Goal: Information Seeking & Learning: Learn about a topic

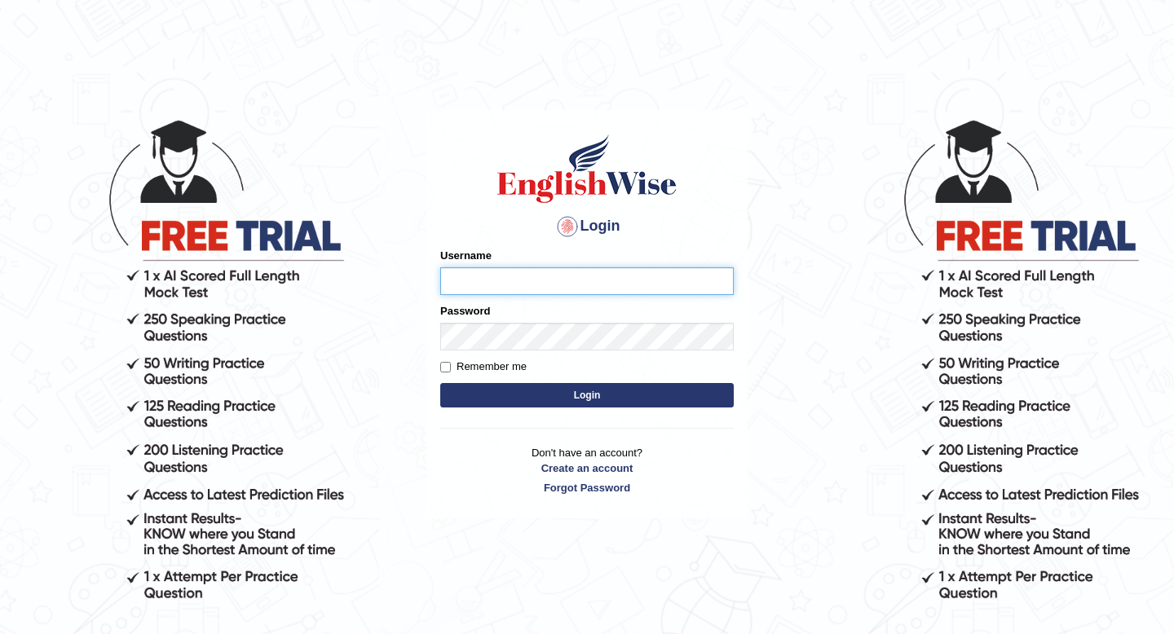
type input "Spmedi"
click at [554, 402] on button "Login" at bounding box center [587, 395] width 294 height 24
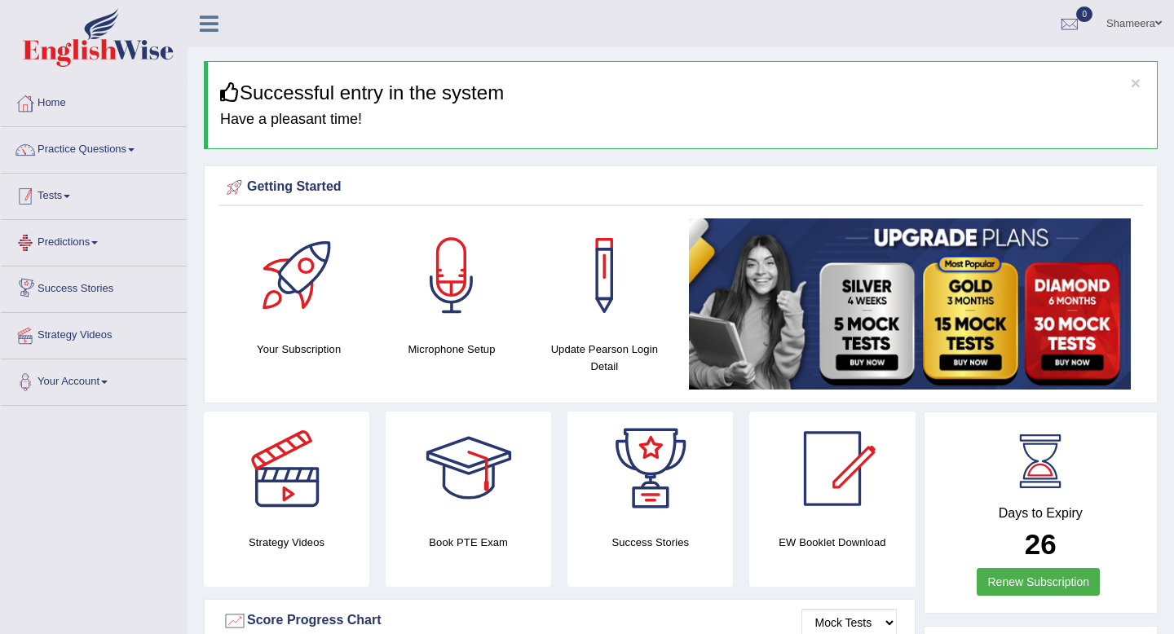
click at [90, 198] on link "Tests" at bounding box center [94, 194] width 186 height 41
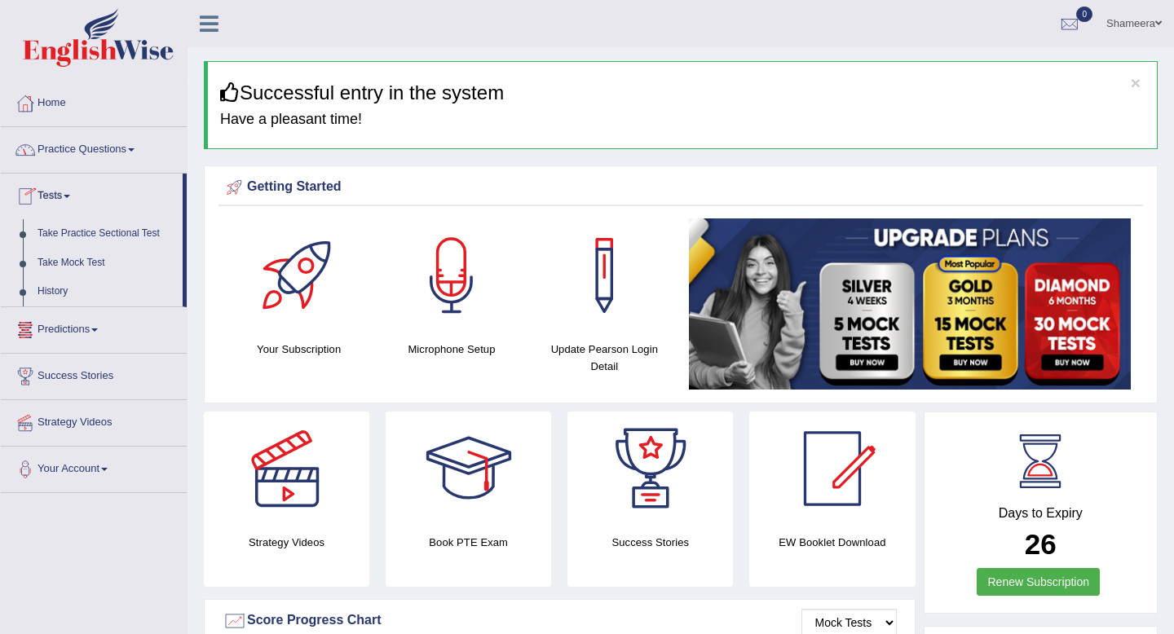
click at [104, 155] on link "Practice Questions" at bounding box center [94, 147] width 186 height 41
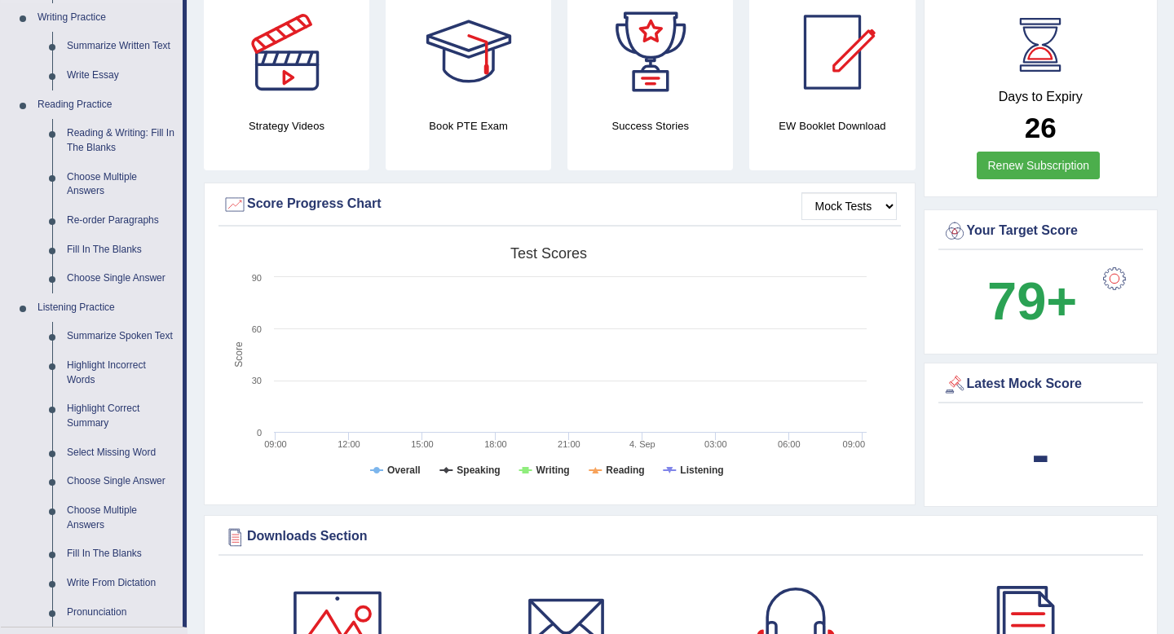
scroll to position [431, 0]
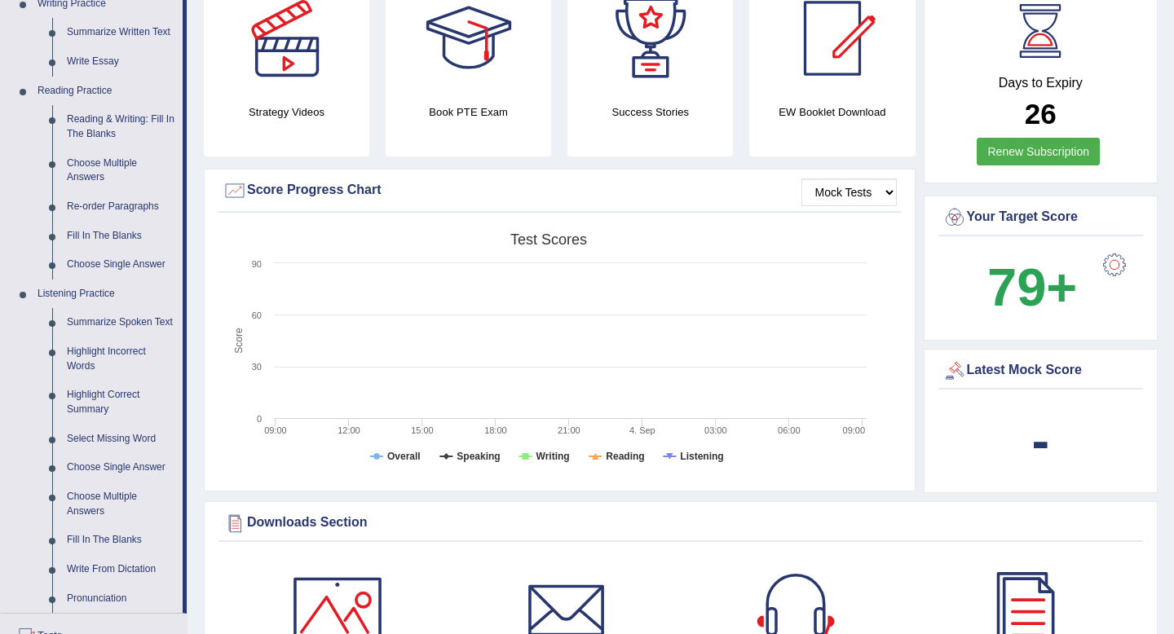
click at [101, 364] on link "Highlight Incorrect Words" at bounding box center [121, 359] width 123 height 43
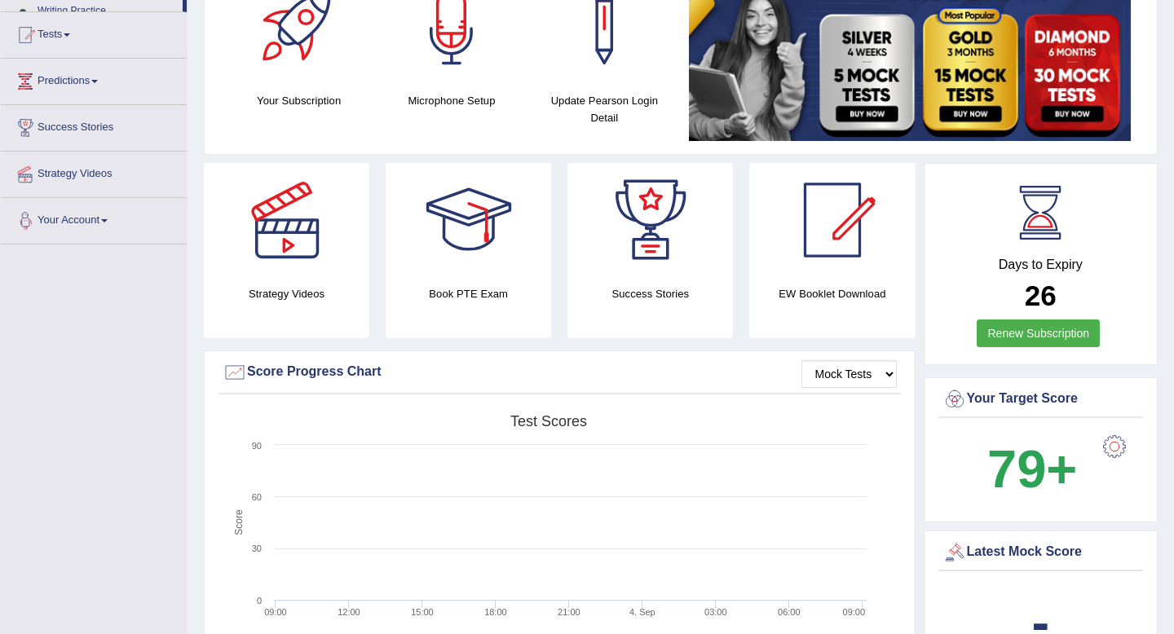
scroll to position [429, 0]
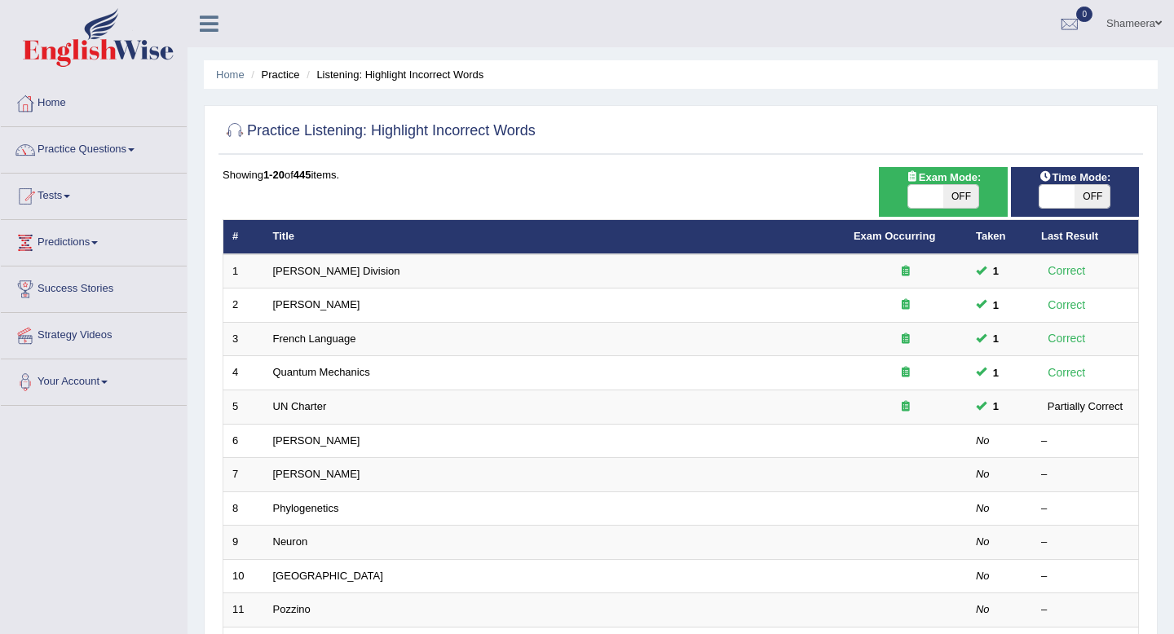
click at [932, 198] on span at bounding box center [925, 196] width 35 height 23
checkbox input "true"
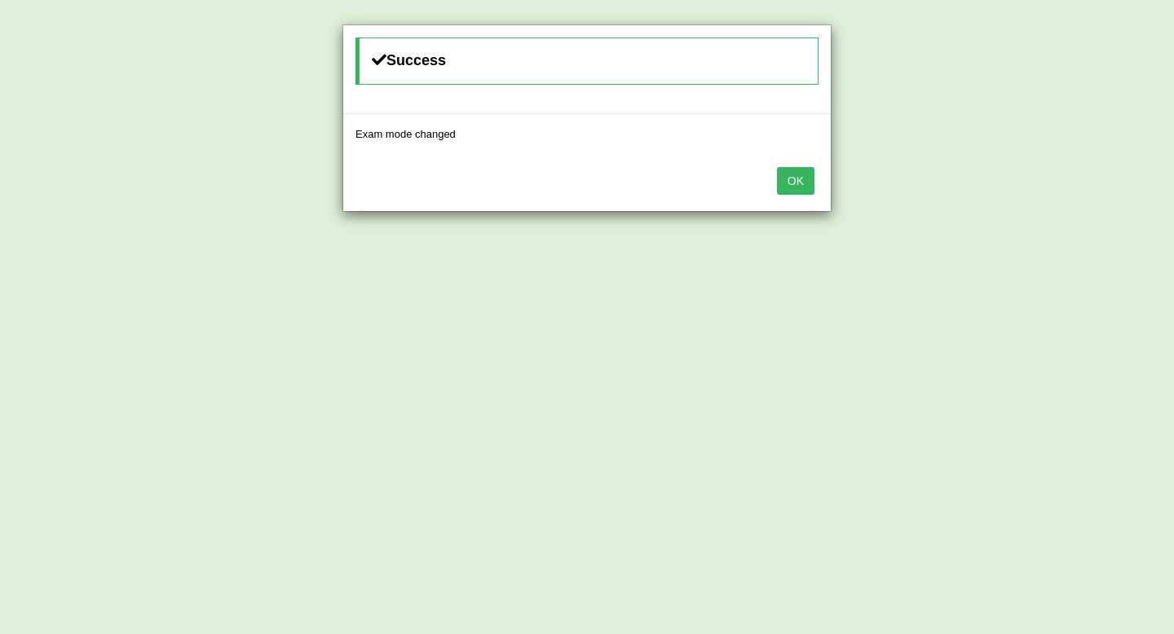
click at [789, 186] on button "OK" at bounding box center [796, 181] width 38 height 28
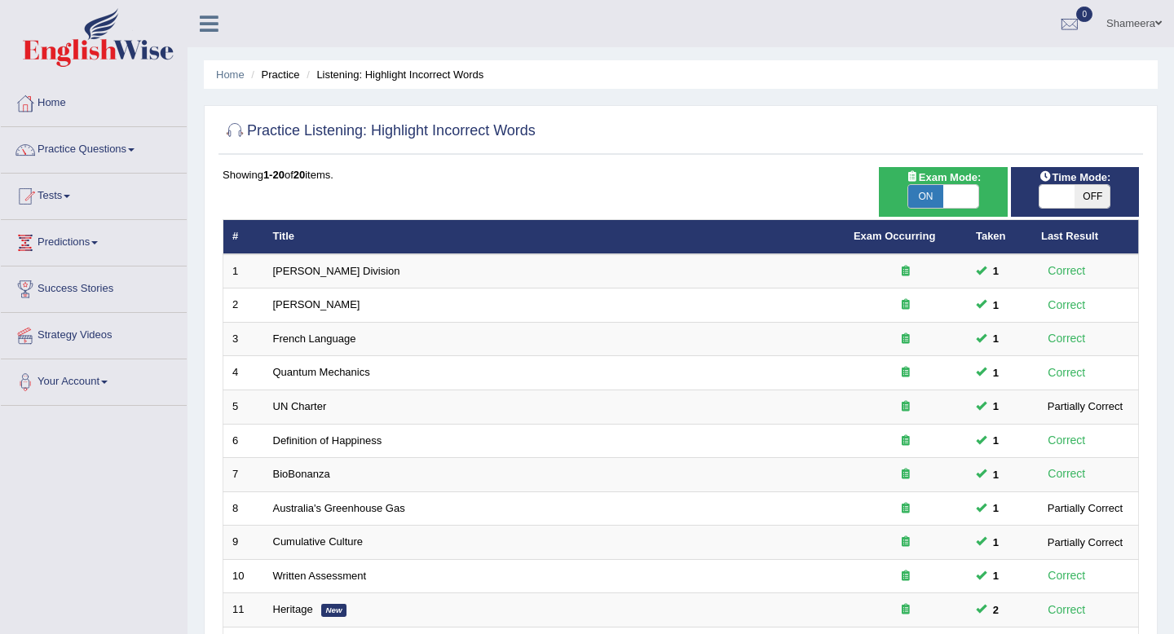
click at [1056, 197] on span at bounding box center [1057, 196] width 35 height 23
checkbox input "true"
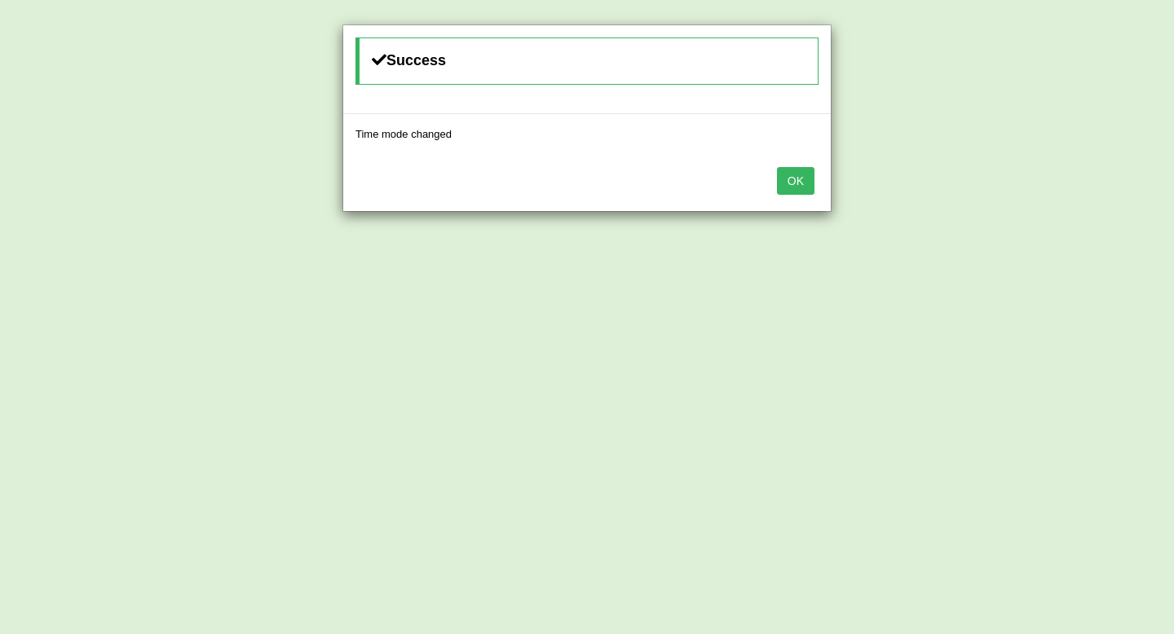
click at [803, 183] on button "OK" at bounding box center [796, 181] width 38 height 28
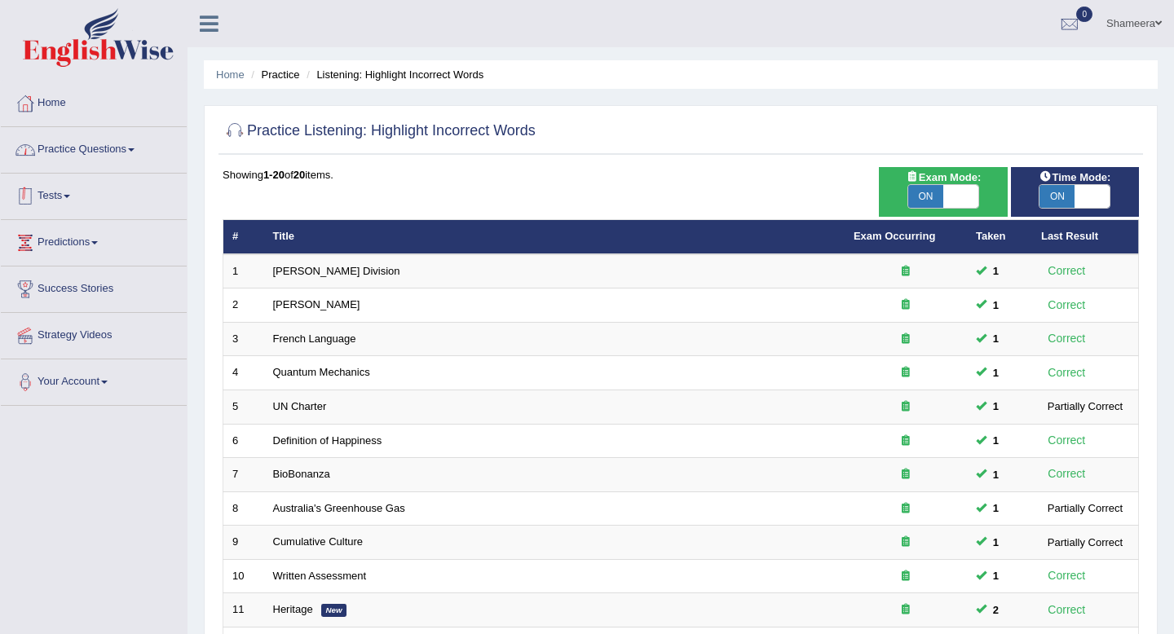
click at [148, 156] on link "Practice Questions" at bounding box center [94, 147] width 186 height 41
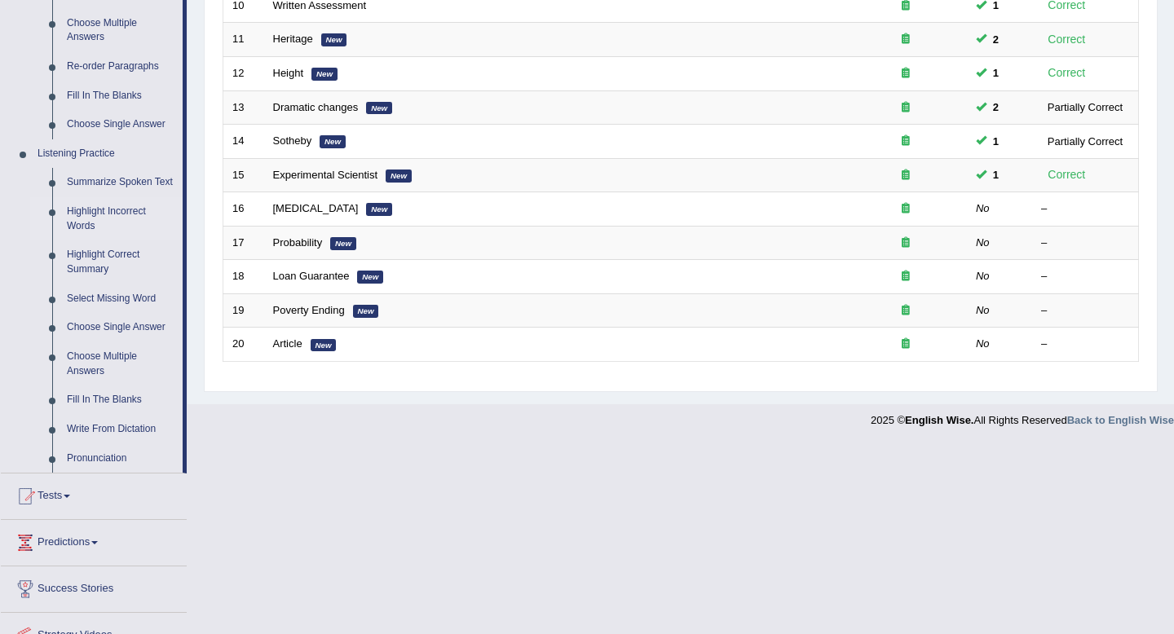
scroll to position [569, 0]
click at [122, 276] on link "Highlight Correct Summary" at bounding box center [121, 263] width 123 height 43
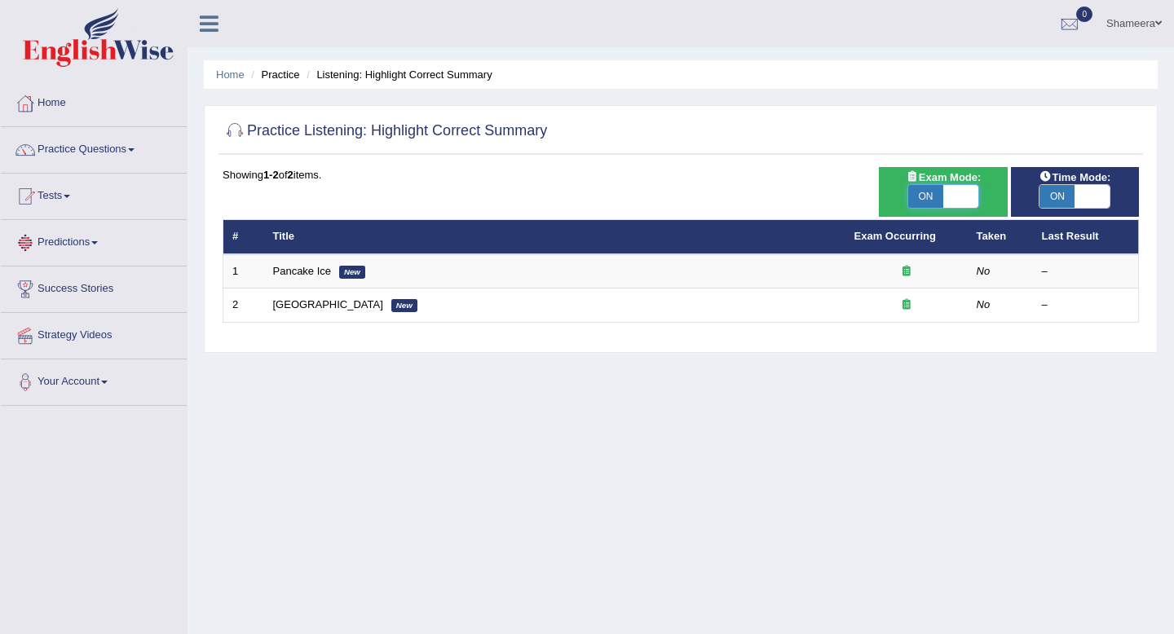
click at [963, 192] on span at bounding box center [960, 196] width 35 height 23
checkbox input "false"
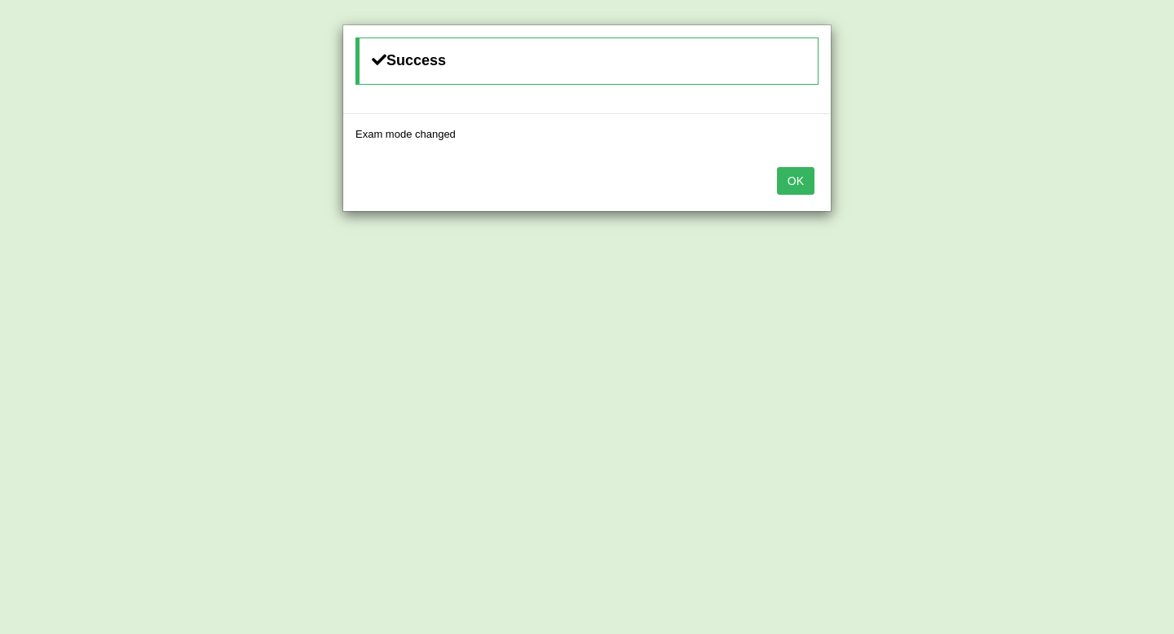
click at [792, 172] on button "OK" at bounding box center [796, 181] width 38 height 28
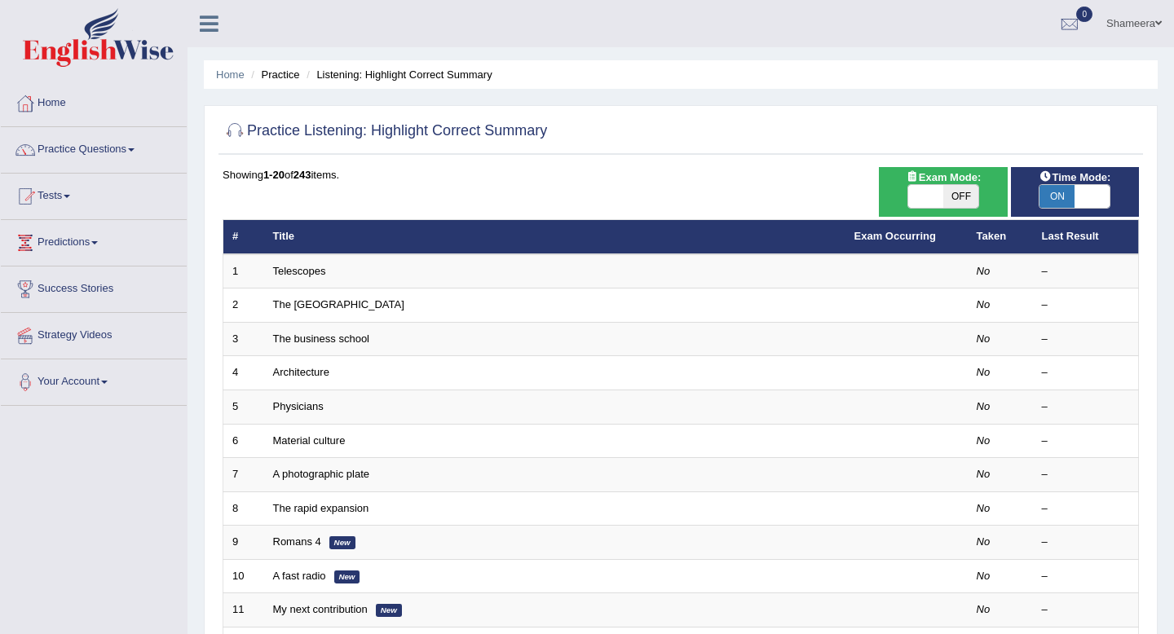
click at [1094, 199] on span at bounding box center [1092, 196] width 35 height 23
checkbox input "false"
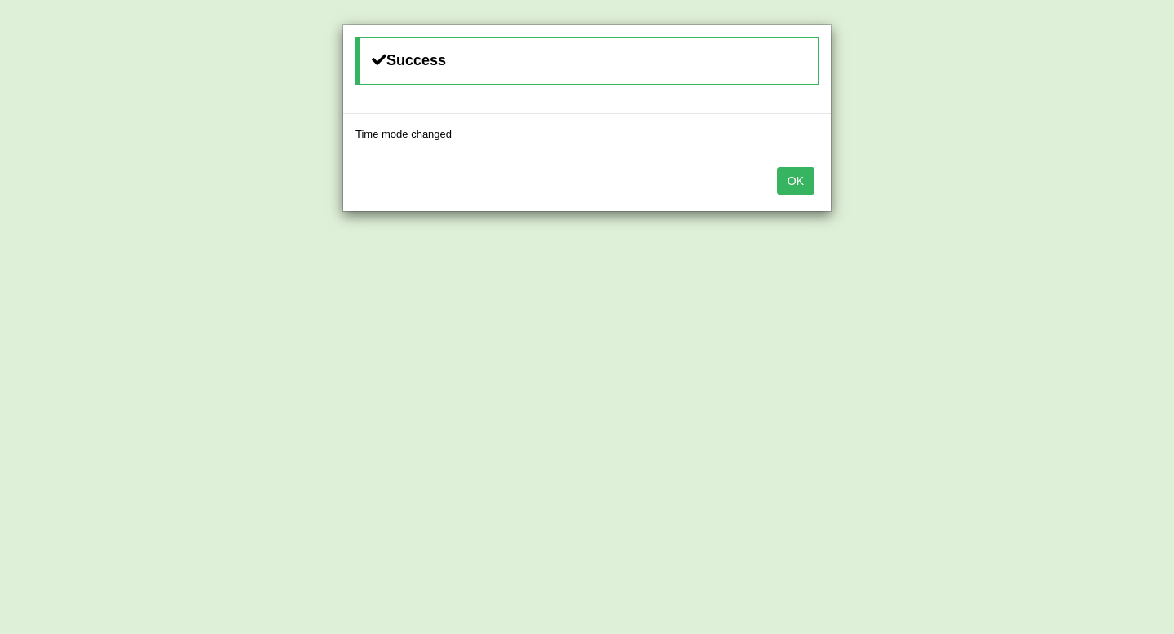
click at [804, 176] on button "OK" at bounding box center [796, 181] width 38 height 28
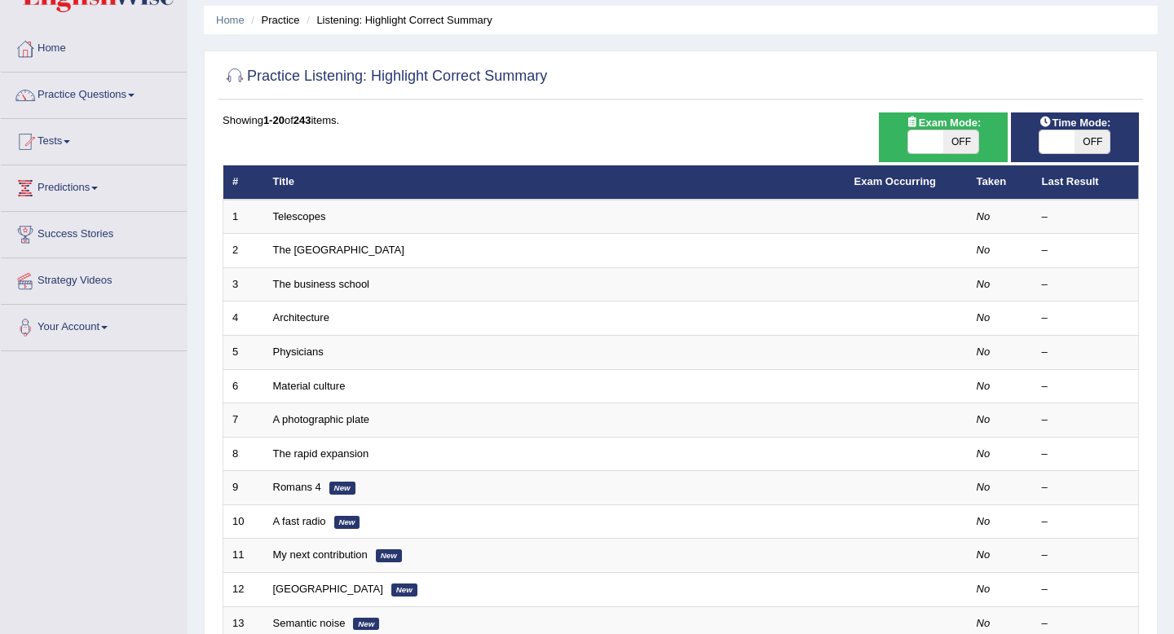
scroll to position [73, 0]
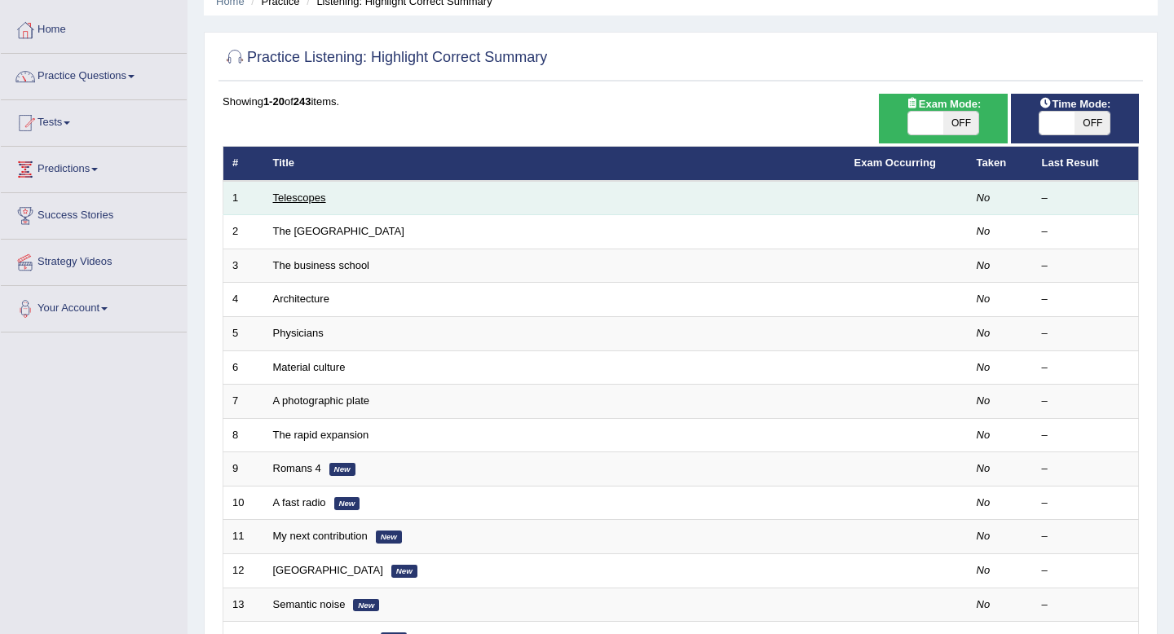
click at [290, 200] on link "Telescopes" at bounding box center [299, 198] width 53 height 12
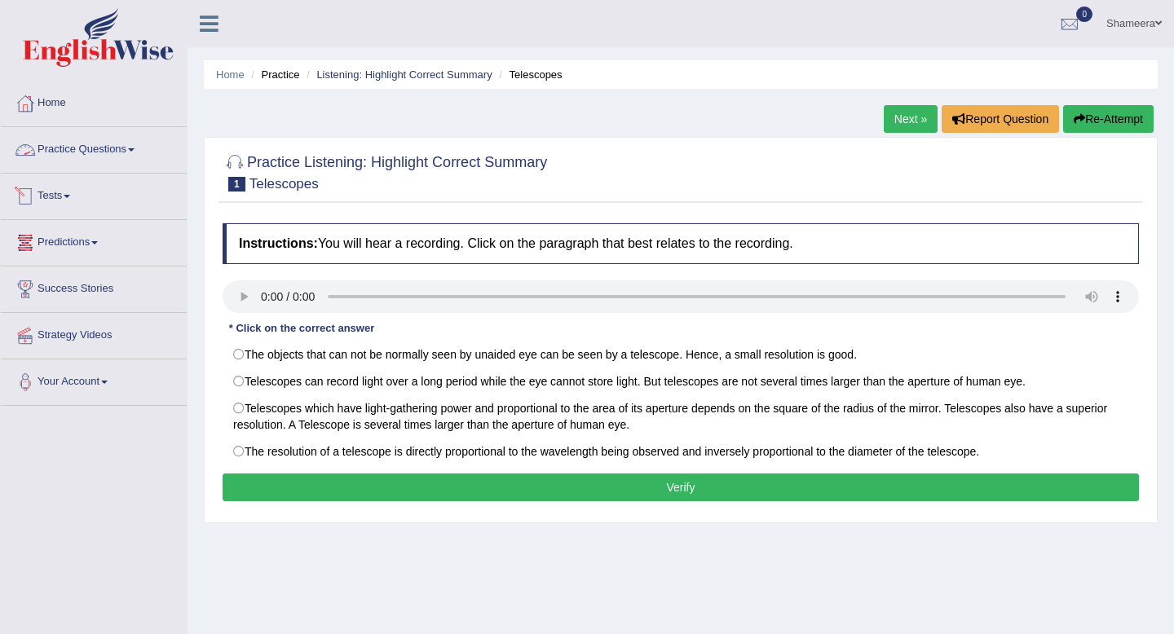
click at [139, 165] on link "Practice Questions" at bounding box center [94, 147] width 186 height 41
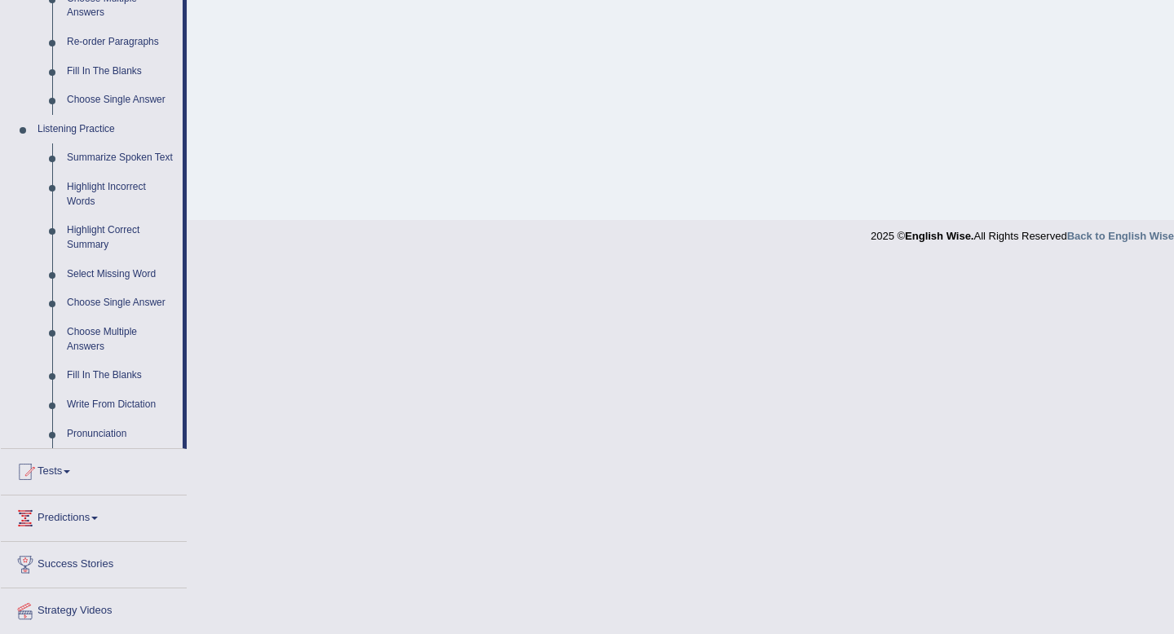
scroll to position [582, 0]
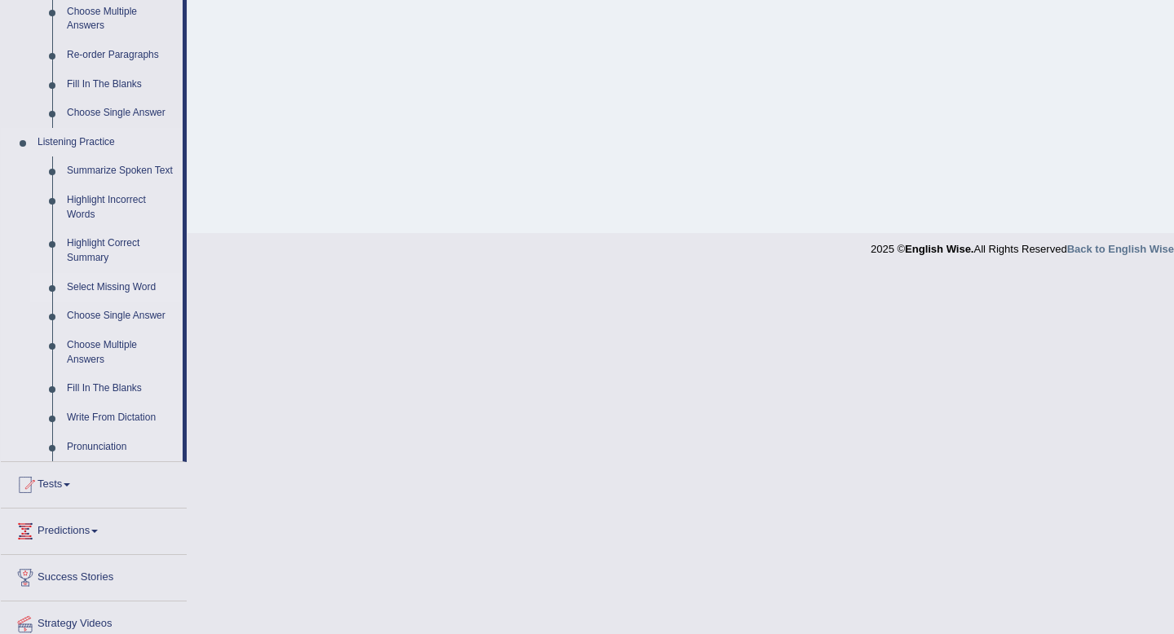
click at [121, 303] on link "Select Missing Word" at bounding box center [121, 287] width 123 height 29
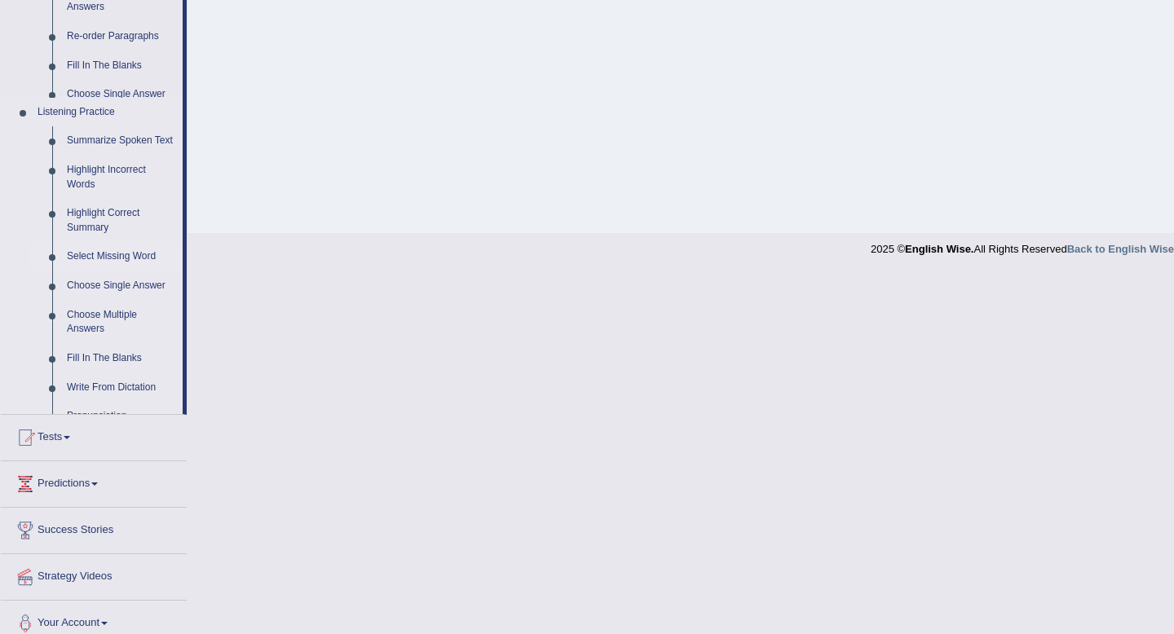
scroll to position [222, 0]
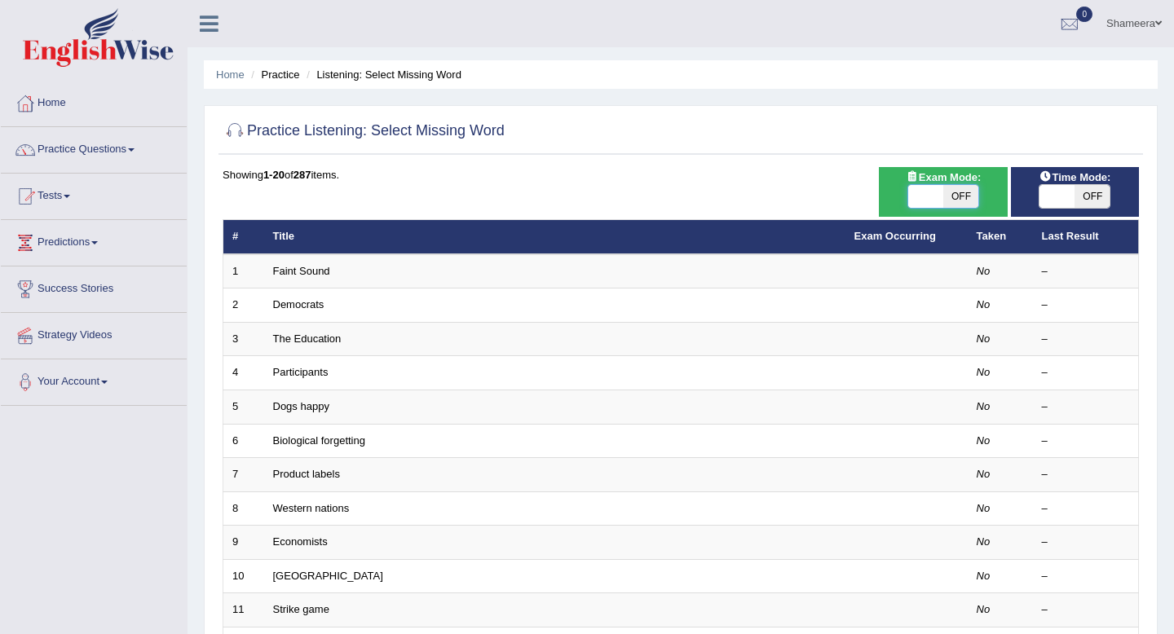
click at [921, 192] on span at bounding box center [925, 196] width 35 height 23
checkbox input "true"
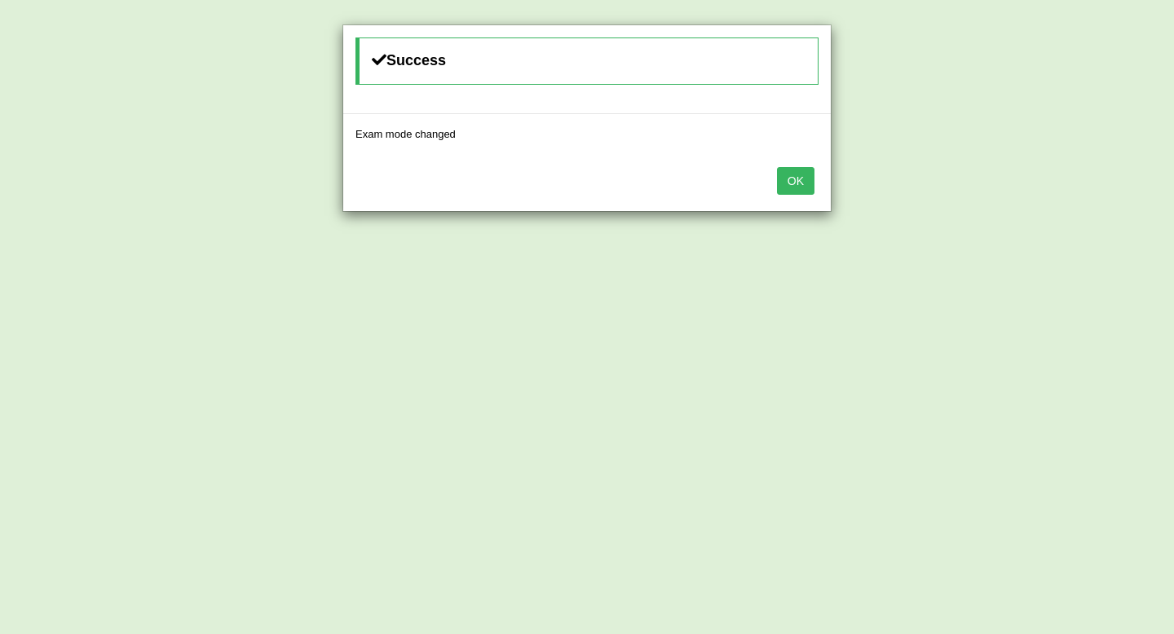
click at [804, 184] on button "OK" at bounding box center [796, 181] width 38 height 28
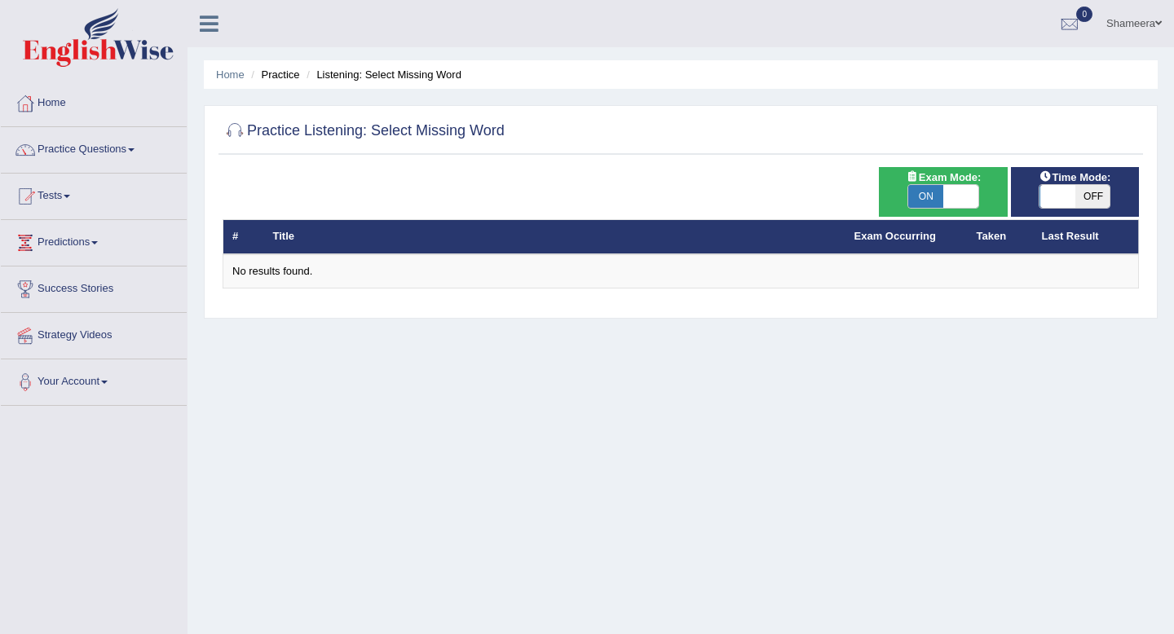
click at [1054, 191] on span at bounding box center [1057, 196] width 35 height 23
checkbox input "true"
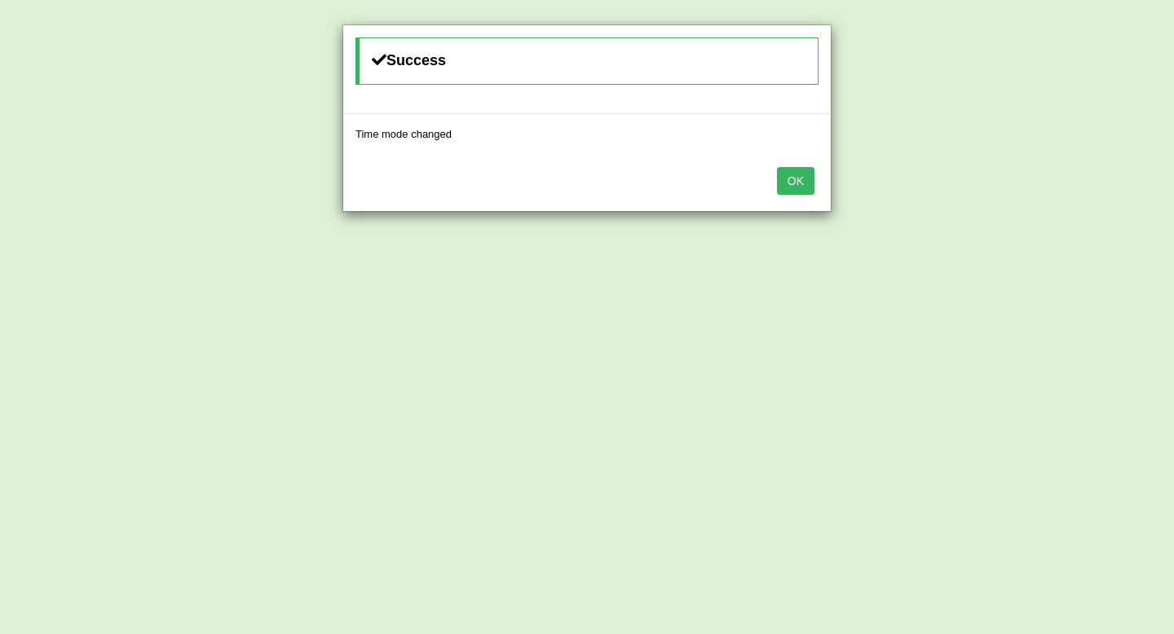
click at [802, 187] on button "OK" at bounding box center [796, 181] width 38 height 28
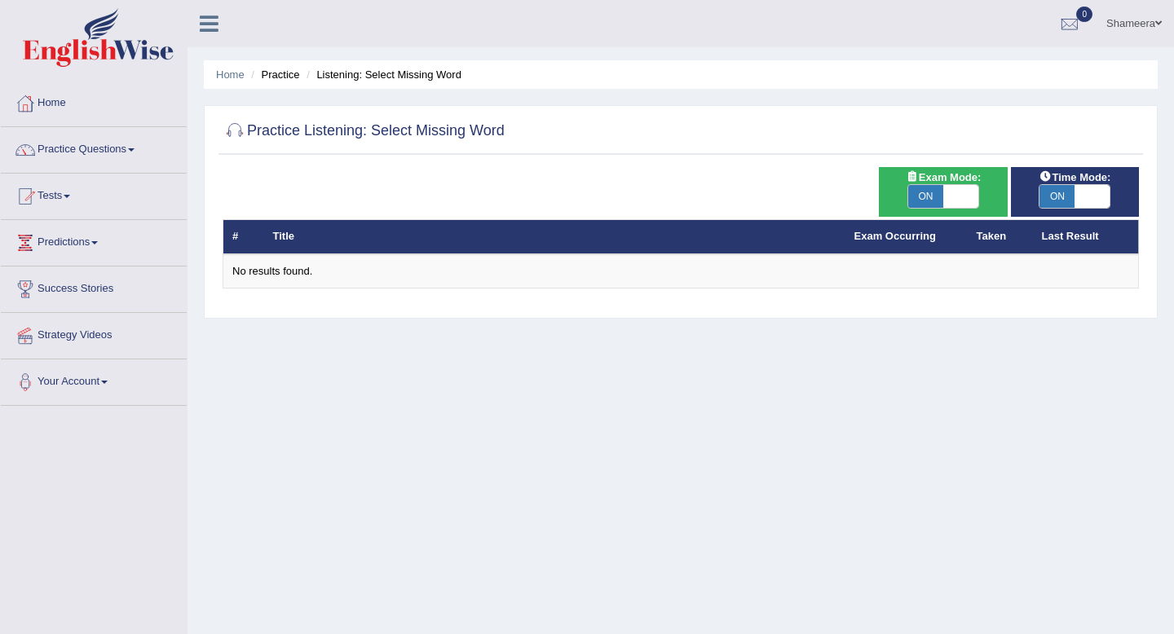
click at [950, 200] on span at bounding box center [960, 196] width 35 height 23
checkbox input "false"
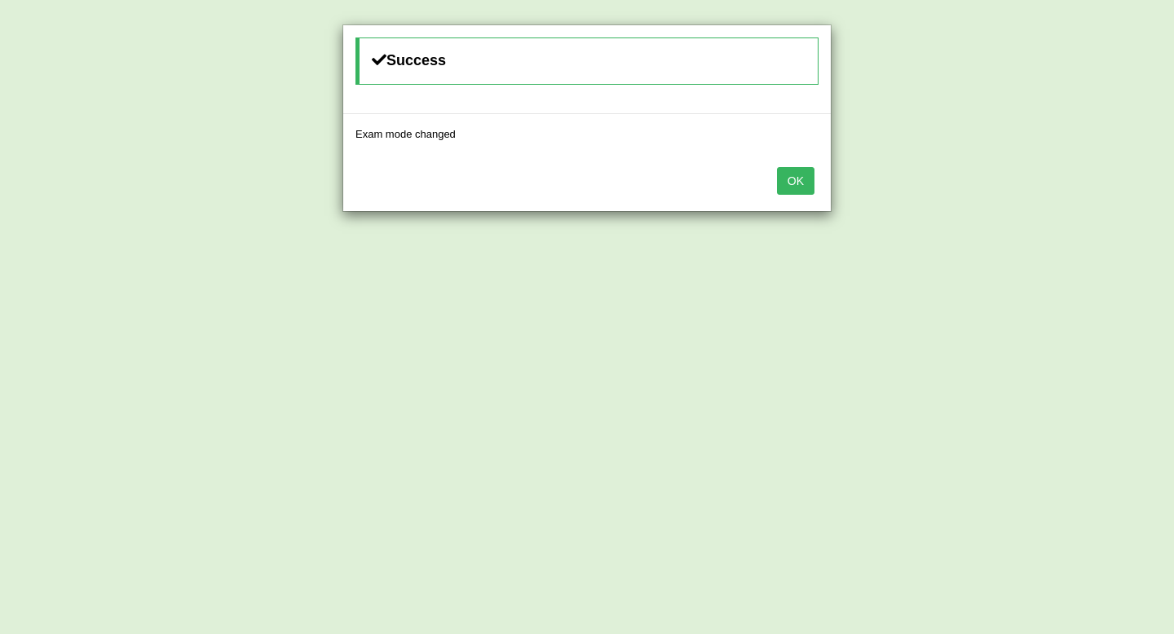
click at [801, 186] on button "OK" at bounding box center [796, 181] width 38 height 28
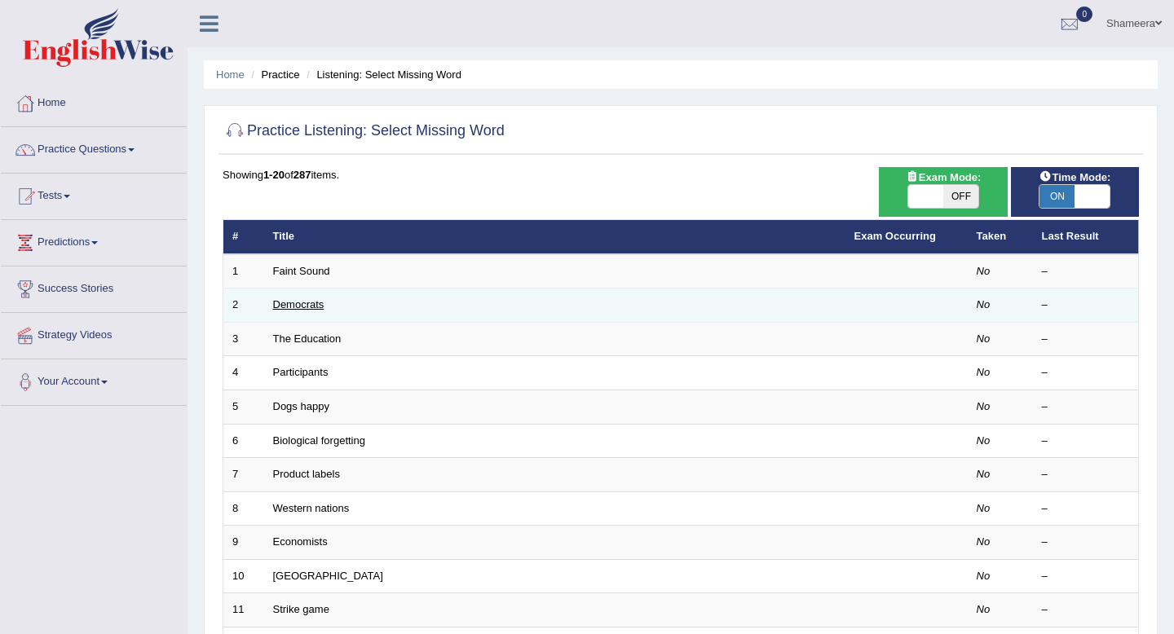
click at [312, 298] on link "Democrats" at bounding box center [298, 304] width 51 height 12
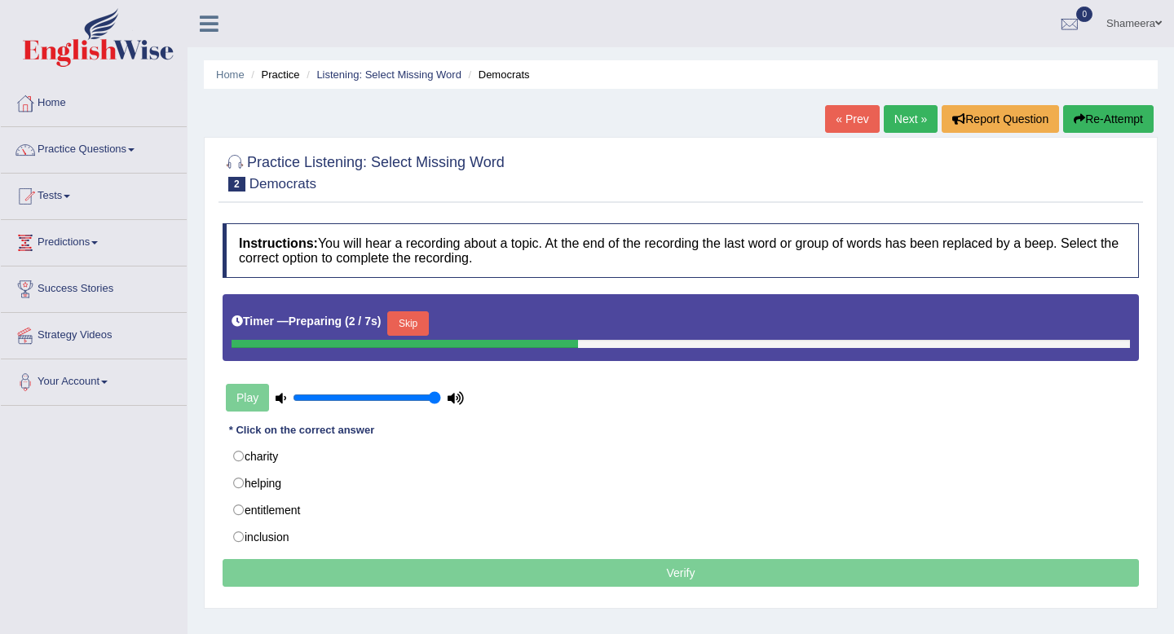
click at [412, 318] on button "Skip" at bounding box center [407, 323] width 41 height 24
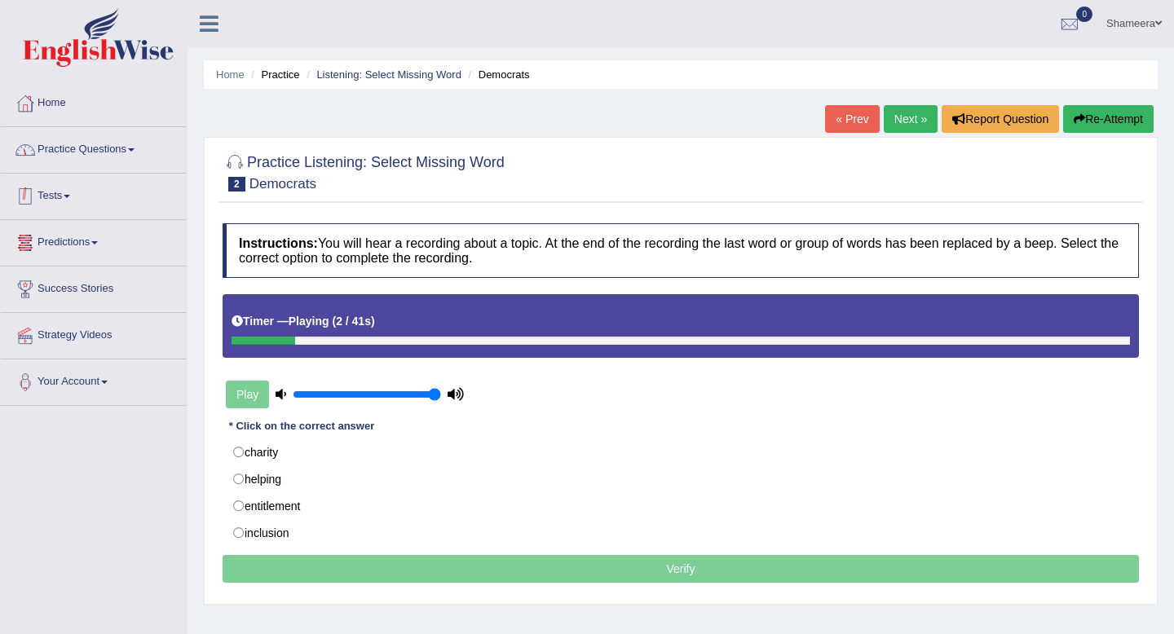
click at [126, 146] on link "Practice Questions" at bounding box center [94, 147] width 186 height 41
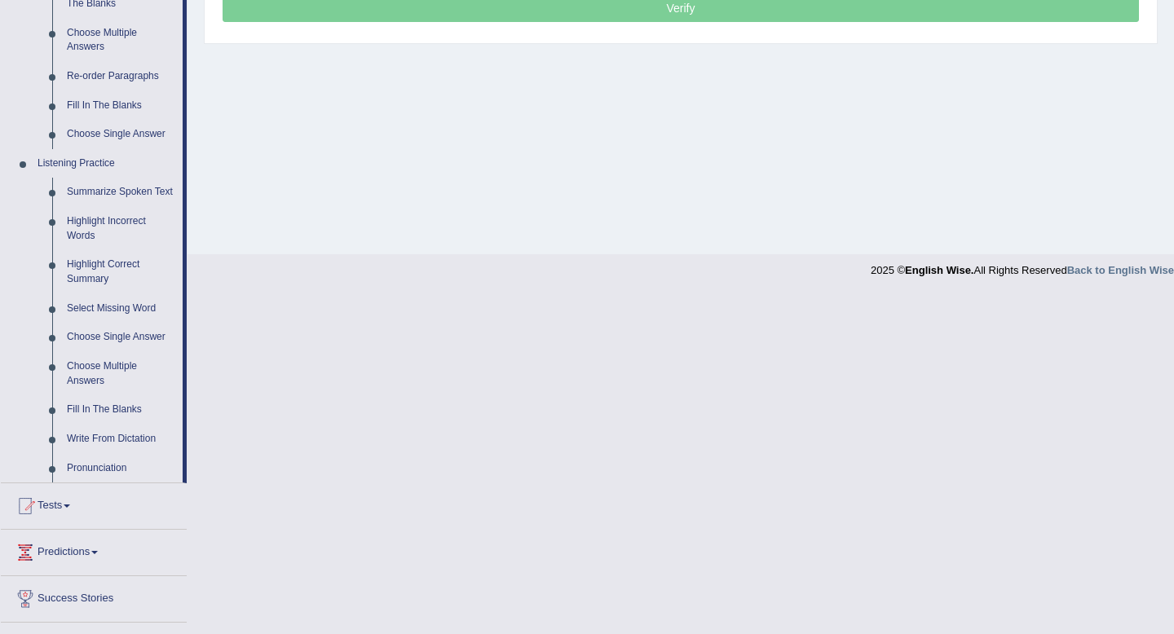
scroll to position [556, 0]
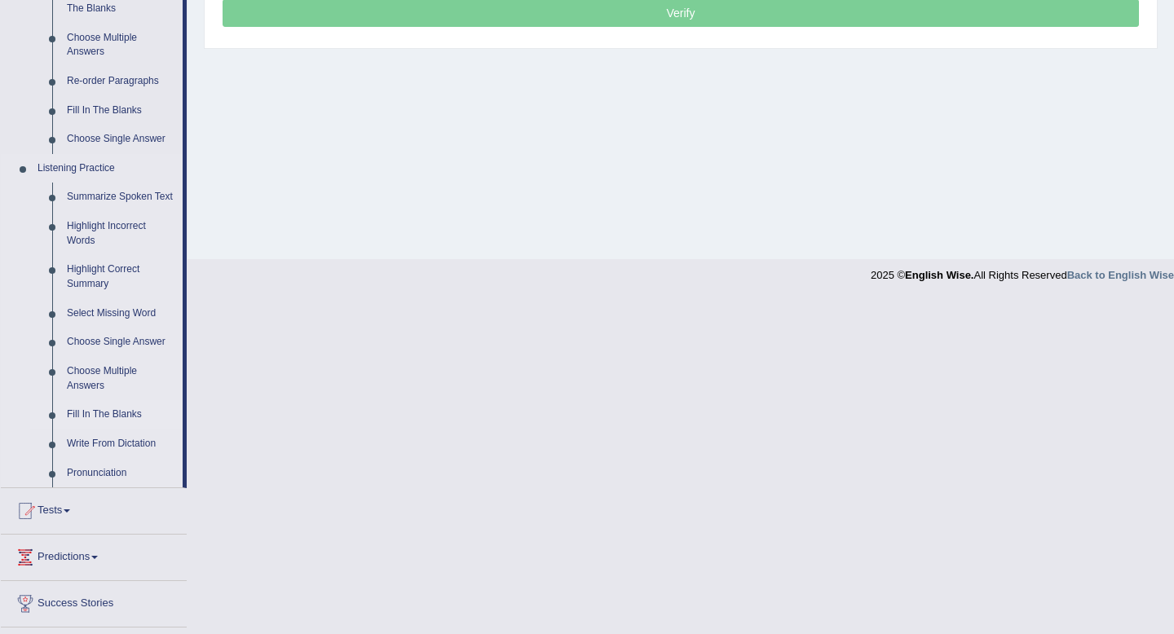
click at [123, 428] on link "Fill In The Blanks" at bounding box center [121, 414] width 123 height 29
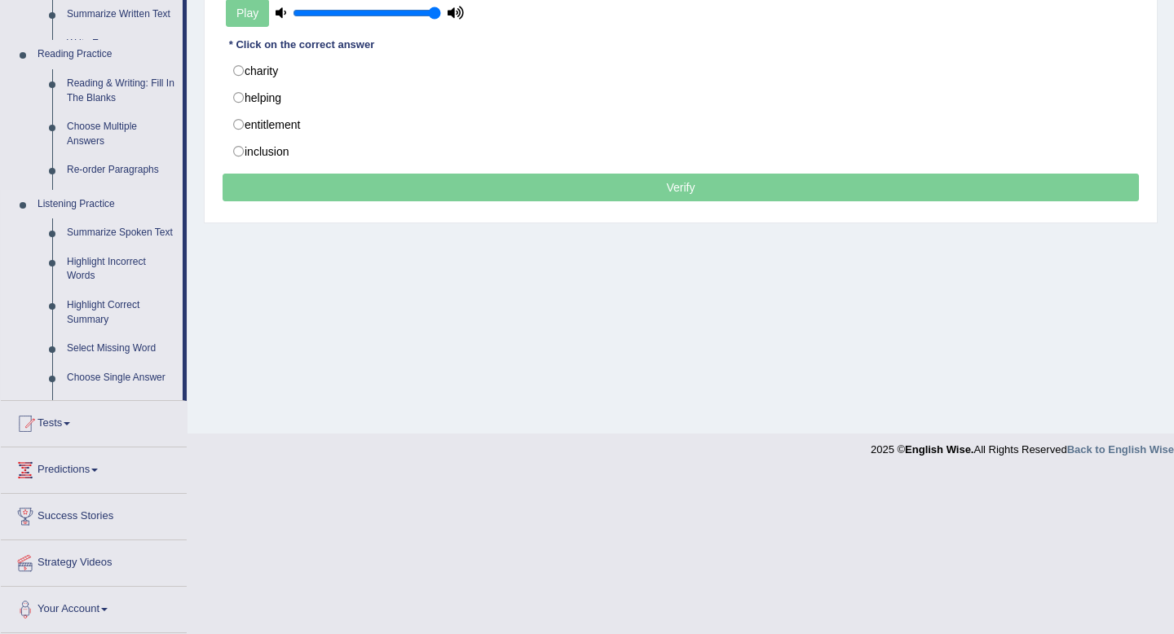
scroll to position [222, 0]
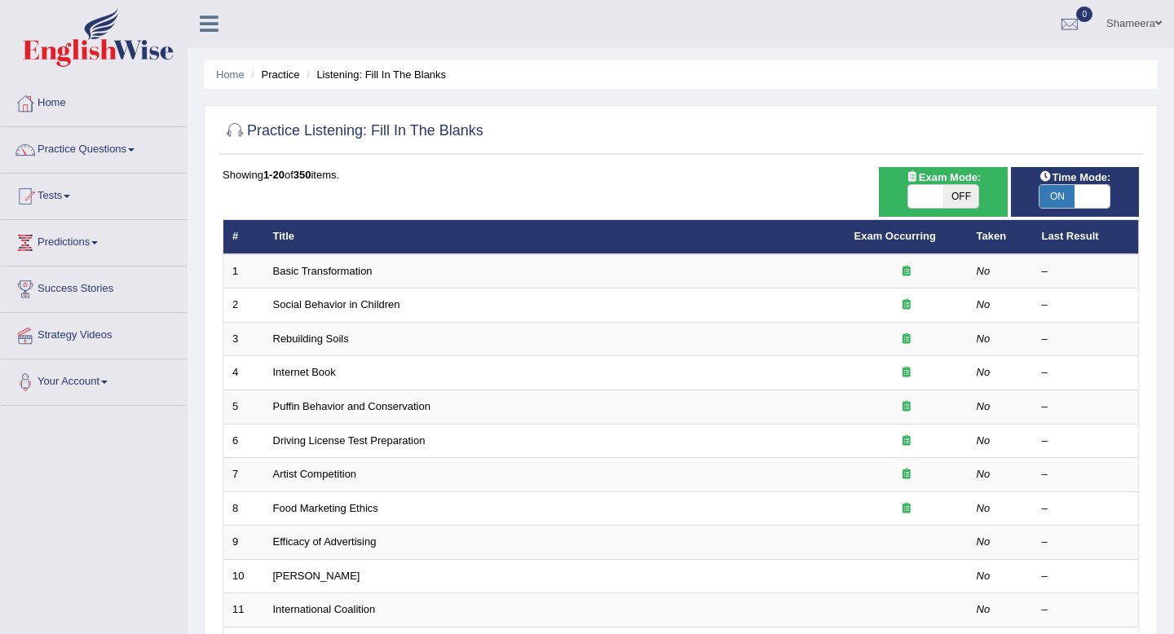
click at [911, 193] on span at bounding box center [925, 196] width 35 height 23
checkbox input "true"
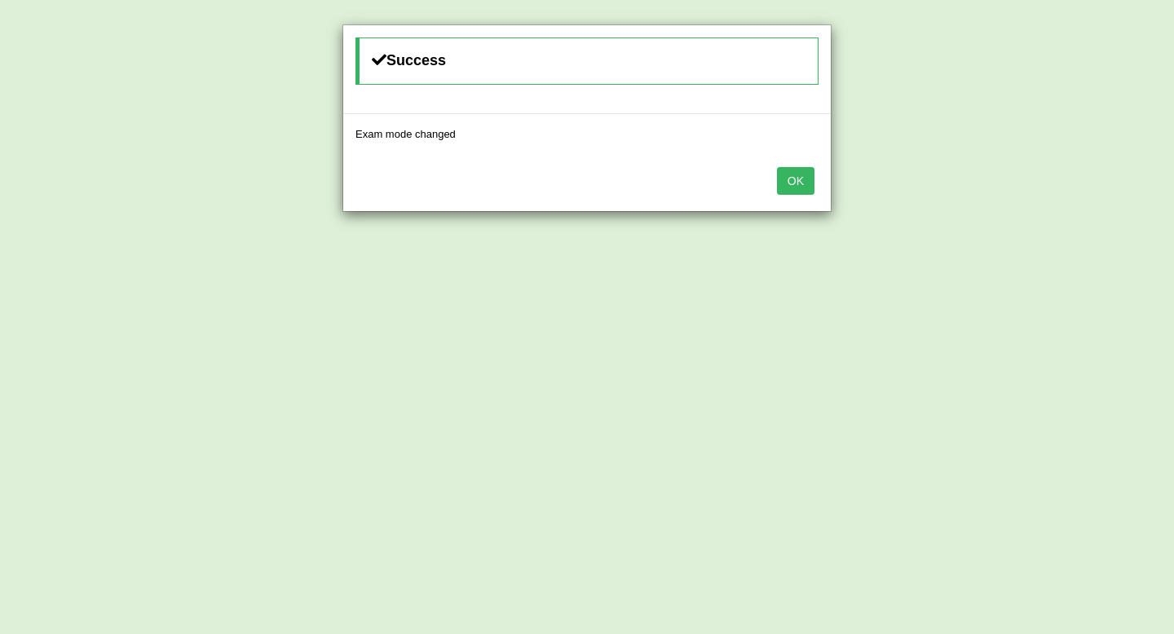
click at [801, 188] on button "OK" at bounding box center [796, 181] width 38 height 28
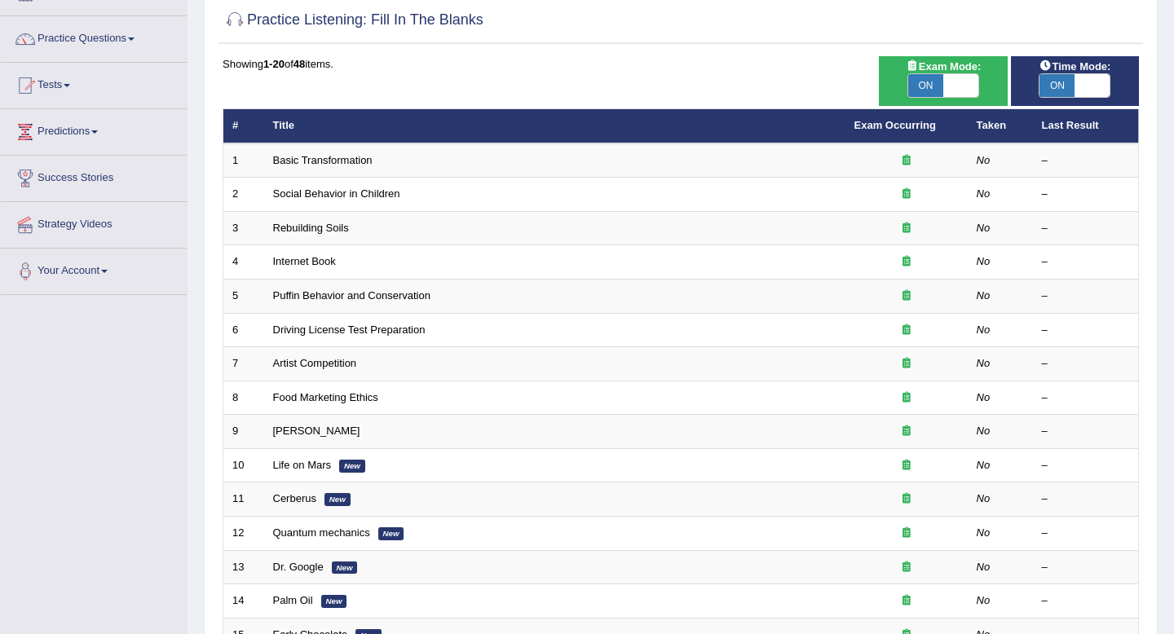
scroll to position [391, 0]
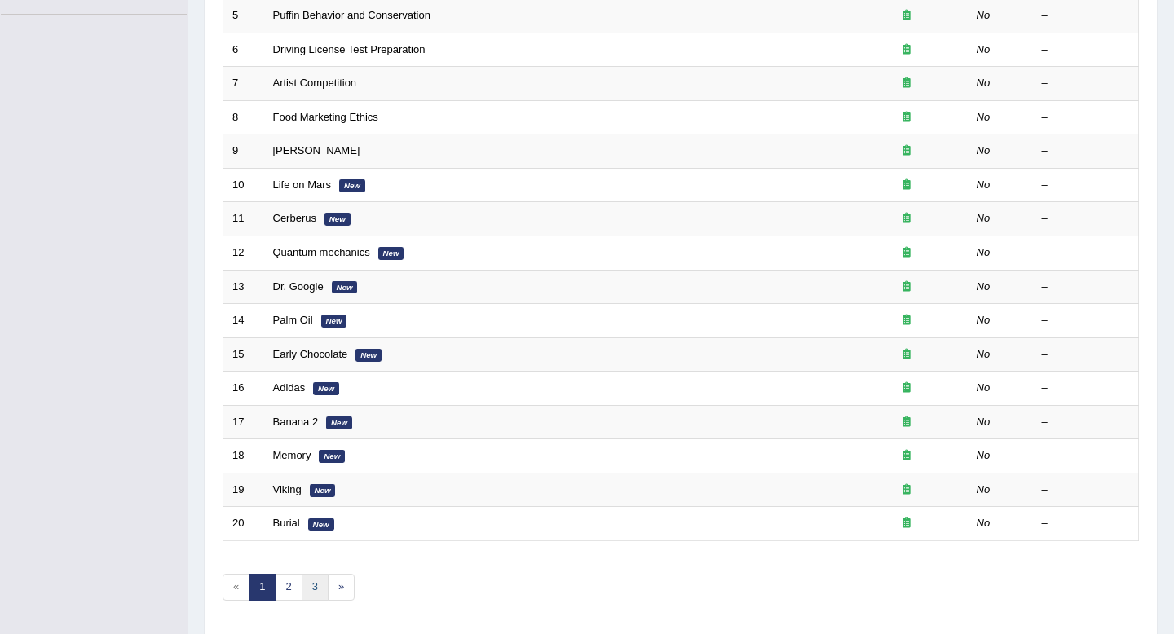
click at [316, 585] on link "3" at bounding box center [315, 587] width 27 height 27
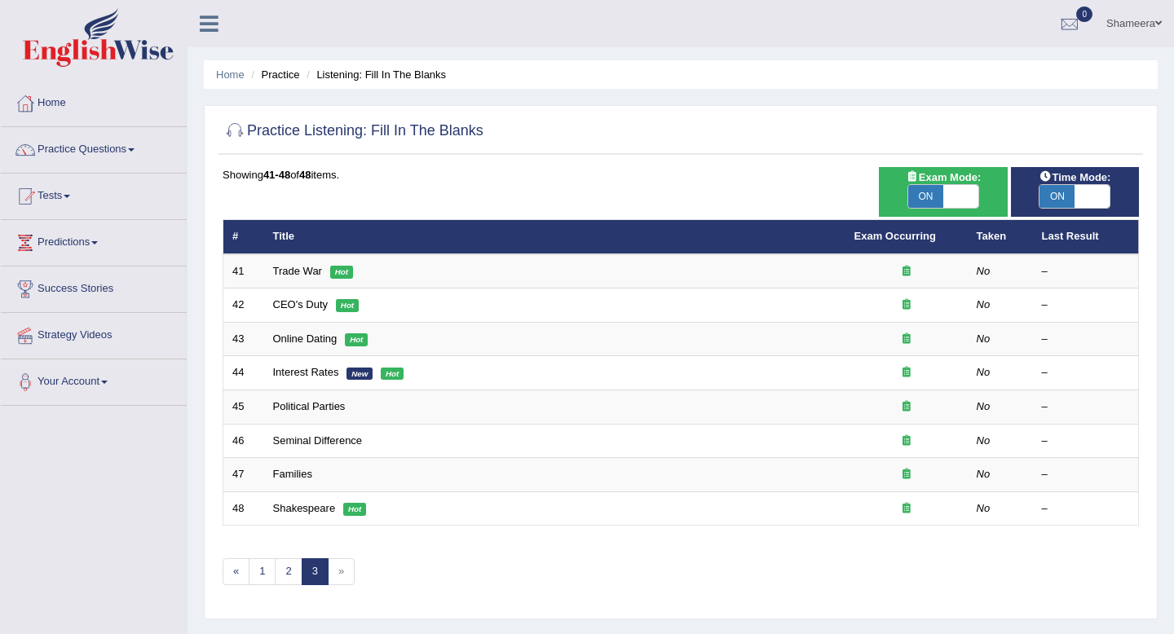
click at [347, 577] on span "»" at bounding box center [341, 572] width 27 height 27
click at [263, 569] on link "1" at bounding box center [262, 572] width 27 height 27
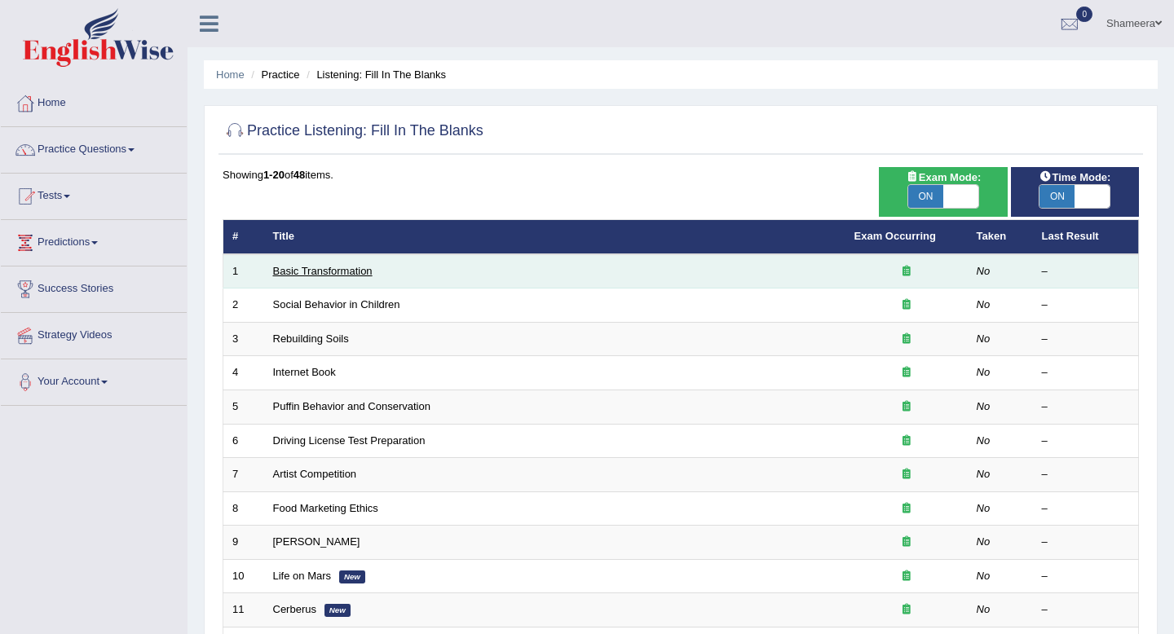
click at [342, 266] on link "Basic Transformation" at bounding box center [322, 271] width 99 height 12
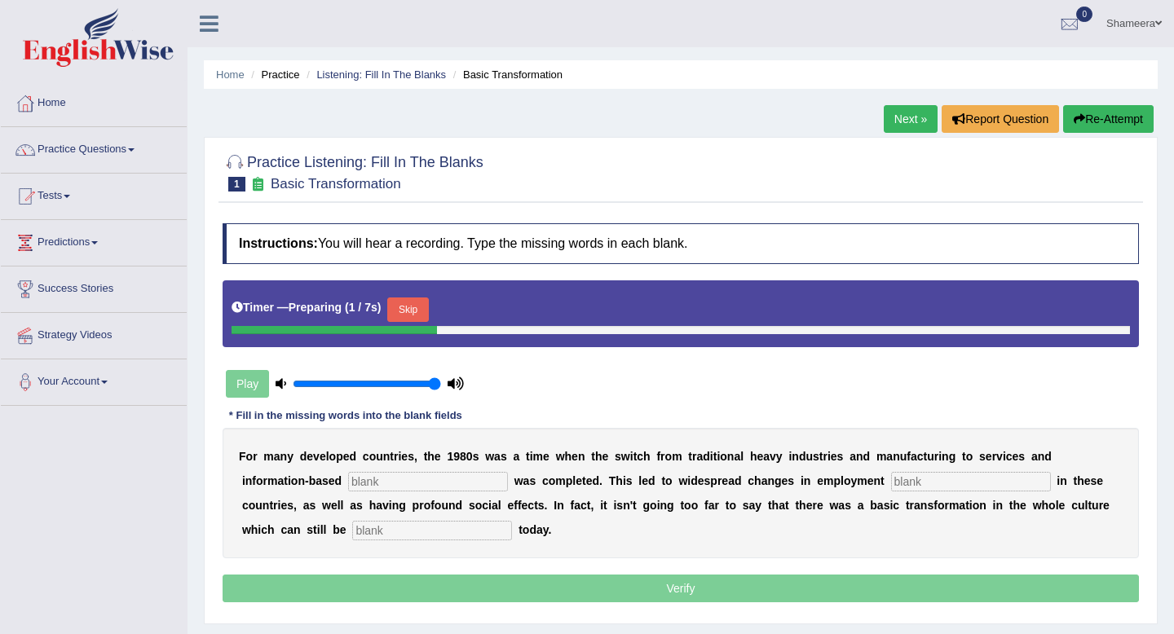
click at [426, 303] on button "Skip" at bounding box center [407, 310] width 41 height 24
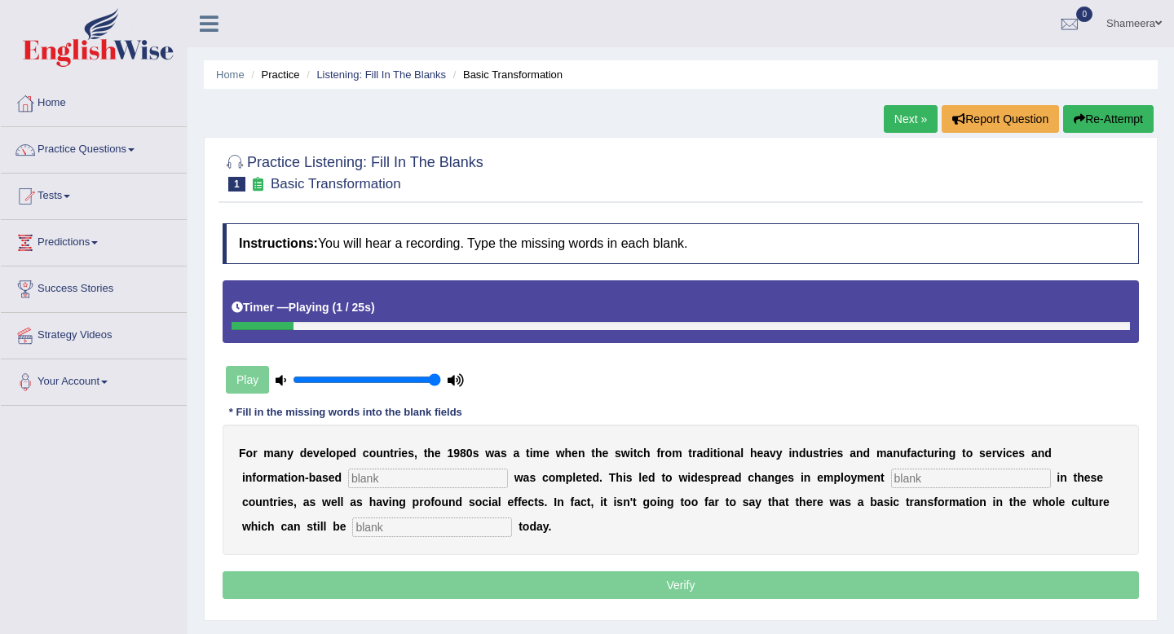
click at [423, 477] on input "text" at bounding box center [428, 479] width 160 height 20
type input "enterpirce"
click at [902, 475] on input "text" at bounding box center [971, 479] width 160 height 20
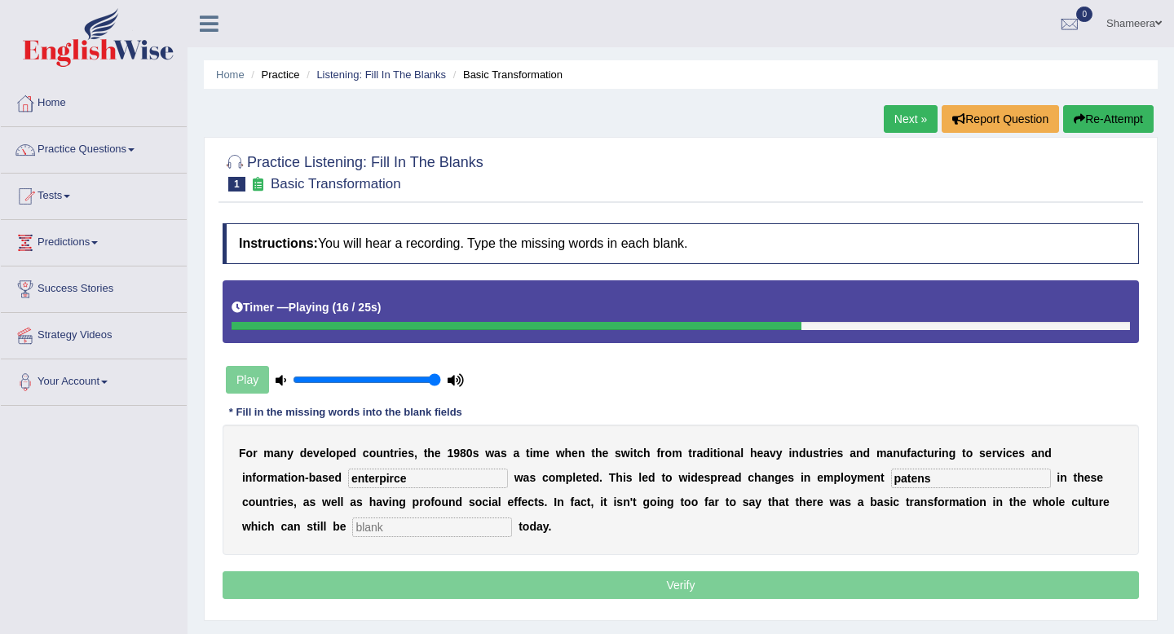
type input "patens"
click at [386, 527] on input "text" at bounding box center [432, 528] width 160 height 20
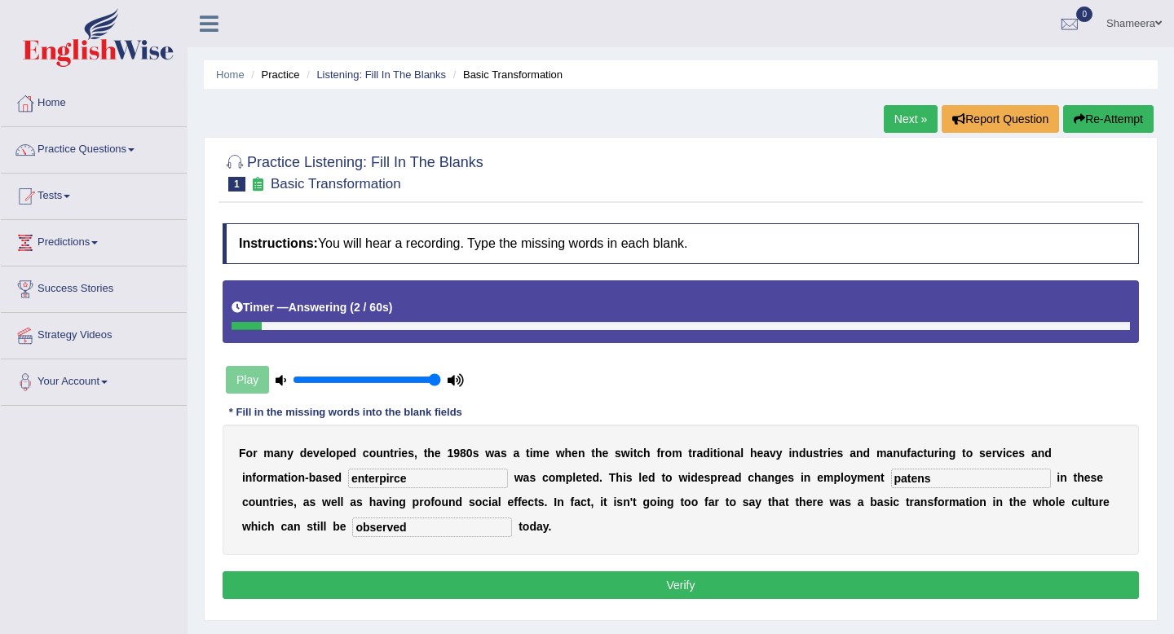
type input "observed"
drag, startPoint x: 416, startPoint y: 477, endPoint x: 278, endPoint y: 476, distance: 137.8
click at [278, 476] on div "F o r m a n y d e v e l o p e d c o u n t r i e s , t h e 1 9 8 0 s w a s a t i…" at bounding box center [681, 490] width 917 height 130
type input "enterprice"
drag, startPoint x: 938, startPoint y: 484, endPoint x: 834, endPoint y: 483, distance: 103.6
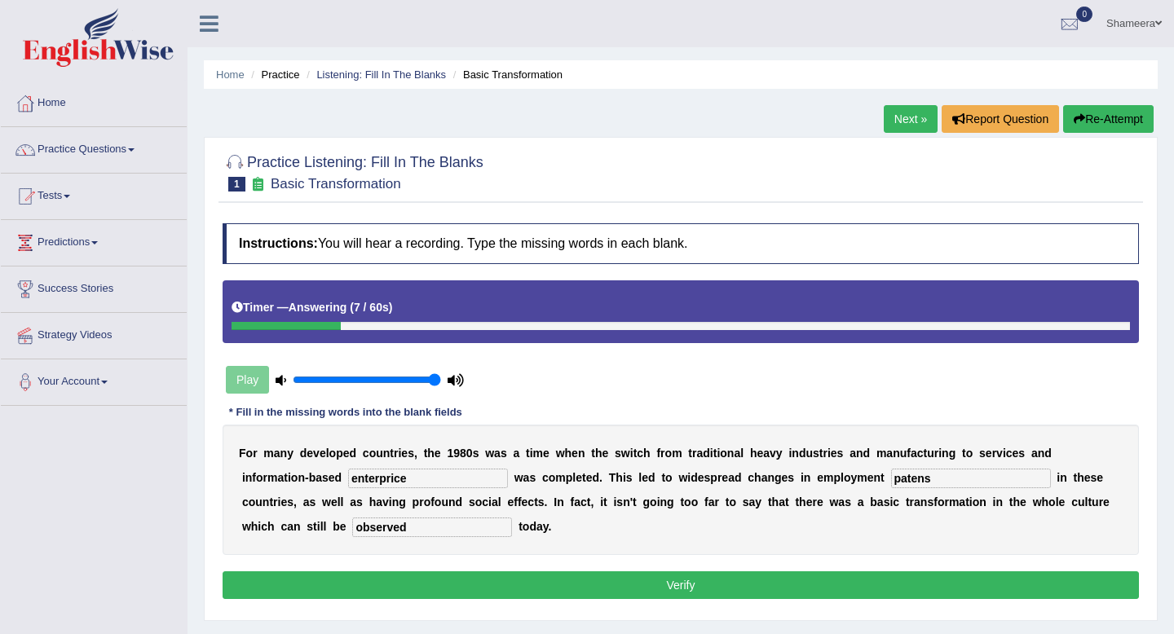
click at [834, 483] on div "F o r m a n y d e v e l o p e d c o u n t r i e s , t h e 1 9 8 0 s w a s a t i…" at bounding box center [681, 490] width 917 height 130
type input "["
click at [891, 479] on input "patterns" at bounding box center [971, 479] width 160 height 20
type input "patterns"
click at [779, 578] on button "Verify" at bounding box center [681, 586] width 917 height 28
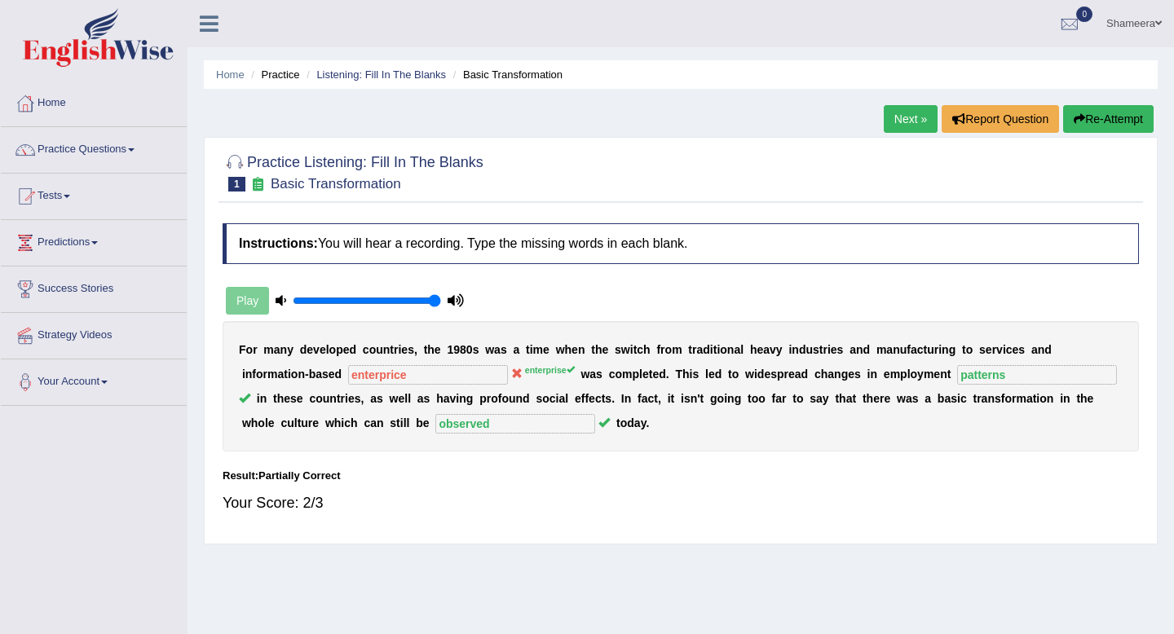
click at [899, 117] on link "Next »" at bounding box center [911, 119] width 54 height 28
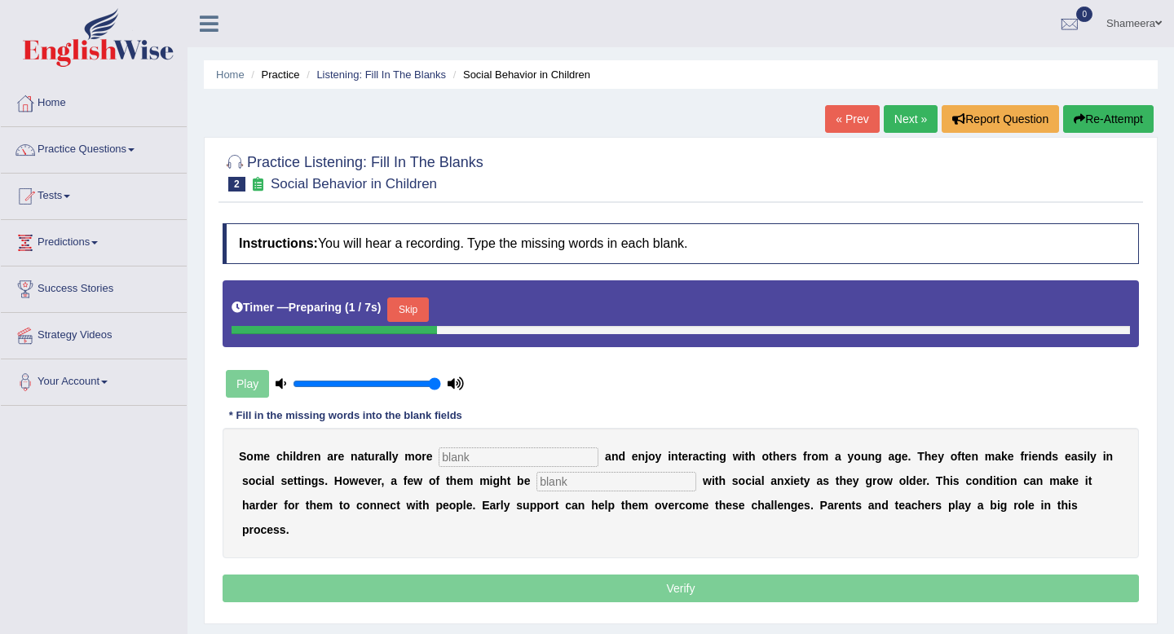
click at [413, 311] on button "Skip" at bounding box center [407, 310] width 41 height 24
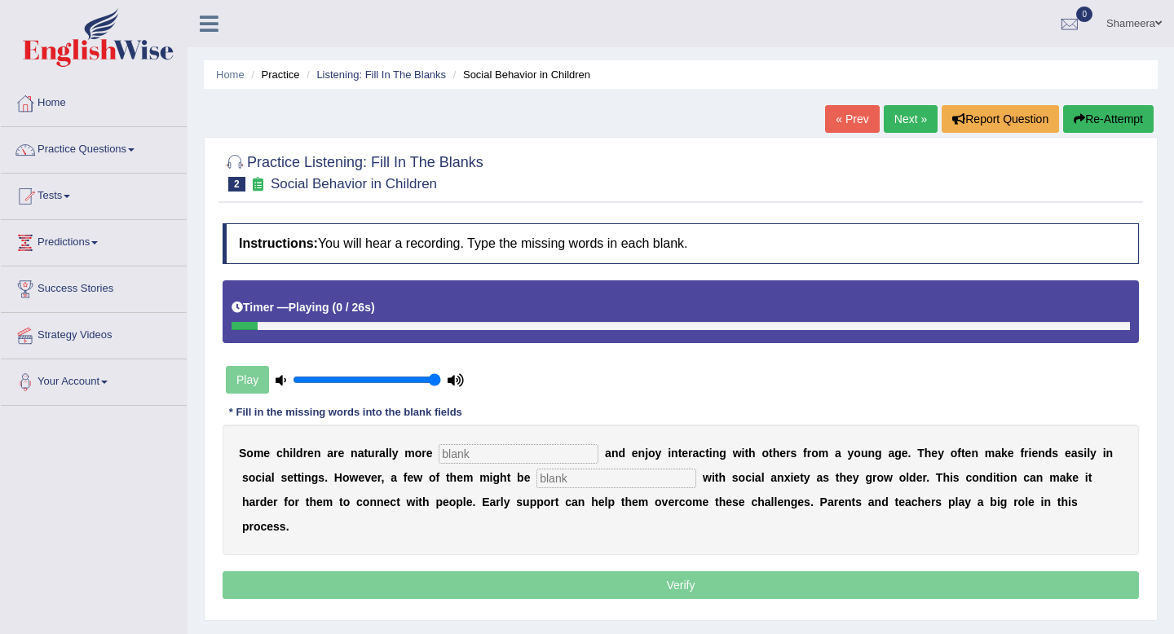
click at [488, 451] on input "text" at bounding box center [519, 454] width 160 height 20
type input "socialabe"
click at [560, 480] on input "text" at bounding box center [617, 479] width 160 height 20
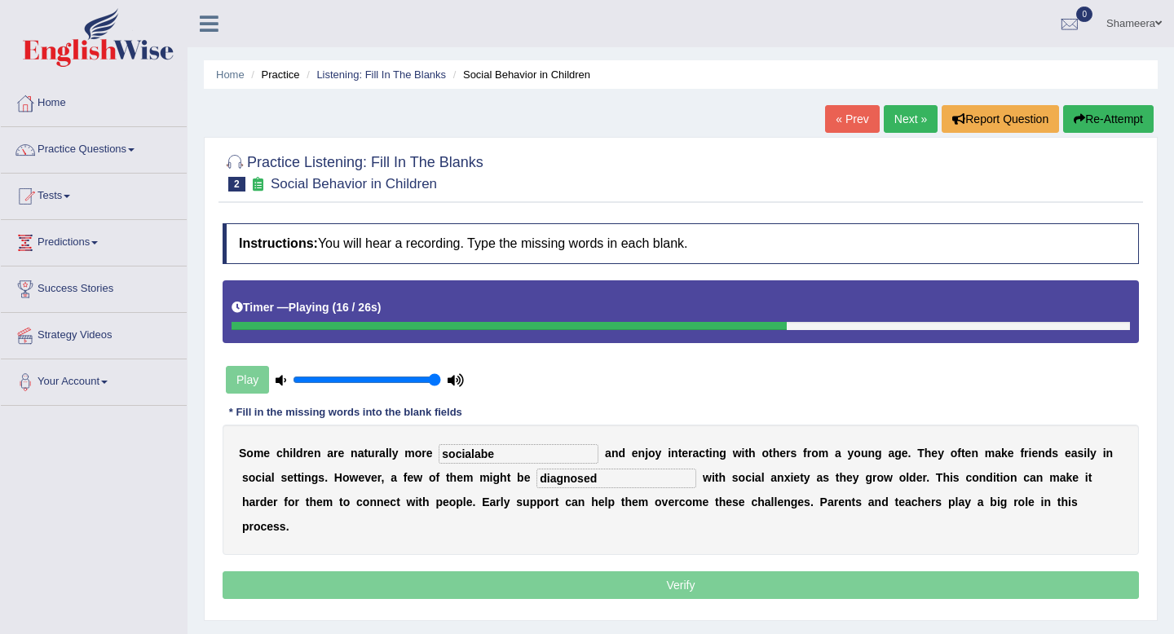
type input "diagnosed"
drag, startPoint x: 508, startPoint y: 457, endPoint x: 392, endPoint y: 448, distance: 116.1
click at [392, 448] on div "S o m e c h i l d r e n a r e n a t u r a l l y m o r e socialabe a n d e n j o…" at bounding box center [681, 490] width 917 height 130
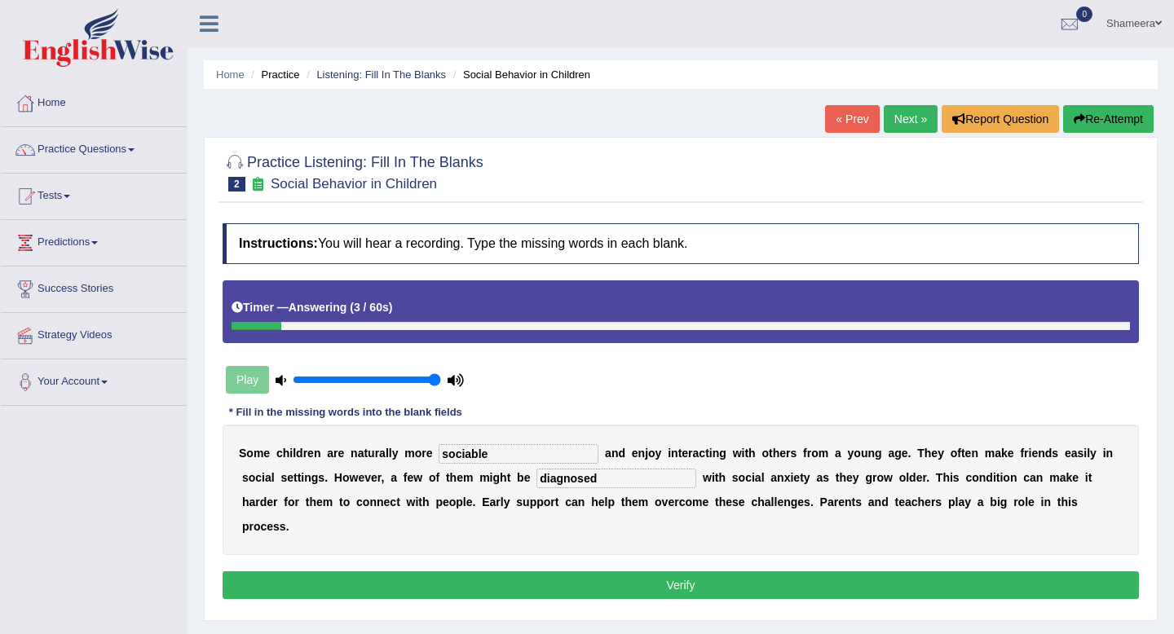
type input "sociable"
click at [517, 572] on button "Verify" at bounding box center [681, 586] width 917 height 28
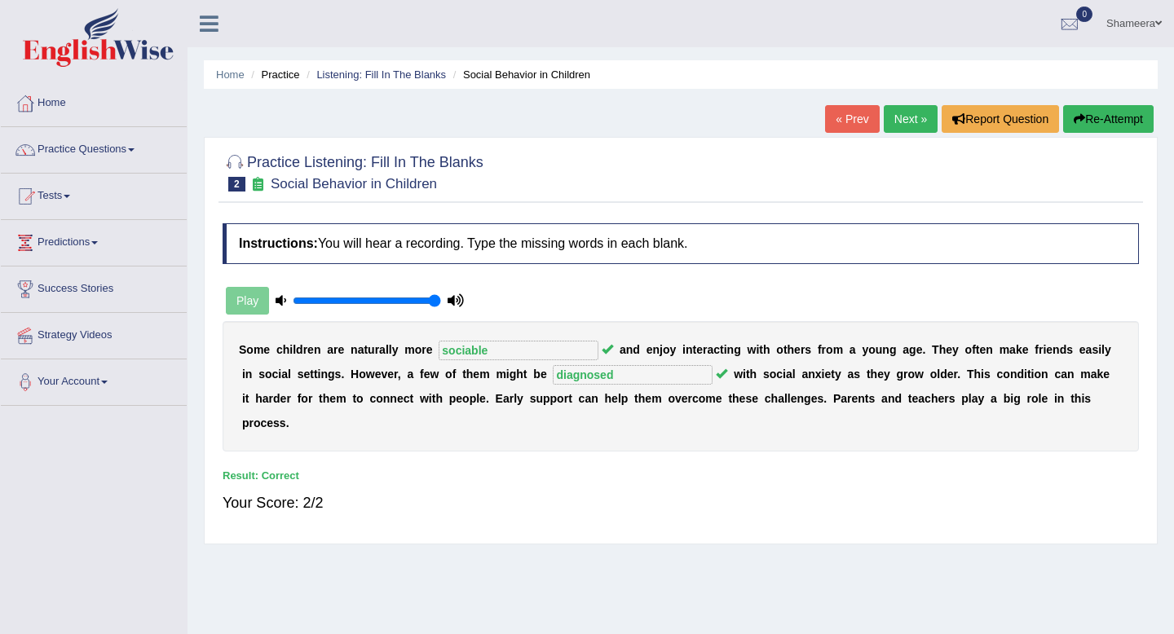
click at [900, 117] on link "Next »" at bounding box center [911, 119] width 54 height 28
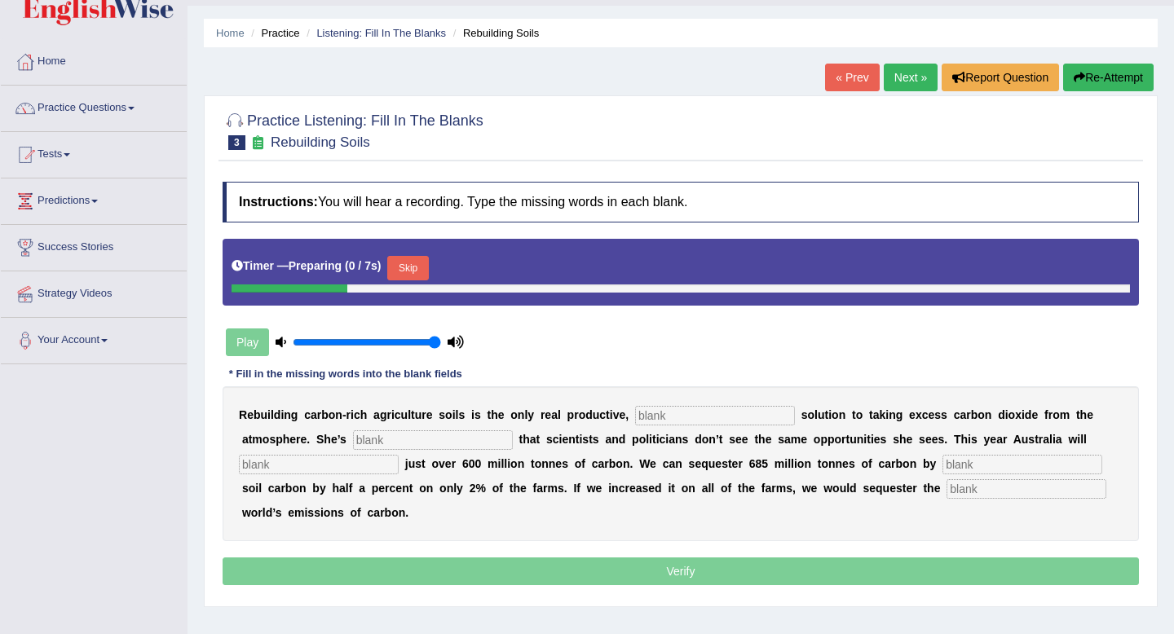
scroll to position [52, 0]
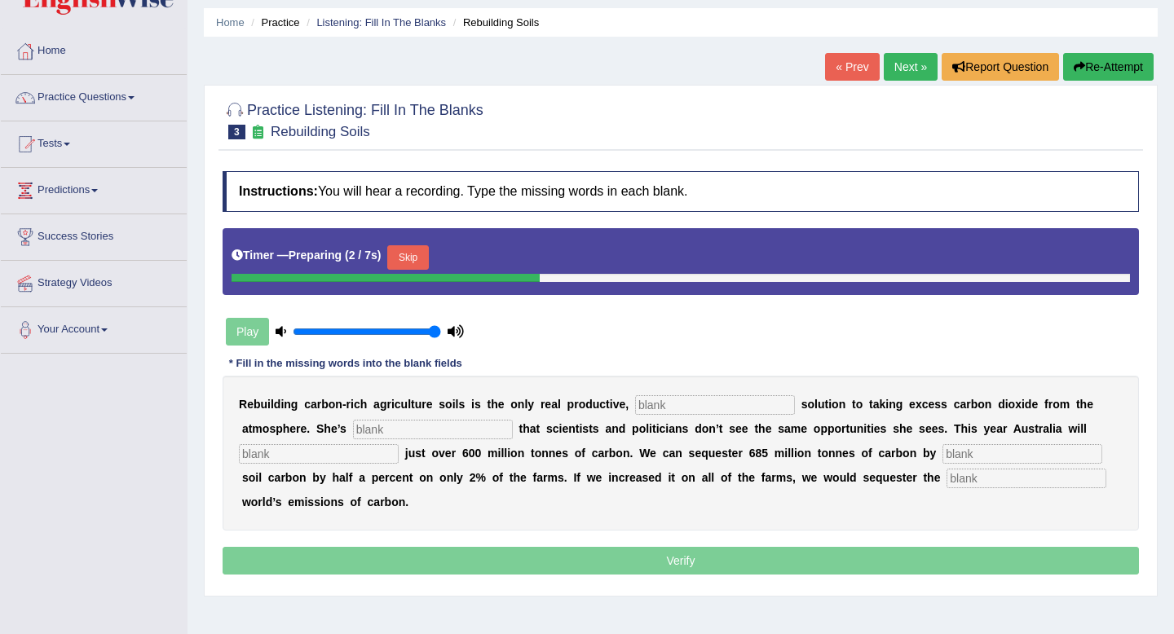
click at [418, 253] on button "Skip" at bounding box center [407, 257] width 41 height 24
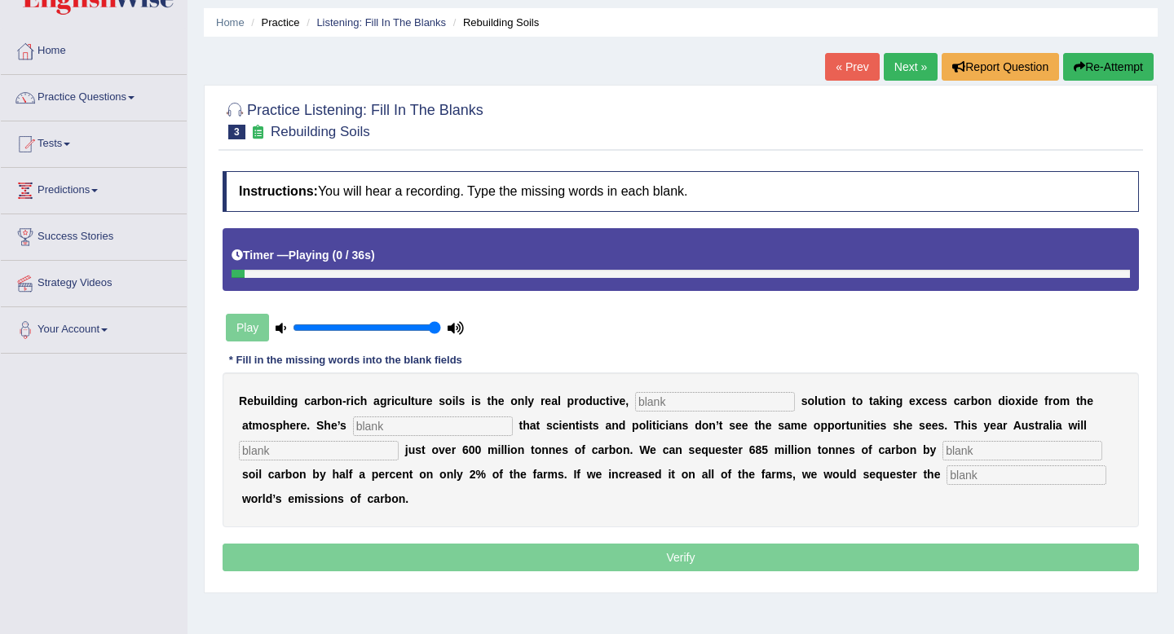
click at [647, 399] on input "text" at bounding box center [715, 402] width 160 height 20
type input "permanet"
click at [440, 430] on input "text" at bounding box center [433, 427] width 160 height 20
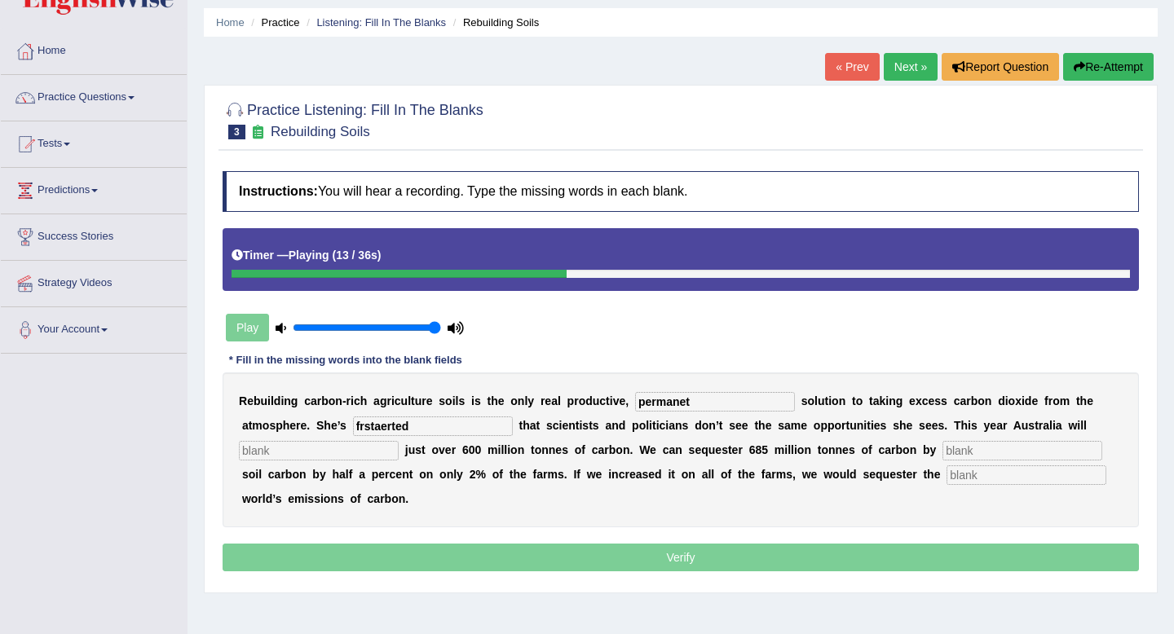
type input "frstaerted"
click at [314, 457] on input "text" at bounding box center [319, 451] width 160 height 20
type input "admit"
click at [943, 449] on input "text" at bounding box center [1023, 451] width 160 height 20
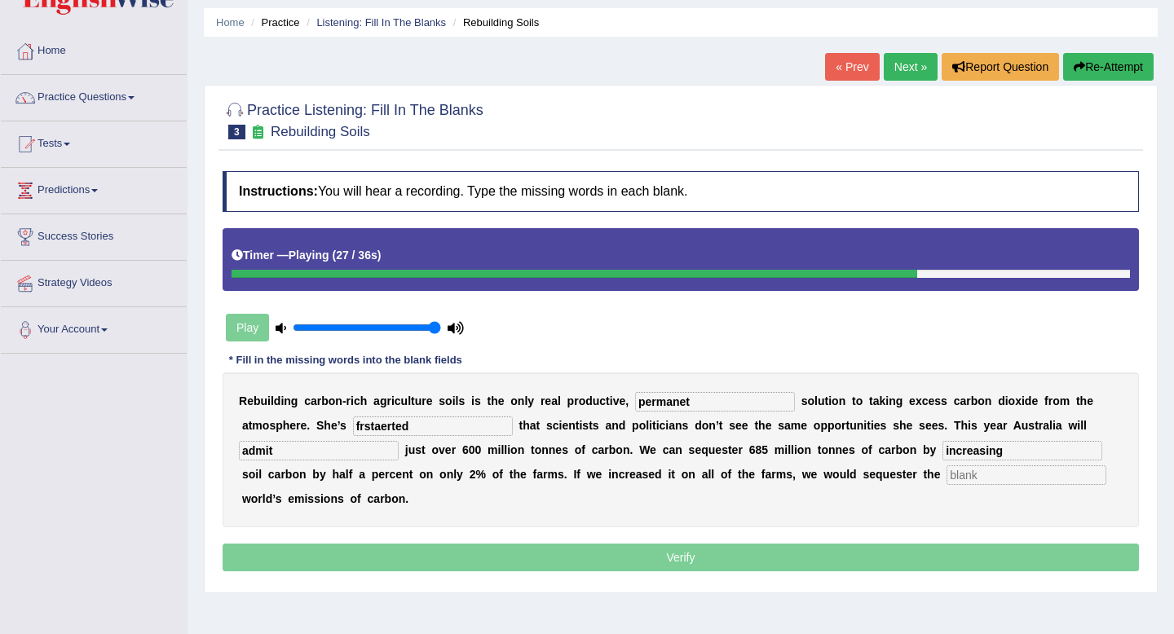
type input "increasing"
click at [951, 476] on input "text" at bounding box center [1027, 476] width 160 height 20
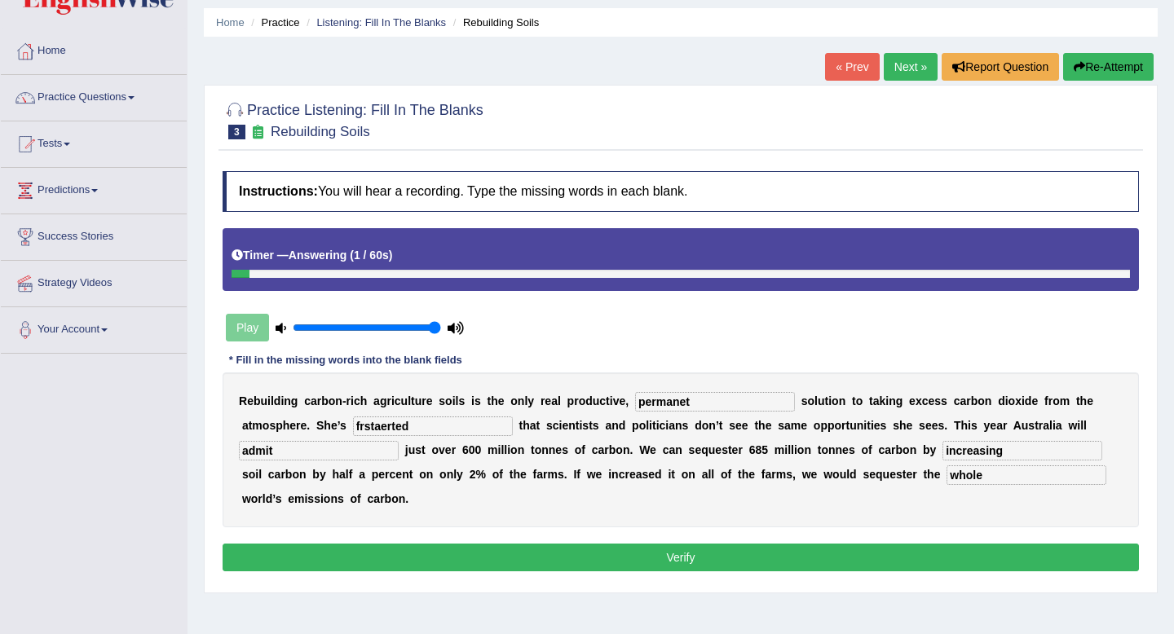
type input "whole"
drag, startPoint x: 301, startPoint y: 452, endPoint x: 205, endPoint y: 452, distance: 95.4
click at [205, 452] on div "Practice Listening: Fill In The Blanks 3 Rebuilding Soils Instructions: You wil…" at bounding box center [681, 339] width 954 height 508
type input "emmit"
drag, startPoint x: 430, startPoint y: 429, endPoint x: 250, endPoint y: 426, distance: 179.4
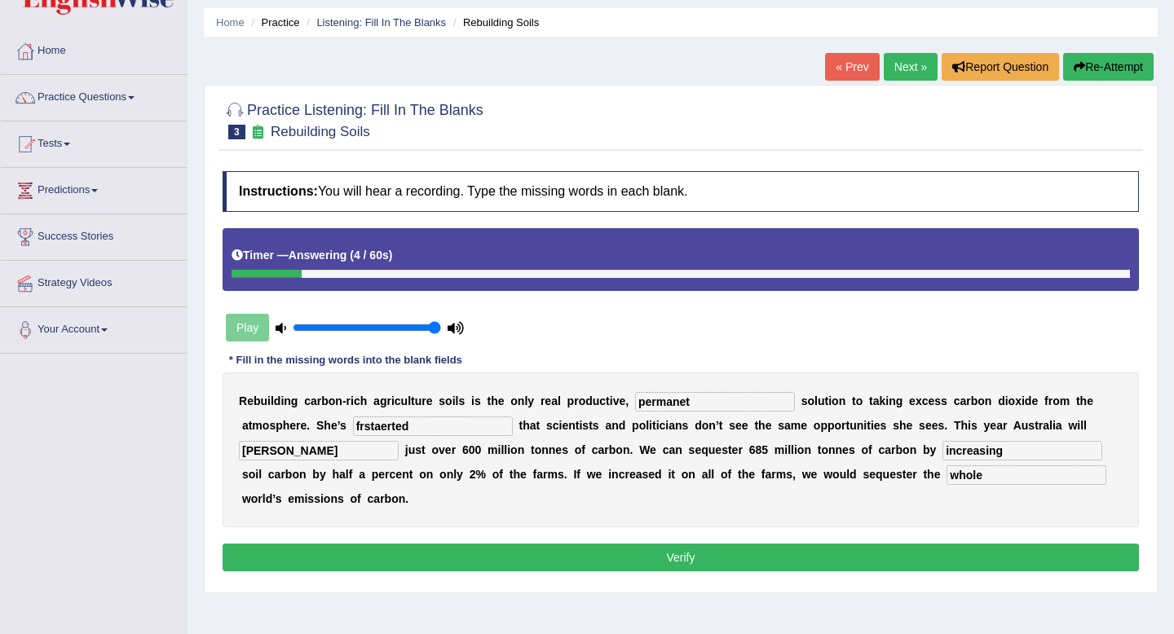
click at [250, 426] on div "R e b u i l d i n g c a r b o n - r i c h a g r i c u l t u r e s o i l s i s t…" at bounding box center [681, 450] width 917 height 155
type input "frustrated"
drag, startPoint x: 702, startPoint y: 403, endPoint x: 585, endPoint y: 401, distance: 117.4
click at [585, 401] on div "R e b u i l d i n g c a r b o n - r i c h a g r i c u l t u r e s o i l s i s t…" at bounding box center [681, 450] width 917 height 155
type input "permanent"
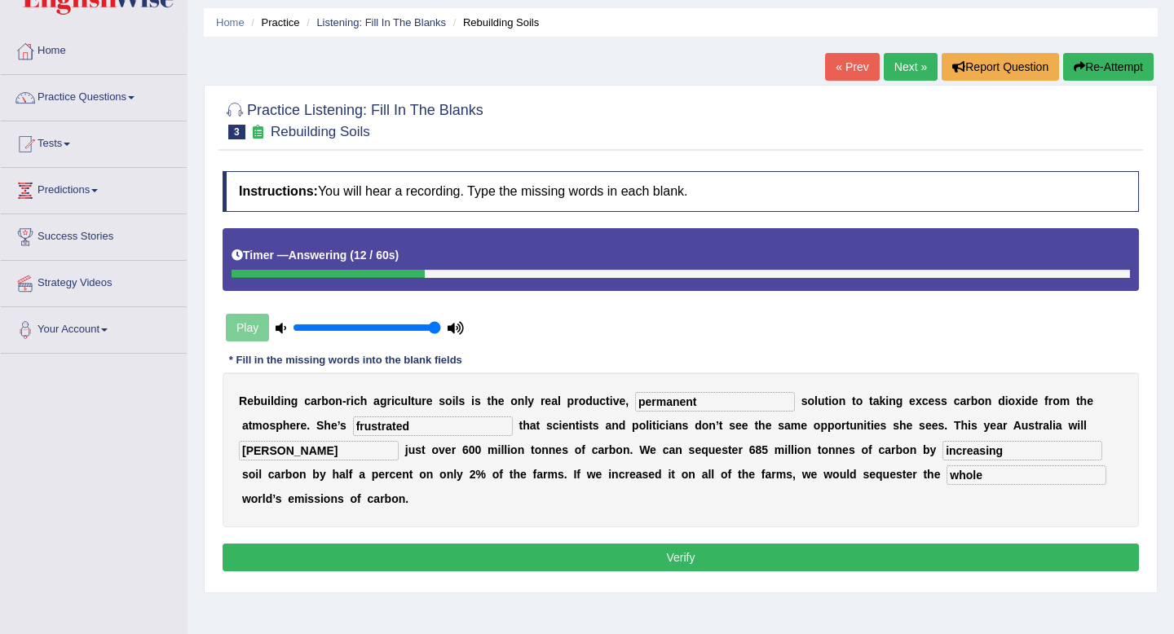
click at [550, 553] on button "Verify" at bounding box center [681, 558] width 917 height 28
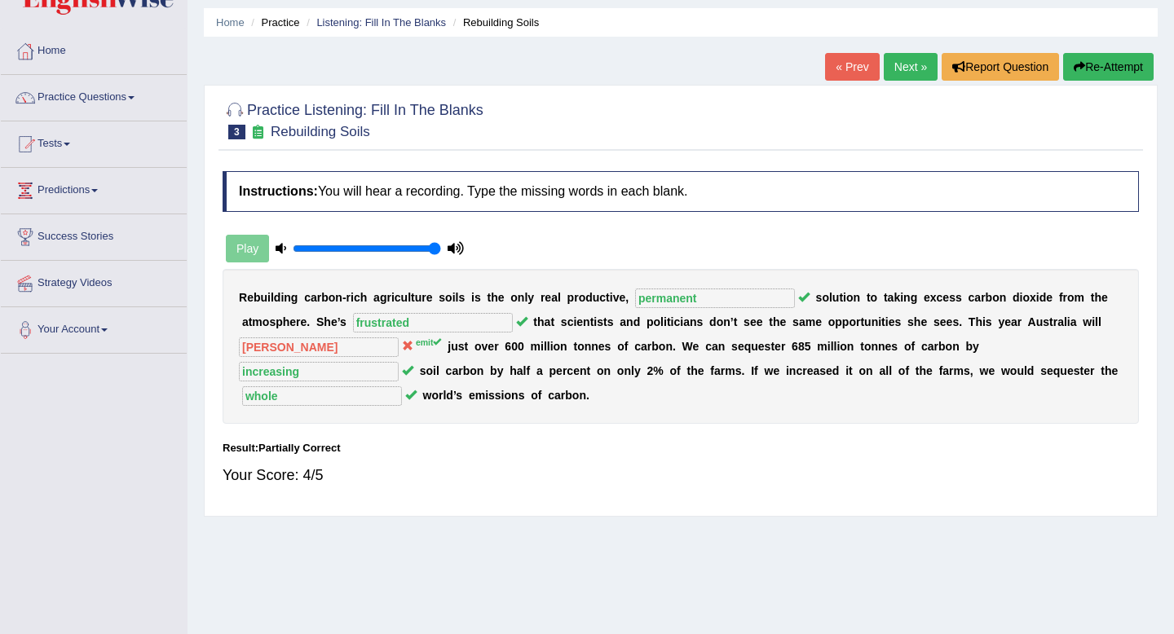
click at [904, 68] on link "Next »" at bounding box center [911, 67] width 54 height 28
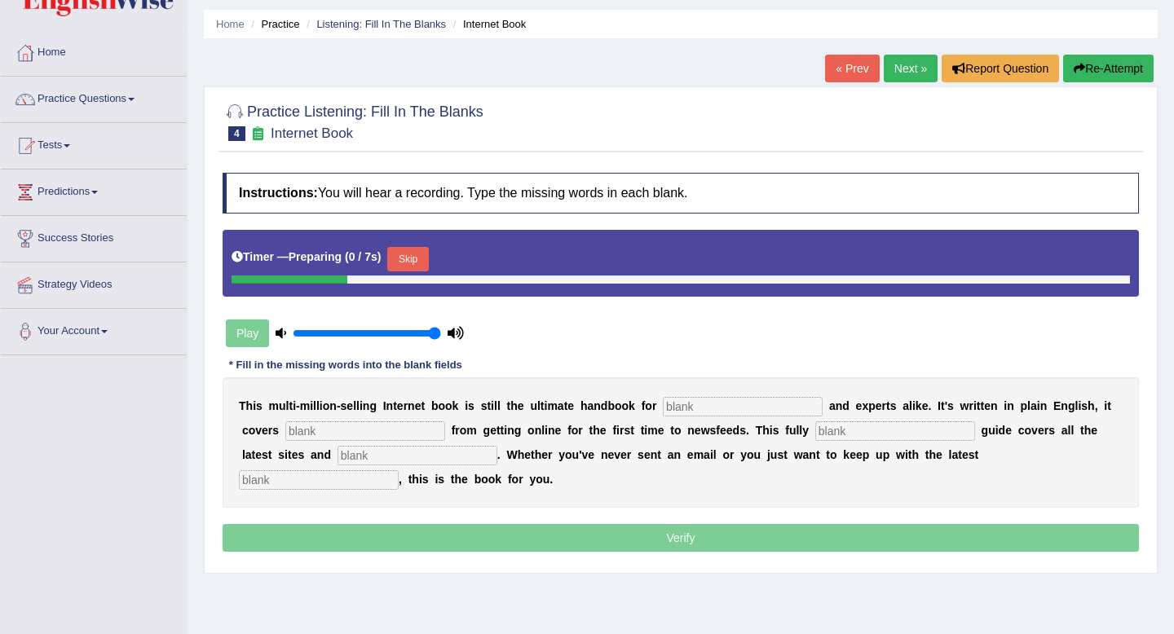
scroll to position [54, 0]
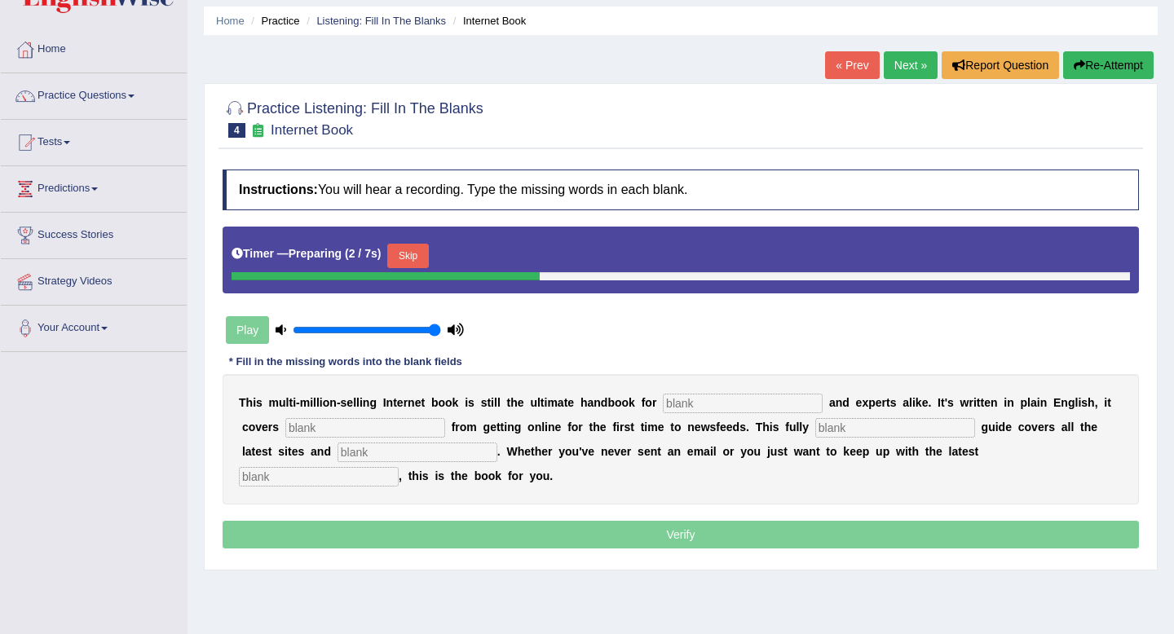
click at [419, 254] on button "Skip" at bounding box center [407, 256] width 41 height 24
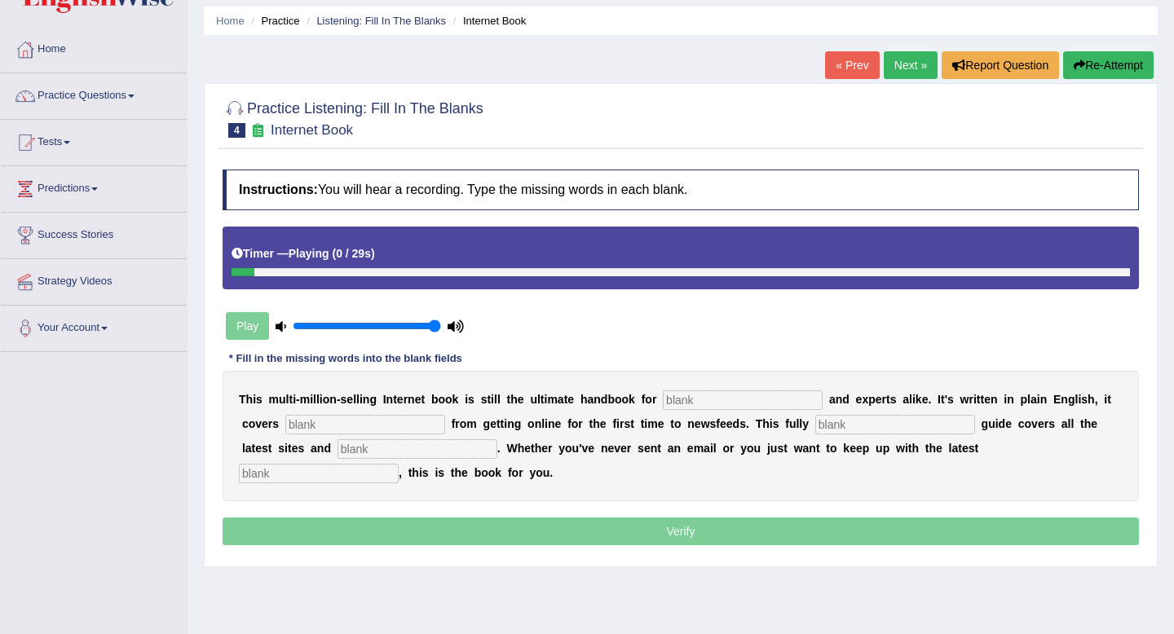
click at [694, 399] on input "text" at bounding box center [743, 401] width 160 height 20
type input "novices"
click at [359, 425] on input "text" at bounding box center [365, 425] width 160 height 20
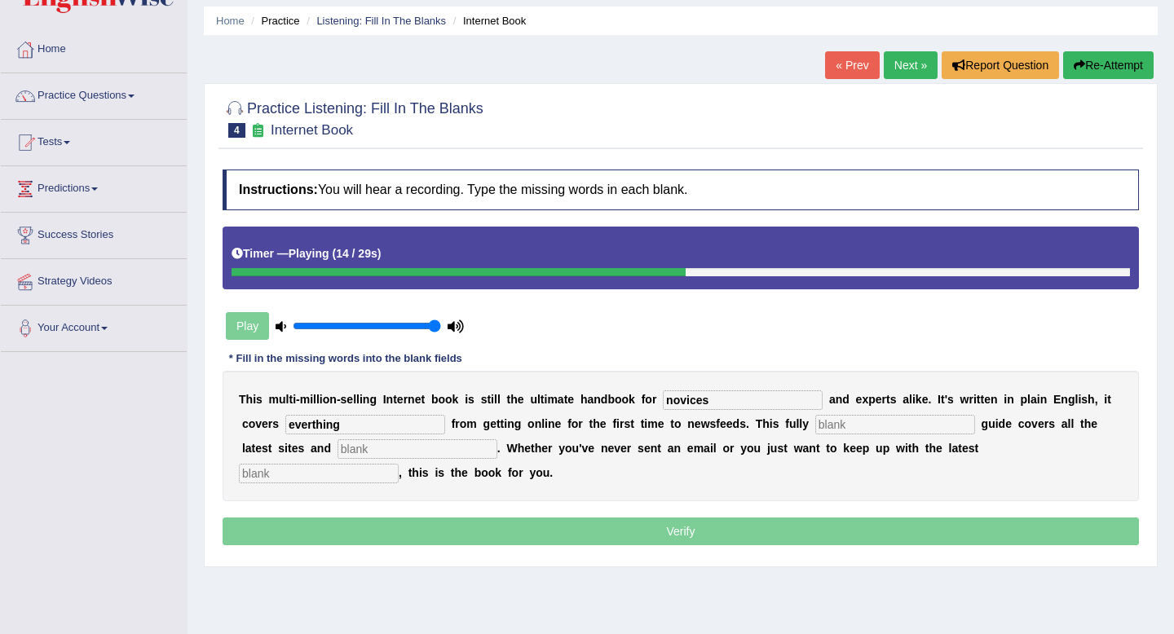
type input "everthing"
click at [825, 424] on input "text" at bounding box center [895, 425] width 160 height 20
type input "revised"
click at [356, 450] on input "text" at bounding box center [418, 450] width 160 height 20
type input "creases"
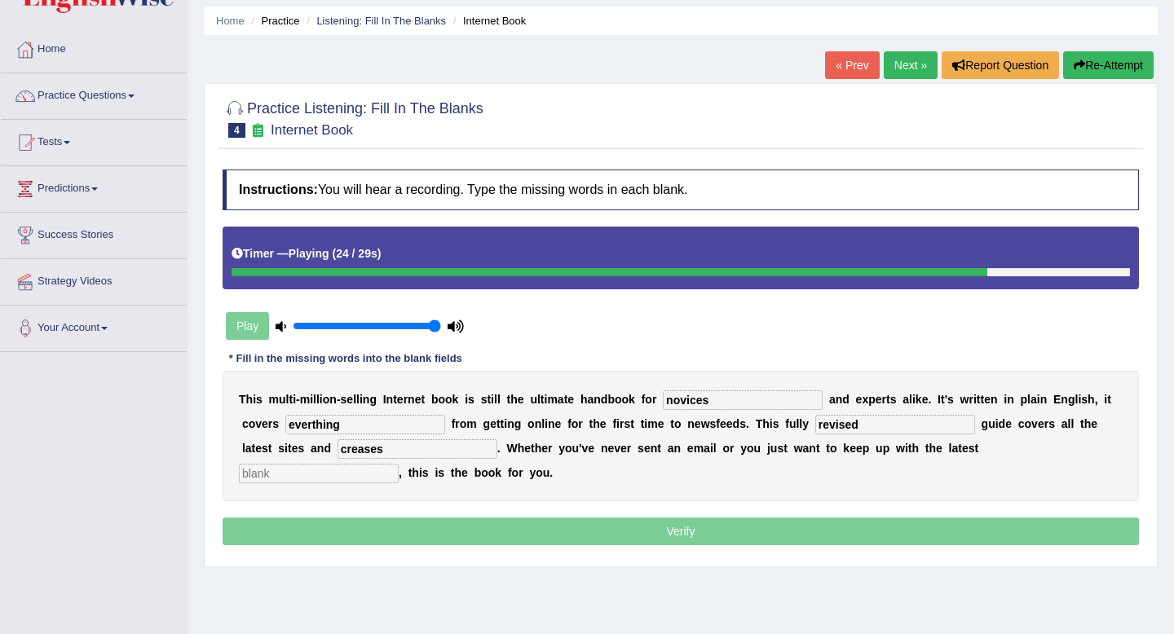
click at [399, 464] on input "text" at bounding box center [319, 474] width 160 height 20
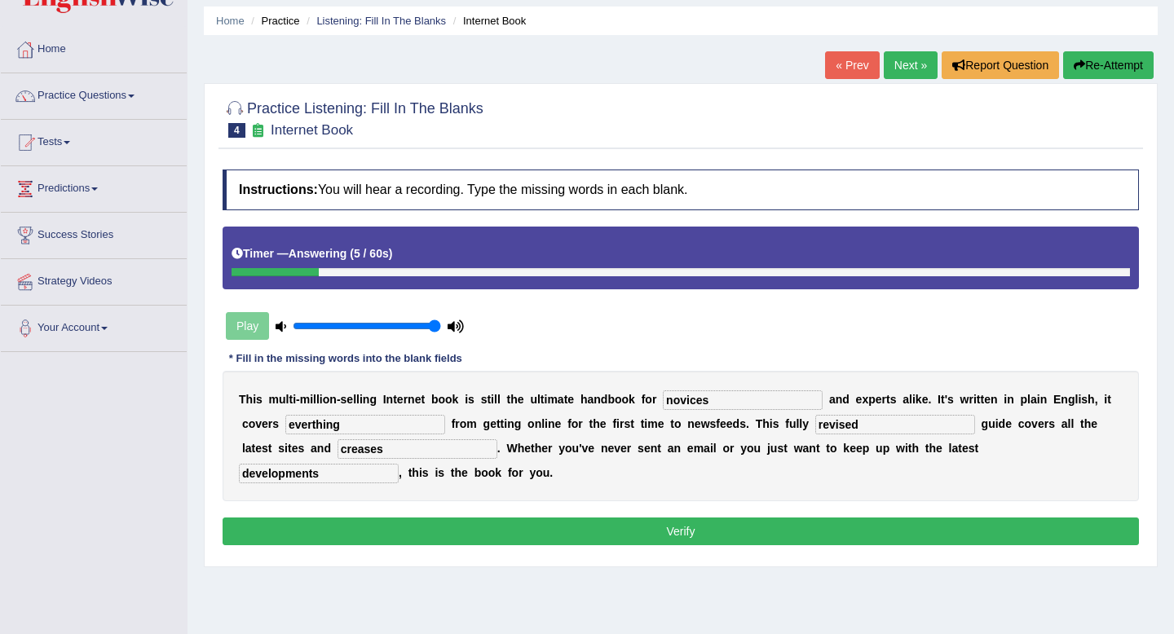
type input "developments"
drag, startPoint x: 364, startPoint y: 427, endPoint x: 239, endPoint y: 427, distance: 124.8
click at [239, 427] on div "T h i s m u l t i - m i l l i o n - s e l l i n g I n t e r n e t b o o k i s s…" at bounding box center [681, 436] width 917 height 130
type input "everything"
drag, startPoint x: 864, startPoint y: 427, endPoint x: 748, endPoint y: 426, distance: 116.6
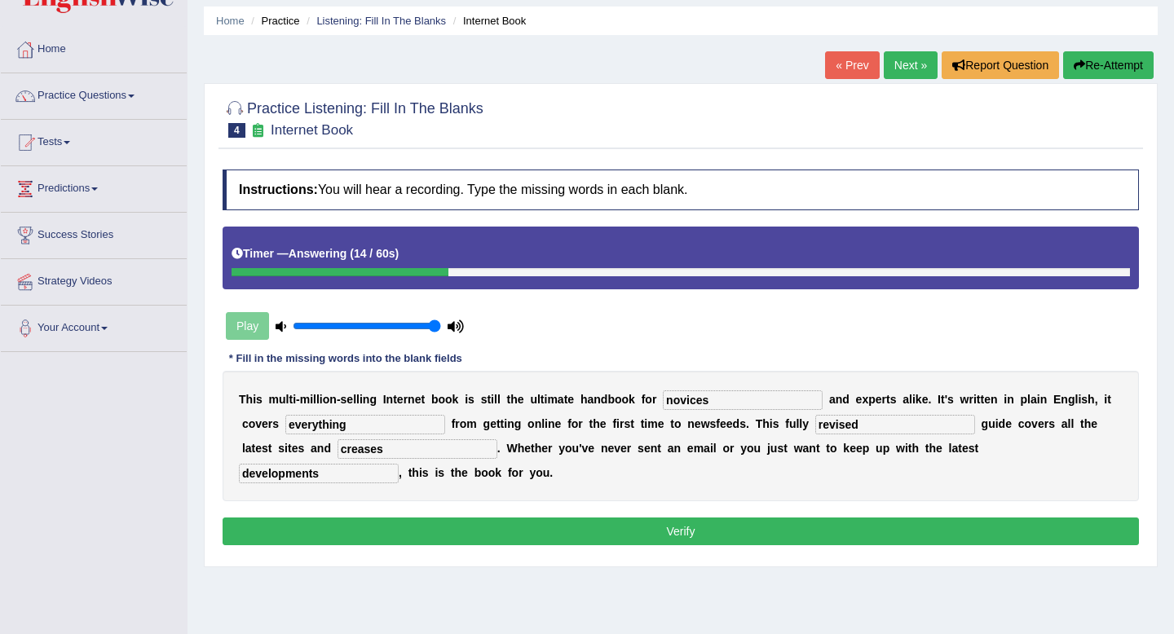
click at [748, 426] on div "T h i s m u l t i - m i l l i o n - s e l l i n g I n t e r n e t b o o k i s s…" at bounding box center [681, 436] width 917 height 130
type input "revised"
click at [722, 400] on input "novices" at bounding box center [743, 401] width 160 height 20
click at [381, 519] on button "Verify" at bounding box center [681, 532] width 917 height 28
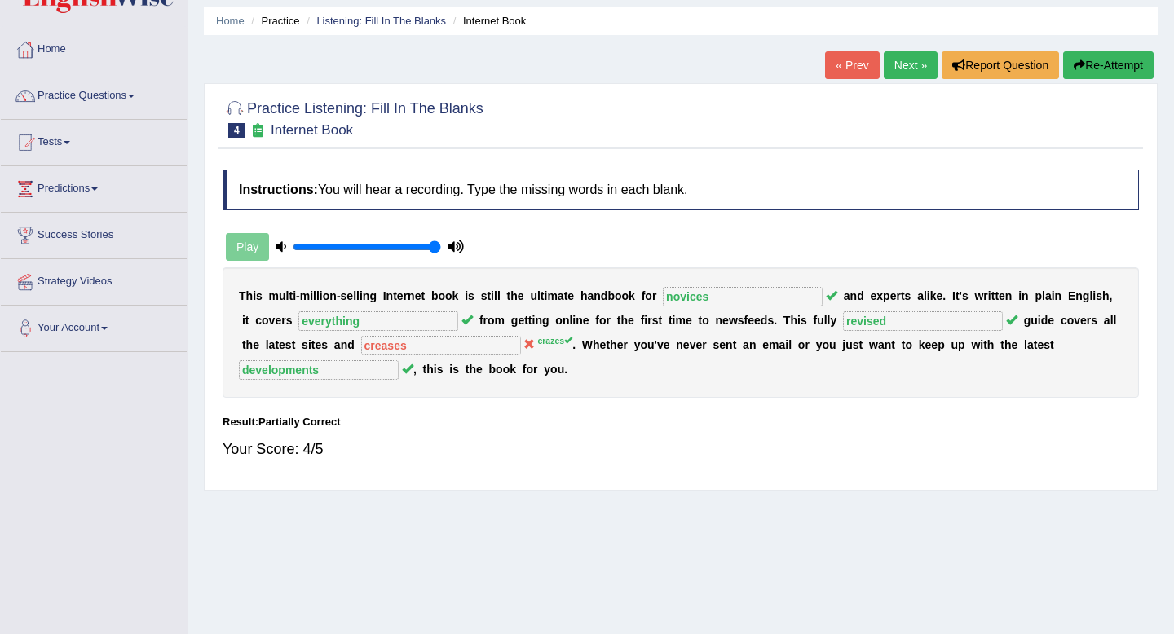
click at [1122, 69] on button "Re-Attempt" at bounding box center [1108, 65] width 91 height 28
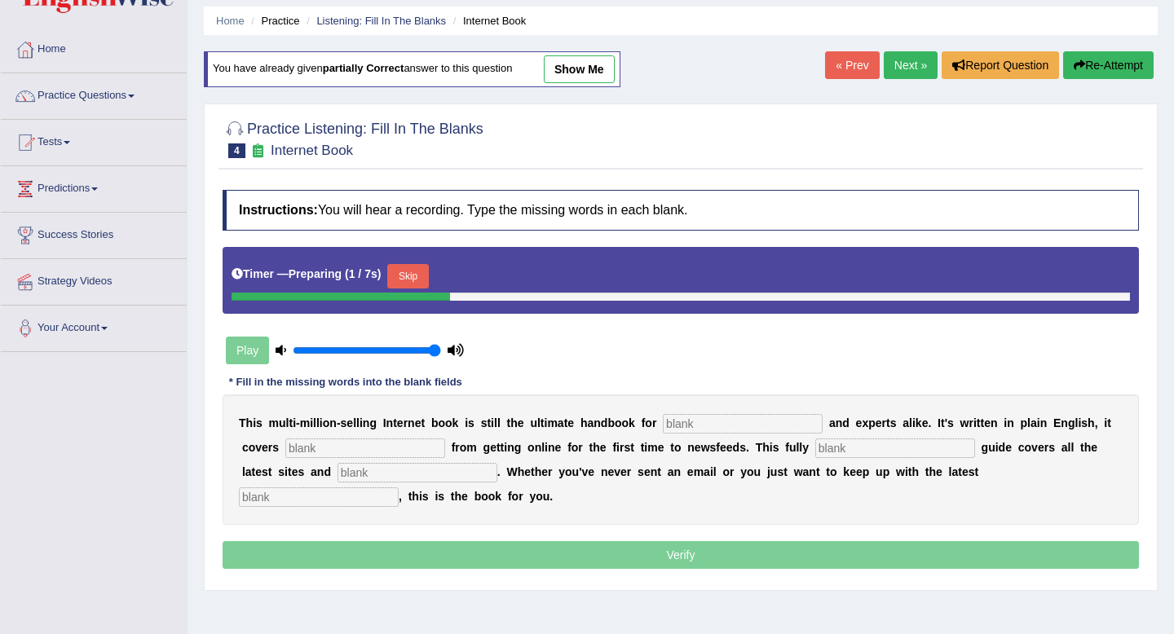
click at [422, 279] on button "Skip" at bounding box center [407, 276] width 41 height 24
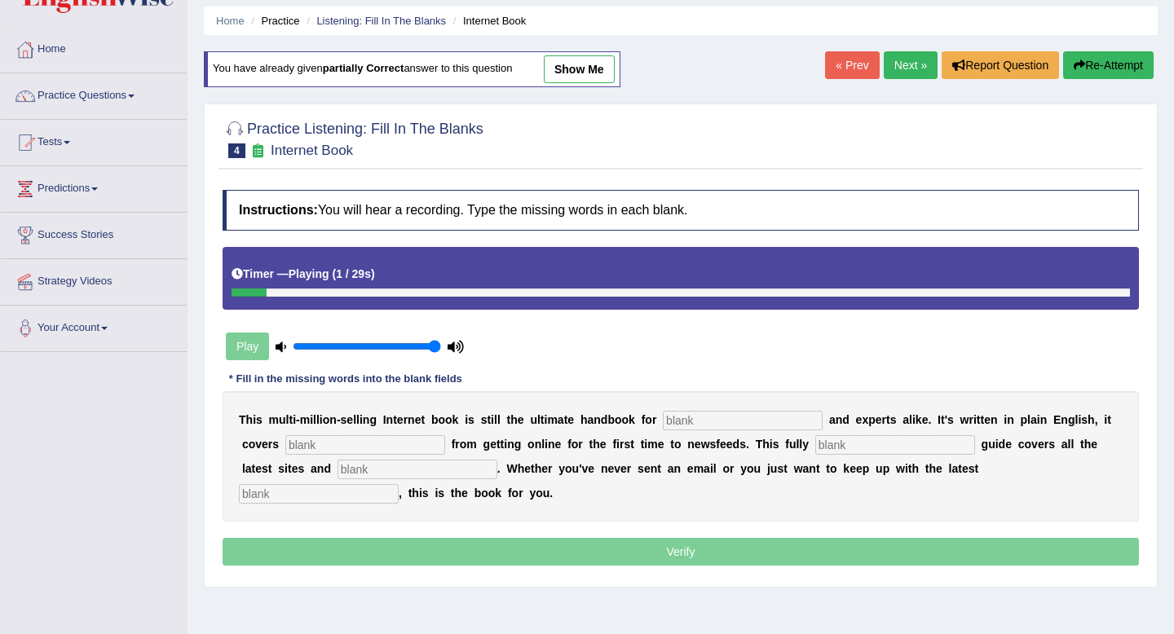
click at [683, 420] on input "text" at bounding box center [743, 421] width 160 height 20
type input "novices"
click at [387, 444] on input "text" at bounding box center [365, 445] width 160 height 20
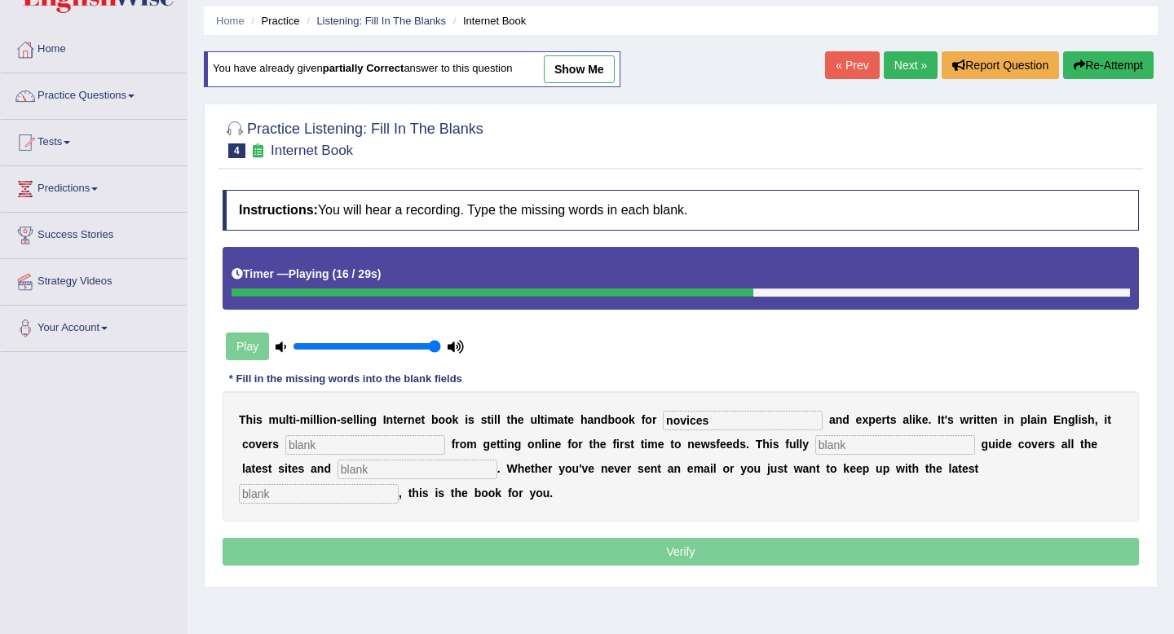
drag, startPoint x: 542, startPoint y: 294, endPoint x: 378, endPoint y: 302, distance: 164.9
click at [378, 302] on div "Timer — Playing ( 16 / 29s )" at bounding box center [681, 278] width 917 height 63
click at [1119, 68] on button "Re-Attempt" at bounding box center [1108, 65] width 91 height 28
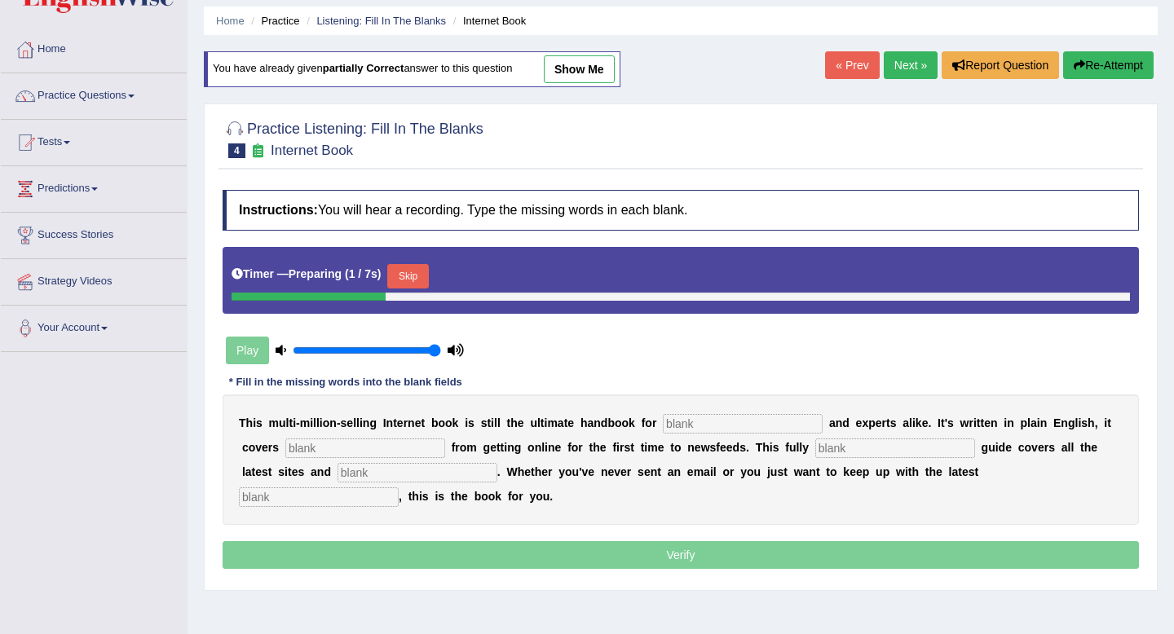
click at [409, 278] on button "Skip" at bounding box center [407, 276] width 41 height 24
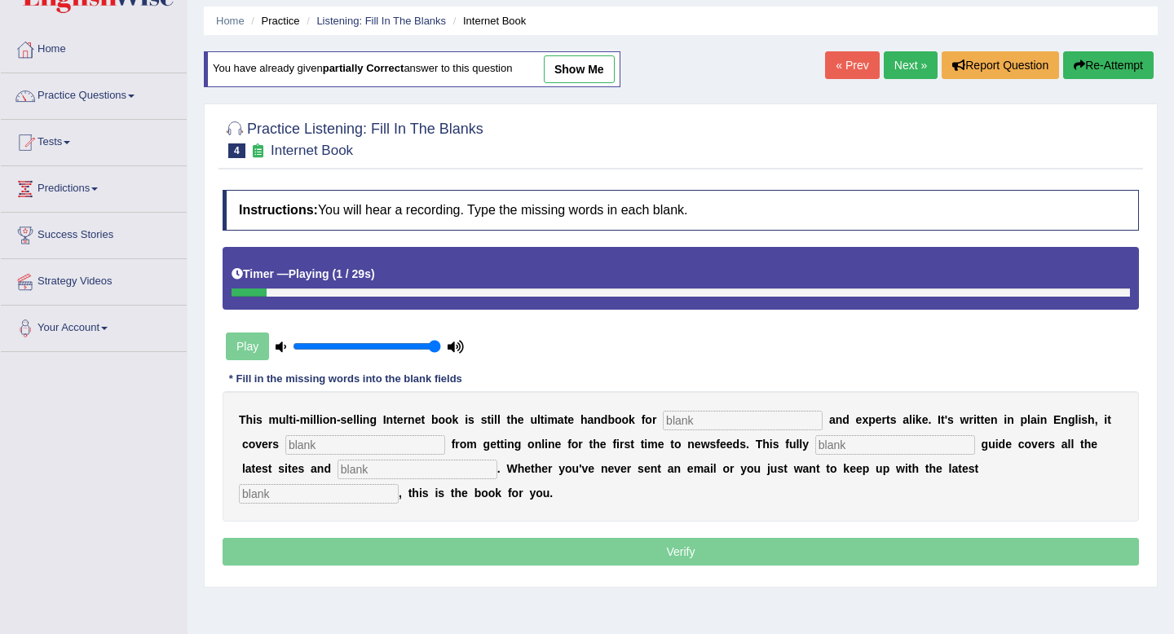
click at [702, 418] on input "text" at bounding box center [743, 421] width 160 height 20
type input "novices"
click at [379, 456] on div "T h i s m u l t i - m i l l i o n - s e l l i n g I n t e r n e t b o o k i s s…" at bounding box center [681, 456] width 917 height 130
click at [379, 449] on input "text" at bounding box center [365, 445] width 160 height 20
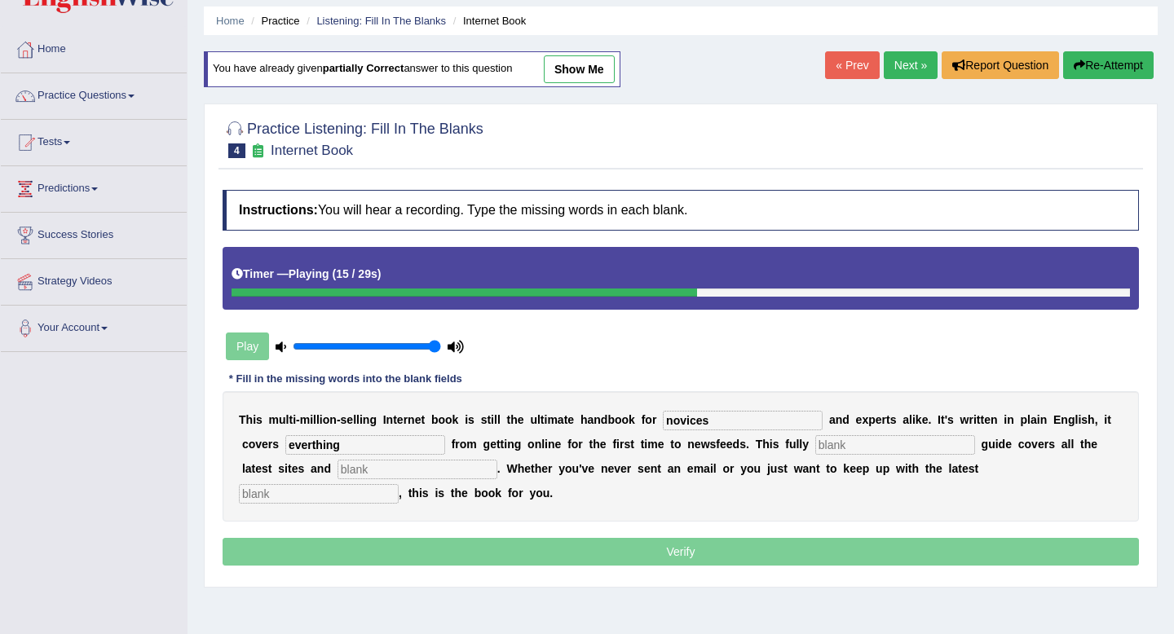
type input "everthing"
click at [855, 443] on input "text" at bounding box center [895, 445] width 160 height 20
type input "revised"
click at [369, 469] on input "text" at bounding box center [418, 470] width 160 height 20
type input "crazes"
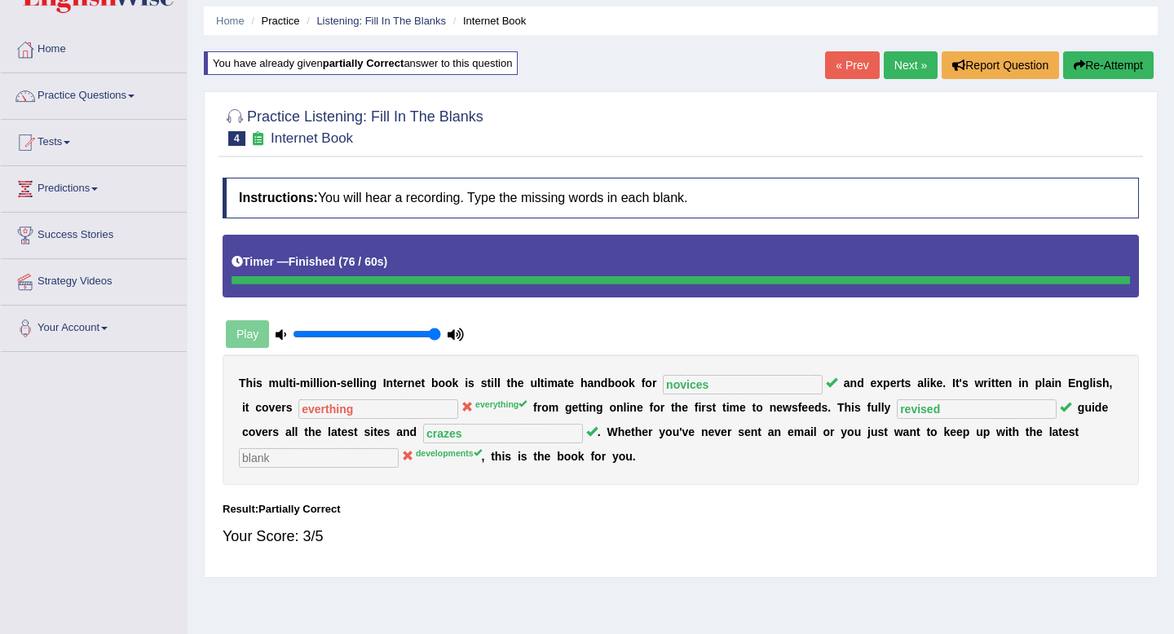
click at [904, 68] on link "Next »" at bounding box center [911, 65] width 54 height 28
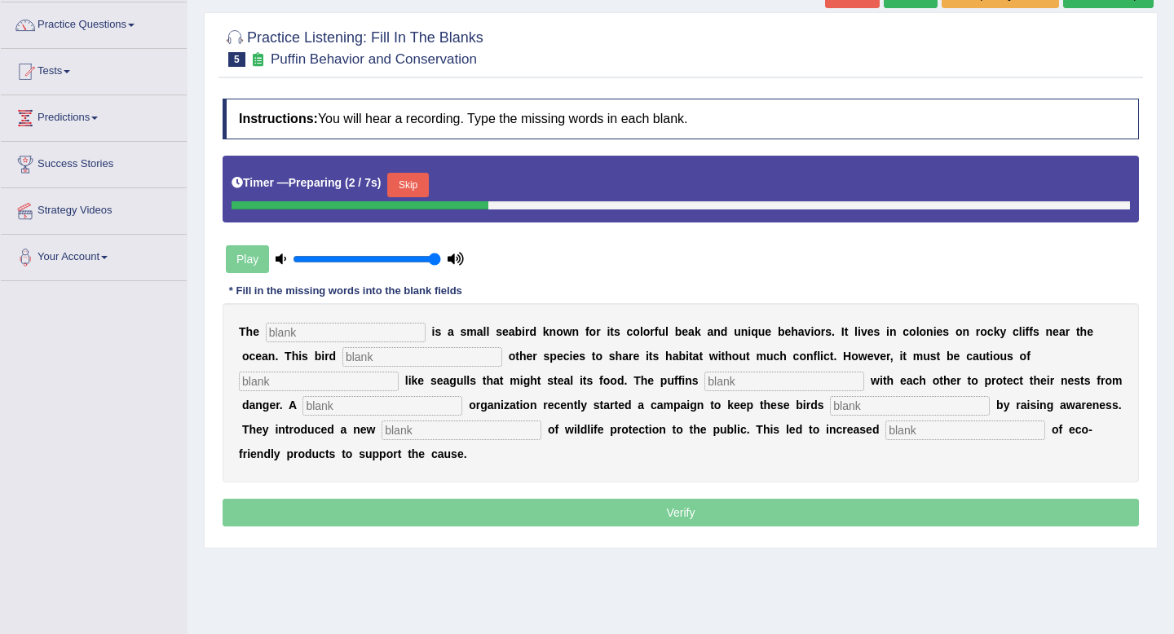
scroll to position [126, 0]
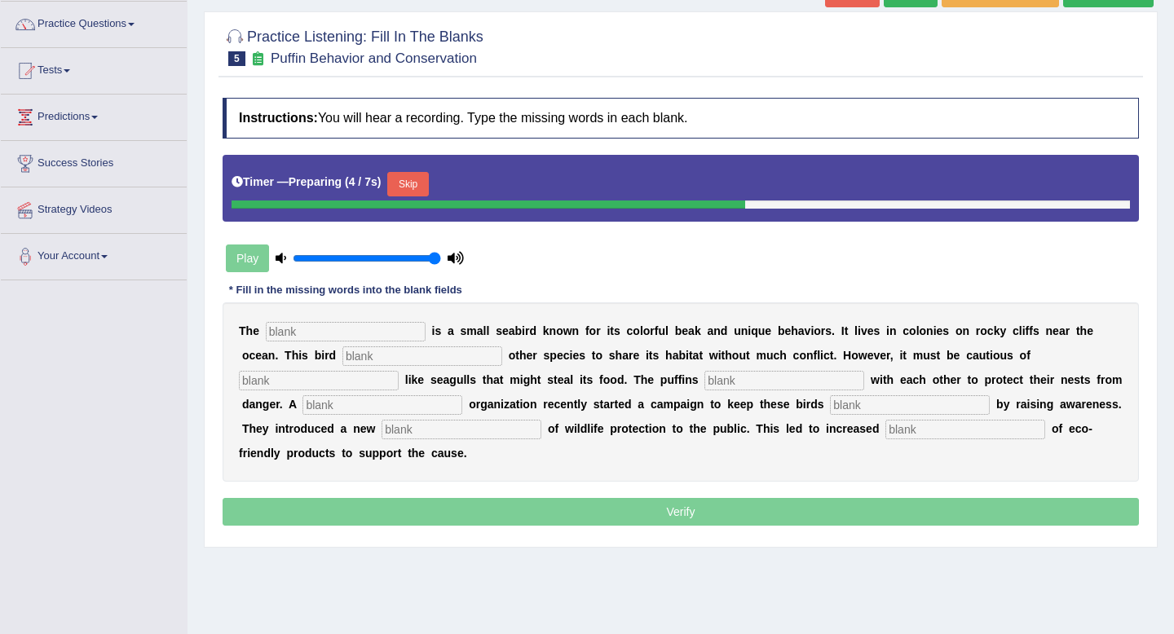
click at [422, 185] on button "Skip" at bounding box center [407, 184] width 41 height 24
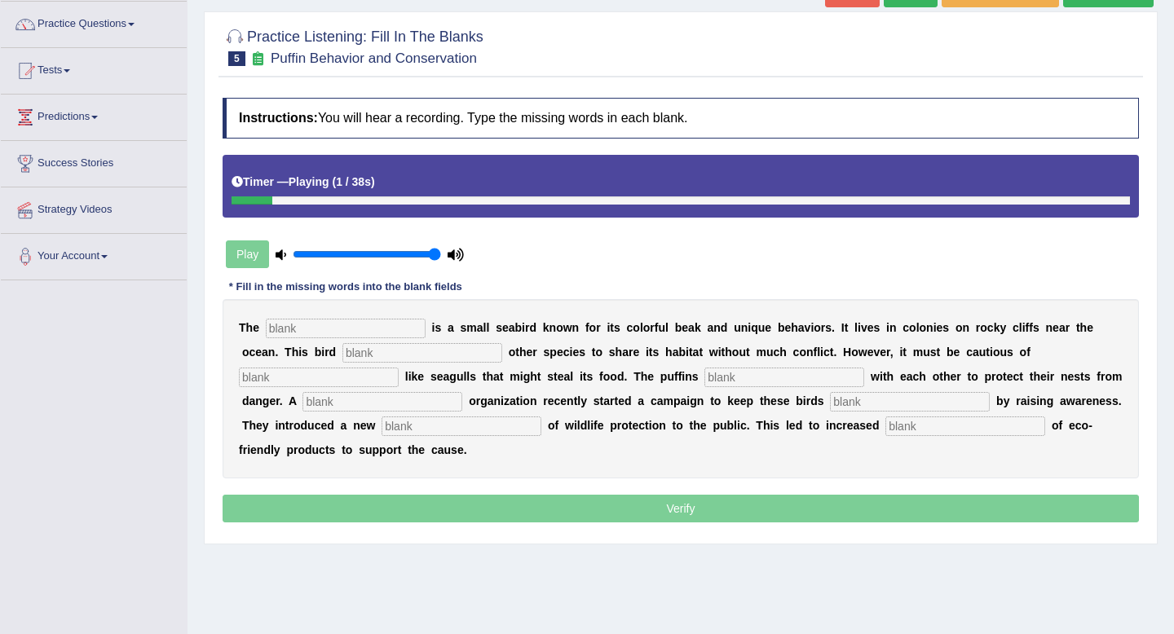
click at [330, 333] on input "text" at bounding box center [346, 329] width 160 height 20
type input "puffin"
click at [365, 361] on input "text" at bounding box center [422, 353] width 160 height 20
type input "allows"
click at [399, 368] on input "text" at bounding box center [319, 378] width 160 height 20
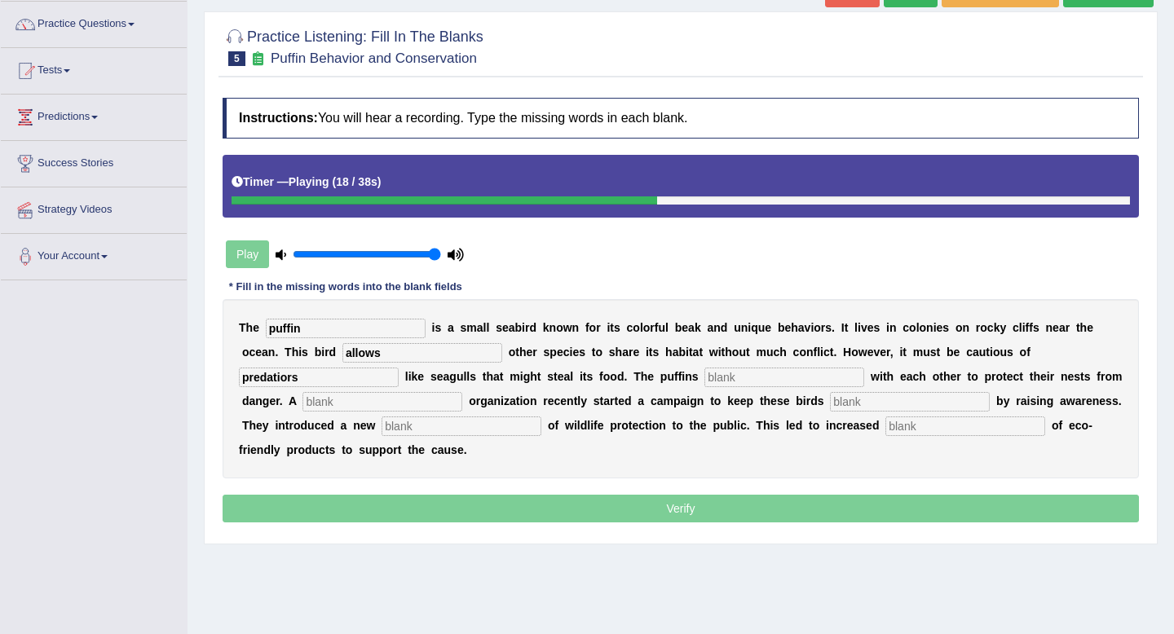
type input "predatiors"
click at [705, 380] on input "text" at bounding box center [785, 378] width 160 height 20
type input "corporate"
click at [303, 405] on input "text" at bounding box center [383, 402] width 160 height 20
type input "corporate"
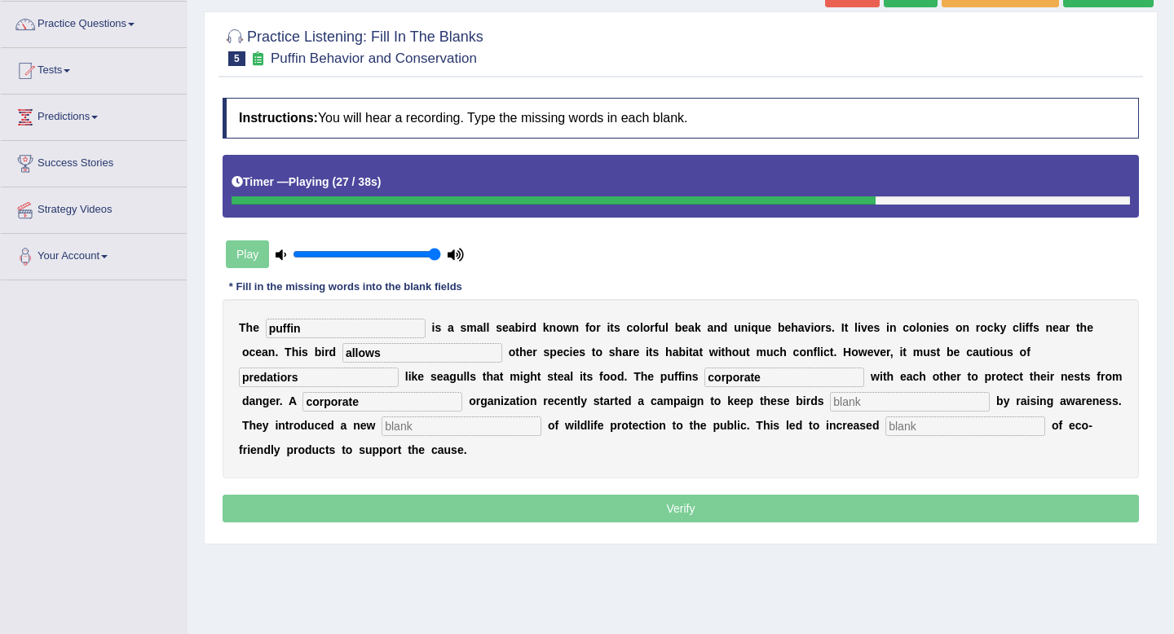
click at [830, 404] on input "text" at bounding box center [910, 402] width 160 height 20
type input "safe"
click at [382, 429] on input "text" at bounding box center [462, 427] width 160 height 20
click at [886, 429] on input "text" at bounding box center [966, 427] width 160 height 20
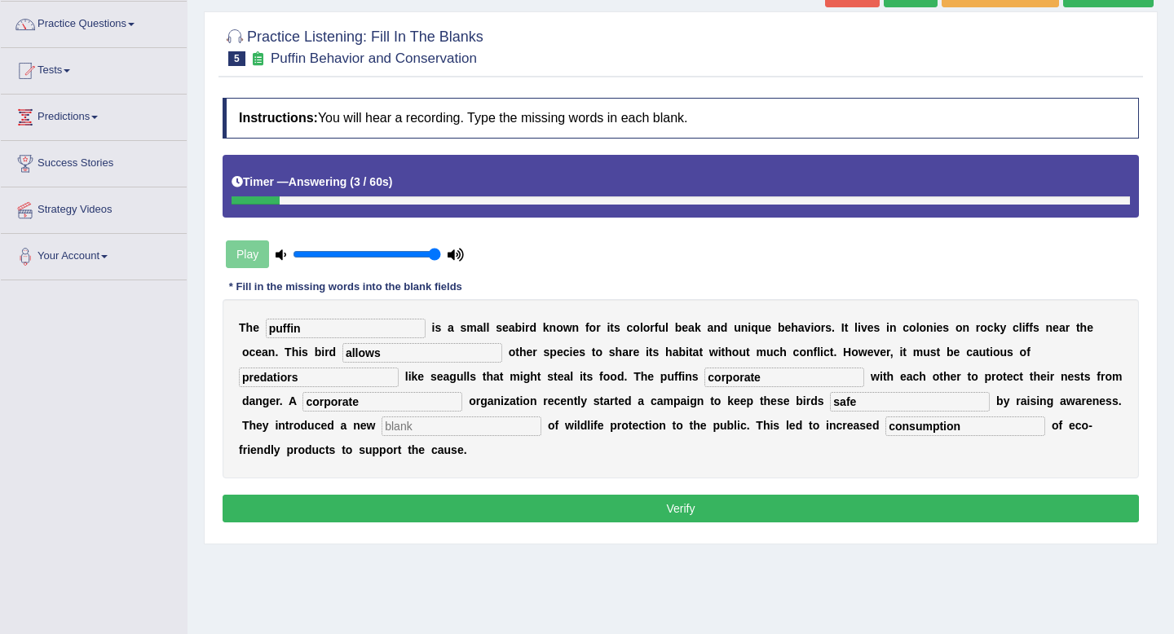
type input "consumption"
drag, startPoint x: 358, startPoint y: 354, endPoint x: 157, endPoint y: 338, distance: 201.3
click at [157, 338] on div "Toggle navigation Home Practice Questions Speaking Practice Read Aloud Repeat S…" at bounding box center [587, 298] width 1174 height 848
drag, startPoint x: 614, startPoint y: 379, endPoint x: 519, endPoint y: 379, distance: 95.4
click at [519, 379] on div "T h e puffin i s a s m a l l s e a b i r d k n o w n f o r i t s c o l o r f u …" at bounding box center [681, 388] width 917 height 179
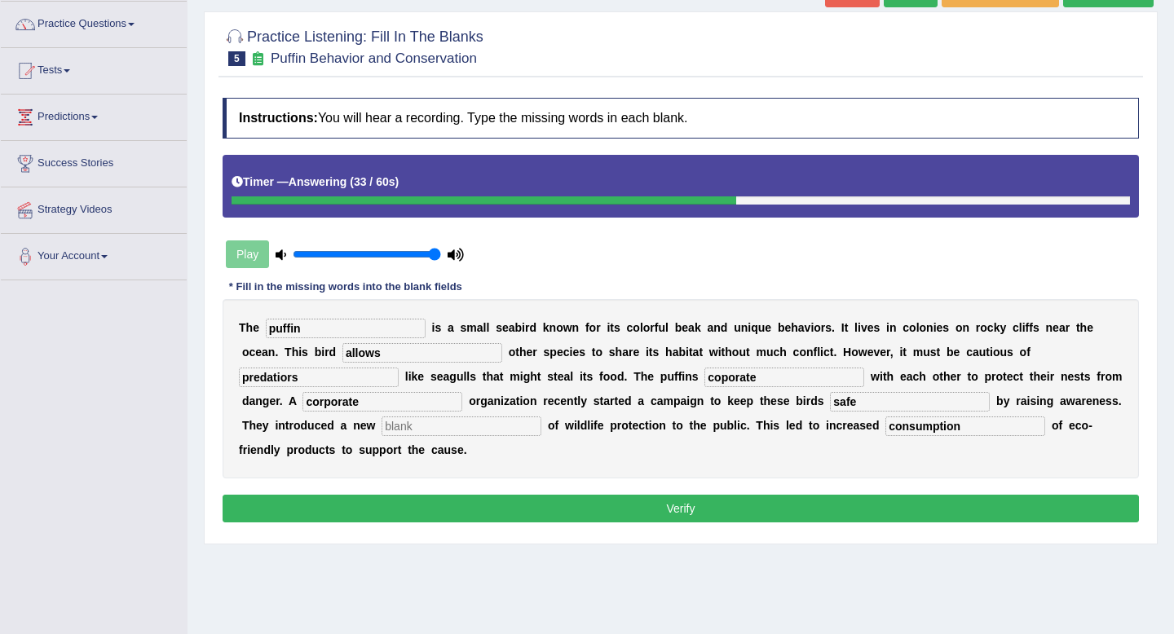
type input "coporate"
click at [320, 404] on input "corporate" at bounding box center [383, 402] width 160 height 20
type input "co-operate"
click at [383, 434] on input "text" at bounding box center [462, 427] width 160 height 20
click at [395, 505] on button "Verify" at bounding box center [681, 509] width 917 height 28
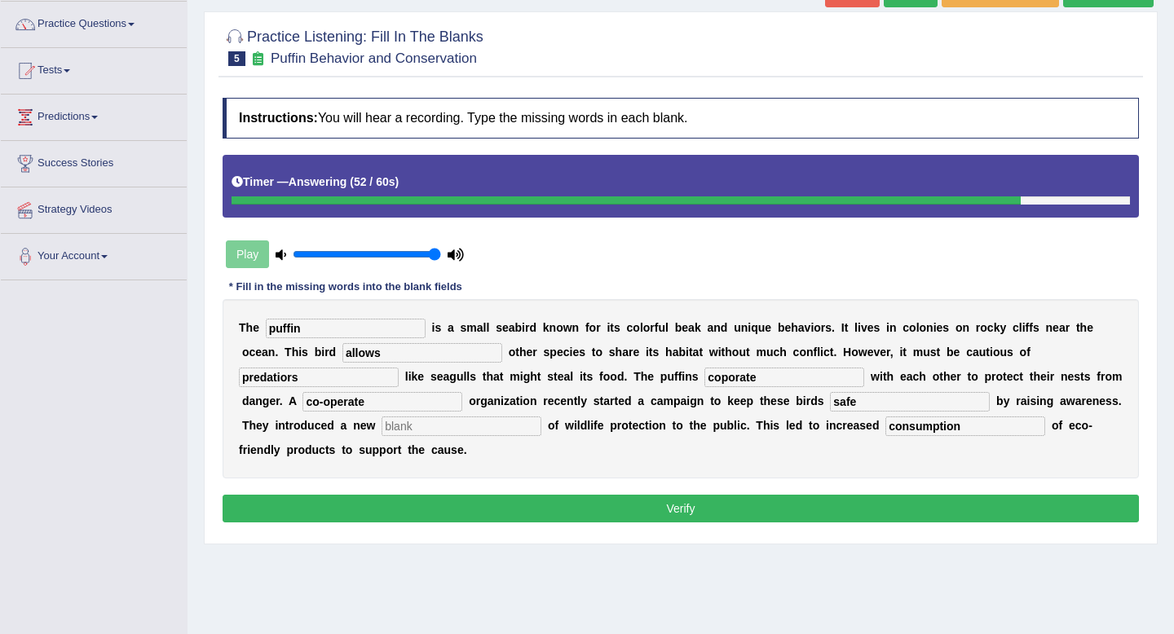
click at [382, 421] on input "text" at bounding box center [462, 427] width 160 height 20
type input "sdfsd"
click at [379, 507] on button "Verify" at bounding box center [681, 509] width 917 height 28
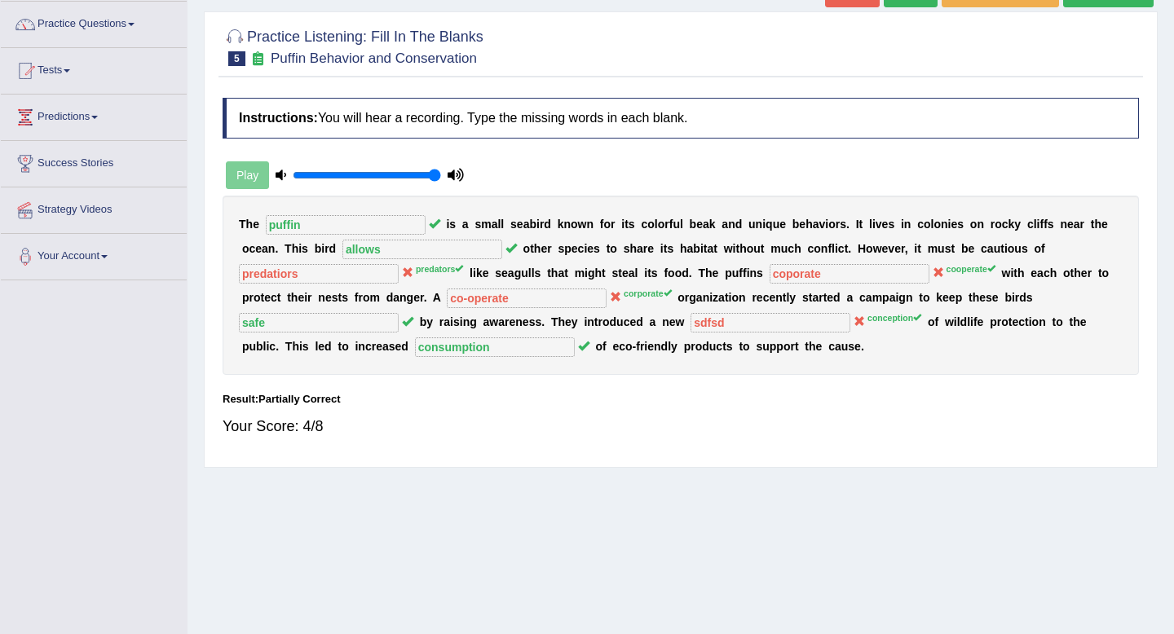
drag, startPoint x: 796, startPoint y: 270, endPoint x: 780, endPoint y: 270, distance: 15.5
click at [947, 270] on sup "cooperate" at bounding box center [971, 269] width 49 height 10
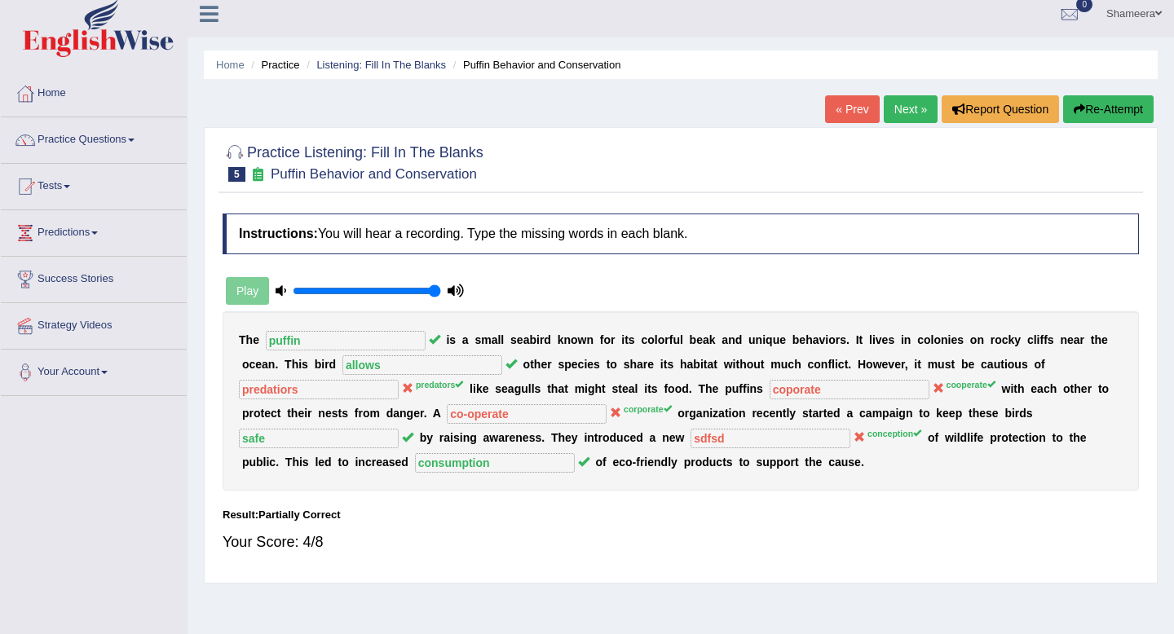
scroll to position [0, 0]
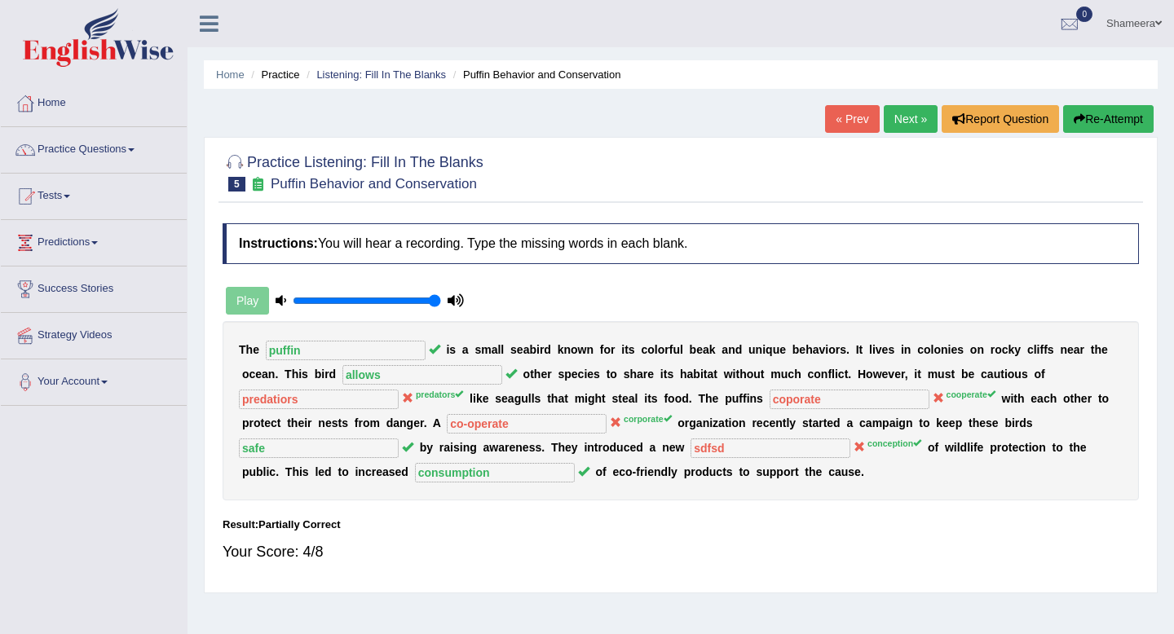
click at [1089, 126] on button "Re-Attempt" at bounding box center [1108, 119] width 91 height 28
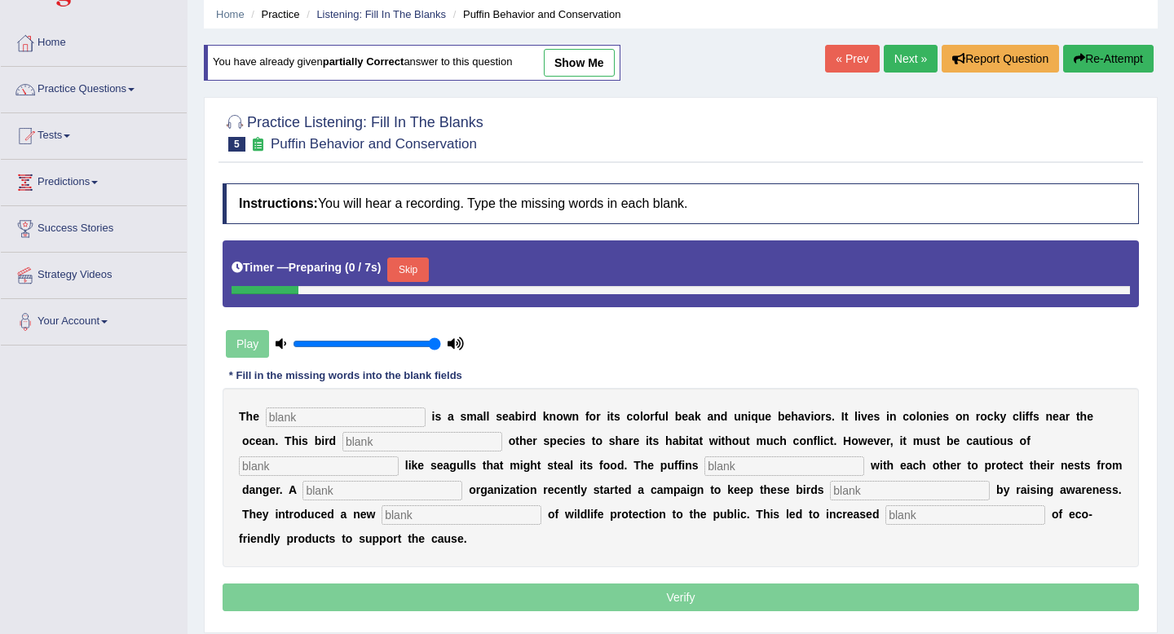
scroll to position [62, 0]
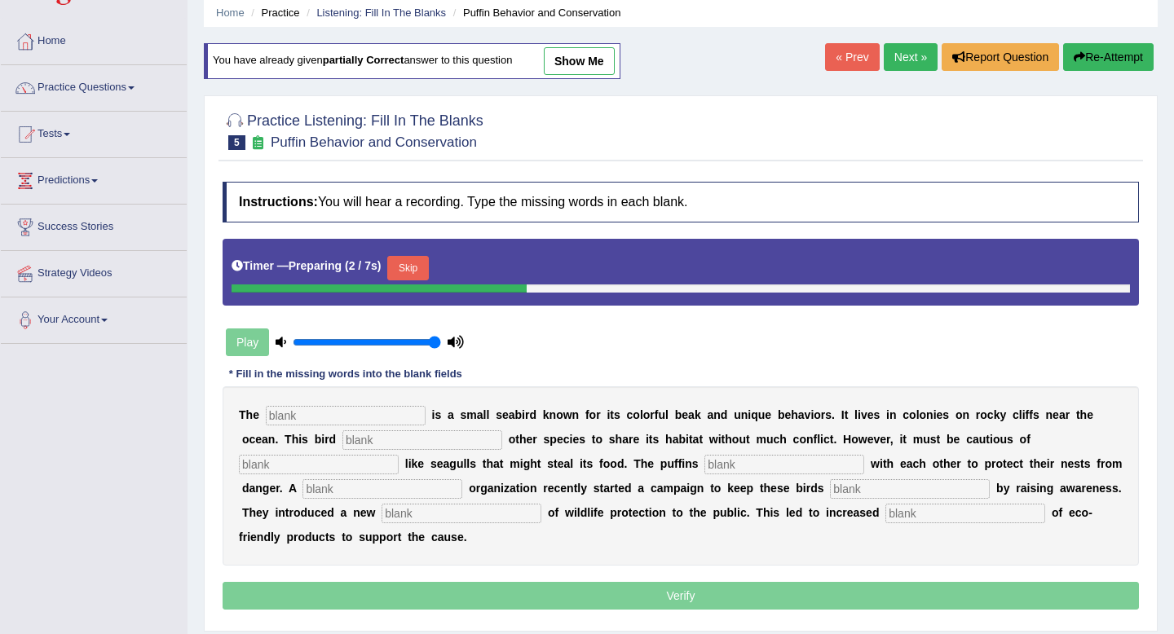
click at [420, 272] on button "Skip" at bounding box center [407, 268] width 41 height 24
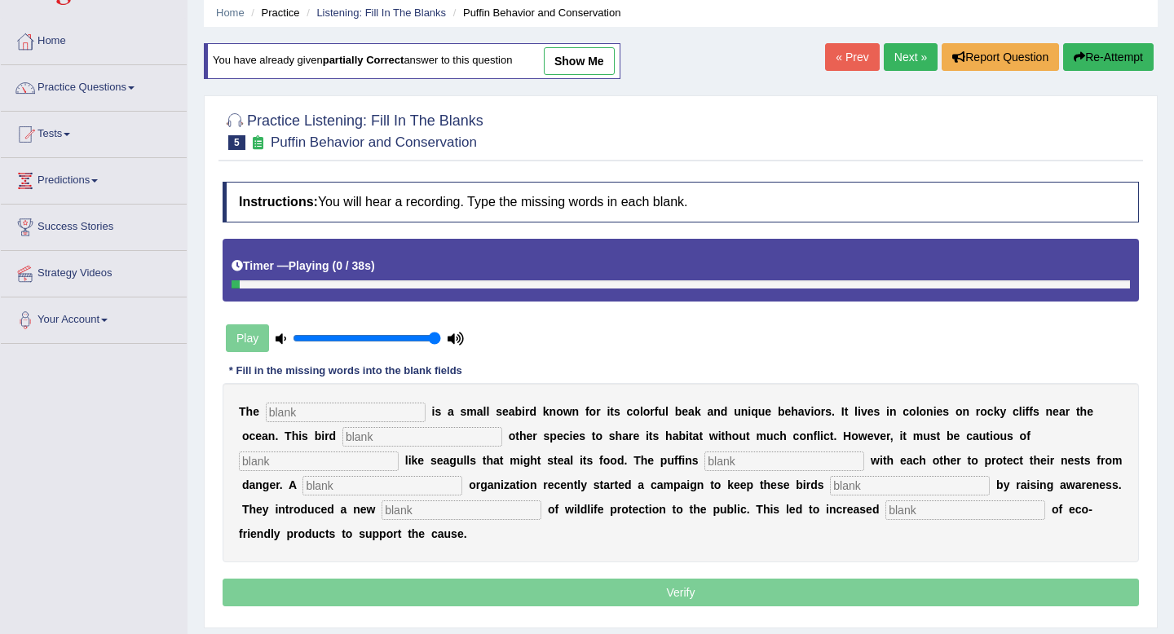
click at [314, 412] on input "text" at bounding box center [346, 413] width 160 height 20
type input "puffin"
click at [352, 446] on input "text" at bounding box center [422, 437] width 160 height 20
type input "b"
type input "allows"
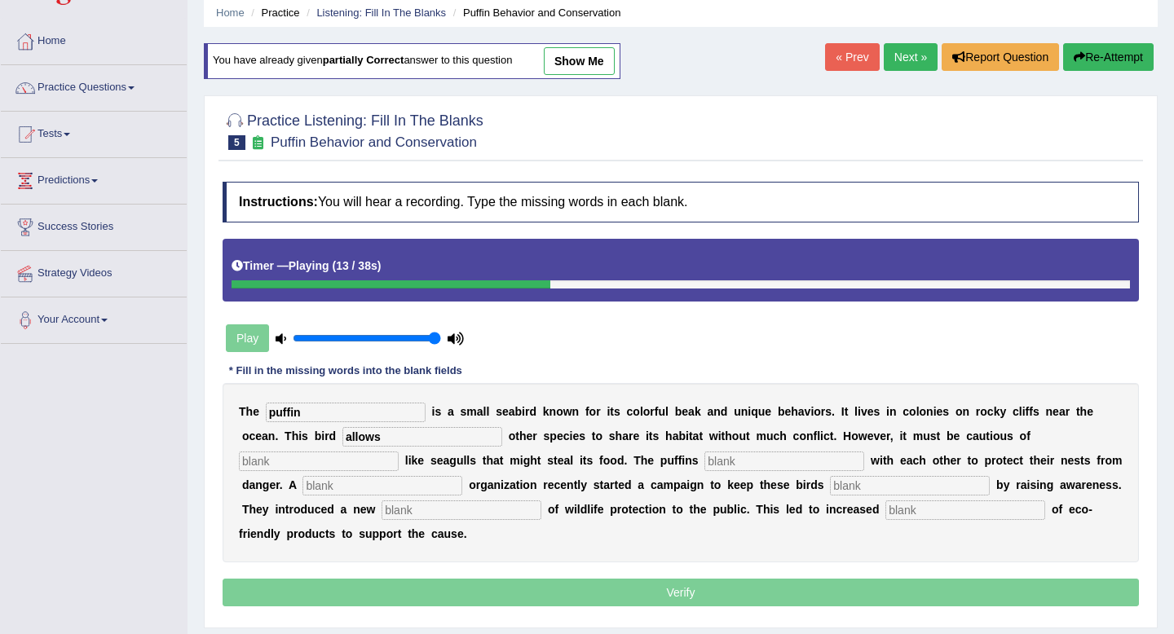
click at [399, 452] on input "text" at bounding box center [319, 462] width 160 height 20
type input "predators"
click at [705, 462] on input "text" at bounding box center [785, 462] width 160 height 20
type input "corporate"
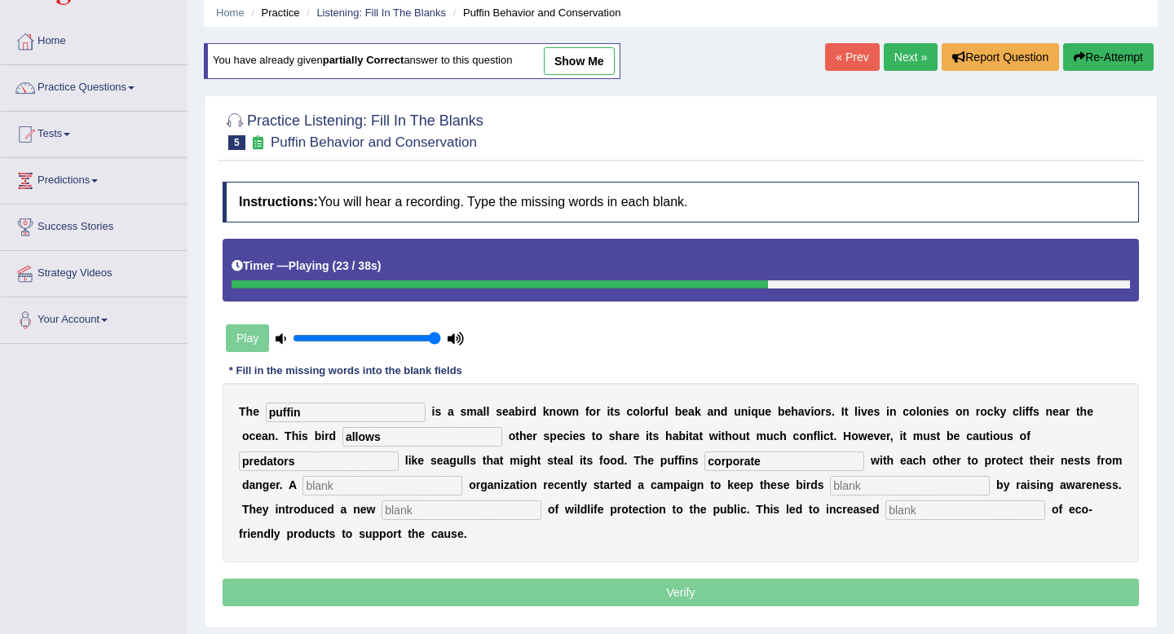
click at [303, 490] on input "text" at bounding box center [383, 486] width 160 height 20
type input "corportae"
click at [830, 491] on input "text" at bounding box center [910, 486] width 160 height 20
type input "safe"
click at [382, 512] on input "text" at bounding box center [462, 511] width 160 height 20
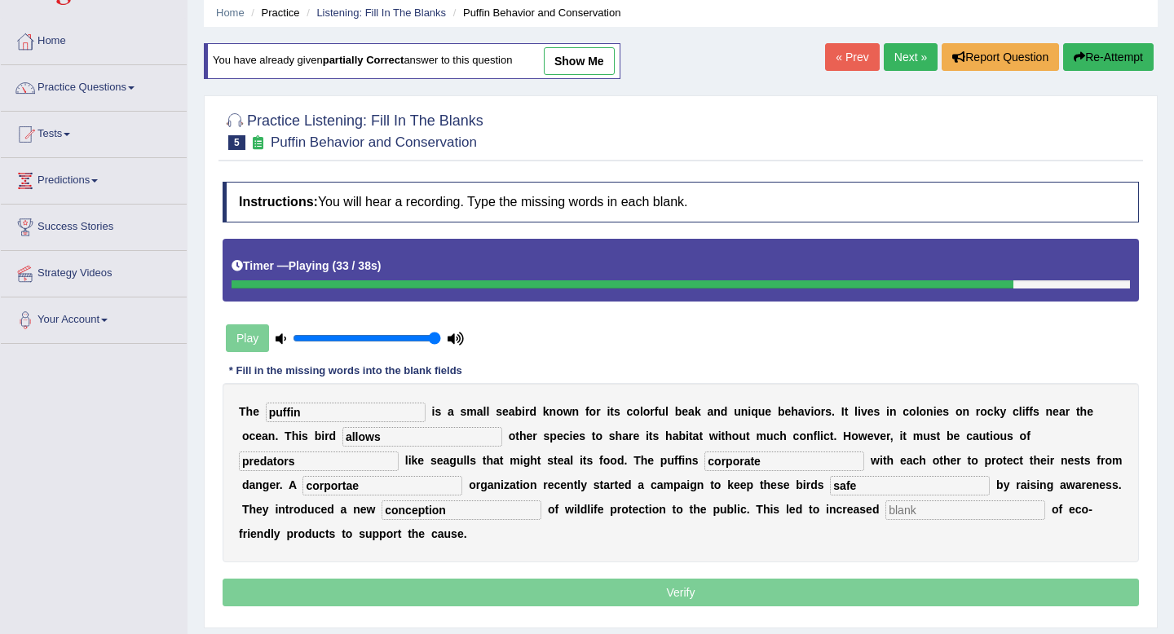
type input "conception"
click at [886, 507] on input "text" at bounding box center [966, 511] width 160 height 20
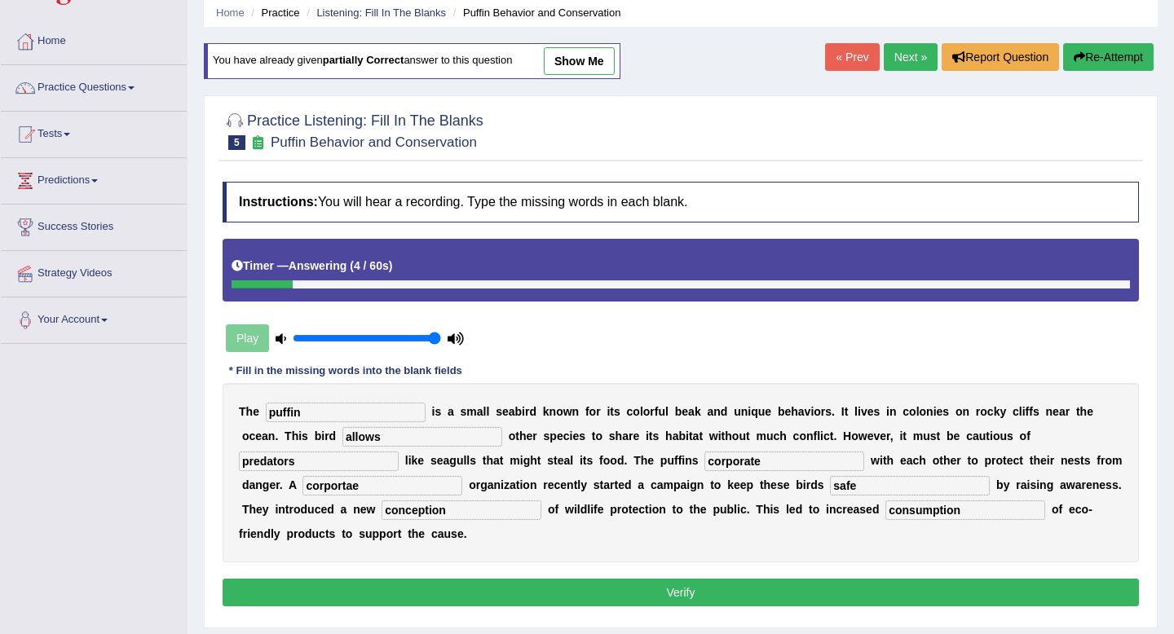
type input "consumption"
drag, startPoint x: 312, startPoint y: 488, endPoint x: 166, endPoint y: 485, distance: 146.0
click at [166, 485] on div "Toggle navigation Home Practice Questions Speaking Practice Read Aloud Repeat S…" at bounding box center [587, 362] width 1174 height 848
type input "corporate"
drag, startPoint x: 604, startPoint y: 459, endPoint x: 408, endPoint y: 462, distance: 196.5
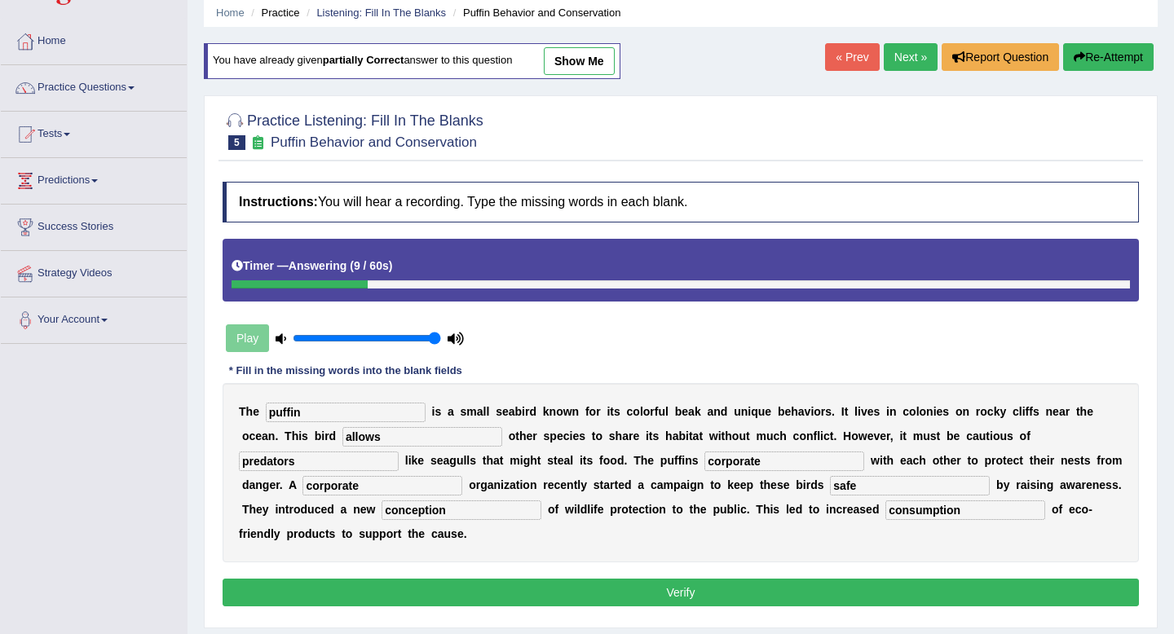
click at [408, 462] on div "T h e puffin i s a s m a l l s e a b i r d k n o w n f o r i t s c o l o r f u …" at bounding box center [681, 472] width 917 height 179
type input "cooperate"
click at [746, 586] on button "Verify" at bounding box center [681, 593] width 917 height 28
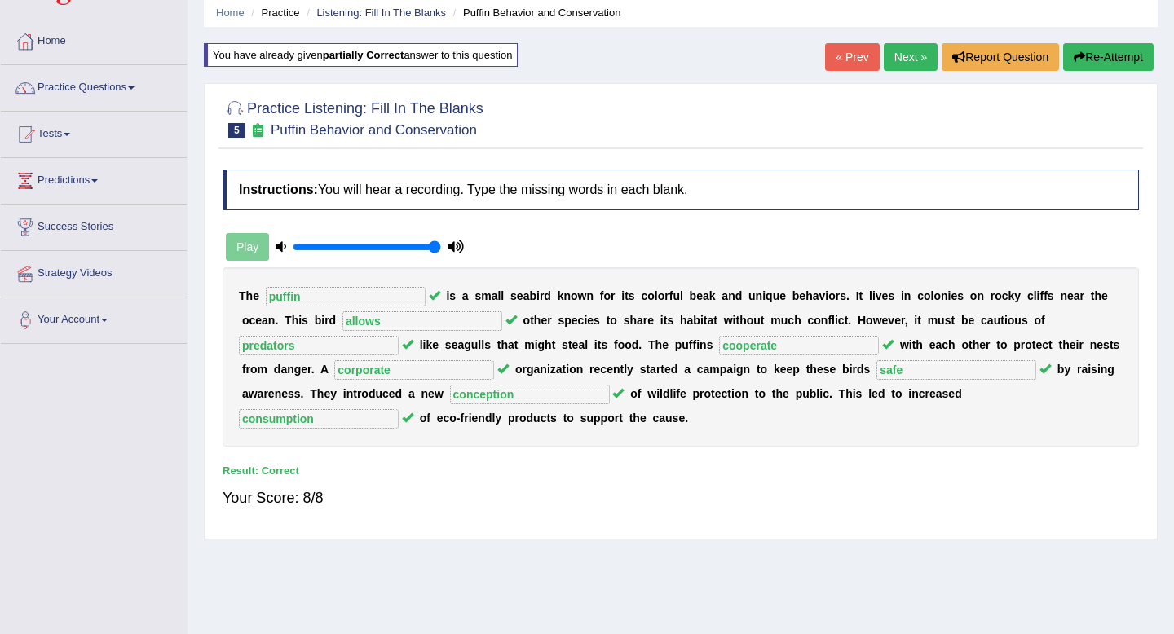
scroll to position [0, 0]
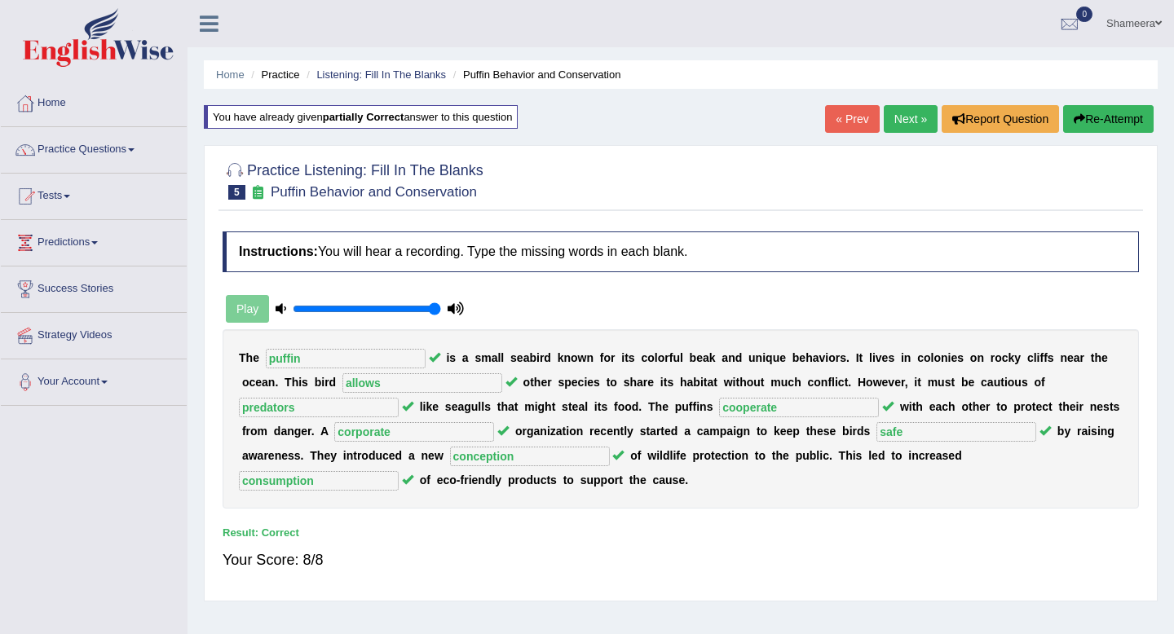
click at [842, 127] on link "« Prev" at bounding box center [852, 119] width 54 height 28
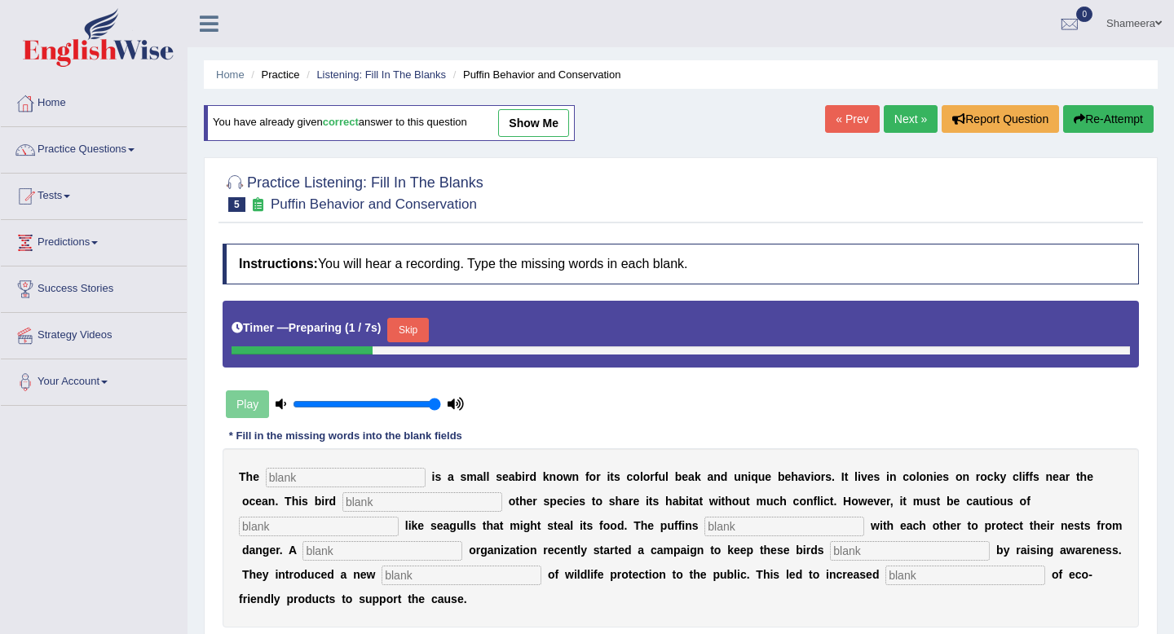
click at [899, 126] on link "Next »" at bounding box center [911, 119] width 54 height 28
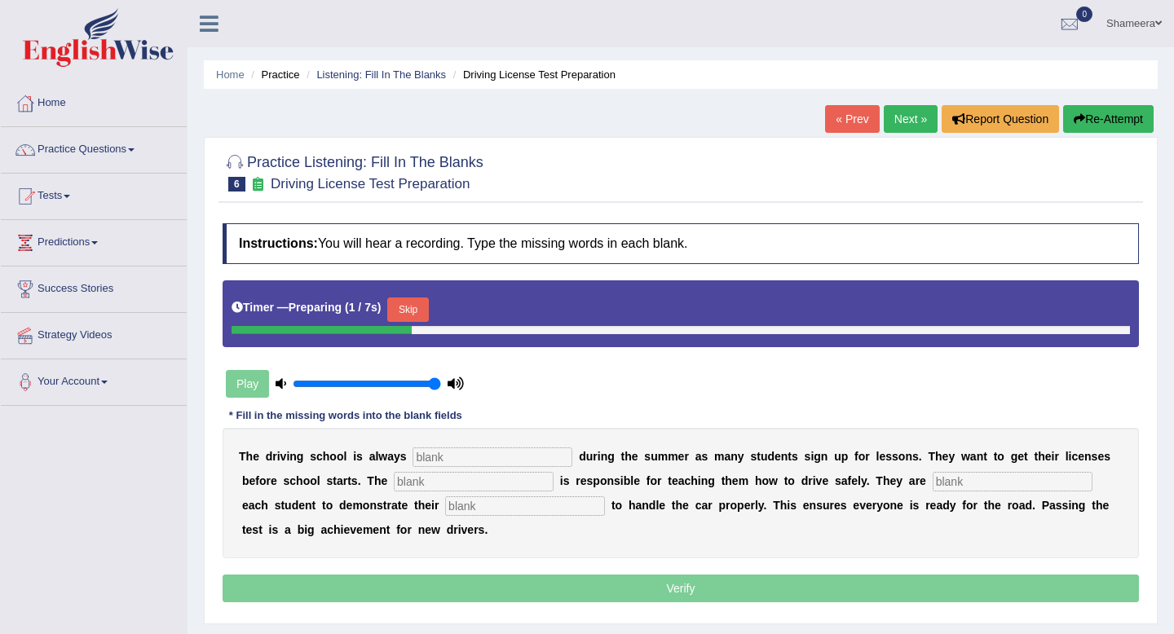
scroll to position [84, 0]
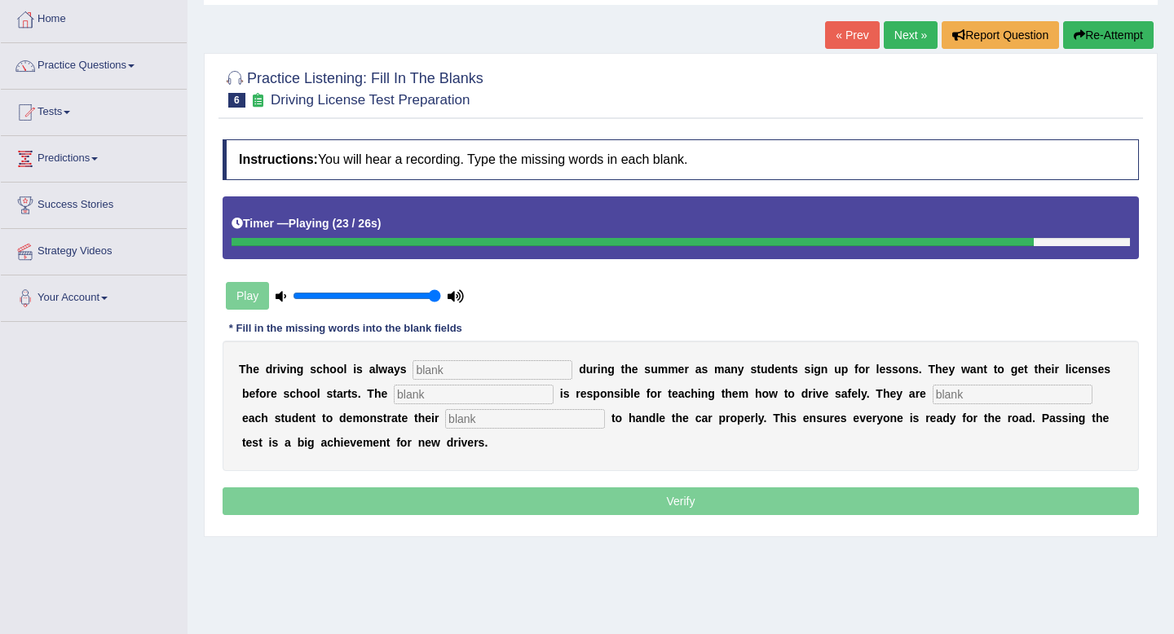
click at [462, 368] on input "text" at bounding box center [493, 370] width 160 height 20
type input "busy"
click at [429, 400] on input "text" at bounding box center [474, 395] width 160 height 20
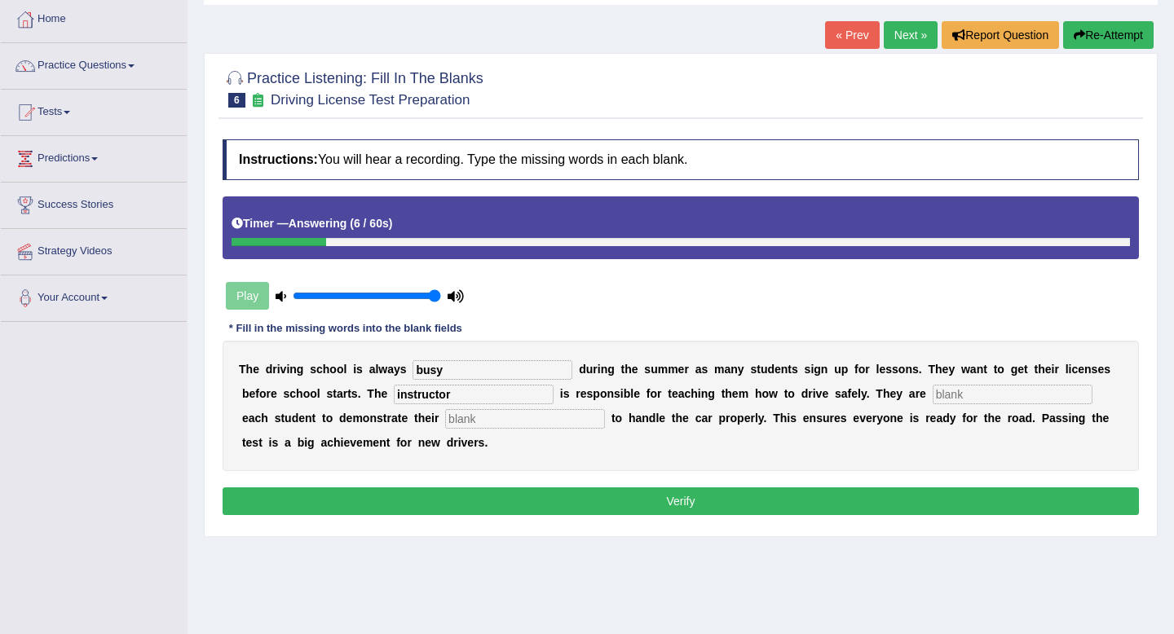
type input "instructor"
click at [933, 402] on input "text" at bounding box center [1013, 395] width 160 height 20
type input "requiring"
click at [445, 421] on input "text" at bounding box center [525, 419] width 160 height 20
type input "ability"
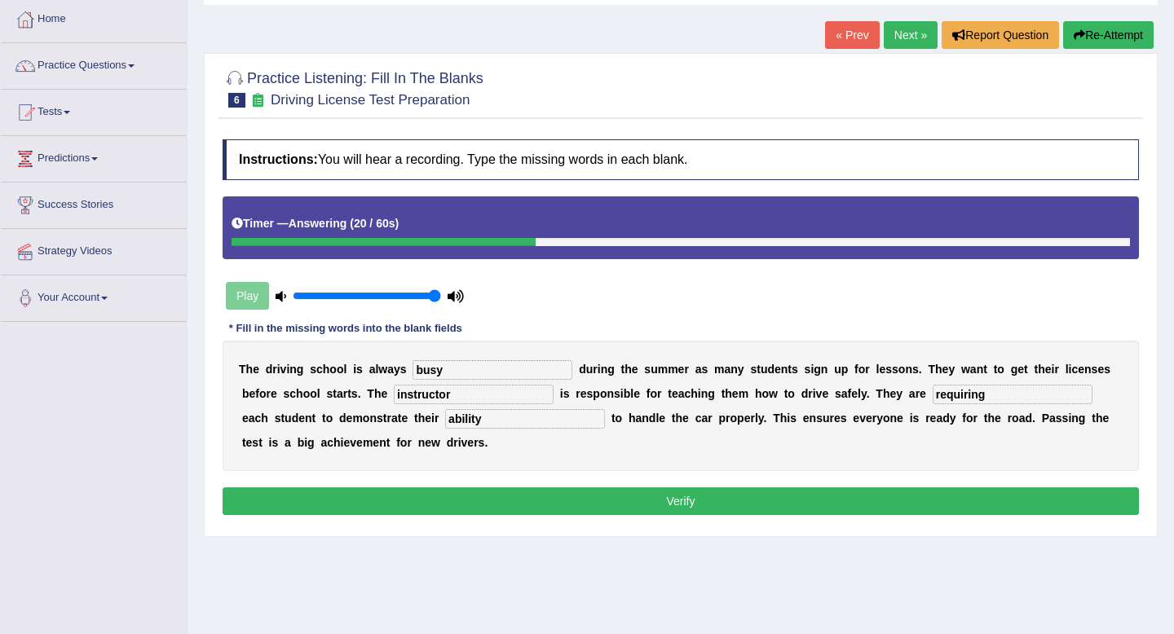
click at [470, 492] on button "Verify" at bounding box center [681, 502] width 917 height 28
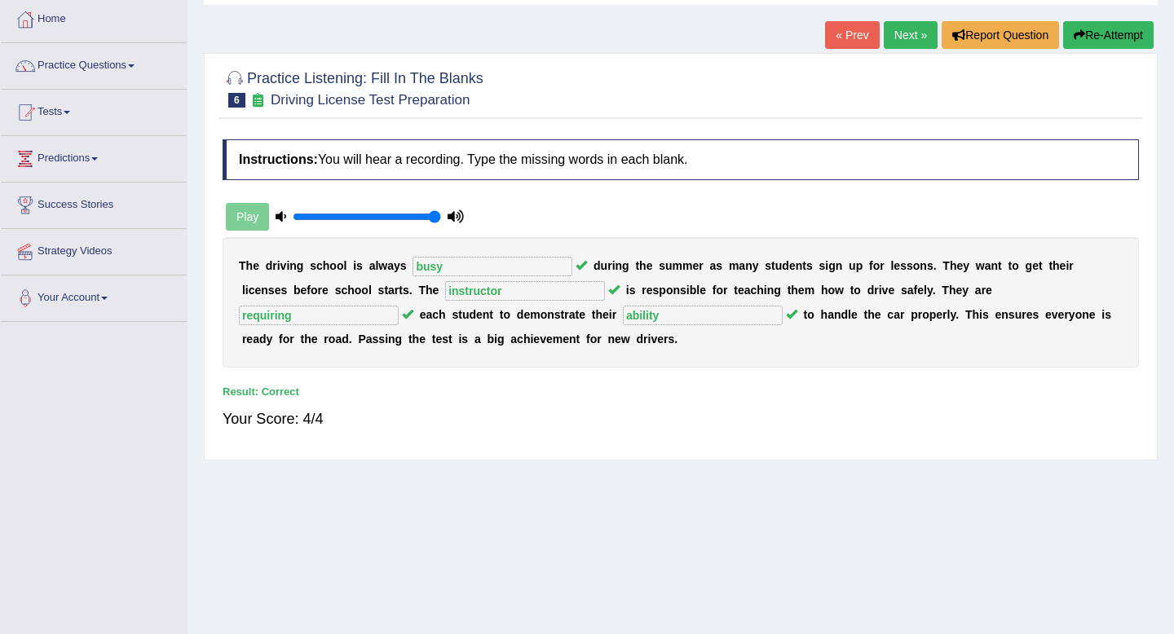
click at [898, 38] on link "Next »" at bounding box center [911, 35] width 54 height 28
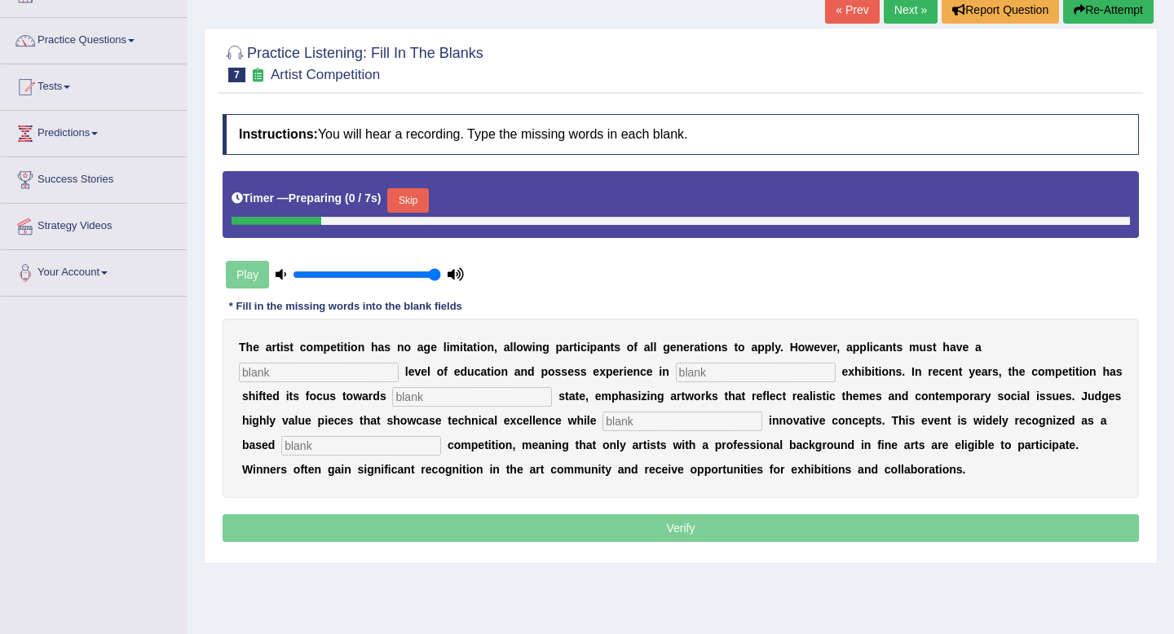
scroll to position [112, 0]
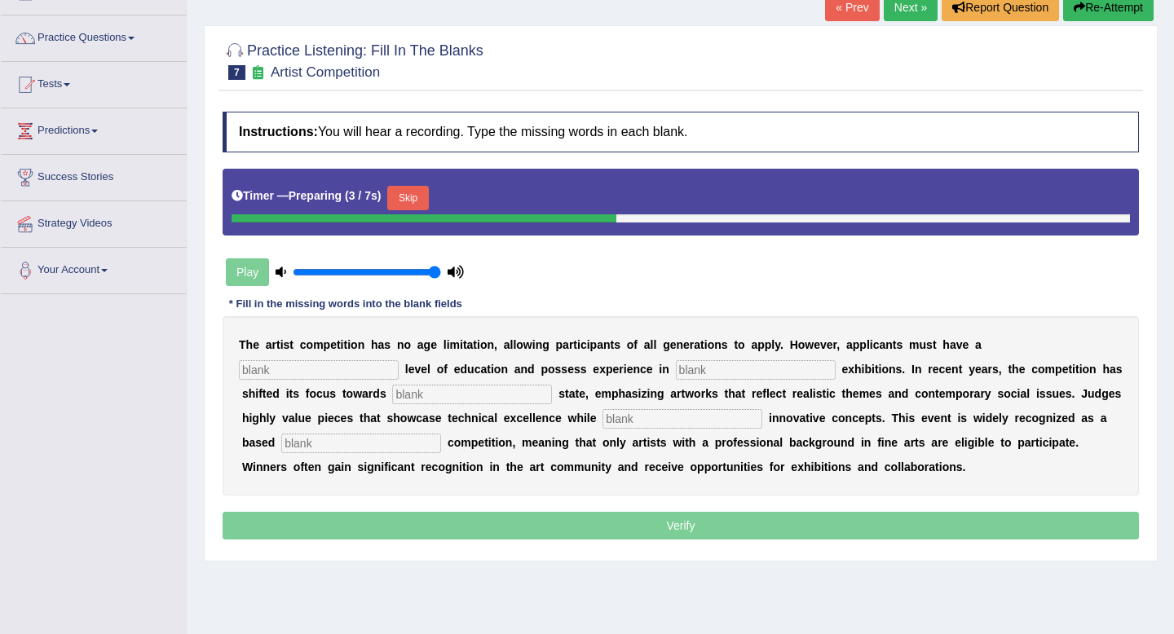
click at [399, 360] on input "text" at bounding box center [319, 370] width 160 height 20
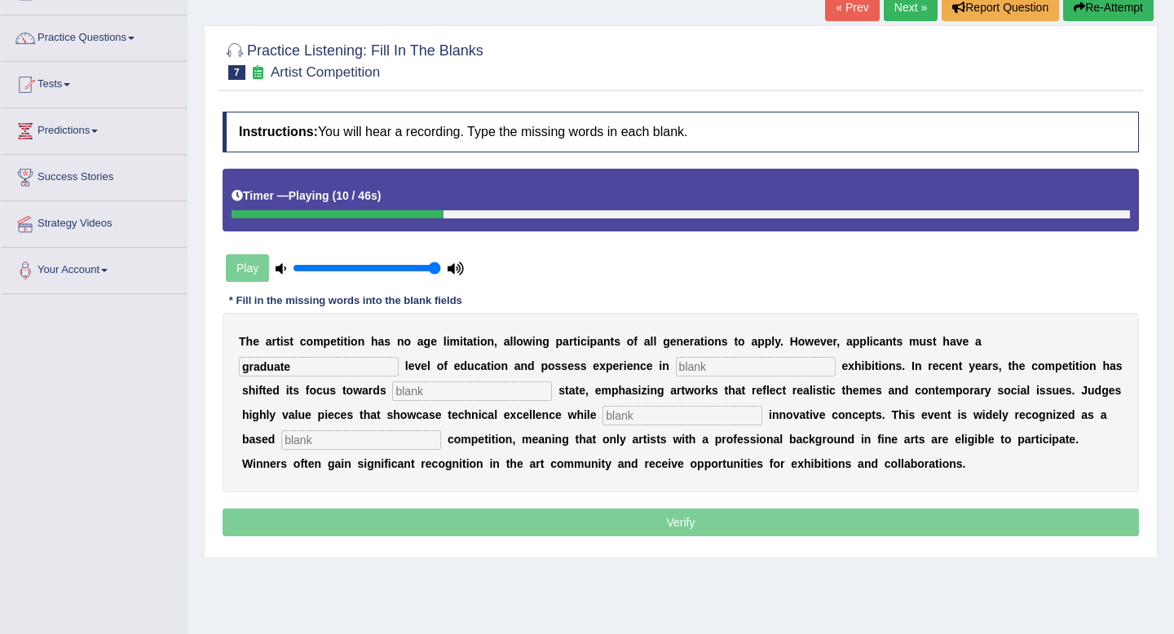
type input "graduate"
click at [593, 378] on div "T h e a r t i s t c o m p e t i t i o n h a s n o a g e l i m i t a t i o n , a…" at bounding box center [681, 402] width 917 height 179
click at [676, 369] on input "text" at bounding box center [756, 367] width 160 height 20
type input "suculptrue"
click at [392, 395] on input "text" at bounding box center [472, 392] width 160 height 20
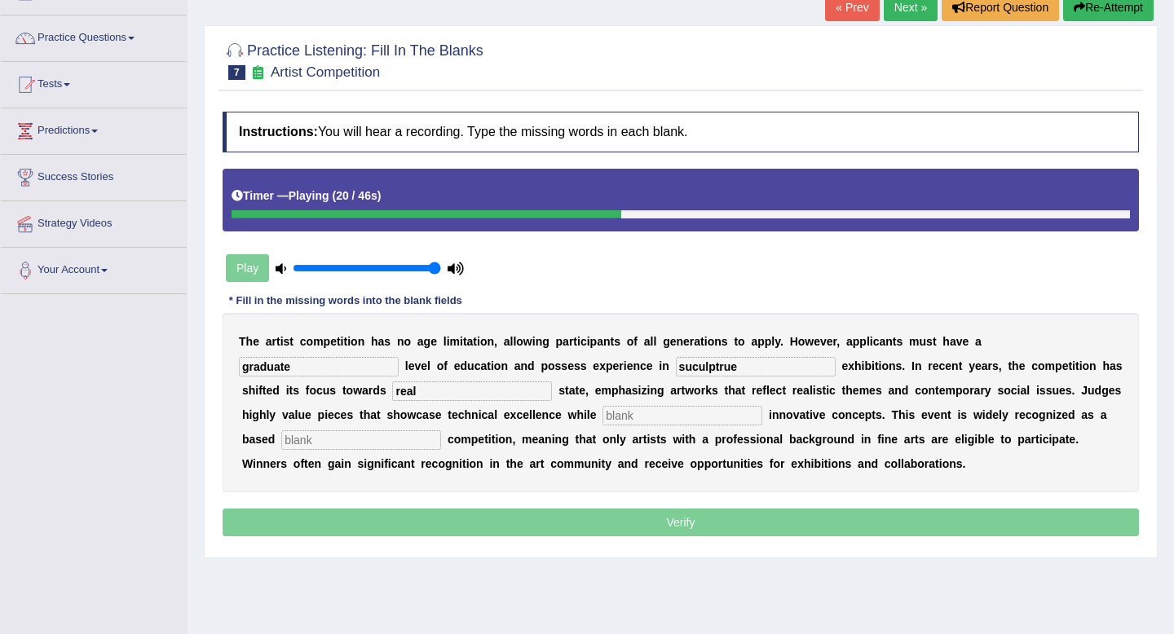
type input "real"
click at [603, 424] on input "text" at bounding box center [683, 416] width 160 height 20
type input "incorpetating"
click at [441, 431] on input "text" at bounding box center [361, 441] width 160 height 20
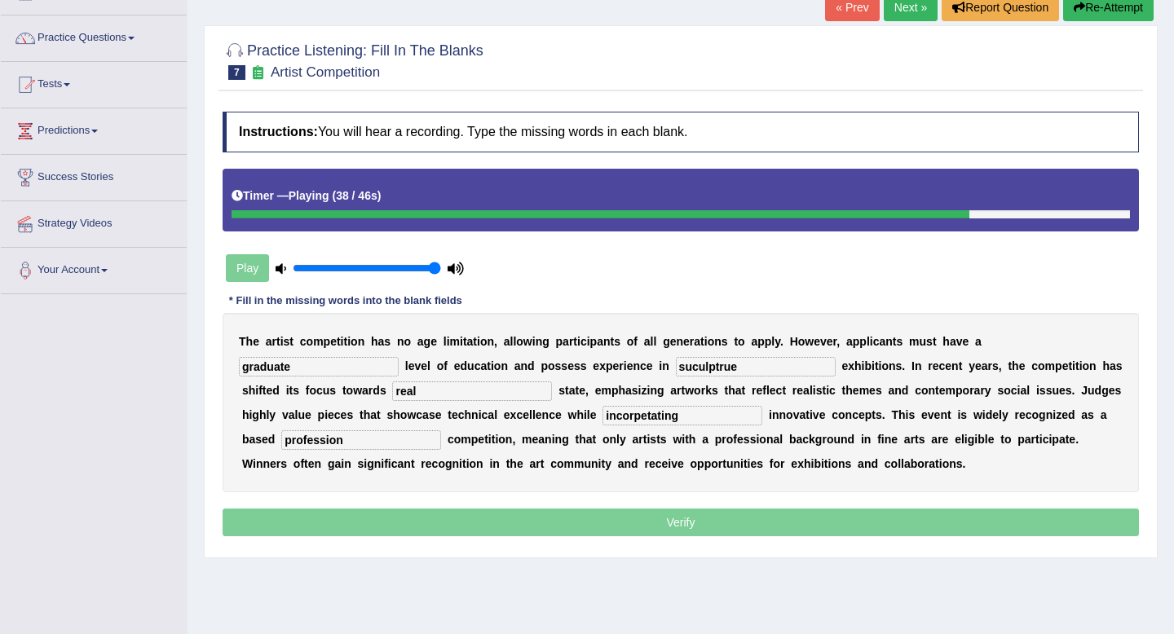
type input "profession"
drag, startPoint x: 580, startPoint y: 372, endPoint x: 475, endPoint y: 371, distance: 104.4
click at [475, 371] on div "T h e a r t i s t c o m p e t i t i o n h a s n o a g e l i m i t a t i o n , a…" at bounding box center [681, 402] width 917 height 179
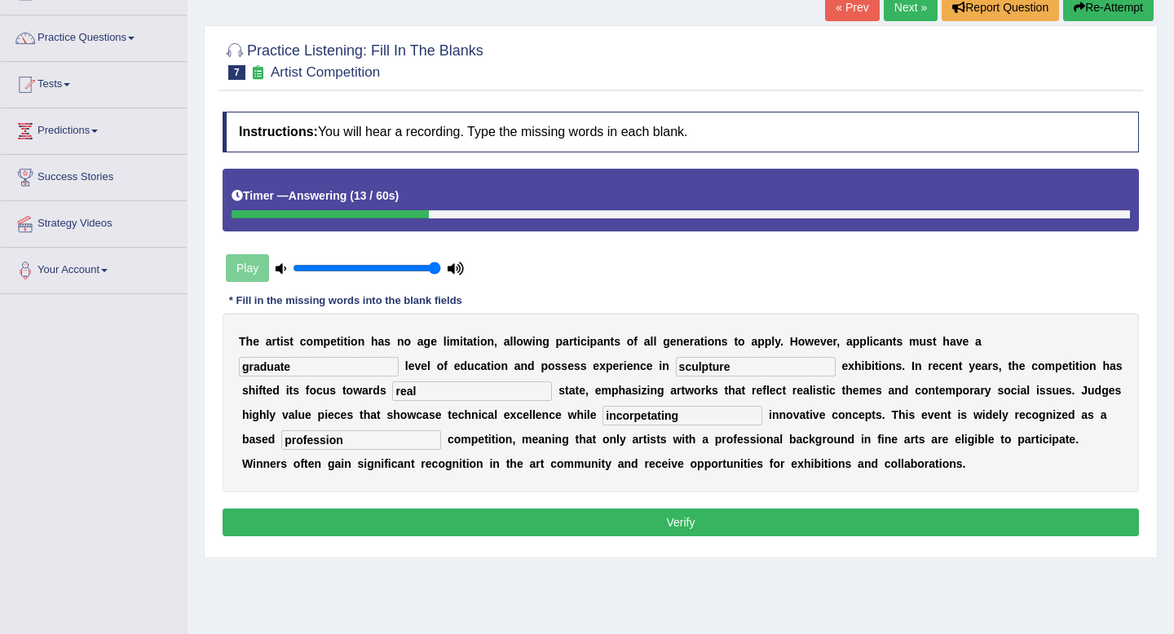
type input "sculpture"
drag, startPoint x: 550, startPoint y: 419, endPoint x: 411, endPoint y: 405, distance: 140.1
click at [411, 405] on div "T h e a r t i s t c o m p e t i t i o n h a s n o a g e l i m i t a t i o n , a…" at bounding box center [681, 402] width 917 height 179
type input "incooperating"
click at [515, 523] on button "Verify" at bounding box center [681, 523] width 917 height 28
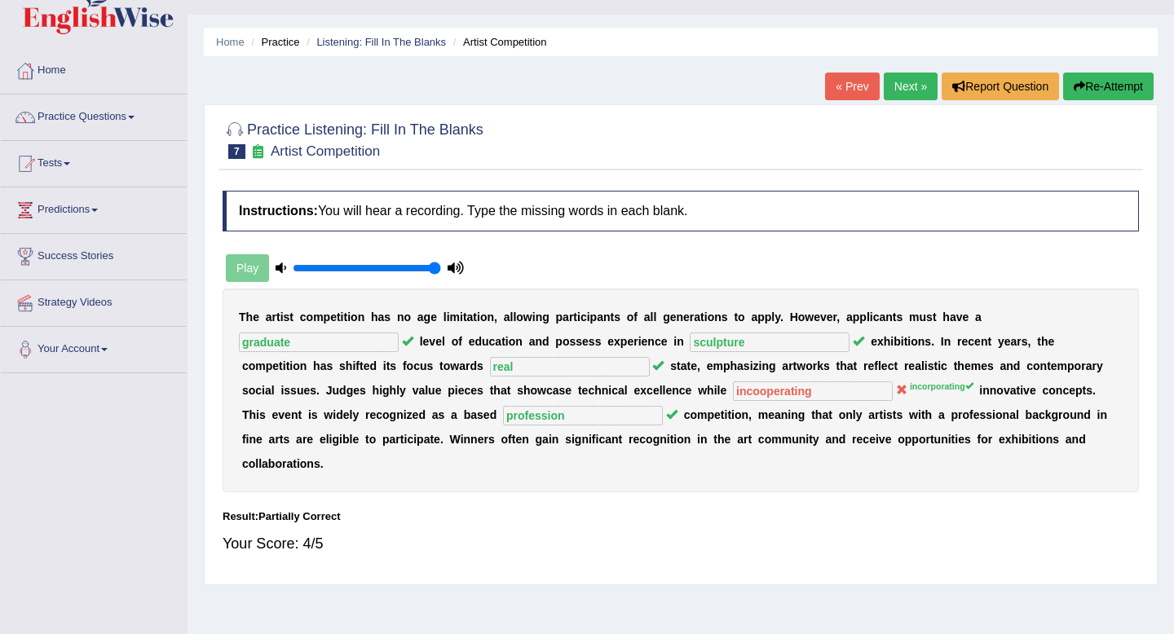
scroll to position [29, 0]
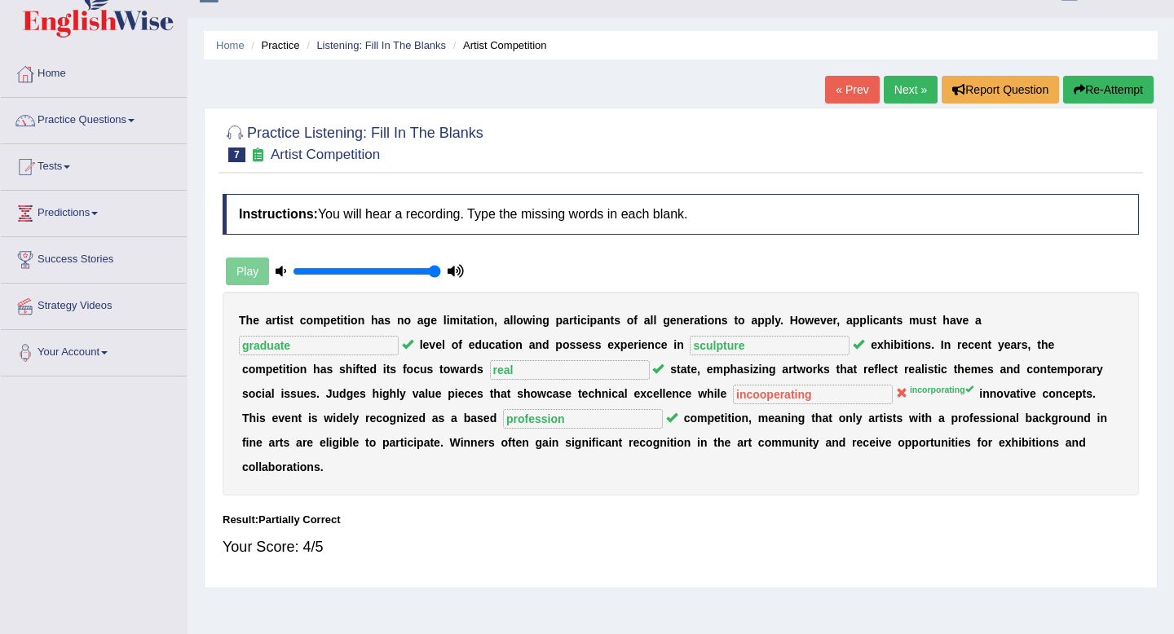
click at [908, 88] on link "Next »" at bounding box center [911, 90] width 54 height 28
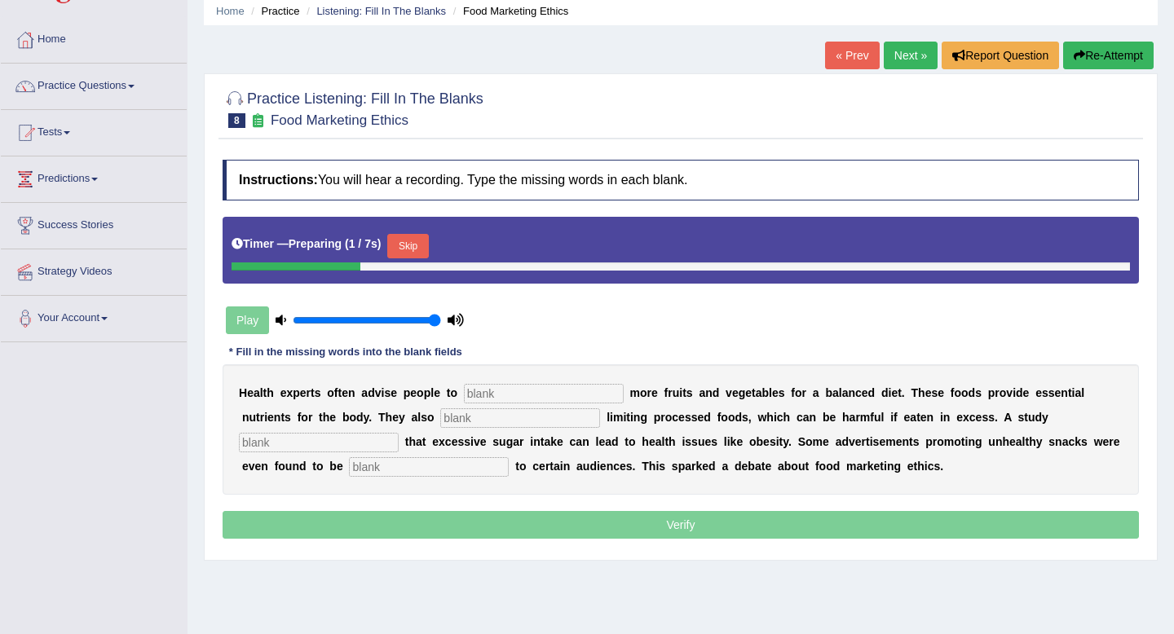
scroll to position [85, 0]
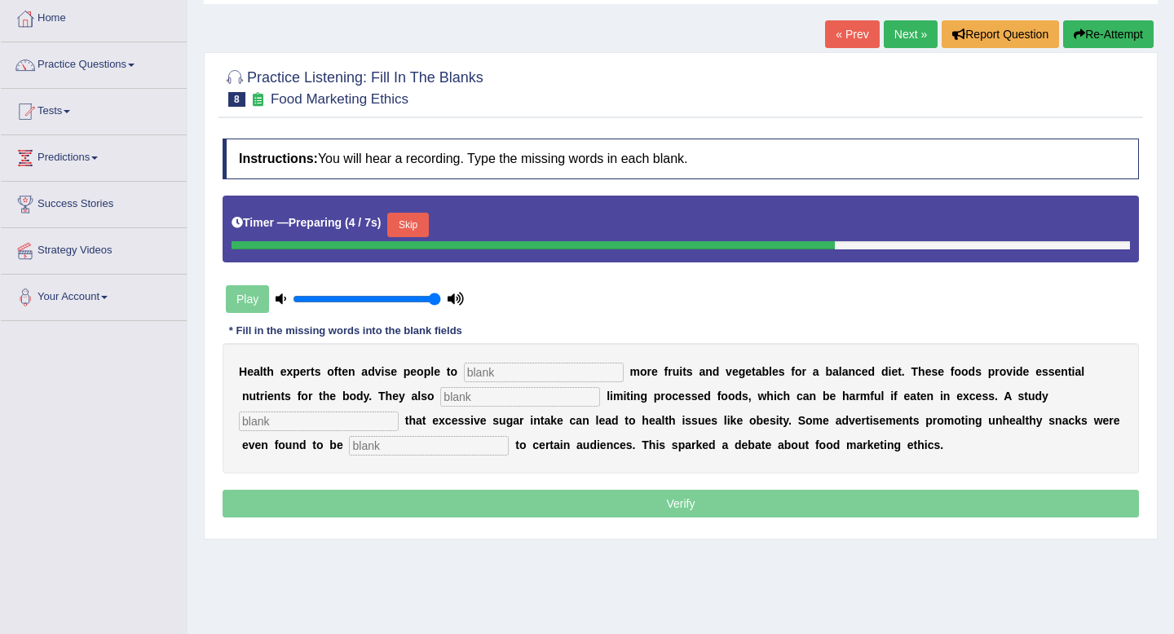
click at [421, 225] on button "Skip" at bounding box center [407, 225] width 41 height 24
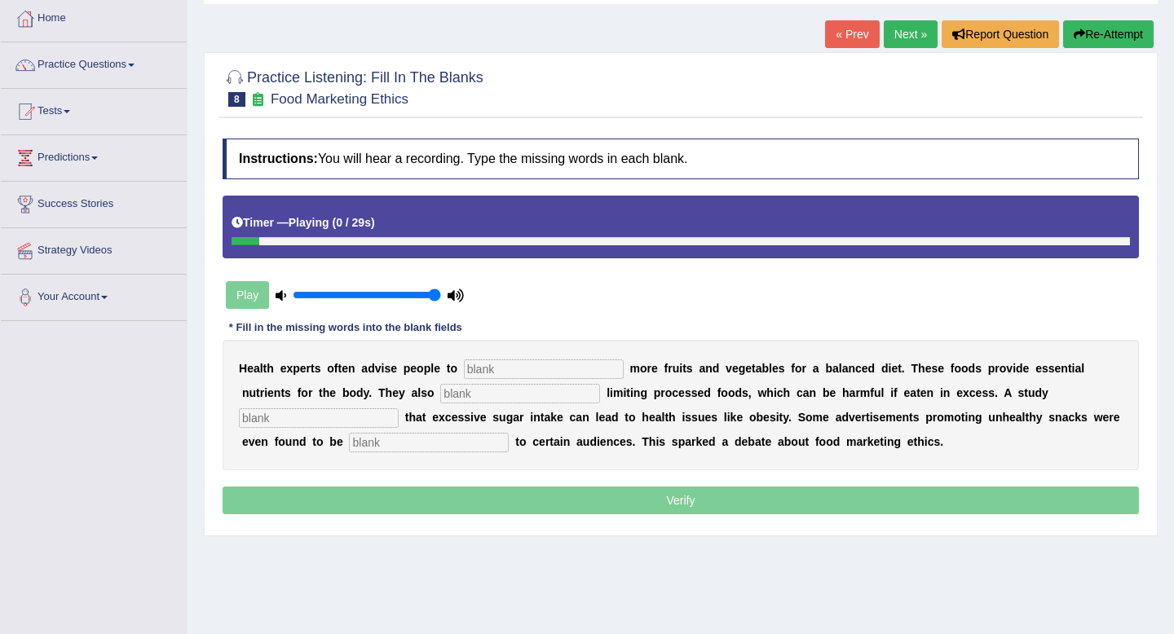
click at [524, 365] on input "text" at bounding box center [544, 370] width 160 height 20
type input "consume"
click at [475, 397] on input "text" at bounding box center [520, 394] width 160 height 20
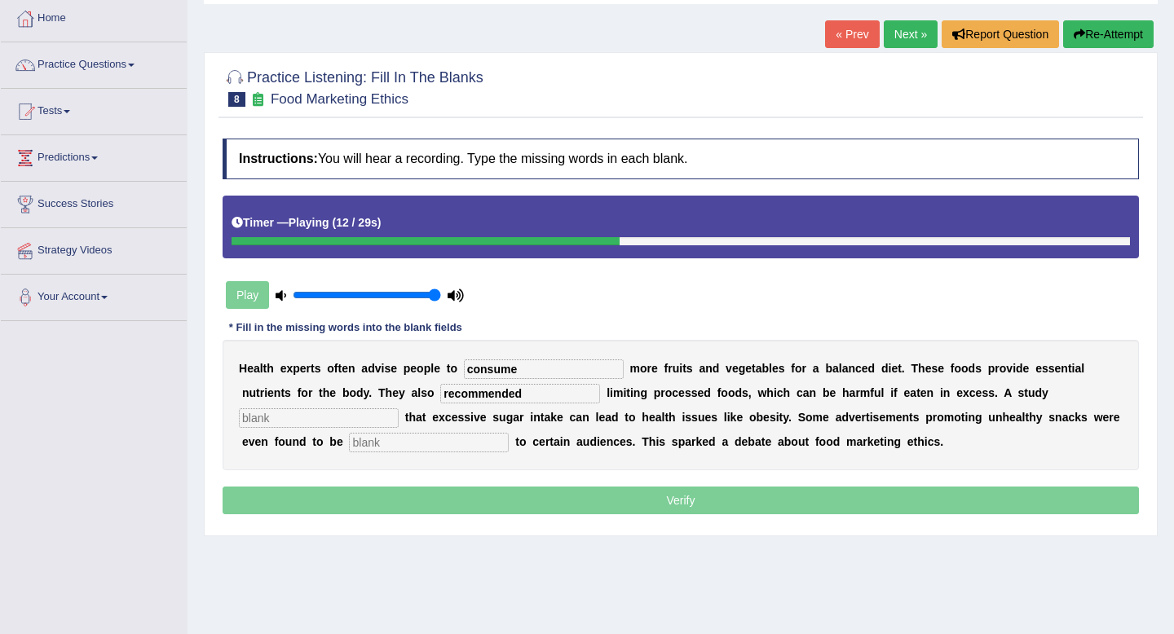
type input "recommended"
click at [399, 409] on input "text" at bounding box center [319, 419] width 160 height 20
type input "dignonesd"
click at [349, 437] on input "text" at bounding box center [429, 443] width 160 height 20
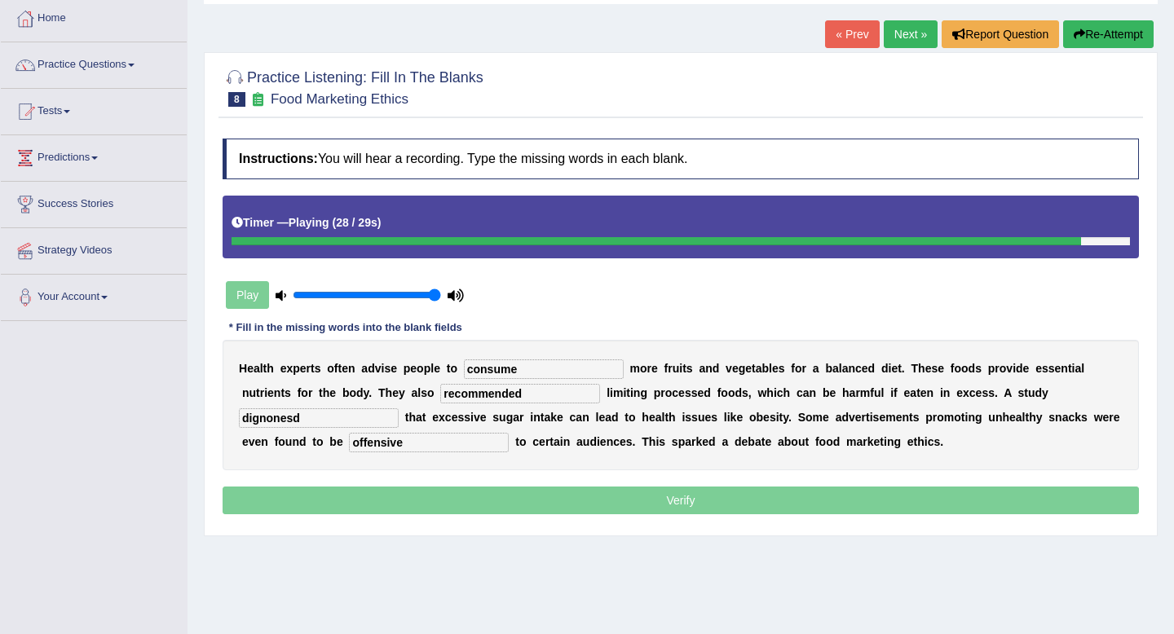
type input "offensive"
drag, startPoint x: 1068, startPoint y: 399, endPoint x: 901, endPoint y: 398, distance: 167.2
click at [901, 398] on div "H e a l t h e x p e r t s o f t e n a d v i s e p e o p l e t o consume m o r e…" at bounding box center [681, 405] width 917 height 130
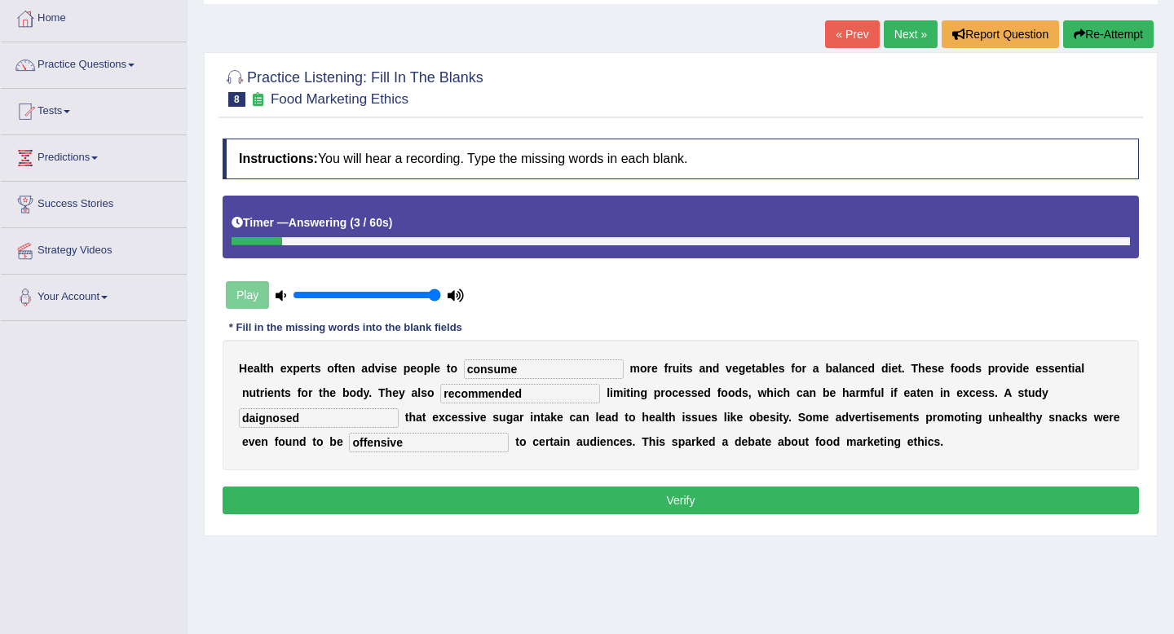
click at [399, 409] on input "daignosed" at bounding box center [319, 419] width 160 height 20
type input "diagnosed"
click at [520, 493] on button "Verify" at bounding box center [681, 501] width 917 height 28
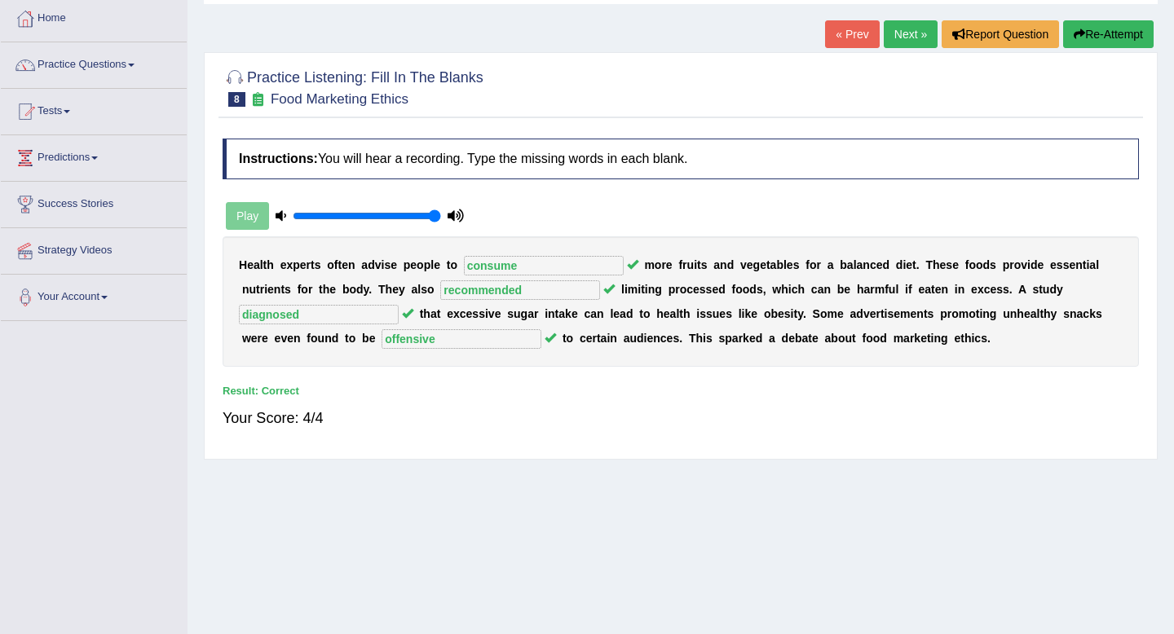
click at [906, 33] on link "Next »" at bounding box center [911, 34] width 54 height 28
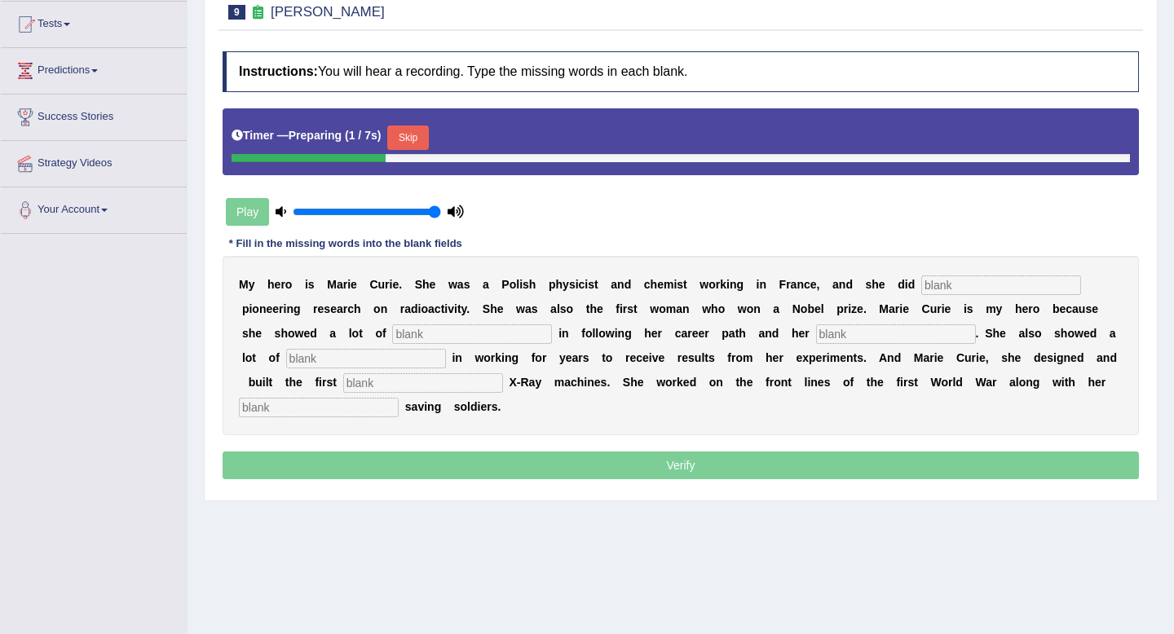
scroll to position [175, 0]
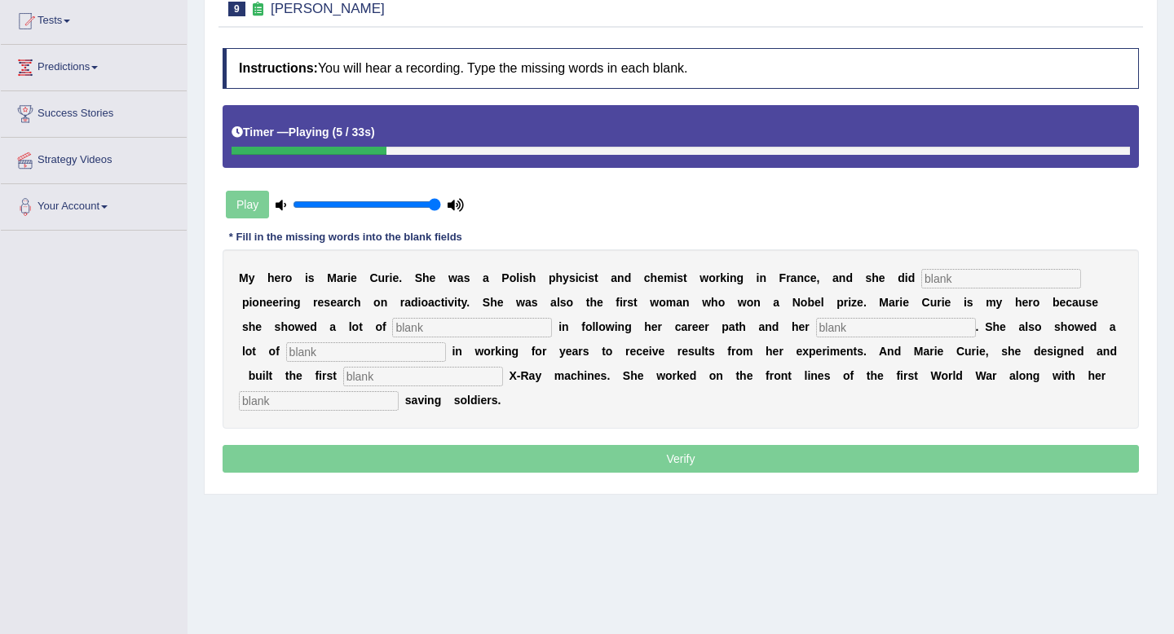
click at [985, 283] on input "text" at bounding box center [1001, 279] width 160 height 20
type input "conducted"
click at [397, 327] on input "text" at bounding box center [472, 328] width 160 height 20
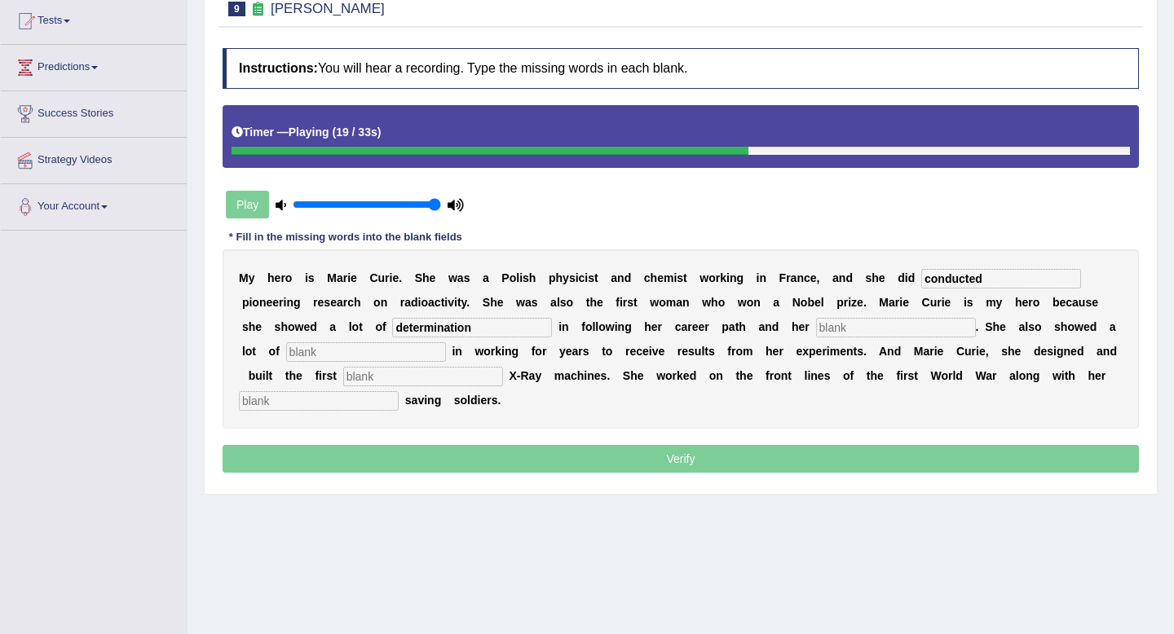
type input "determination"
click at [816, 331] on input "text" at bounding box center [896, 328] width 160 height 20
type input "passion"
click at [286, 355] on input "text" at bounding box center [366, 352] width 160 height 20
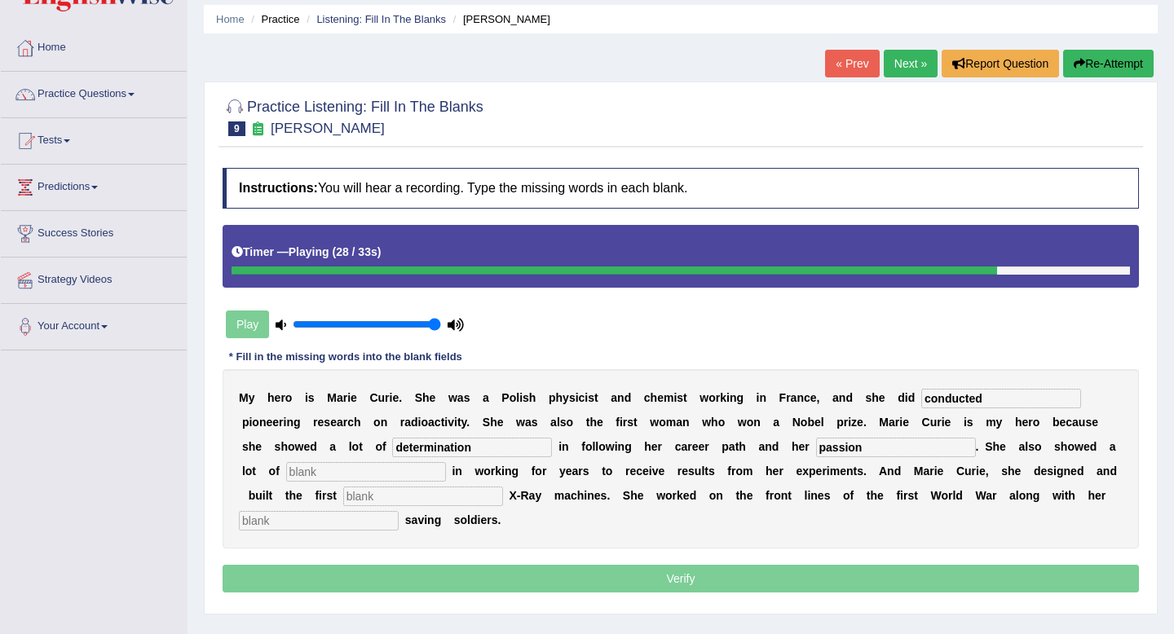
scroll to position [0, 0]
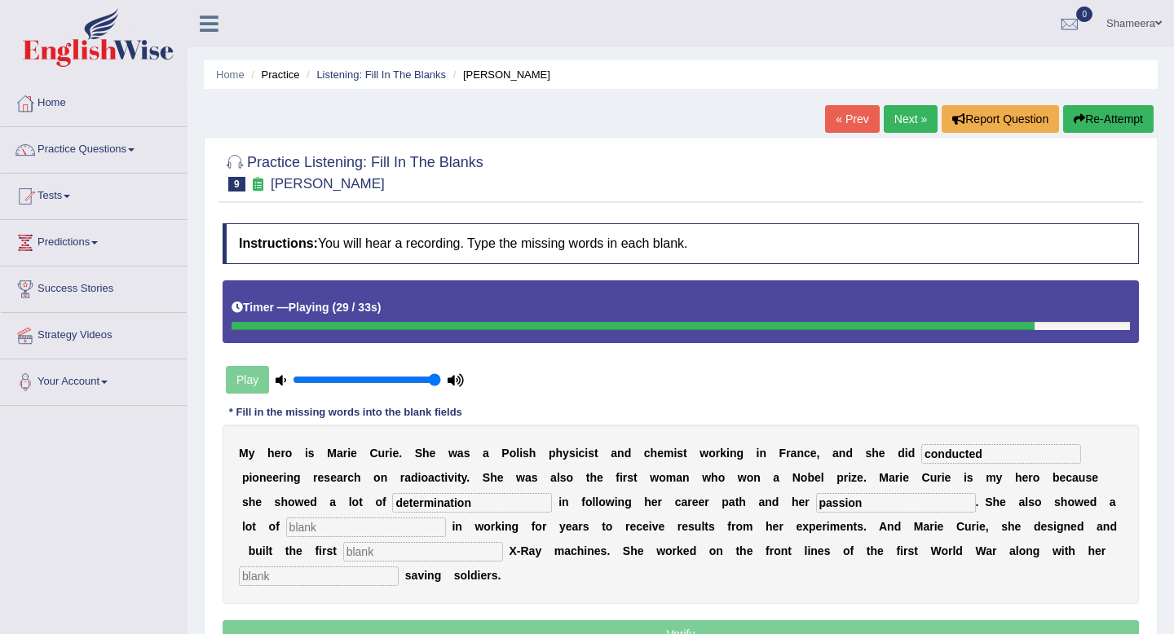
click at [1089, 126] on button "Re-Attempt" at bounding box center [1108, 119] width 91 height 28
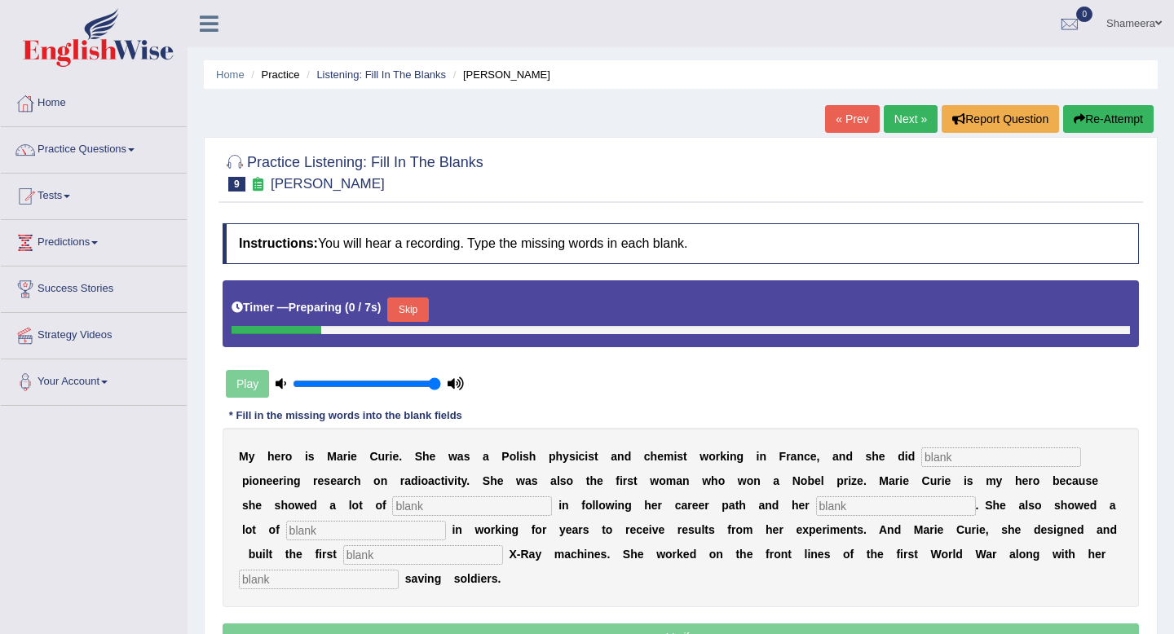
scroll to position [105, 0]
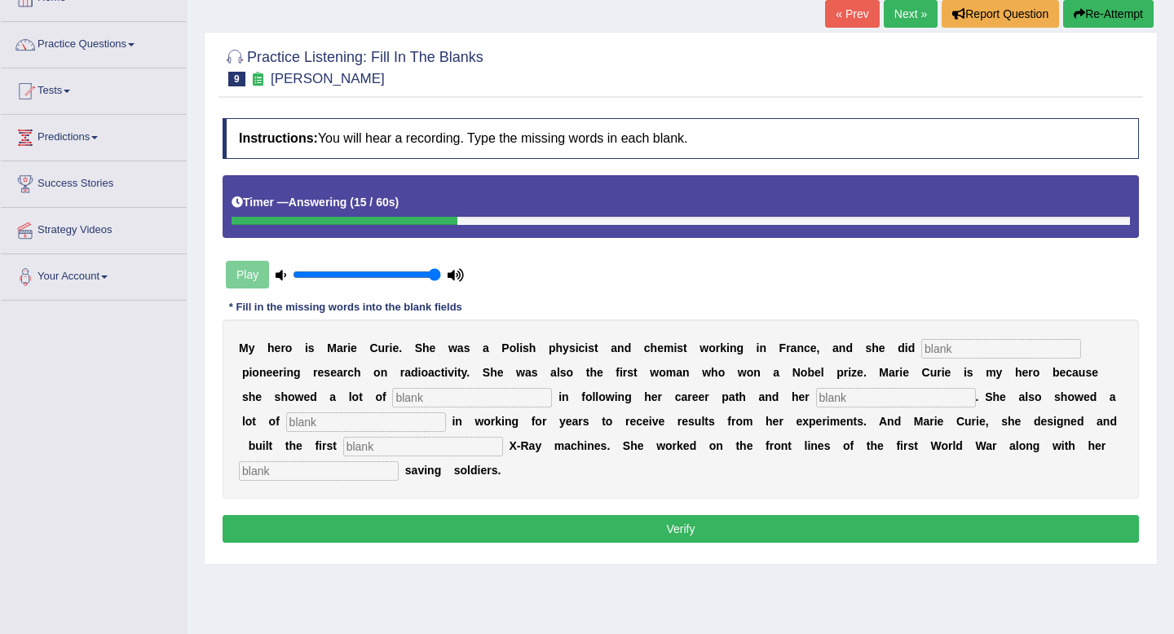
click at [979, 358] on input "text" at bounding box center [1001, 349] width 160 height 20
type input "conducted"
click at [392, 393] on input "text" at bounding box center [472, 398] width 160 height 20
type input "determination"
click at [816, 397] on input "text" at bounding box center [896, 398] width 160 height 20
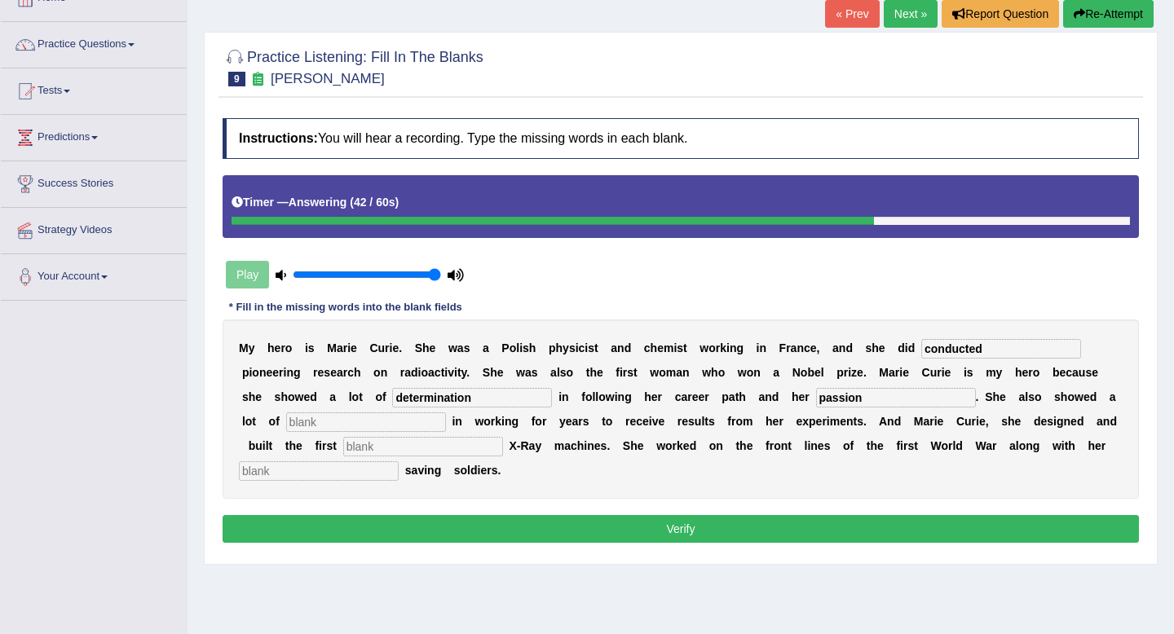
type input "passion"
click at [296, 426] on input "text" at bounding box center [366, 423] width 160 height 20
type input "patience"
click at [343, 448] on input "text" at bounding box center [423, 447] width 160 height 20
type input "mobile"
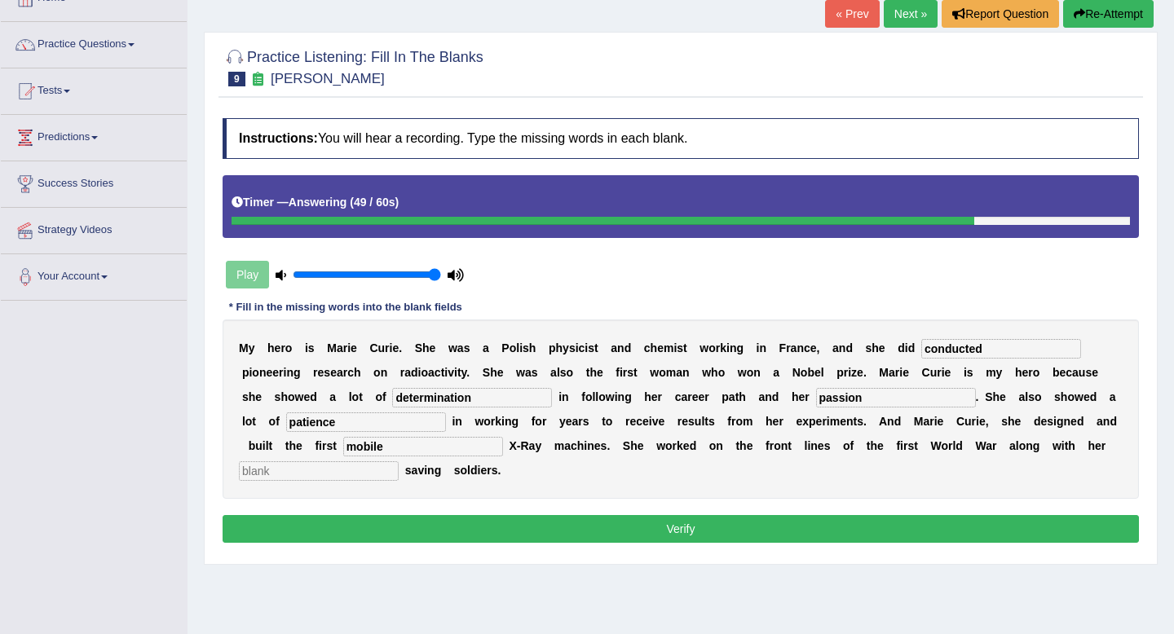
click at [298, 470] on input "text" at bounding box center [319, 472] width 160 height 20
type input "daughter"
click at [318, 515] on button "Verify" at bounding box center [681, 529] width 917 height 28
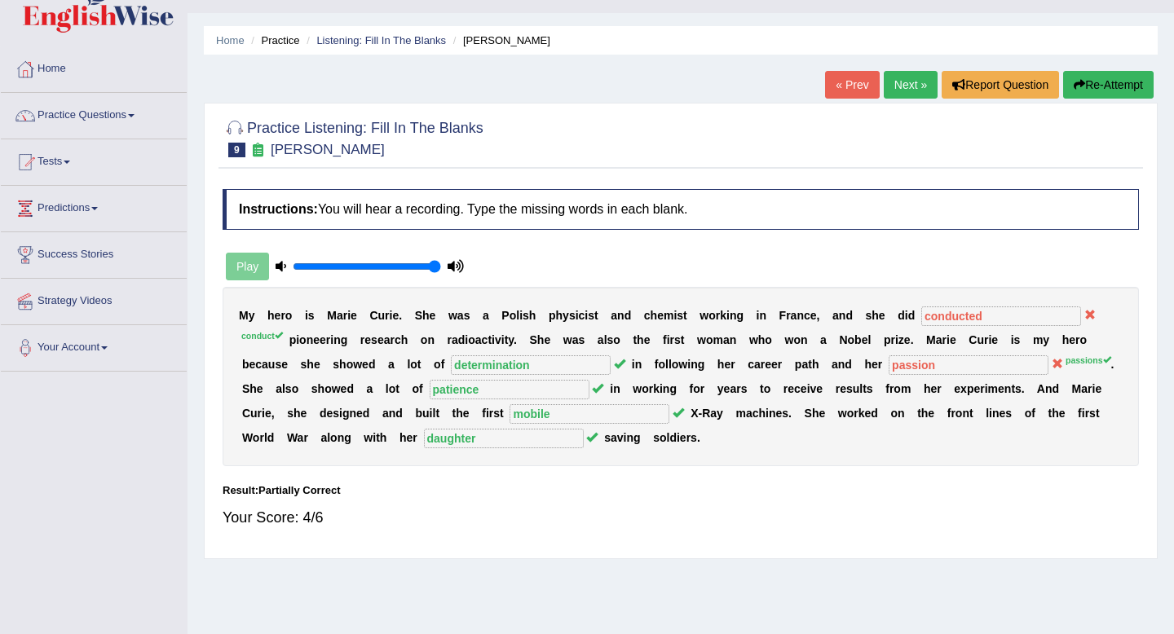
scroll to position [33, 0]
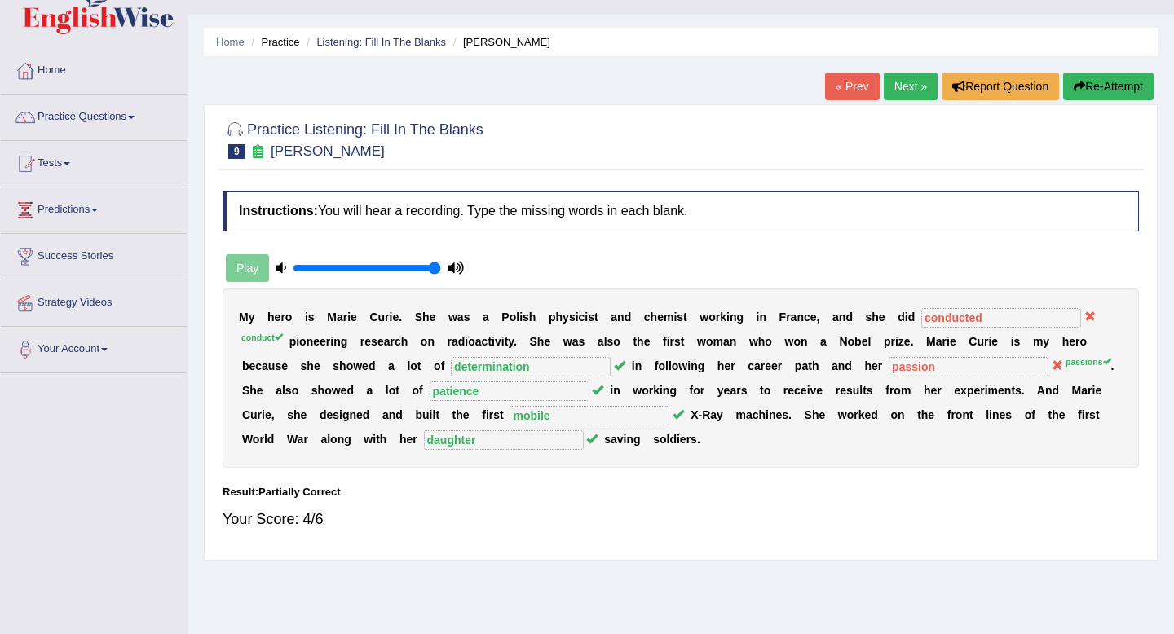
click at [1107, 86] on button "Re-Attempt" at bounding box center [1108, 87] width 91 height 28
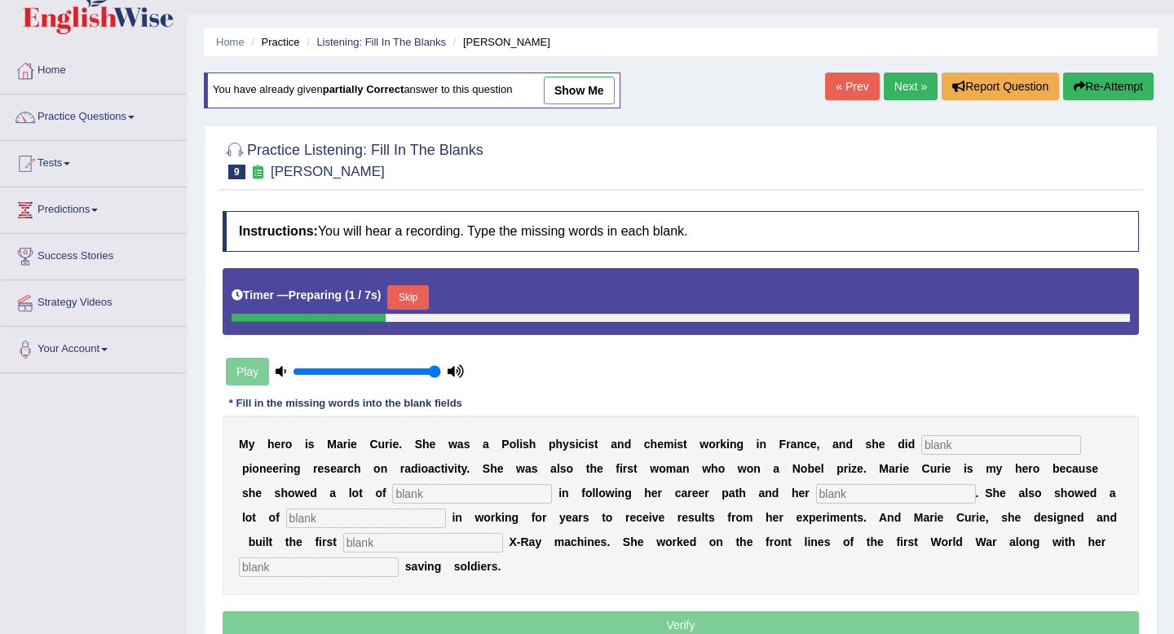
click at [428, 294] on button "Skip" at bounding box center [407, 297] width 41 height 24
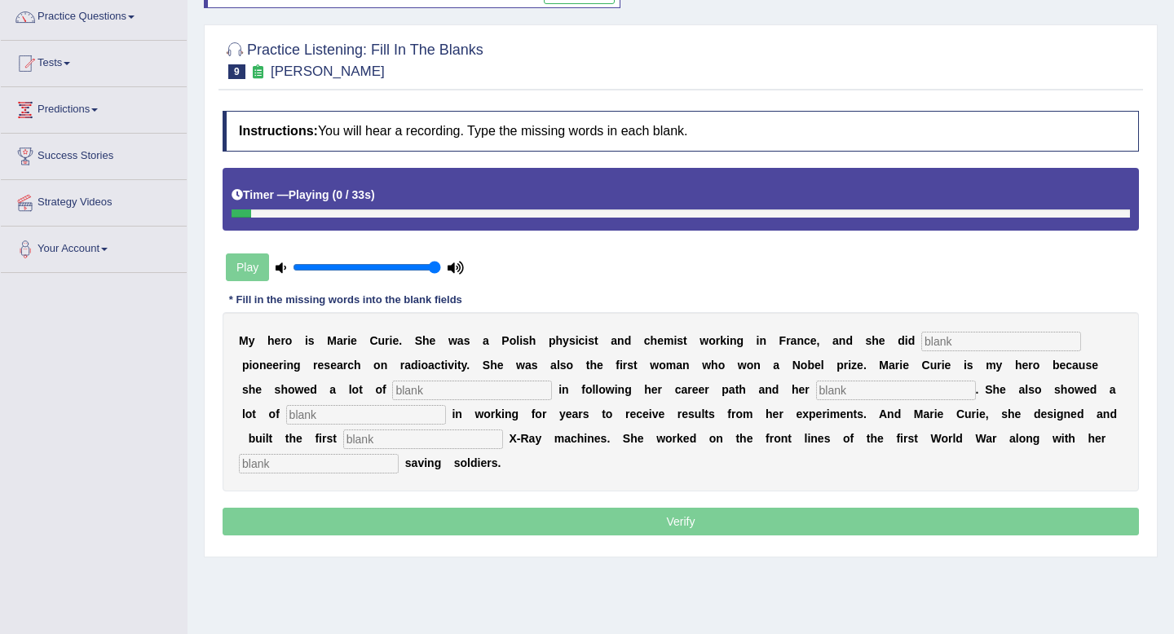
scroll to position [135, 0]
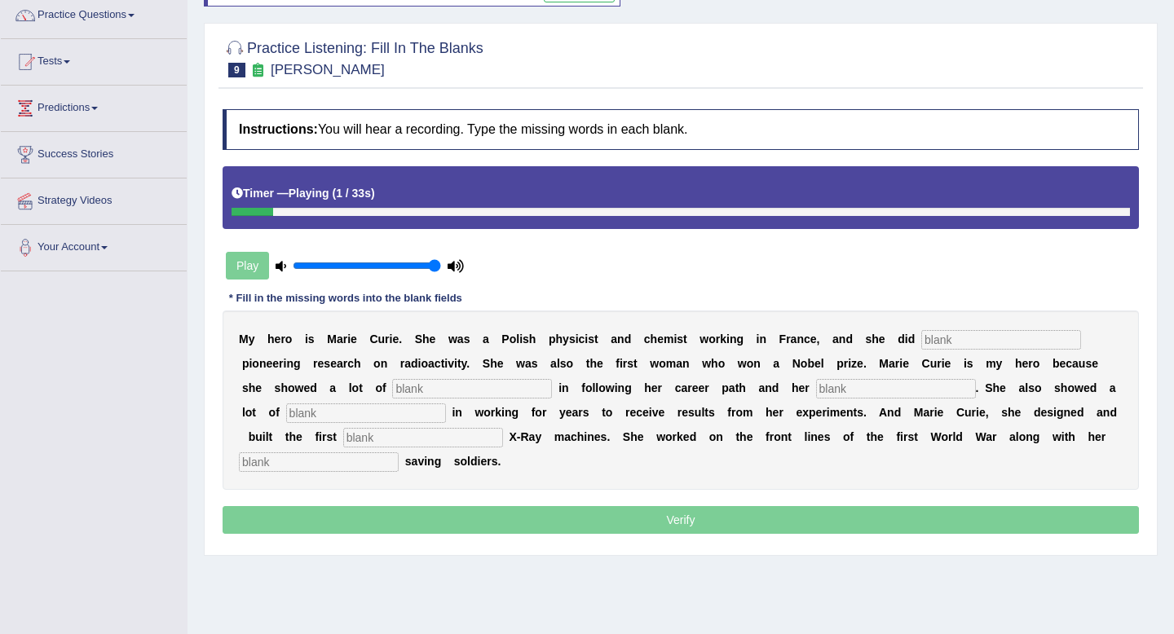
click at [959, 345] on input "text" at bounding box center [1001, 340] width 160 height 20
type input "conduct"
click at [390, 377] on div "M y h e r o i s M a r i e C u r i e . S h e w a s a P o l i s h p h y s i c i s…" at bounding box center [681, 400] width 917 height 179
click at [392, 390] on input "text" at bounding box center [472, 389] width 160 height 20
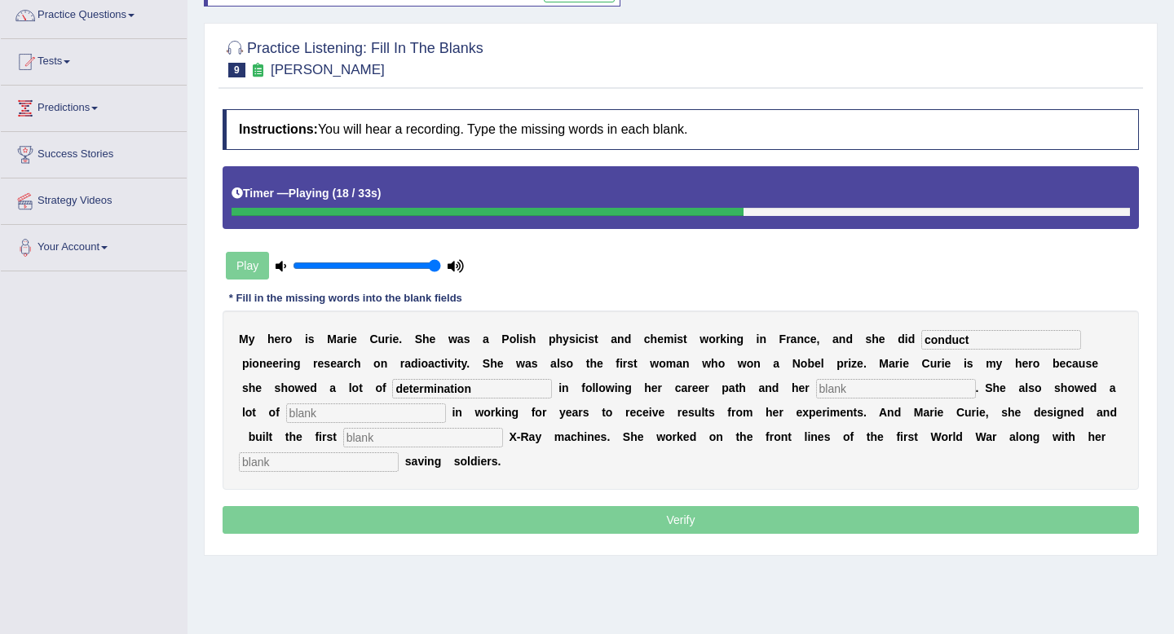
type input "determination"
click at [753, 401] on div "M y h e r o i s M a r i e C u r i e . S h e w a s a P o l i s h p h y s i c i s…" at bounding box center [681, 400] width 917 height 179
click at [816, 382] on input "text" at bounding box center [896, 389] width 160 height 20
type input "passions"
click at [345, 406] on input "text" at bounding box center [366, 414] width 160 height 20
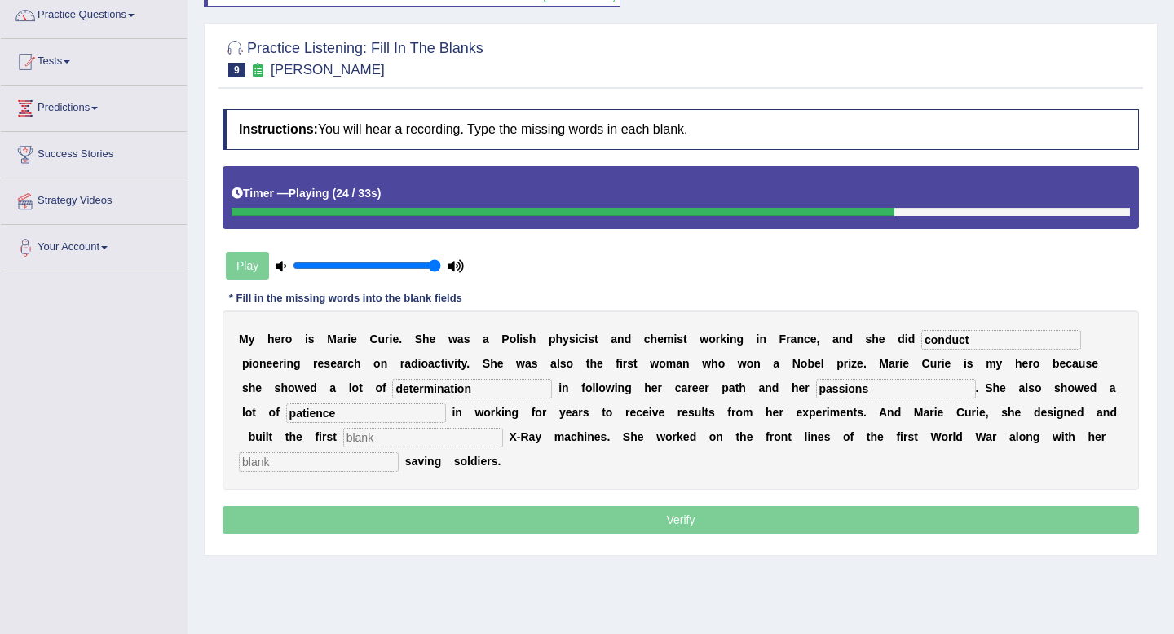
type input "patience"
click at [343, 439] on input "text" at bounding box center [423, 438] width 160 height 20
type input "mobile"
click at [289, 461] on input "text" at bounding box center [319, 463] width 160 height 20
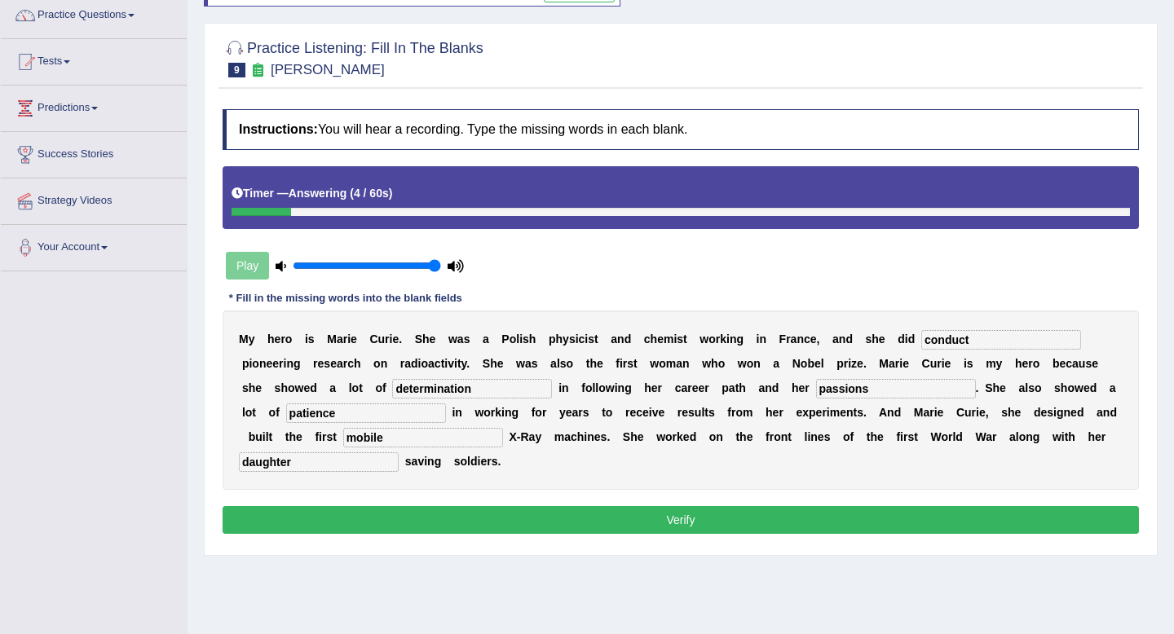
type input "daughter"
click at [387, 497] on div "Instructions: You will hear a recording. Type the missing words in each blank. …" at bounding box center [681, 323] width 925 height 445
click at [400, 512] on button "Verify" at bounding box center [681, 520] width 917 height 28
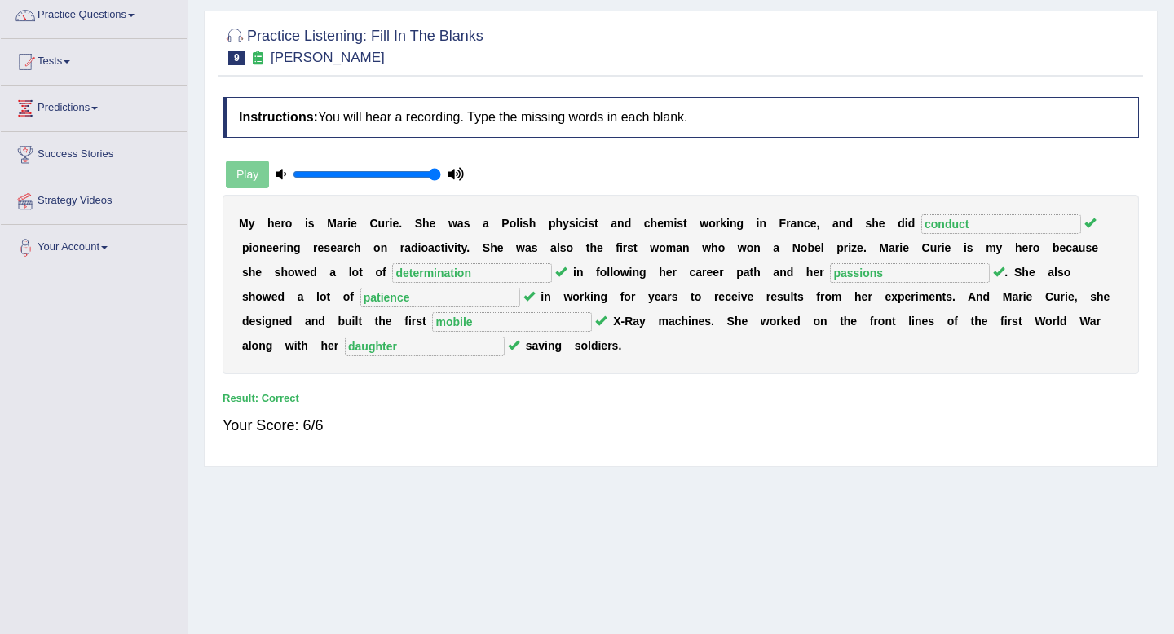
scroll to position [0, 0]
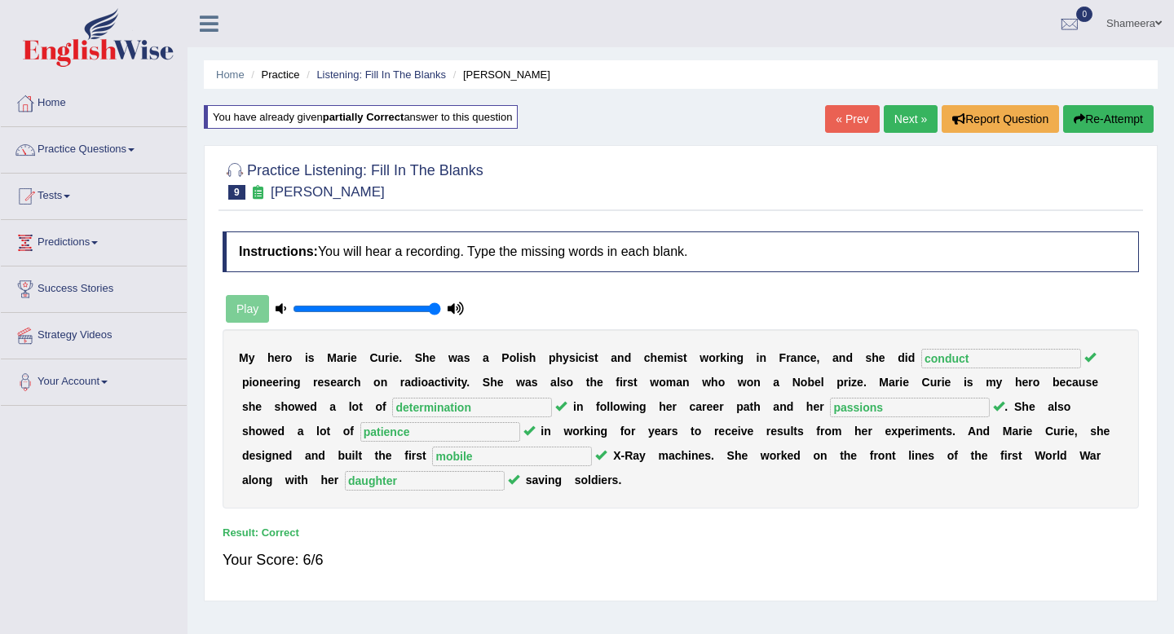
click at [907, 125] on link "Next »" at bounding box center [911, 119] width 54 height 28
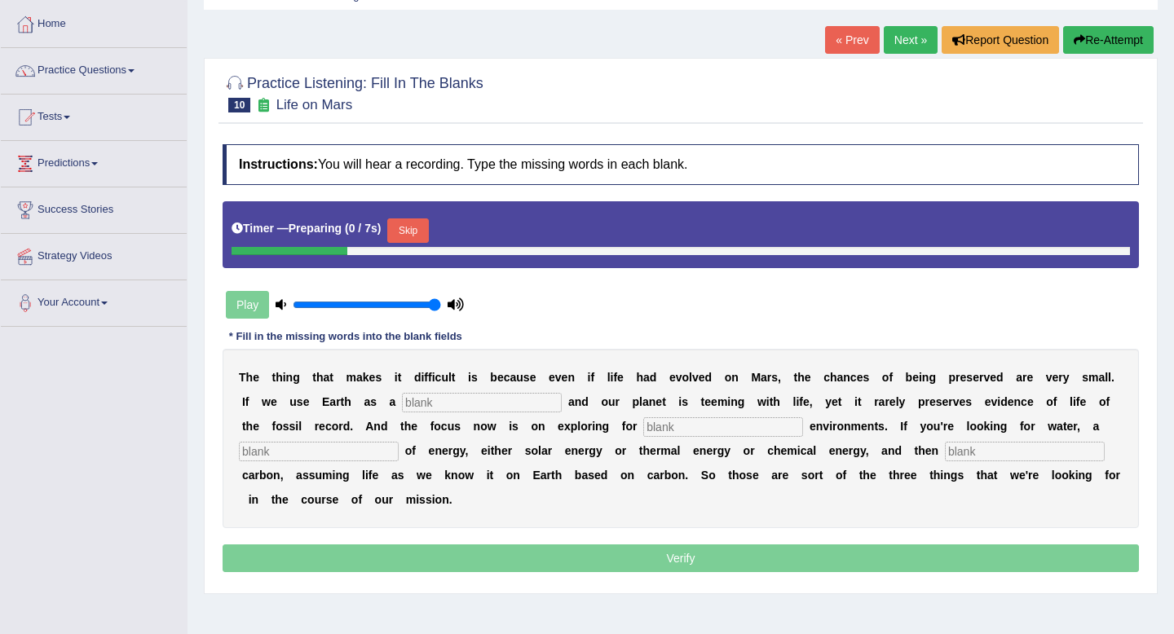
scroll to position [108, 0]
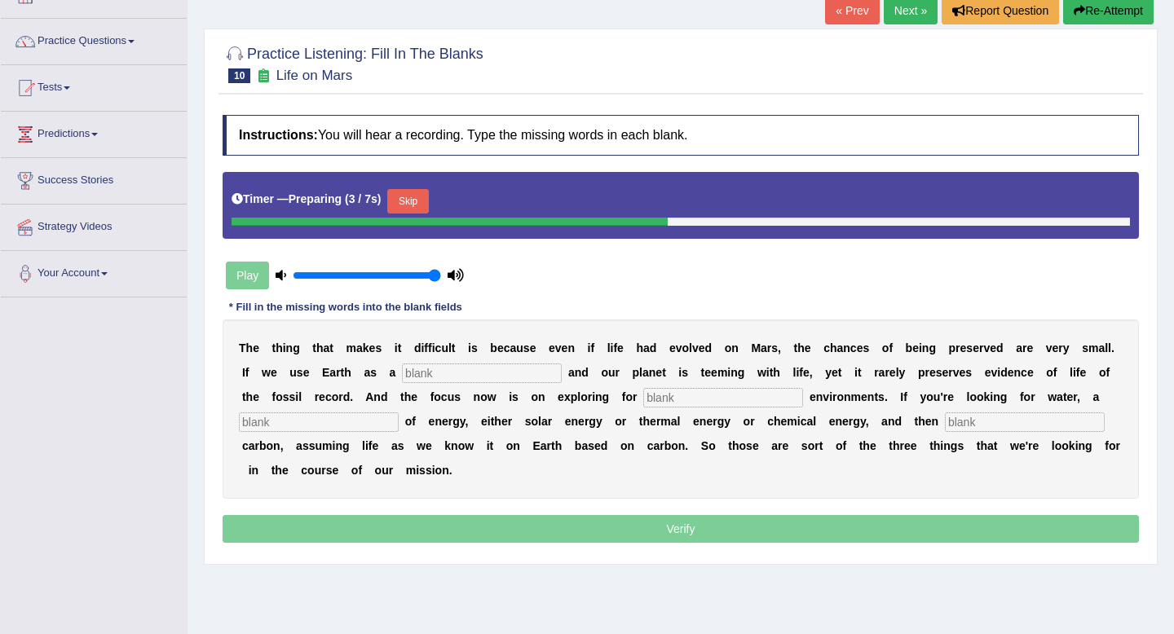
click at [414, 189] on button "Skip" at bounding box center [407, 201] width 41 height 24
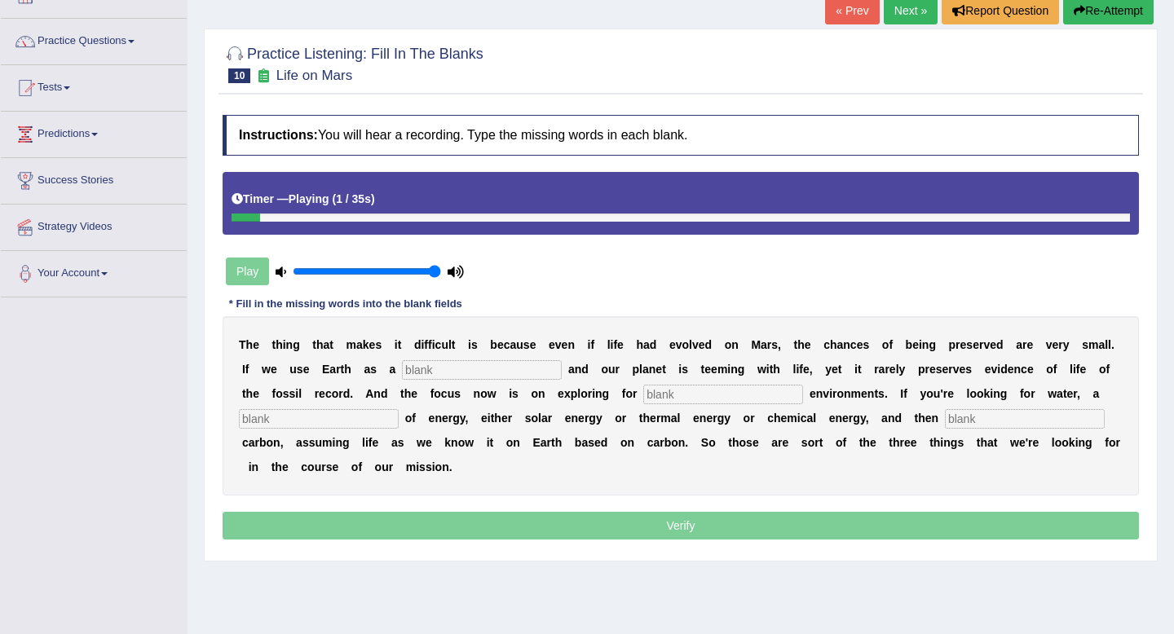
click at [426, 368] on input "text" at bounding box center [482, 370] width 160 height 20
type input "refernece"
click at [643, 390] on input "text" at bounding box center [723, 395] width 160 height 20
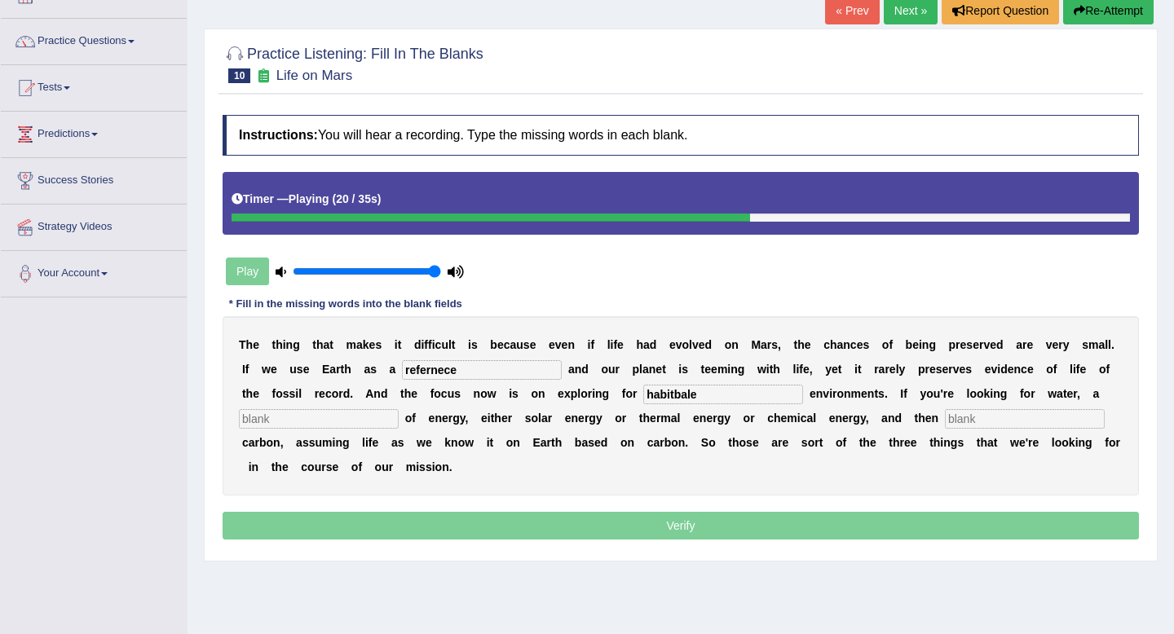
type input "habitbale"
click at [313, 423] on input "text" at bounding box center [319, 419] width 160 height 20
type input "souce"
click at [998, 428] on input "text" at bounding box center [1025, 419] width 160 height 20
type input "organic"
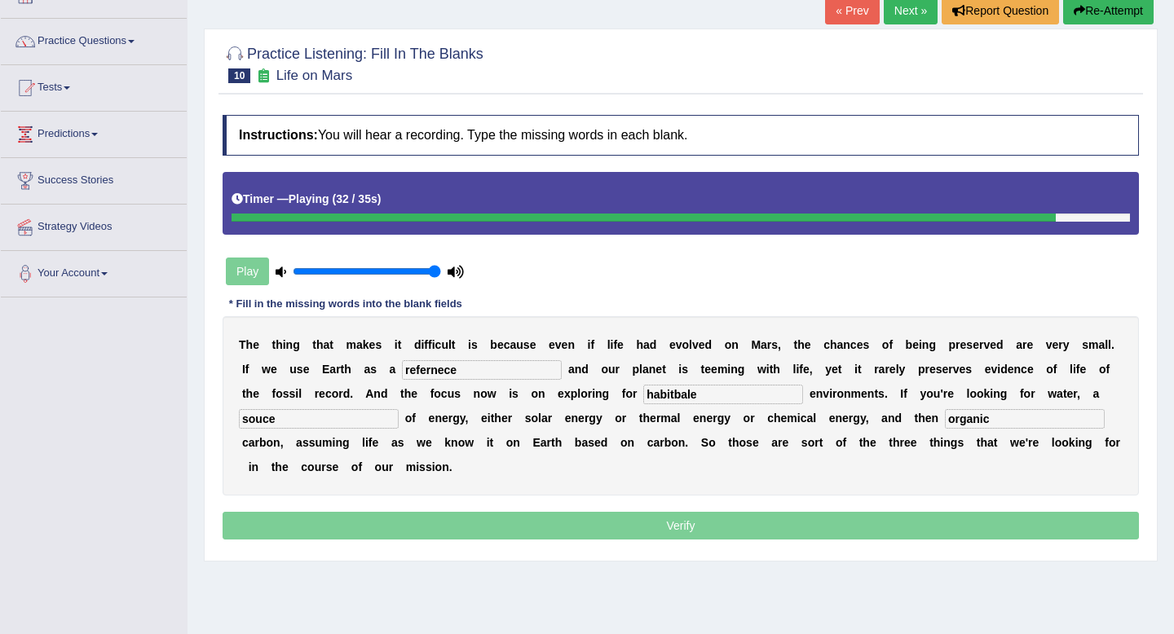
drag, startPoint x: 305, startPoint y: 419, endPoint x: 231, endPoint y: 419, distance: 74.2
click at [231, 419] on div "T h e t h i n g t h a t m a k e s i t d i f f i c u l t i s b e c a u s e e v e…" at bounding box center [681, 405] width 917 height 179
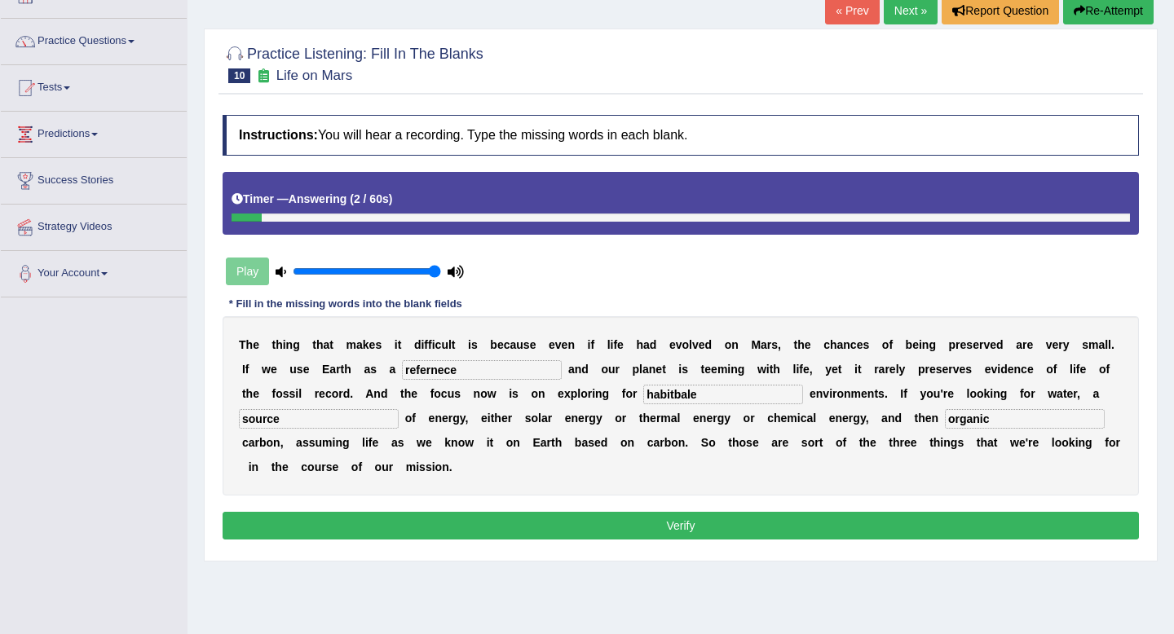
type input "source"
drag, startPoint x: 686, startPoint y: 395, endPoint x: 512, endPoint y: 395, distance: 173.7
click at [512, 395] on div "T h e t h i n g t h a t m a k e s i t d i f f i c u l t i s b e c a u s e e v e…" at bounding box center [681, 405] width 917 height 179
type input "habitable"
drag, startPoint x: 461, startPoint y: 365, endPoint x: 373, endPoint y: 365, distance: 88.1
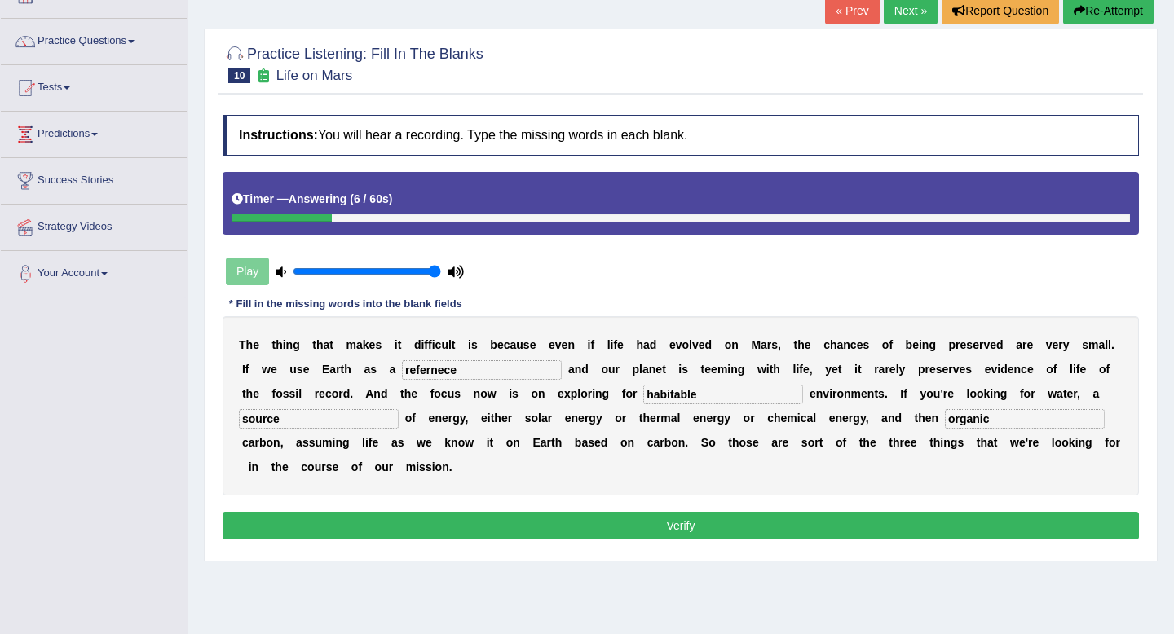
click at [373, 365] on div "T h e t h i n g t h a t m a k e s i t d i f f i c u l t i s b e c a u s e e v e…" at bounding box center [681, 405] width 917 height 179
type input "reference"
click at [484, 524] on button "Verify" at bounding box center [681, 526] width 917 height 28
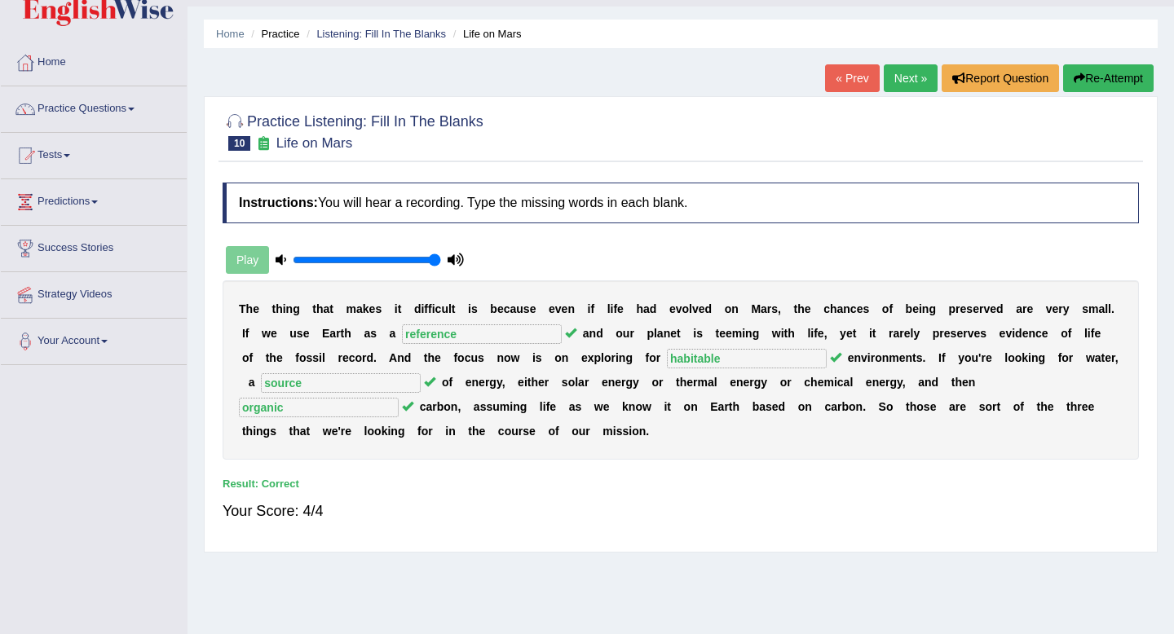
scroll to position [0, 0]
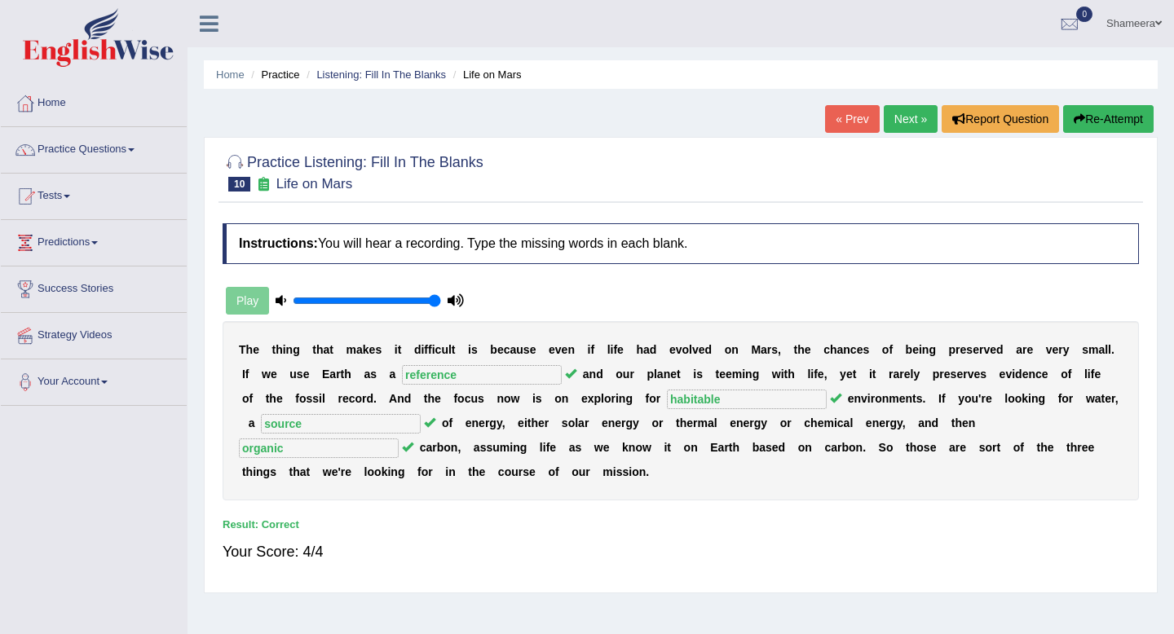
click at [903, 122] on link "Next »" at bounding box center [911, 119] width 54 height 28
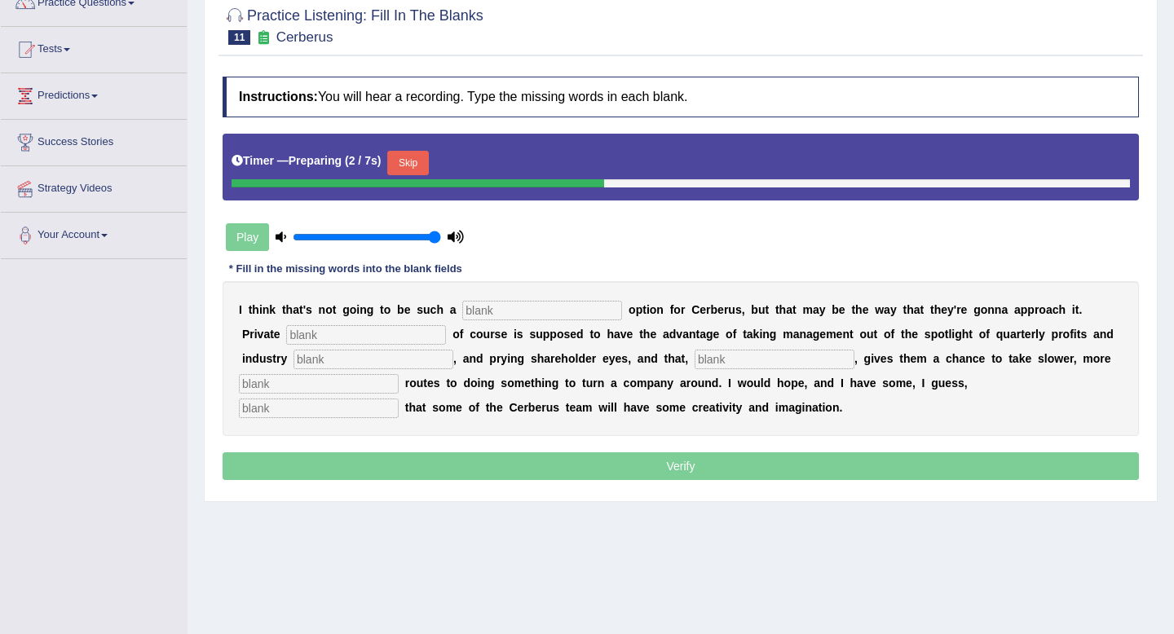
scroll to position [151, 0]
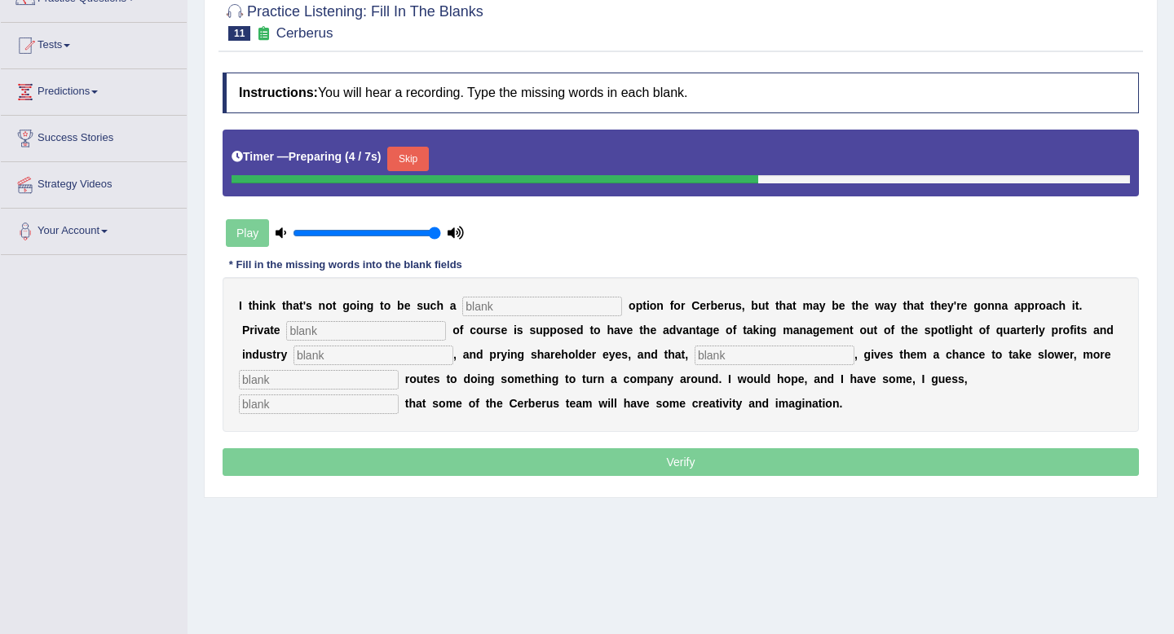
click at [417, 164] on button "Skip" at bounding box center [407, 159] width 41 height 24
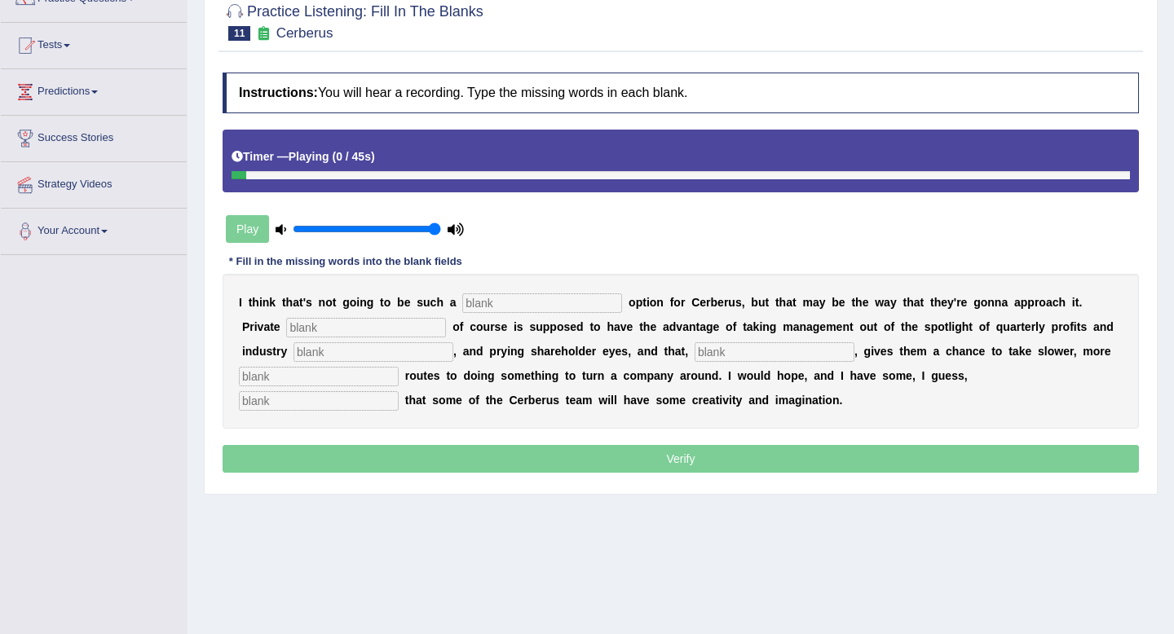
click at [497, 306] on input "text" at bounding box center [542, 304] width 160 height 20
type input "vaible"
click at [286, 322] on input "text" at bounding box center [366, 328] width 160 height 20
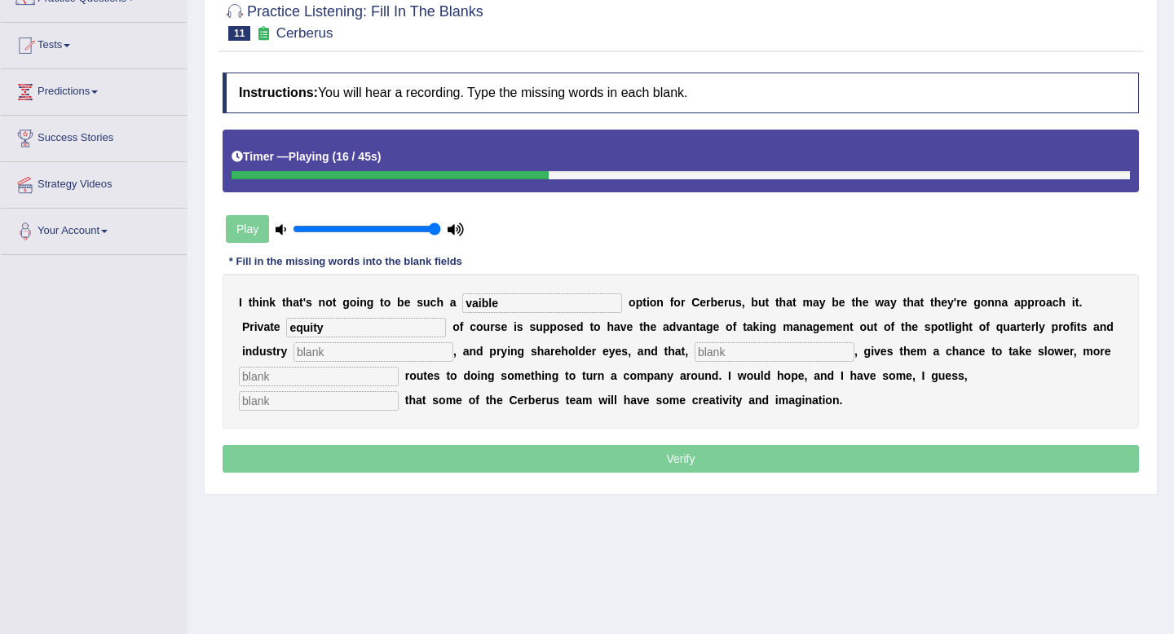
type input "equity"
click at [294, 352] on input "text" at bounding box center [374, 352] width 160 height 20
type input "andyuster"
click at [695, 353] on input "text" at bounding box center [775, 352] width 160 height 20
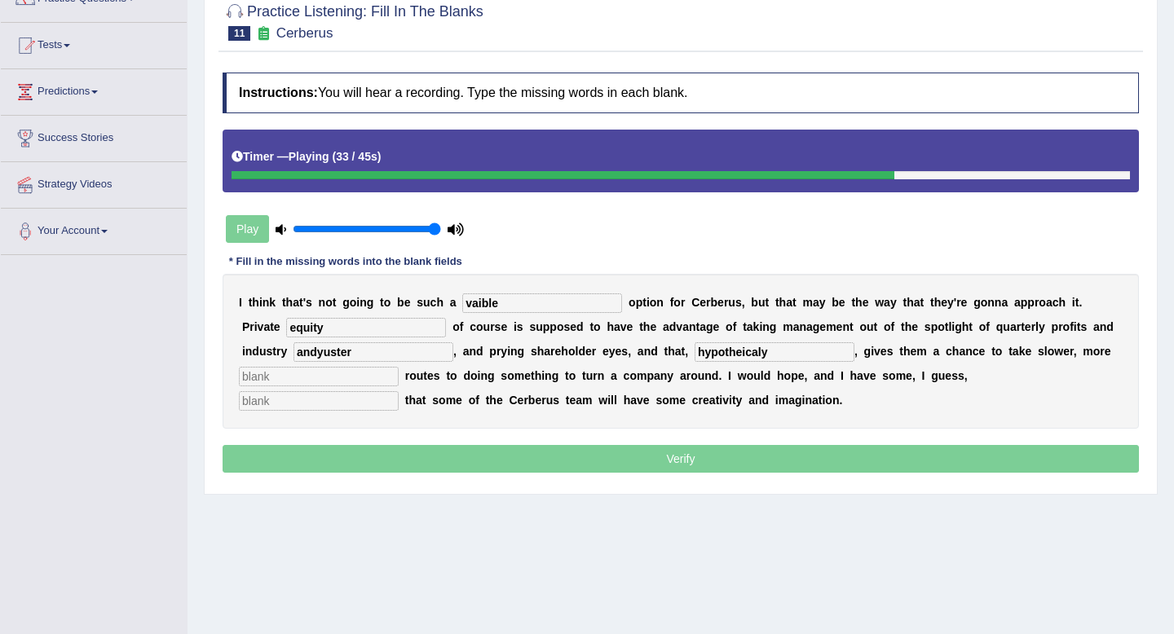
type input "hypotheicaly"
click at [307, 380] on input "text" at bounding box center [319, 377] width 160 height 20
type input "paitec"
click at [399, 391] on input "text" at bounding box center [319, 401] width 160 height 20
type input "optimism"
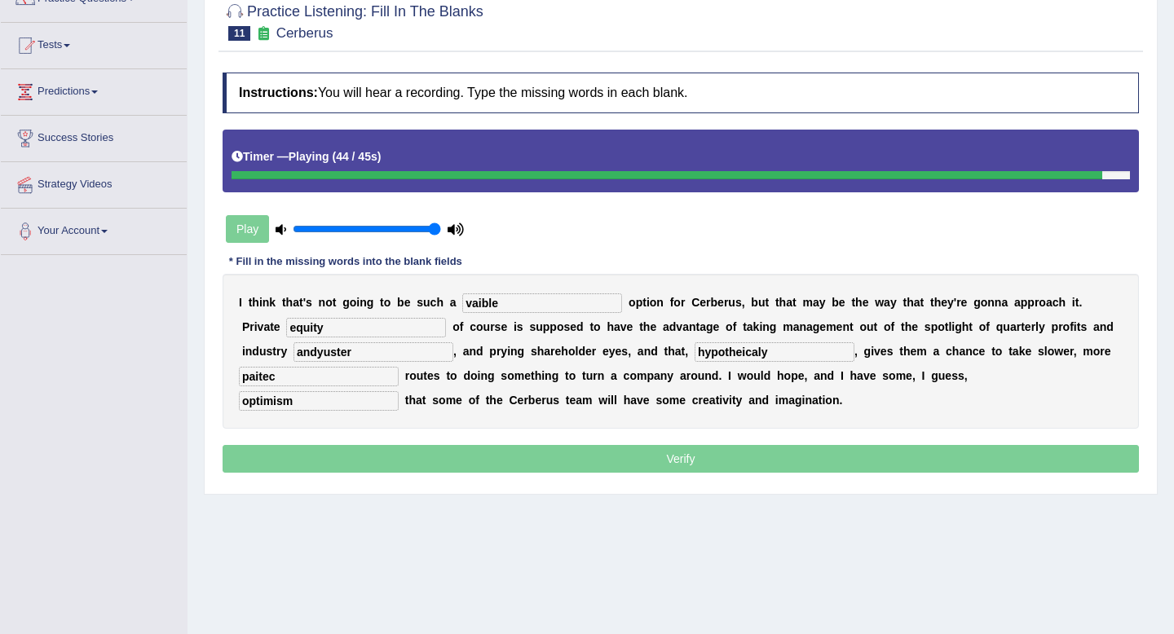
drag, startPoint x: 517, startPoint y: 304, endPoint x: 444, endPoint y: 304, distance: 73.4
click at [444, 304] on div "I t h i n k t h a t ' s n o t g o i n g t o b e s u c h a vaible o p t i o n f …" at bounding box center [681, 351] width 917 height 155
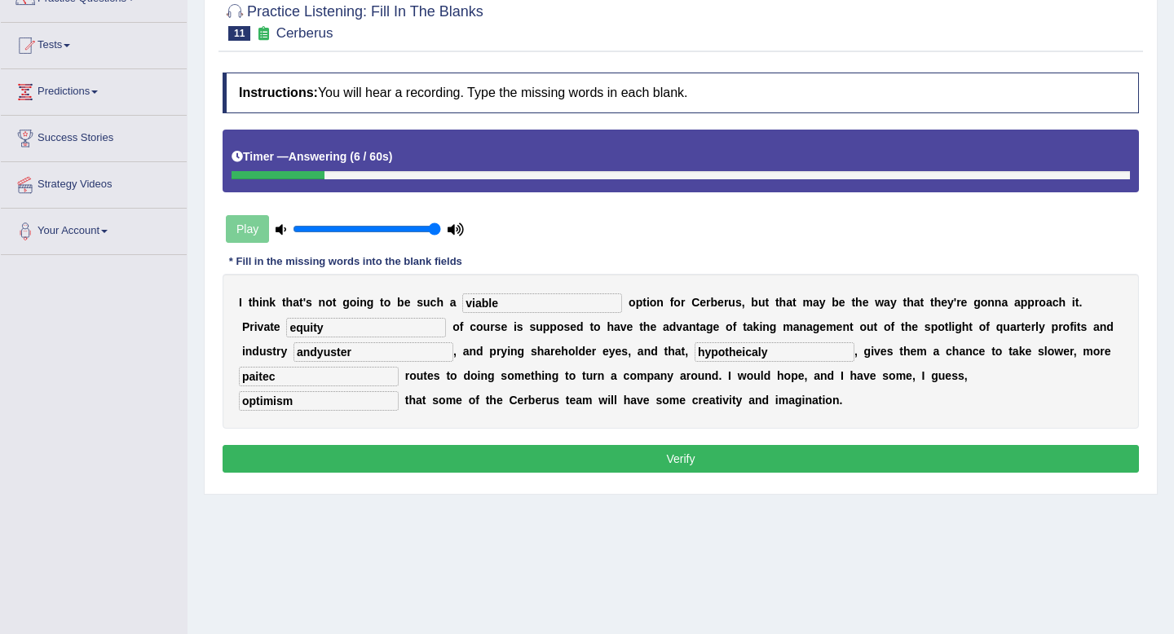
type input "viable"
drag, startPoint x: 308, startPoint y: 353, endPoint x: 200, endPoint y: 353, distance: 108.5
click at [200, 353] on div "Home Practice Listening: Fill In The Blanks Cerberus « Prev Next » Report Quest…" at bounding box center [681, 256] width 987 height 815
type input "analysists"
drag, startPoint x: 709, startPoint y: 353, endPoint x: 533, endPoint y: 351, distance: 175.3
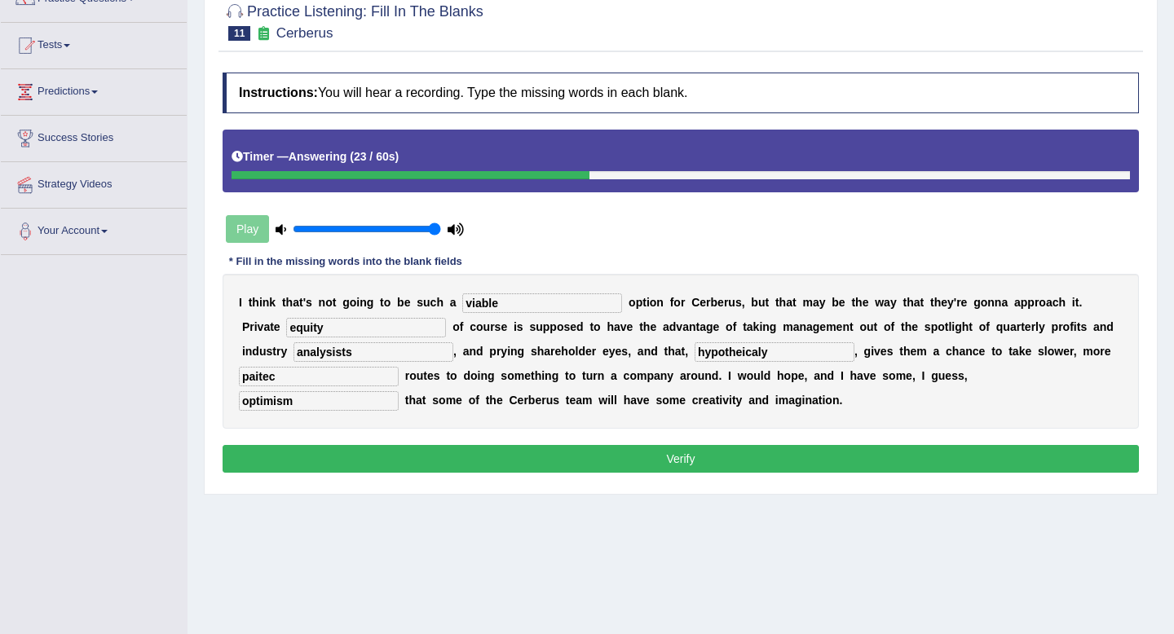
click at [533, 351] on div "I t h i n k t h a t ' s n o t g o i n g t o b e s u c h a viable o p t i o n f …" at bounding box center [681, 351] width 917 height 155
type input "hypothetically"
drag, startPoint x: 290, startPoint y: 377, endPoint x: 189, endPoint y: 377, distance: 101.1
click at [189, 377] on div "Home Practice Listening: Fill In The Blanks Cerberus « Prev Next » Report Quest…" at bounding box center [681, 256] width 987 height 815
type input "patience"
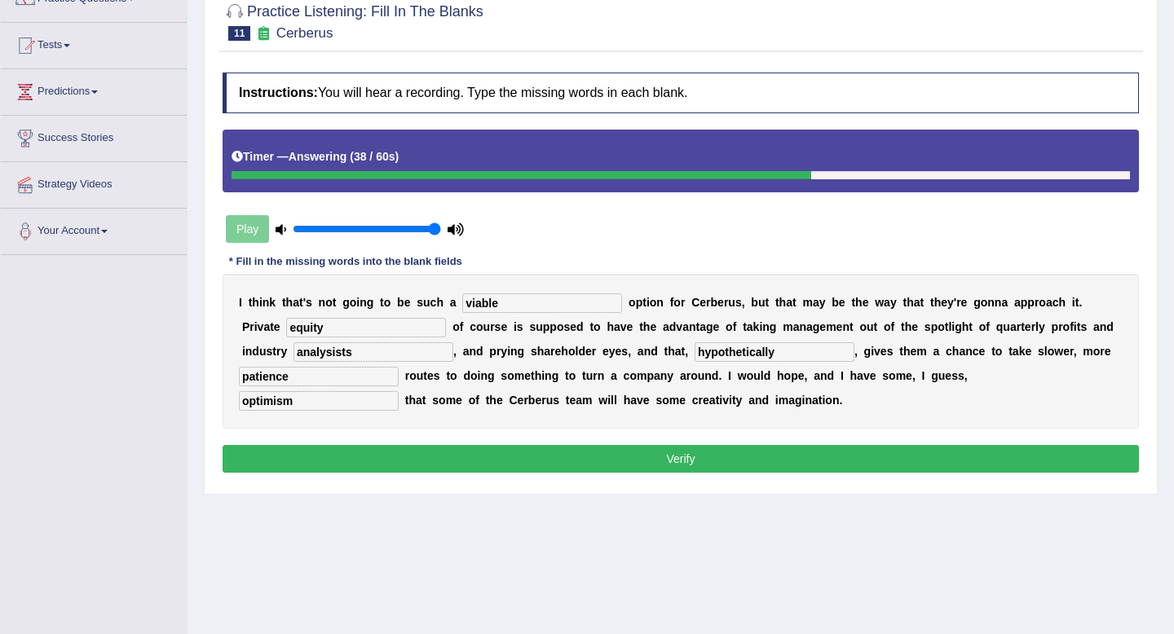
click at [934, 460] on button "Verify" at bounding box center [681, 459] width 917 height 28
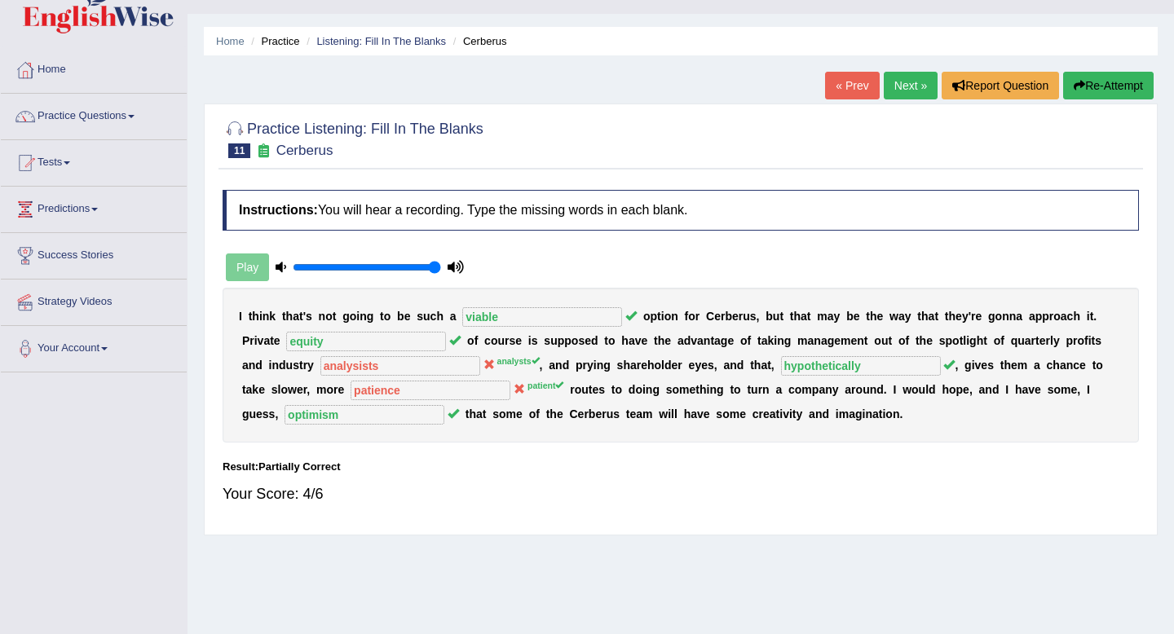
scroll to position [29, 0]
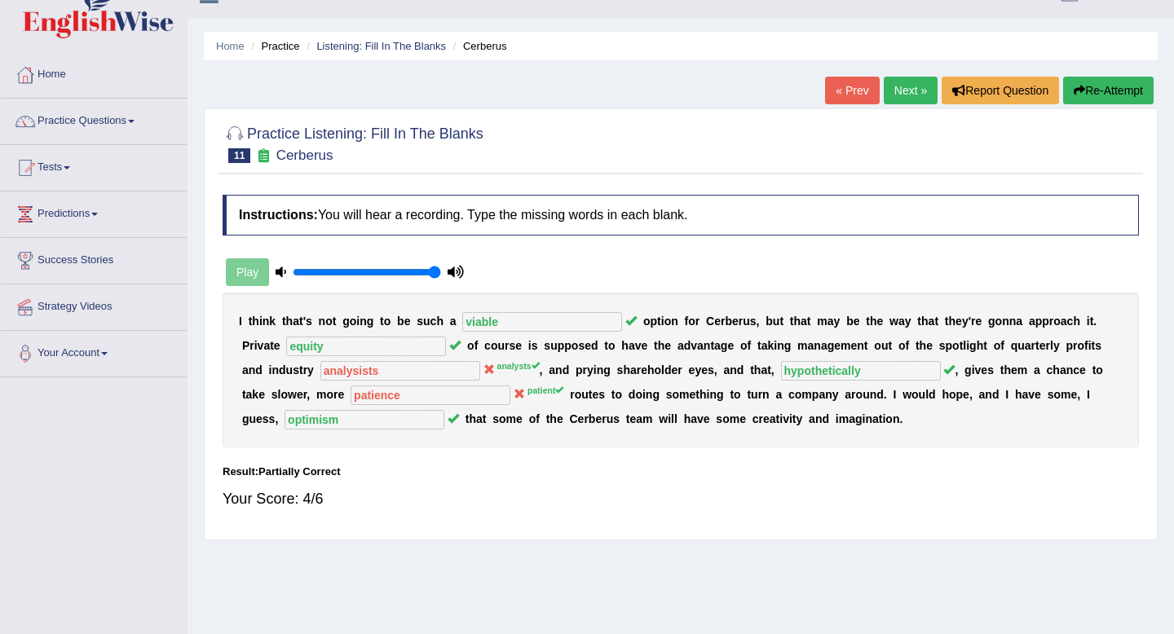
click at [894, 91] on link "Next »" at bounding box center [911, 91] width 54 height 28
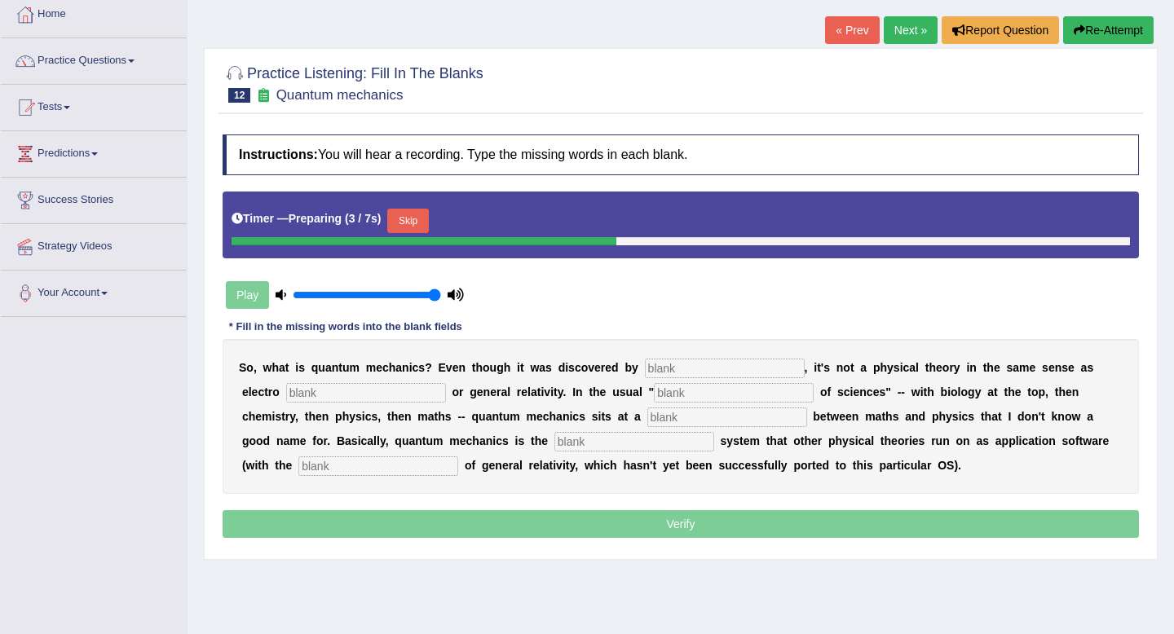
click at [421, 220] on button "Skip" at bounding box center [407, 221] width 41 height 24
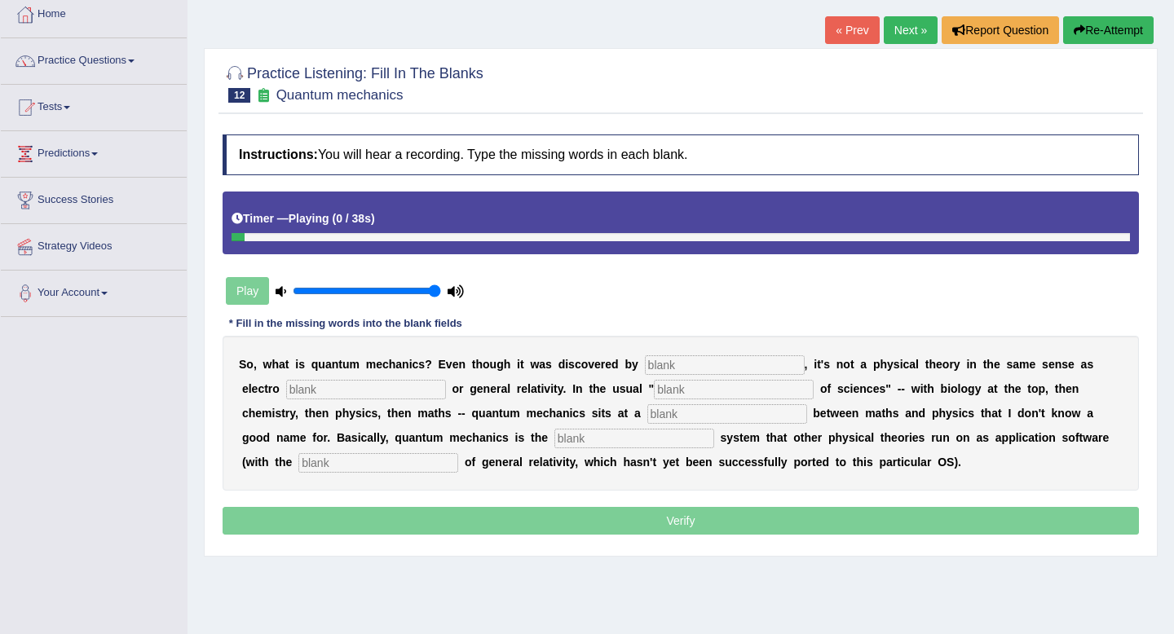
click at [682, 365] on input "text" at bounding box center [725, 366] width 160 height 20
type input "physicicts"
click at [286, 393] on input "text" at bounding box center [366, 390] width 160 height 20
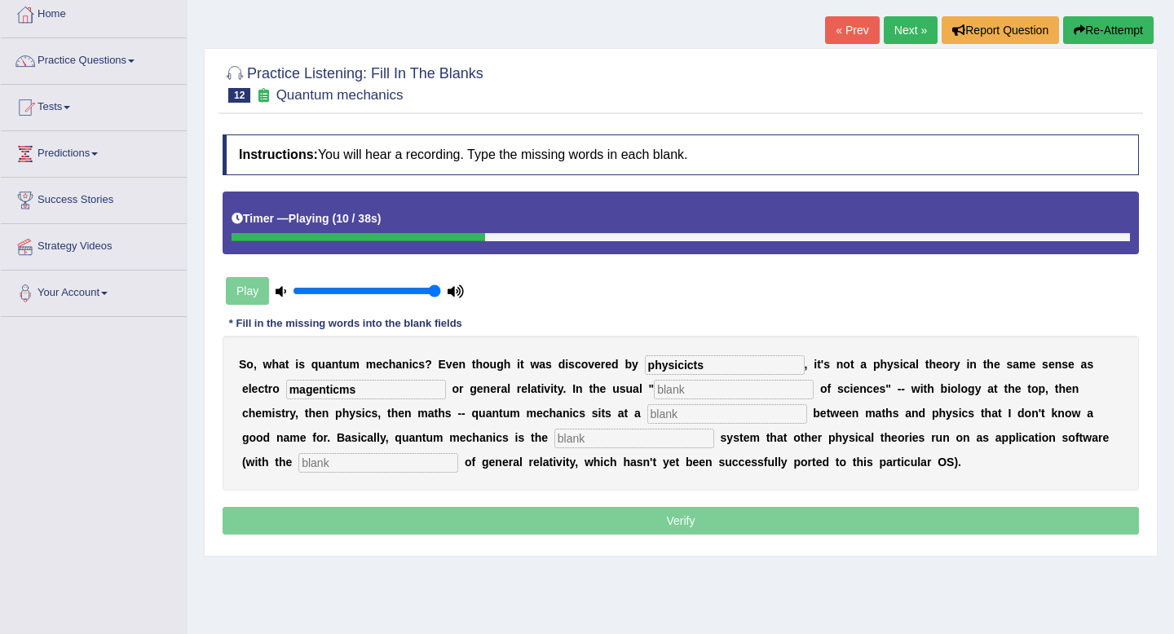
type input "magenticms"
click at [654, 384] on input "text" at bounding box center [734, 390] width 160 height 20
click at [654, 386] on input "text" at bounding box center [734, 390] width 160 height 20
type input "hierachy"
click at [647, 413] on input "text" at bounding box center [727, 414] width 160 height 20
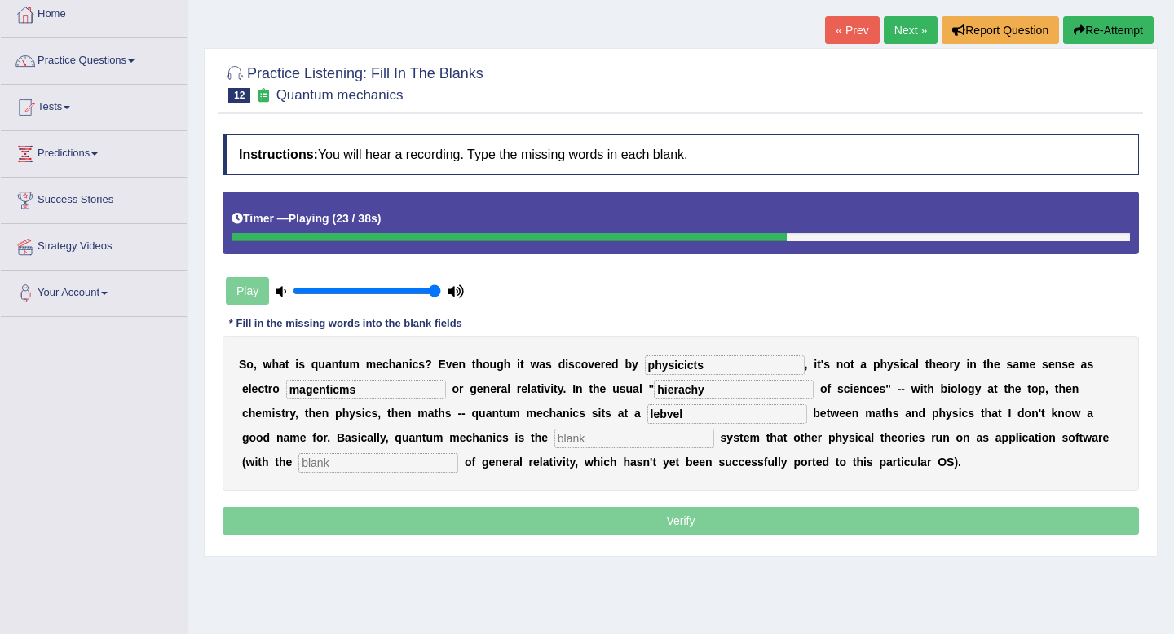
type input "lebvel"
click at [565, 440] on input "text" at bounding box center [635, 439] width 160 height 20
type input "operqarting"
click at [298, 466] on input "text" at bounding box center [378, 463] width 160 height 20
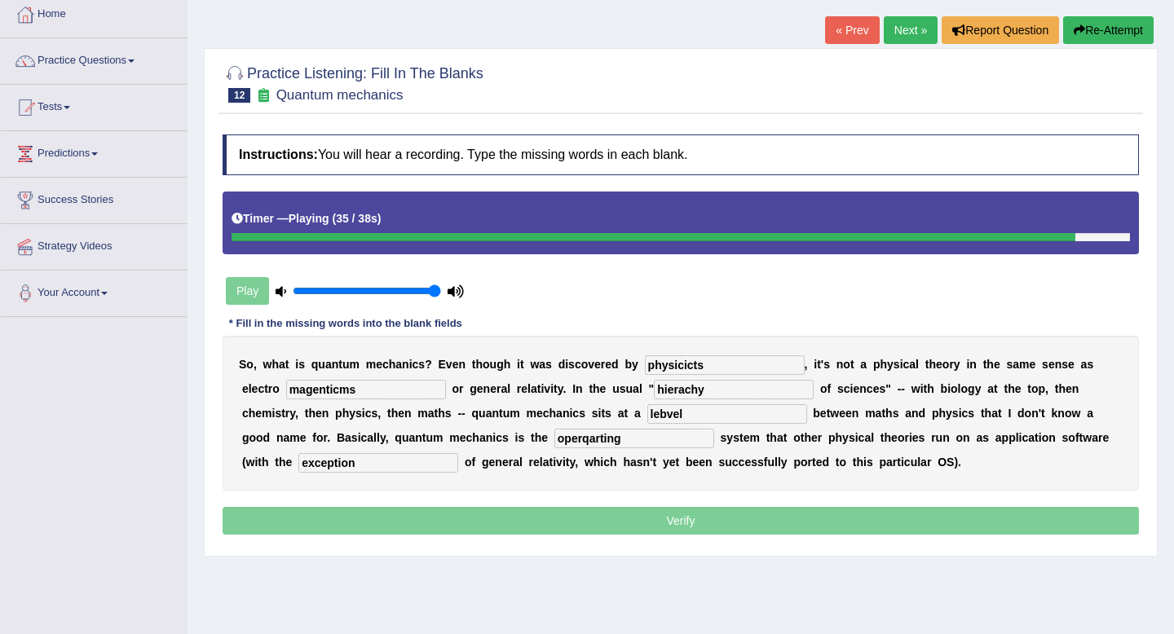
type input "exception"
drag, startPoint x: 546, startPoint y: 438, endPoint x: 371, endPoint y: 420, distance: 176.2
click at [371, 420] on div "S o , w h a t i s q u a n t u m m e c h a n i c s ? E v e n t h o u g h i t w a…" at bounding box center [681, 413] width 917 height 155
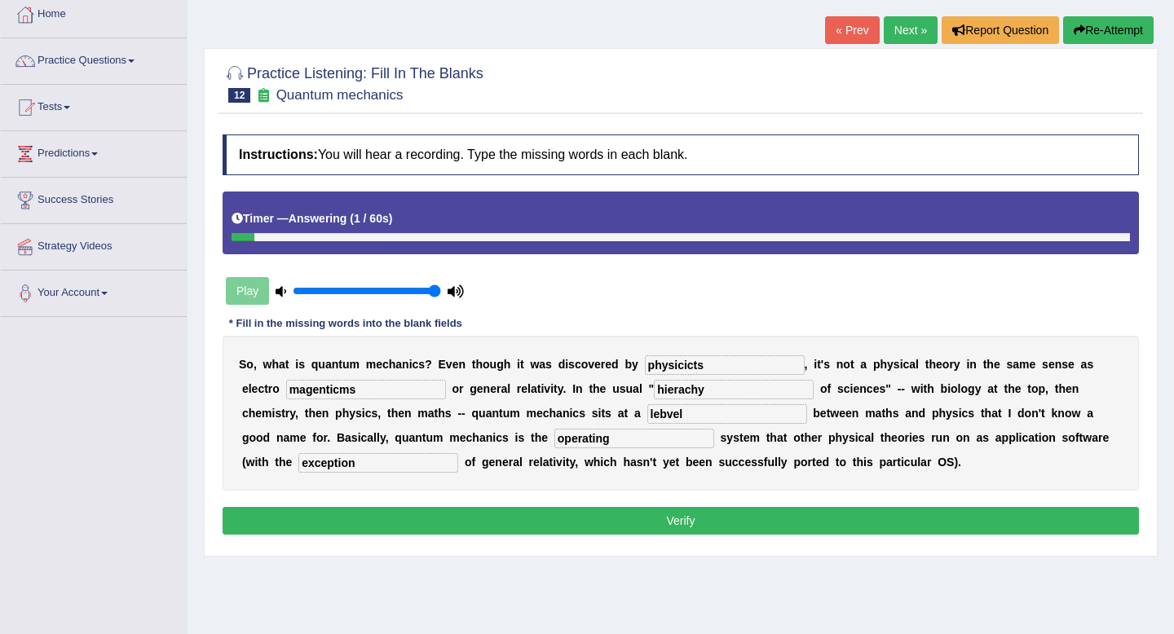
type input "operating"
drag, startPoint x: 597, startPoint y: 409, endPoint x: 467, endPoint y: 410, distance: 129.7
click at [467, 410] on div "S o , w h a t i s q u a n t u m m e c h a n i c s ? E v e n t h o u g h i t w a…" at bounding box center [681, 413] width 917 height 155
type input "level"
drag, startPoint x: 330, startPoint y: 390, endPoint x: 155, endPoint y: 390, distance: 175.3
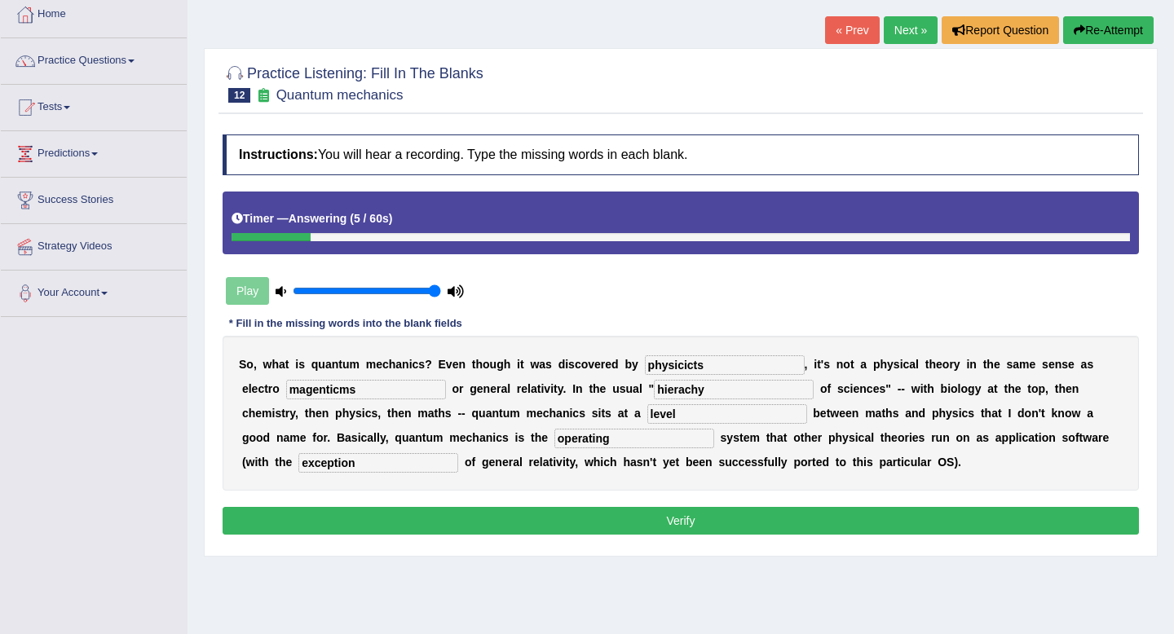
click at [155, 390] on div "Toggle navigation Home Practice Questions Speaking Practice Read Aloud Repeat S…" at bounding box center [587, 335] width 1174 height 848
type input "magnetism"
drag, startPoint x: 712, startPoint y: 364, endPoint x: 618, endPoint y: 364, distance: 93.8
click at [618, 364] on div "S o , w h a t i s q u a n t u m m e c h a n i c s ? E v e n t h o u g h i t w a…" at bounding box center [681, 413] width 917 height 155
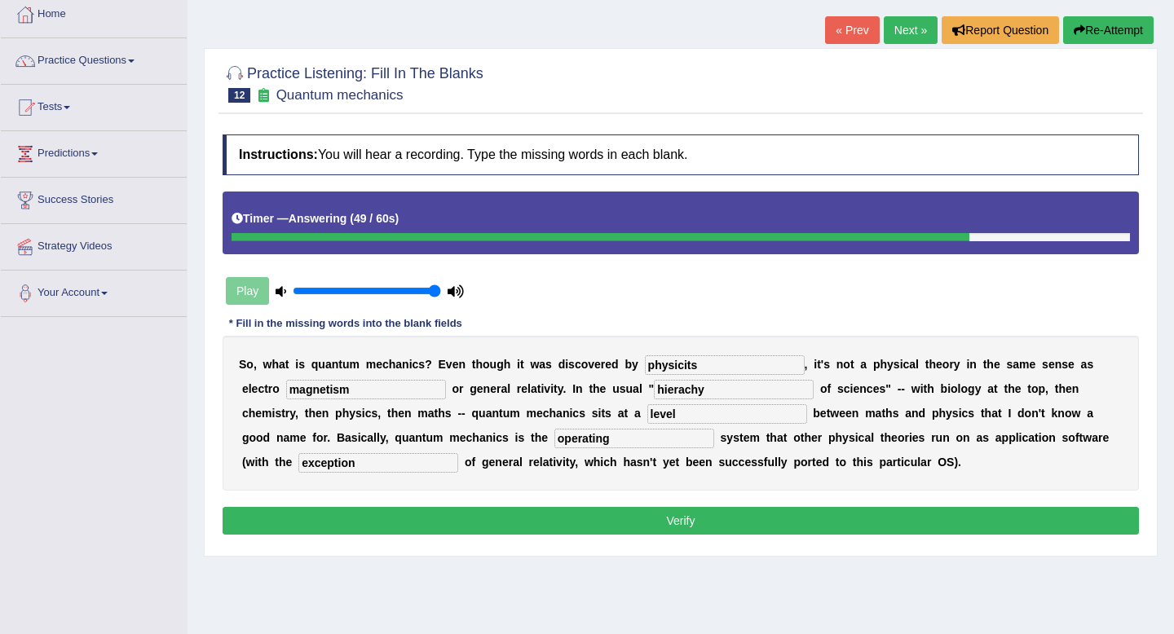
type input "physicits"
click at [655, 395] on input "hierachy" at bounding box center [734, 390] width 160 height 20
type input "h"
type input "heirarchy"
click at [585, 519] on button "Verify" at bounding box center [681, 521] width 917 height 28
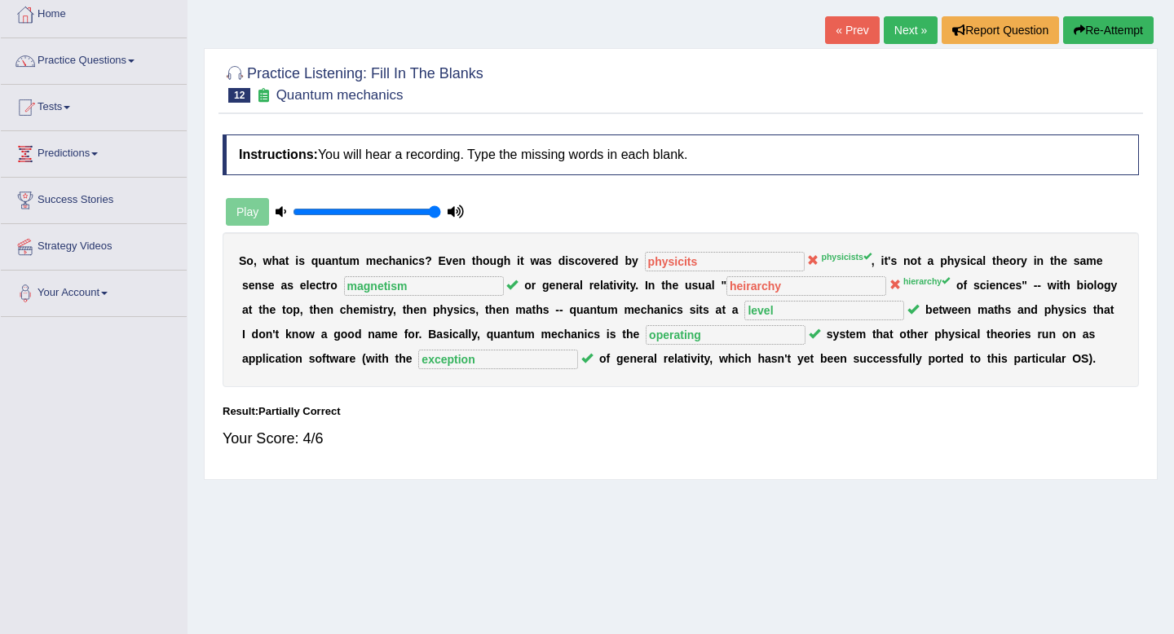
click at [1084, 28] on button "Re-Attempt" at bounding box center [1108, 30] width 91 height 28
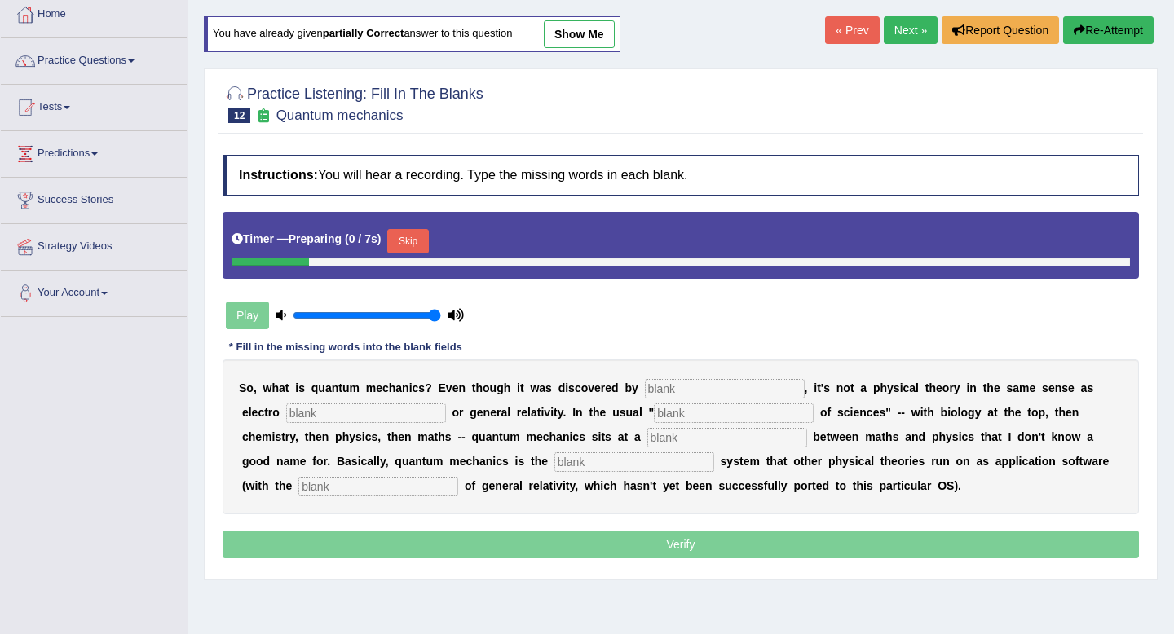
scroll to position [117, 0]
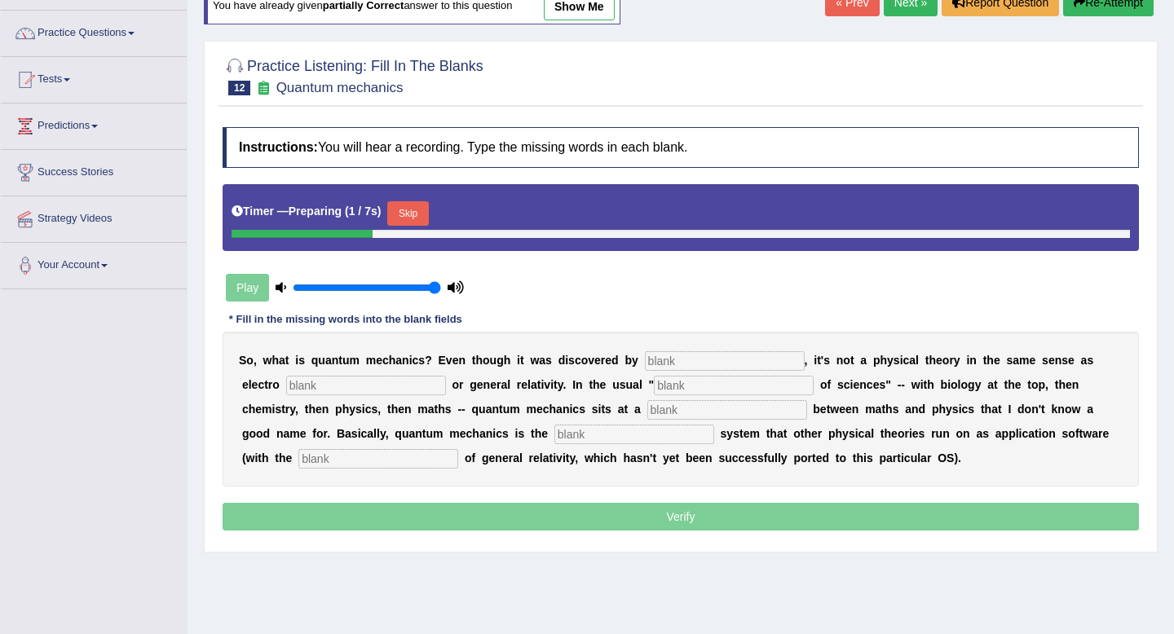
click at [706, 367] on input "text" at bounding box center [725, 361] width 160 height 20
click at [422, 214] on button "Skip" at bounding box center [407, 213] width 41 height 24
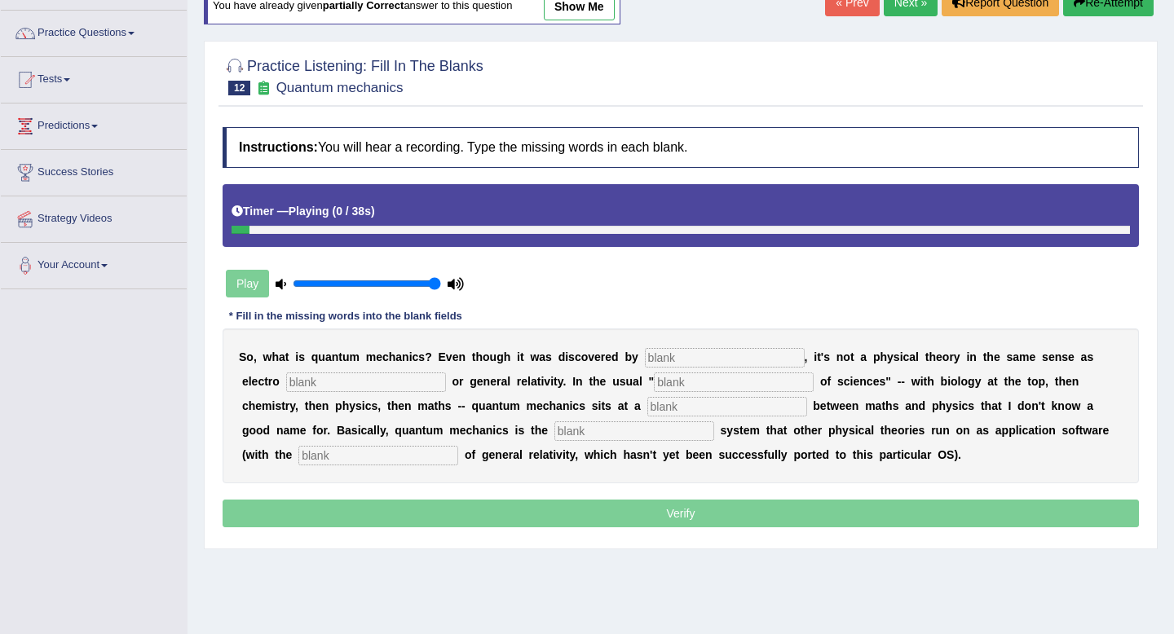
click at [696, 357] on input "text" at bounding box center [725, 358] width 160 height 20
type input "phuysistes"
click at [321, 382] on input "text" at bounding box center [366, 383] width 160 height 20
type input "magentism"
click at [654, 381] on input "text" at bounding box center [734, 383] width 160 height 20
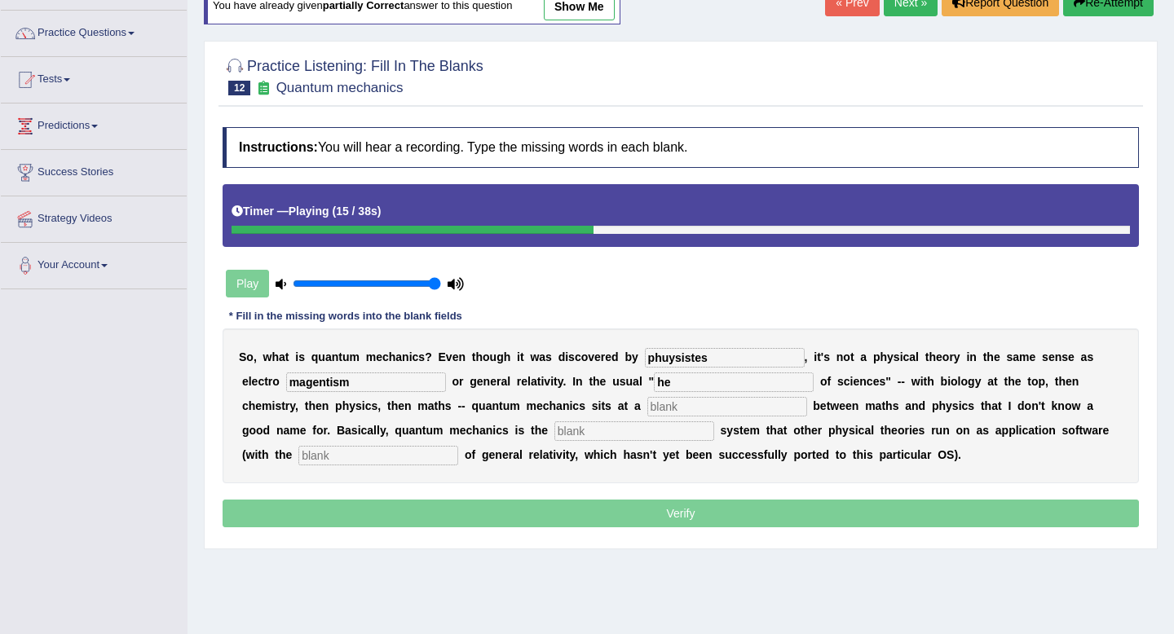
type input "h"
type input "hiereahcy"
click at [647, 410] on input "text" at bounding box center [727, 407] width 160 height 20
type input "level"
click at [571, 434] on input "text" at bounding box center [635, 432] width 160 height 20
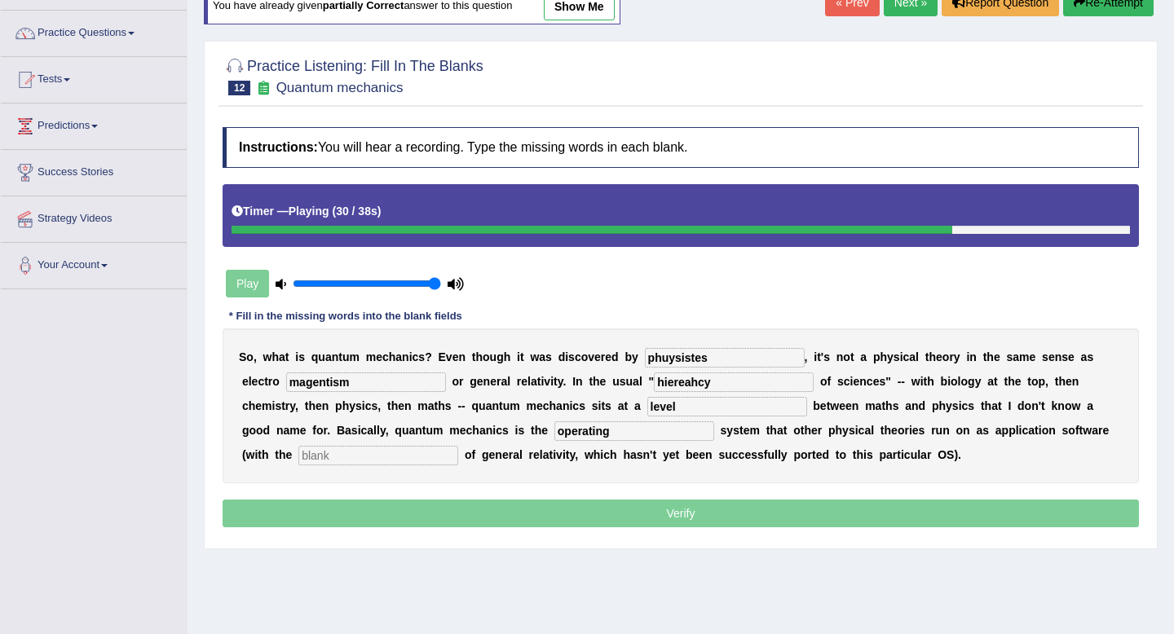
type input "operating"
click at [339, 452] on input "text" at bounding box center [378, 456] width 160 height 20
click at [337, 454] on input "text" at bounding box center [378, 456] width 160 height 20
type input "exception"
drag, startPoint x: 652, startPoint y: 384, endPoint x: 550, endPoint y: 384, distance: 101.9
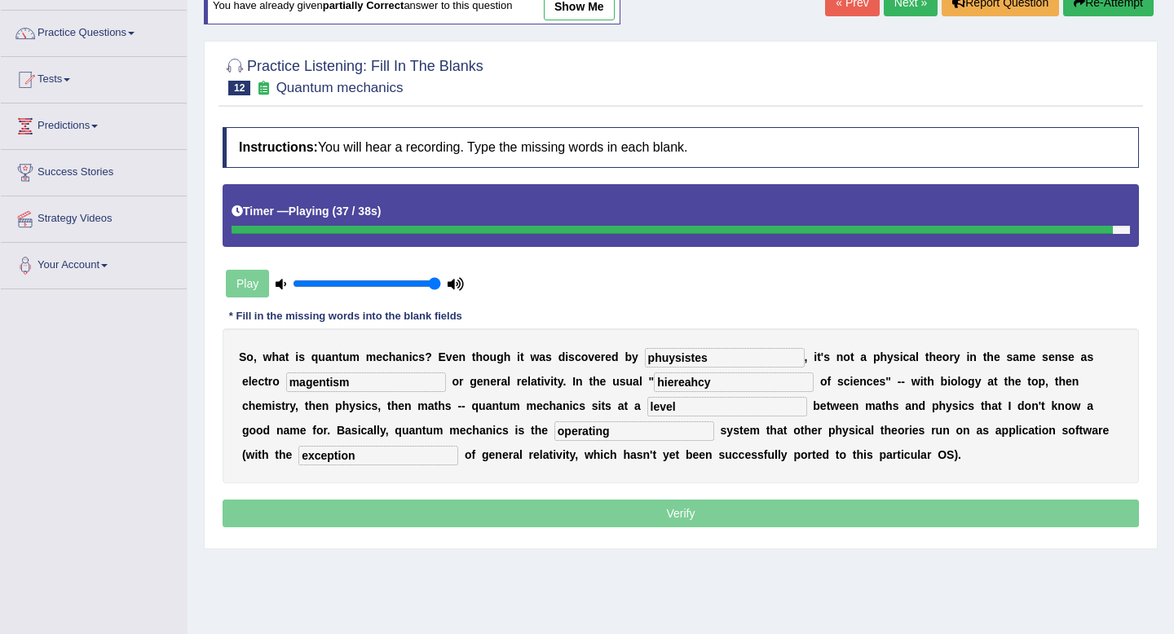
click at [550, 384] on div "S o , w h a t i s q u a n t u m m e c h a n i c s ? E v e n t h o u g h i t w a…" at bounding box center [681, 406] width 917 height 155
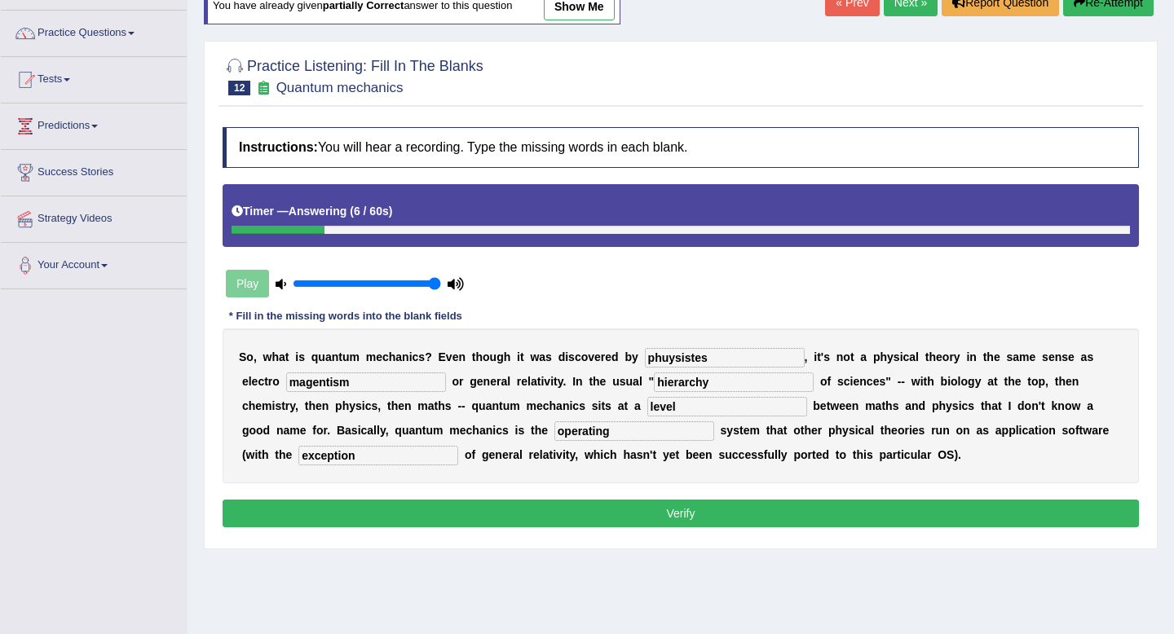
type input "hierarchy"
drag, startPoint x: 720, startPoint y: 359, endPoint x: 526, endPoint y: 351, distance: 194.2
click at [526, 351] on div "S o , w h a t i s q u a n t u m m e c h a n i c s ? E v e n t h o u g h i t w a…" at bounding box center [681, 406] width 917 height 155
type input "physicists"
click at [444, 512] on button "Verify" at bounding box center [681, 514] width 917 height 28
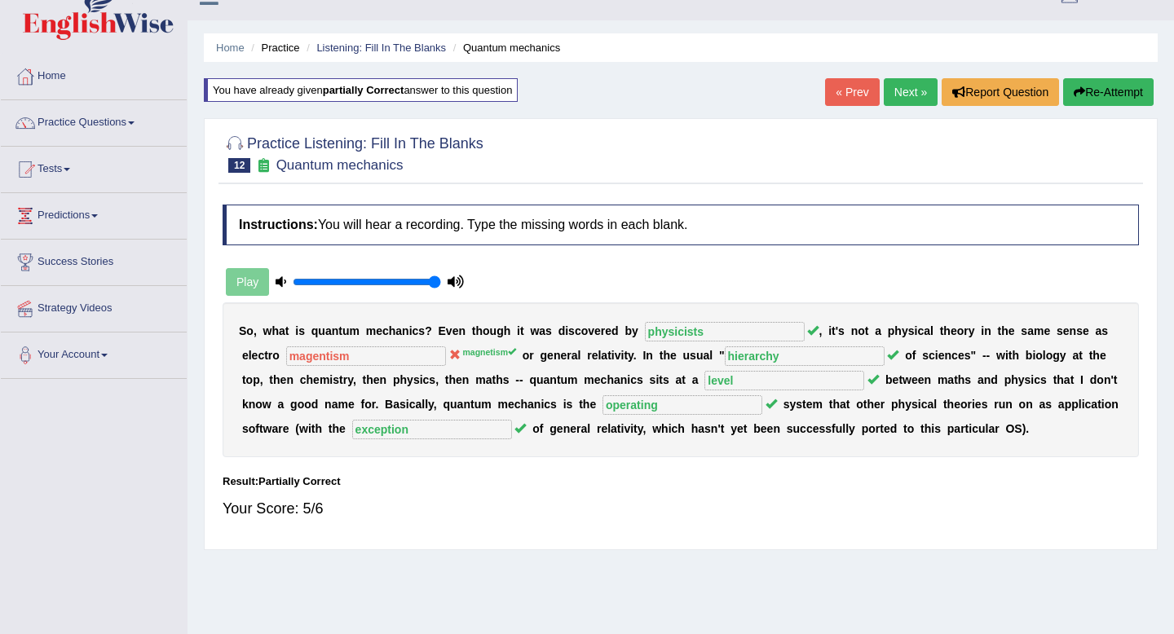
scroll to position [0, 0]
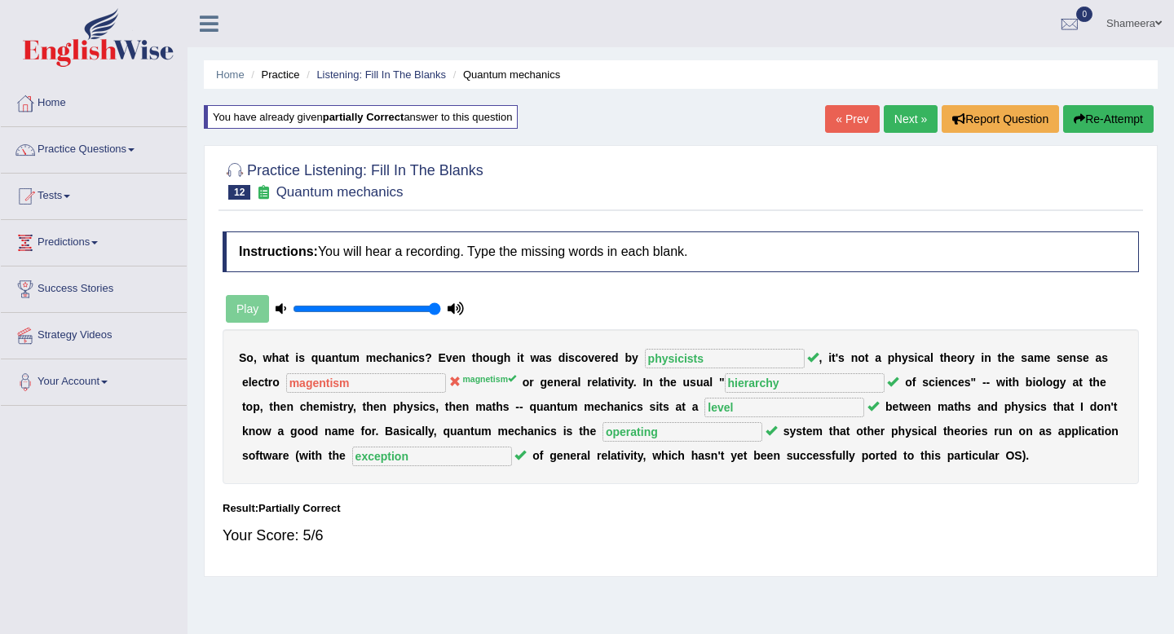
click at [903, 122] on link "Next »" at bounding box center [911, 119] width 54 height 28
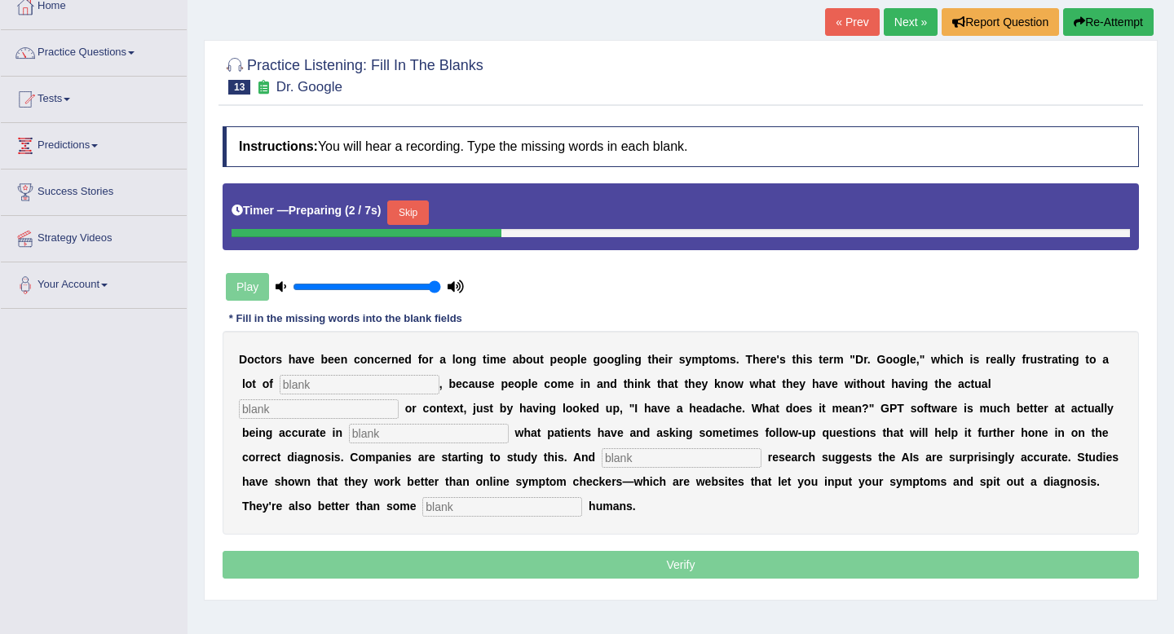
scroll to position [99, 0]
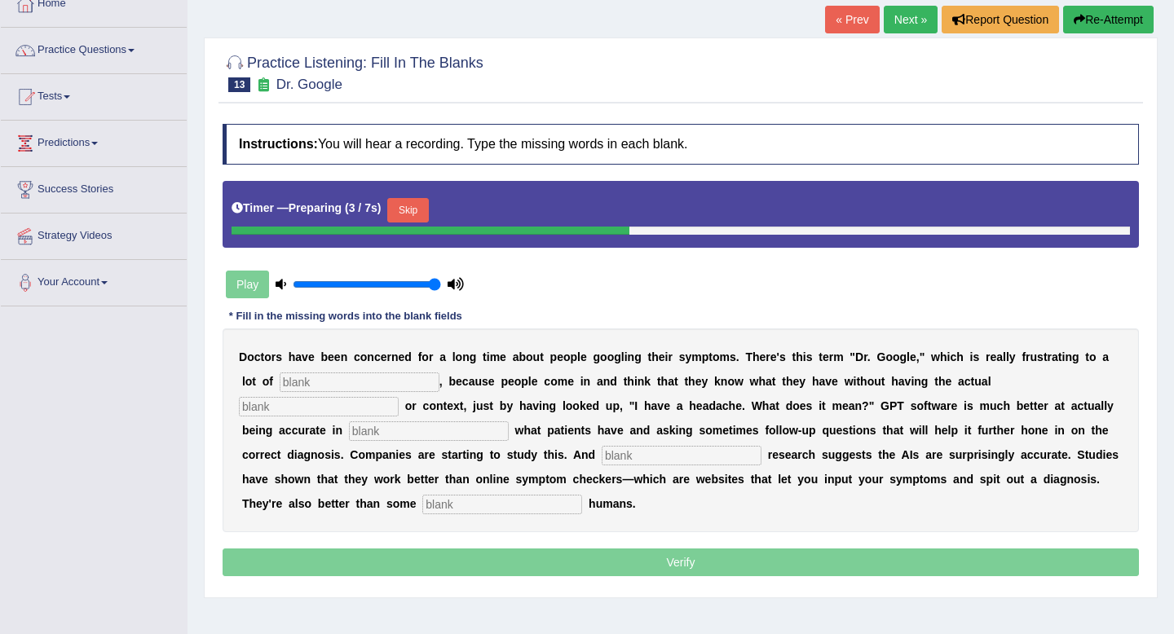
click at [420, 209] on button "Skip" at bounding box center [407, 210] width 41 height 24
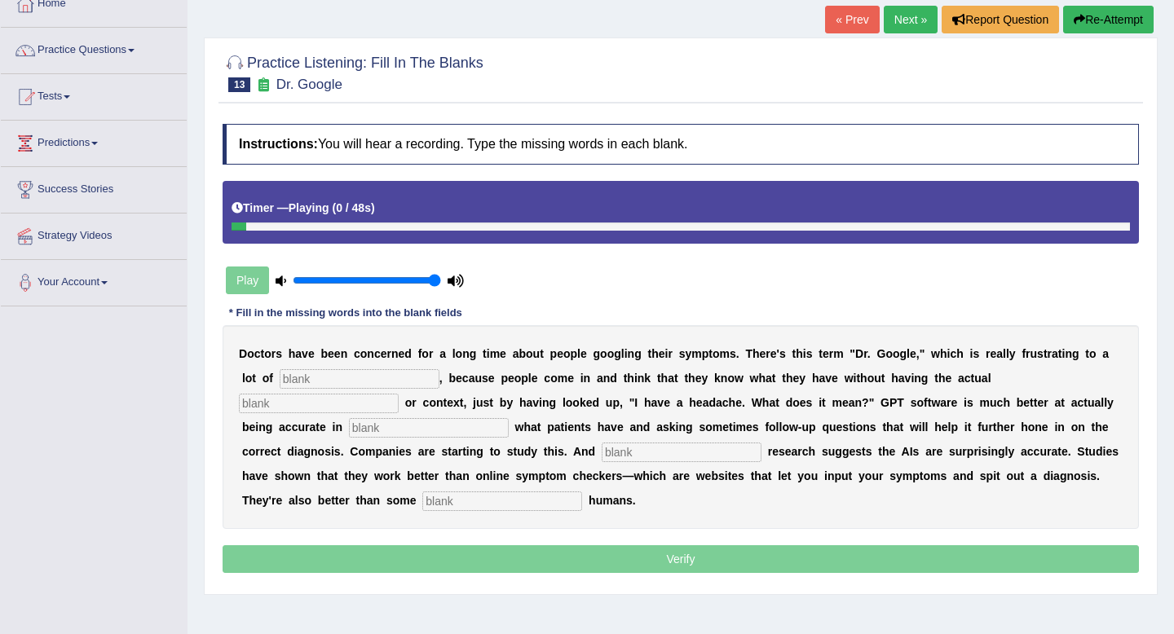
click at [351, 389] on div "D o c t o r s h a v e b e e n c o n c e r n e d f o r a l o n g t i m e a b o u…" at bounding box center [681, 427] width 917 height 204
click at [355, 379] on input "text" at bounding box center [360, 379] width 160 height 20
type input "huysicuans"
click at [399, 394] on input "text" at bounding box center [319, 404] width 160 height 20
type input "experise"
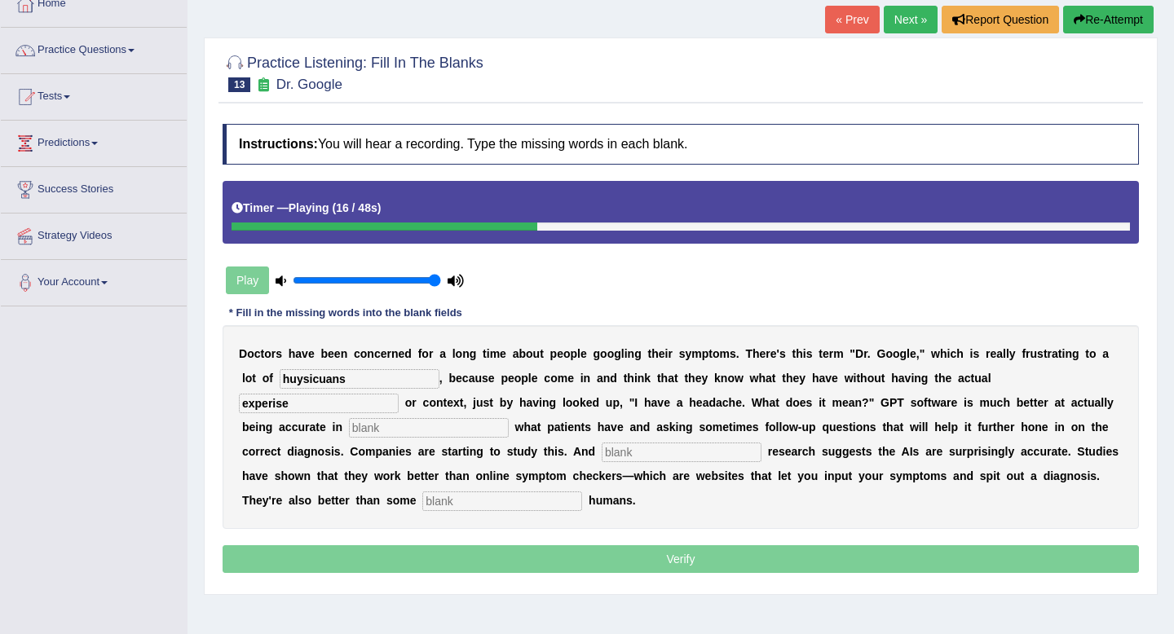
click at [349, 425] on input "text" at bounding box center [429, 428] width 160 height 20
type input "determintng"
click at [602, 448] on input "text" at bounding box center [682, 453] width 160 height 20
click at [602, 453] on input "text" at bounding box center [682, 453] width 160 height 20
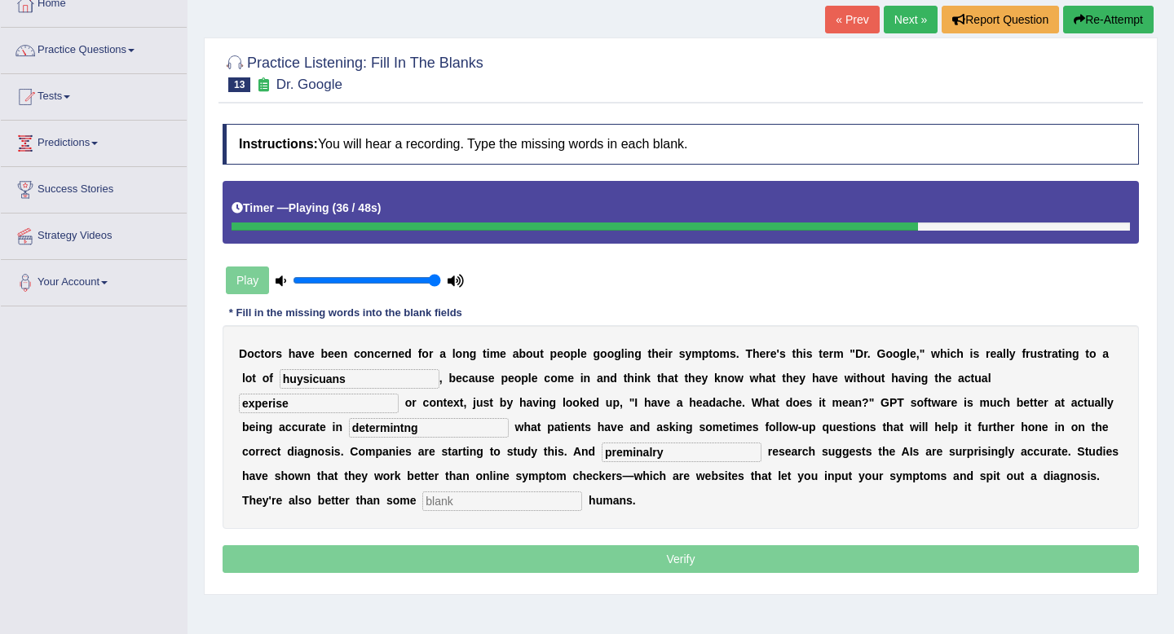
type input "preminalry"
click at [422, 497] on input "text" at bounding box center [502, 502] width 160 height 20
drag, startPoint x: 1033, startPoint y: 378, endPoint x: 910, endPoint y: 378, distance: 123.1
click at [910, 378] on div "D o c t o r s h a v e b e e n c o n c e r n e d f o r a l o n g t i m e a b o u…" at bounding box center [681, 427] width 917 height 204
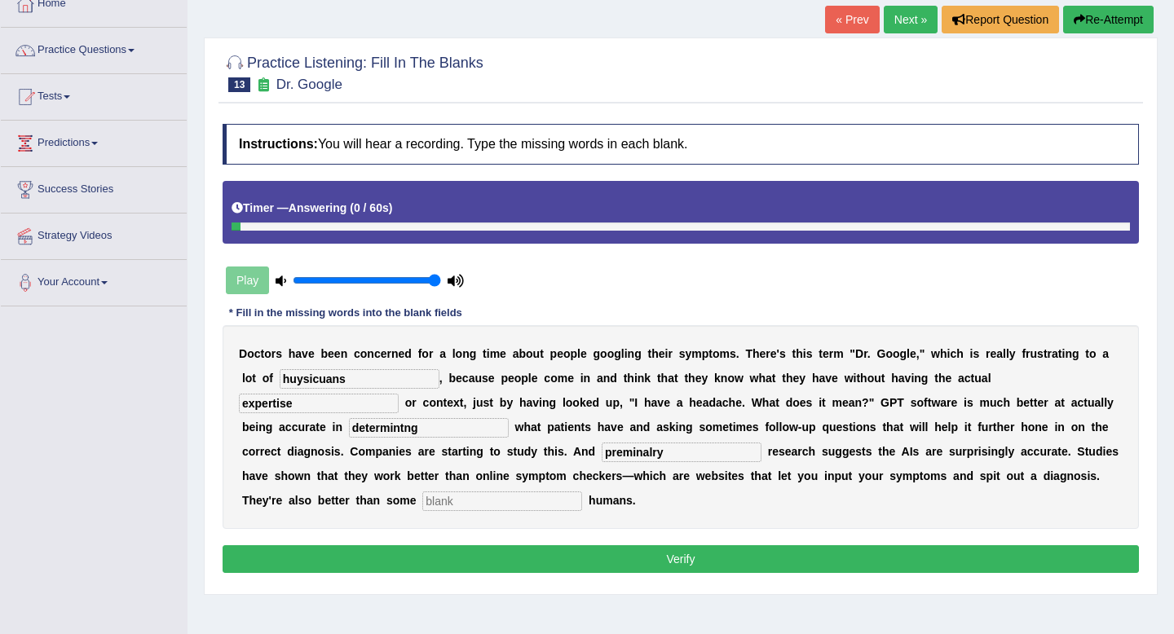
type input "expertise"
click at [422, 497] on input "text" at bounding box center [502, 502] width 160 height 20
type input "untrained"
drag, startPoint x: 323, startPoint y: 430, endPoint x: 204, endPoint y: 431, distance: 119.1
click at [204, 431] on div "Practice Listening: Fill In The Blanks 13 Dr. Google Instructions: You will hea…" at bounding box center [681, 316] width 954 height 557
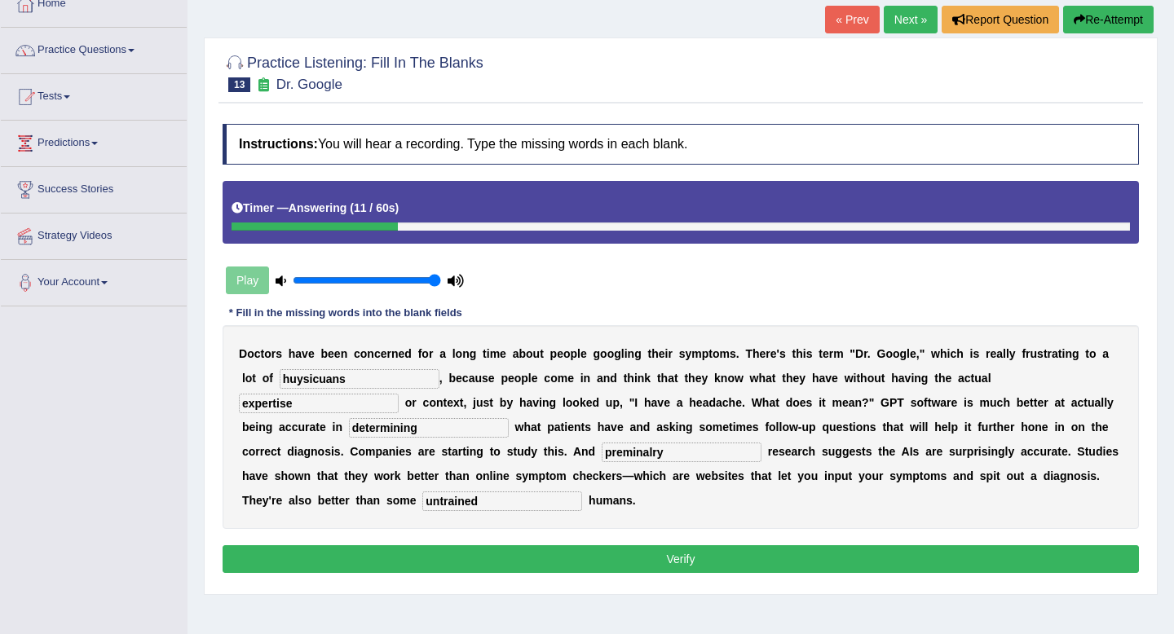
type input "determining"
drag, startPoint x: 353, startPoint y: 375, endPoint x: 165, endPoint y: 365, distance: 188.6
click at [165, 365] on div "Toggle navigation Home Practice Questions Speaking Practice Read Aloud Repeat S…" at bounding box center [587, 325] width 1174 height 848
type input "physicians"
click at [602, 457] on input "preminalry" at bounding box center [682, 453] width 160 height 20
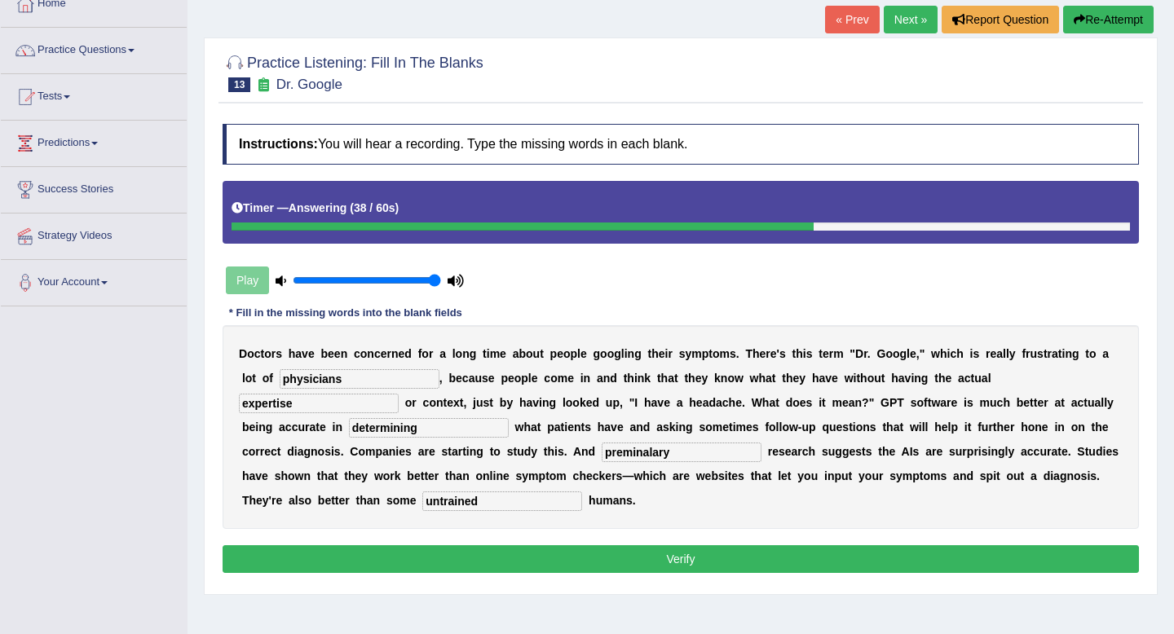
type input "preminalary"
click at [514, 548] on button "Verify" at bounding box center [681, 560] width 917 height 28
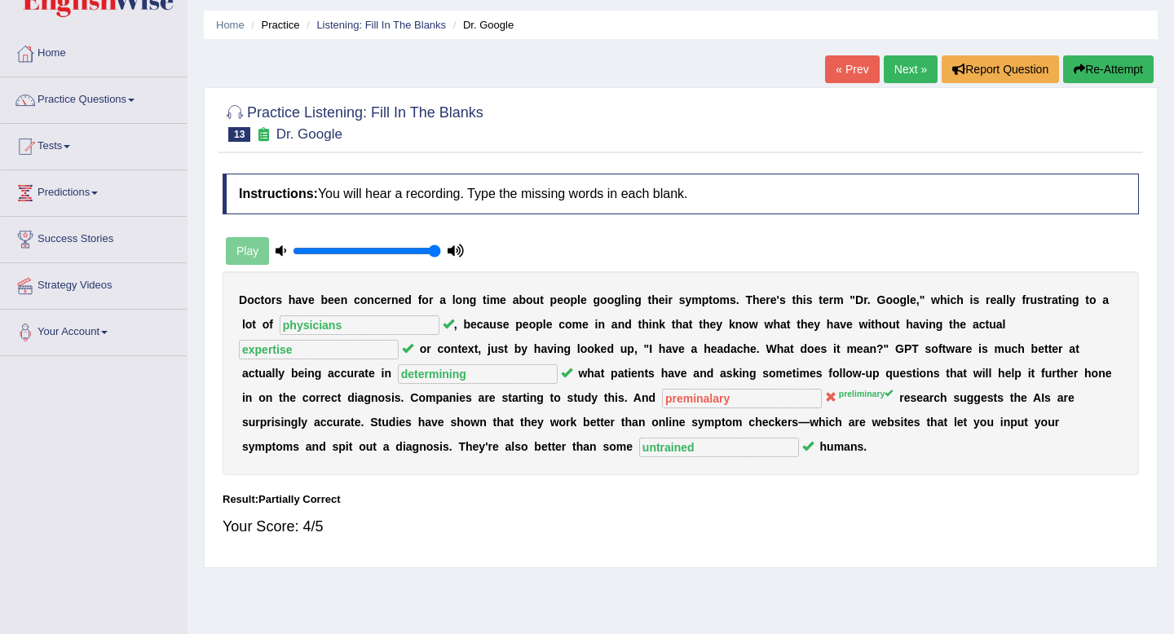
scroll to position [46, 0]
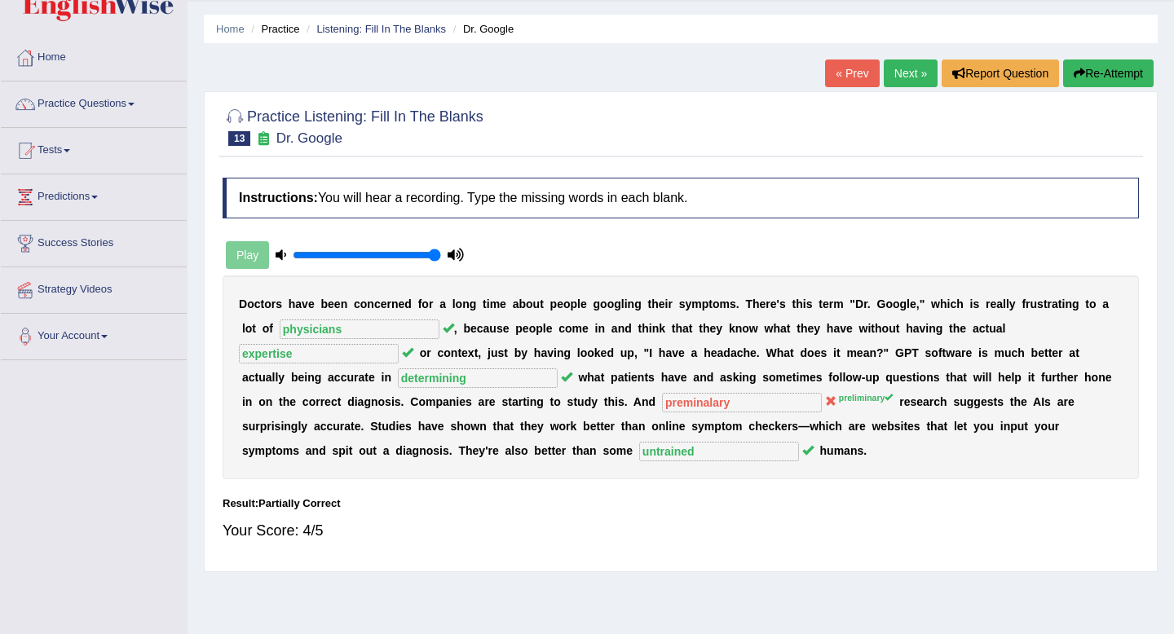
click at [898, 73] on link "Next »" at bounding box center [911, 74] width 54 height 28
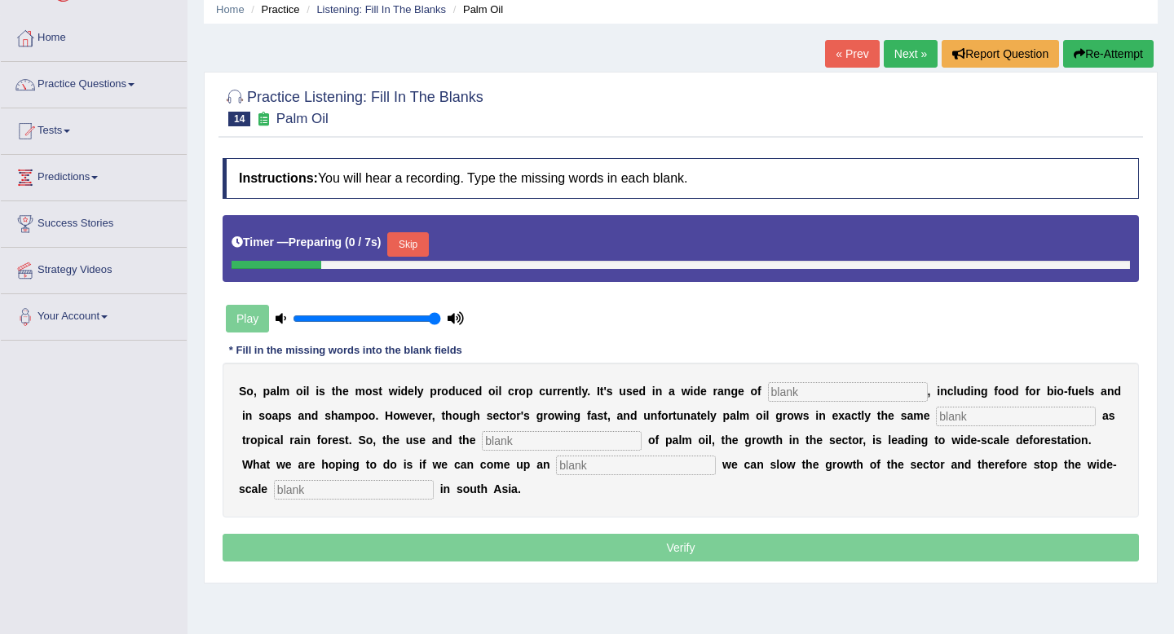
scroll to position [95, 0]
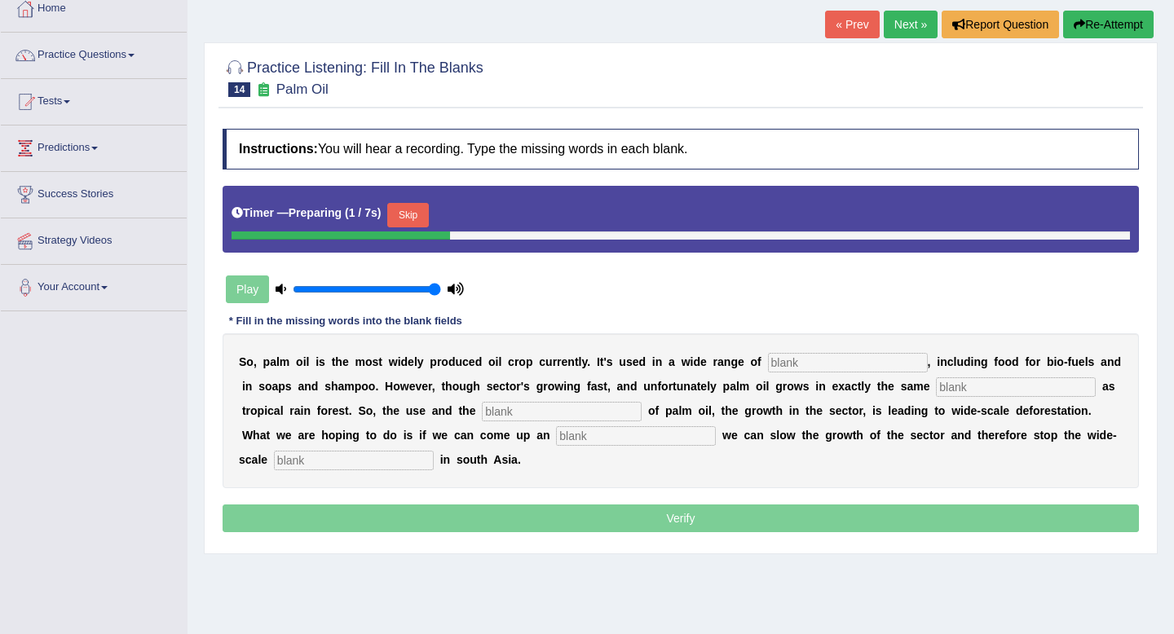
click at [413, 214] on button "Skip" at bounding box center [407, 215] width 41 height 24
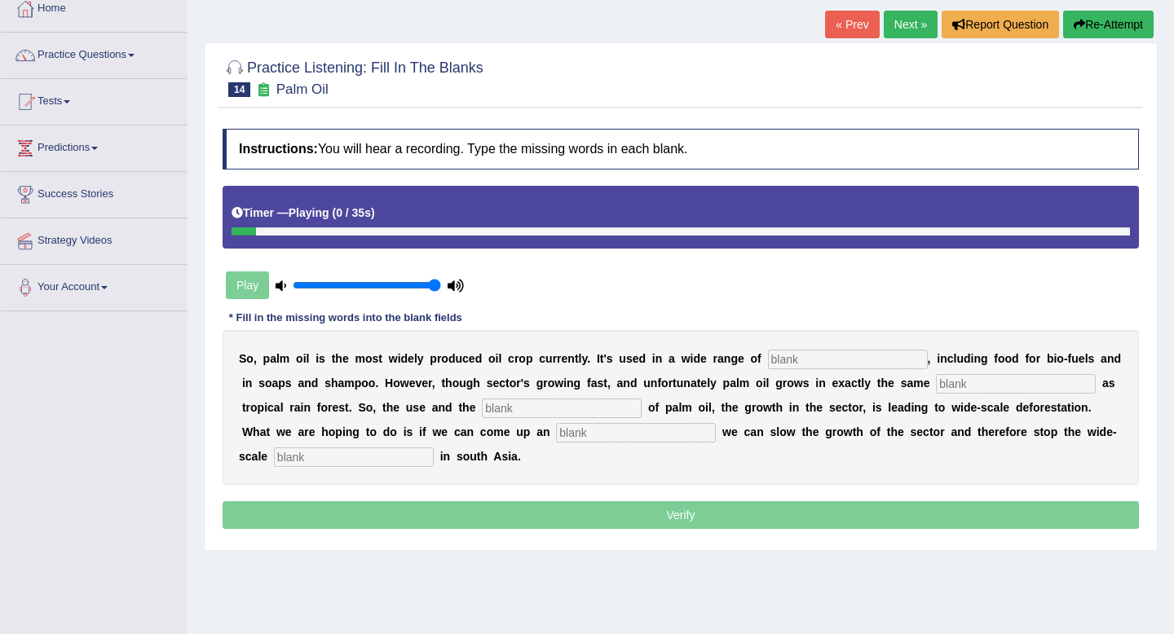
click at [807, 364] on input "text" at bounding box center [848, 360] width 160 height 20
type input "insdgies"
click at [965, 387] on input "text" at bounding box center [1016, 384] width 160 height 20
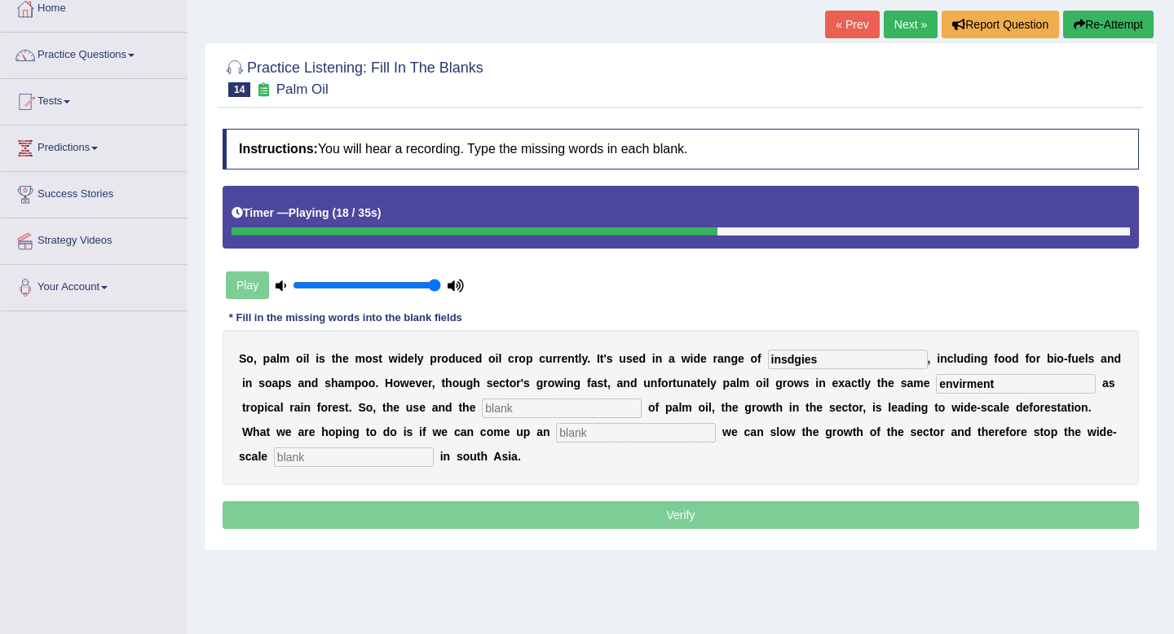
type input "envirment"
click at [552, 410] on input "text" at bounding box center [562, 409] width 160 height 20
type input "developmnent"
click at [556, 437] on input "text" at bounding box center [636, 433] width 160 height 20
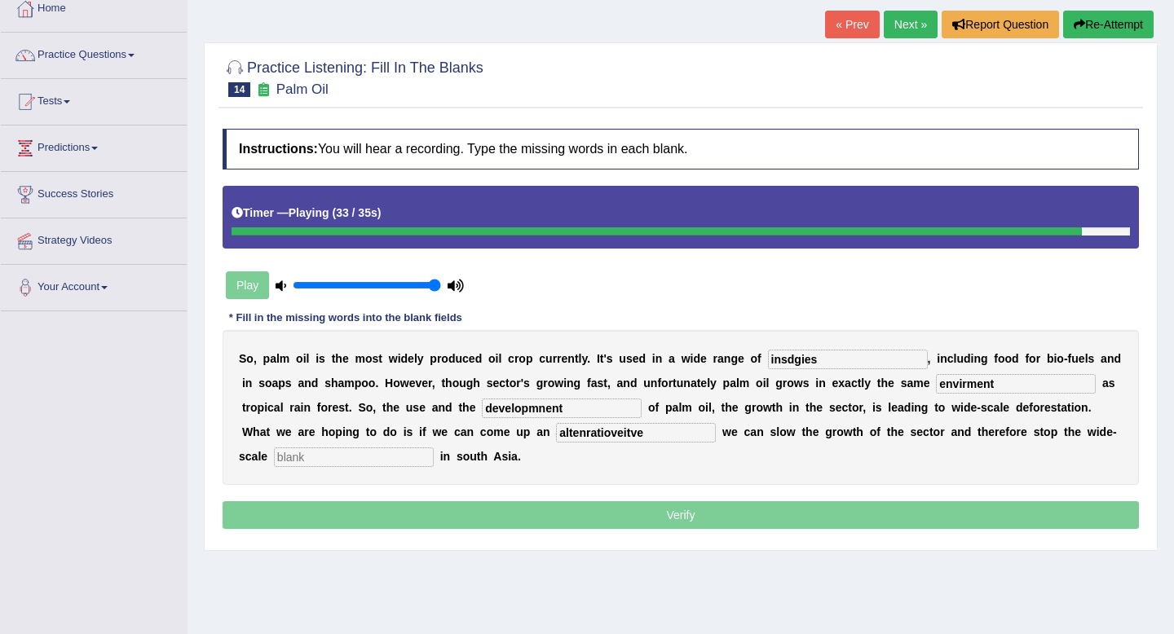
type input "altenratioveitve"
click at [285, 464] on input "text" at bounding box center [354, 458] width 160 height 20
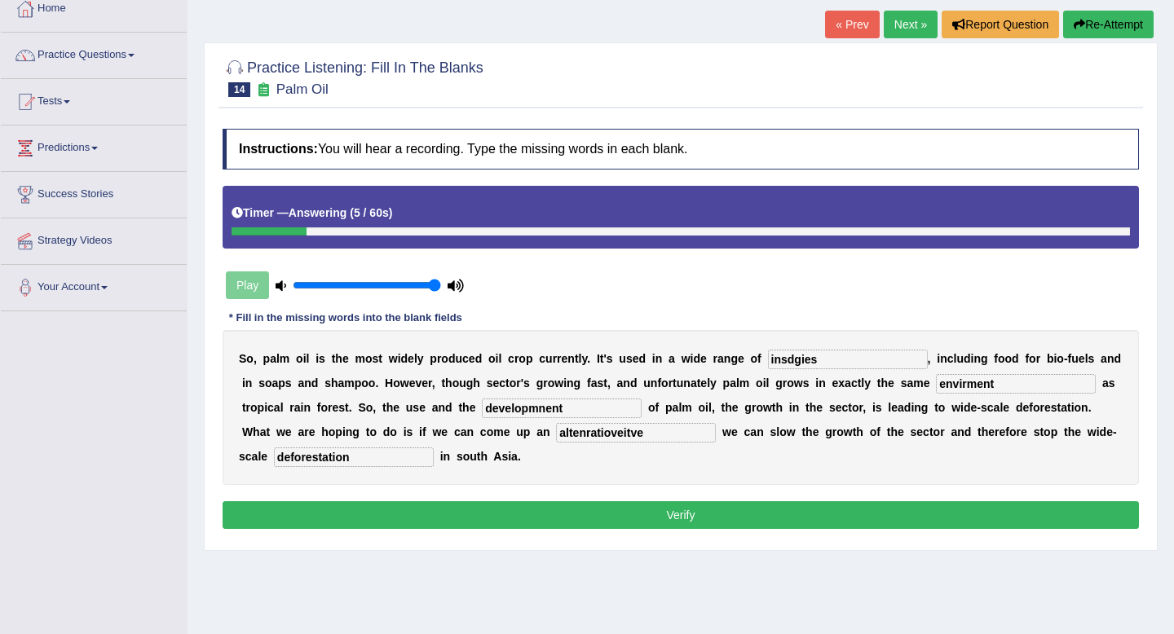
type input "deforestation"
drag, startPoint x: 577, startPoint y: 433, endPoint x: 375, endPoint y: 433, distance: 201.4
click at [375, 433] on div "S o , p a l m o i l i s t h e m o s t w i d e l y p r o d u c e d o i l c r o p…" at bounding box center [681, 407] width 917 height 155
type input "alternative"
drag, startPoint x: 981, startPoint y: 383, endPoint x: 805, endPoint y: 383, distance: 176.1
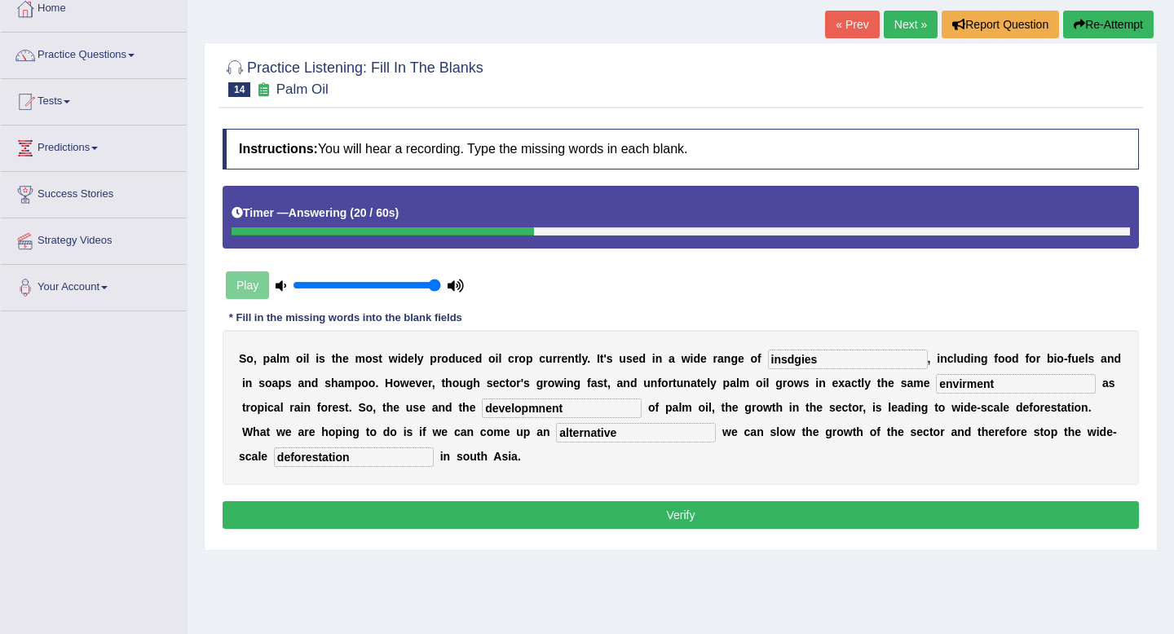
click at [805, 383] on div "S o , p a l m o i l i s t h e m o s t w i d e l y p r o d u c e d o i l c r o p…" at bounding box center [681, 407] width 917 height 155
type input "environment"
drag, startPoint x: 823, startPoint y: 363, endPoint x: 751, endPoint y: 363, distance: 71.8
click at [751, 363] on div "S o , p a l m o i l i s t h e m o s t w i d e l y p r o d u c e d o i l c r o p…" at bounding box center [681, 407] width 917 height 155
type input "industries"
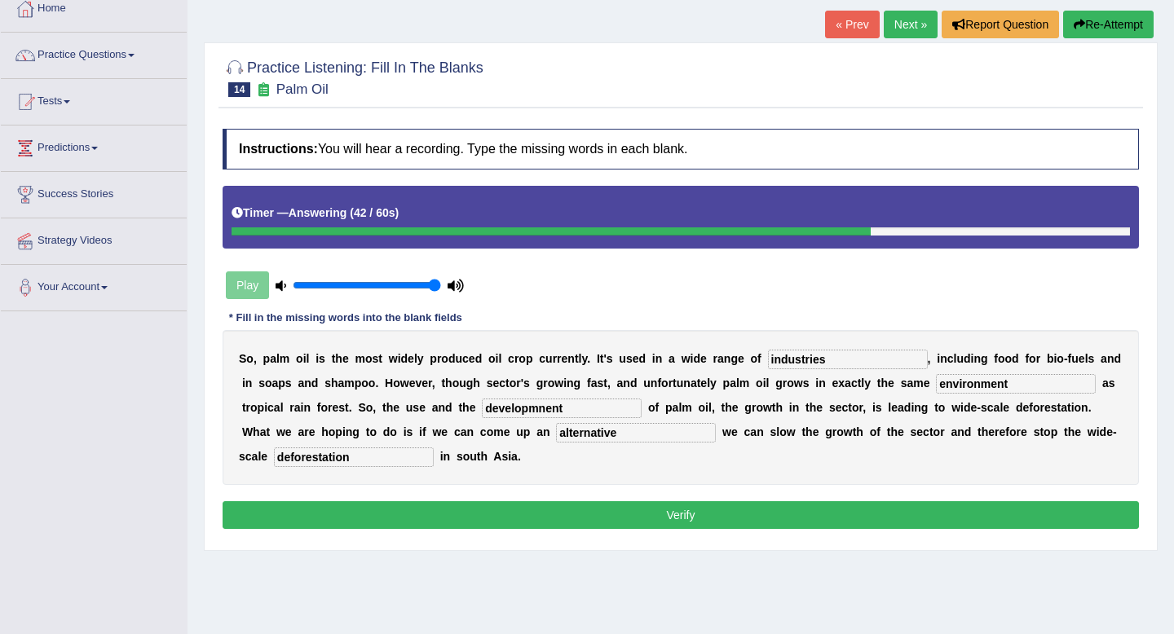
click at [674, 525] on button "Verify" at bounding box center [681, 515] width 917 height 28
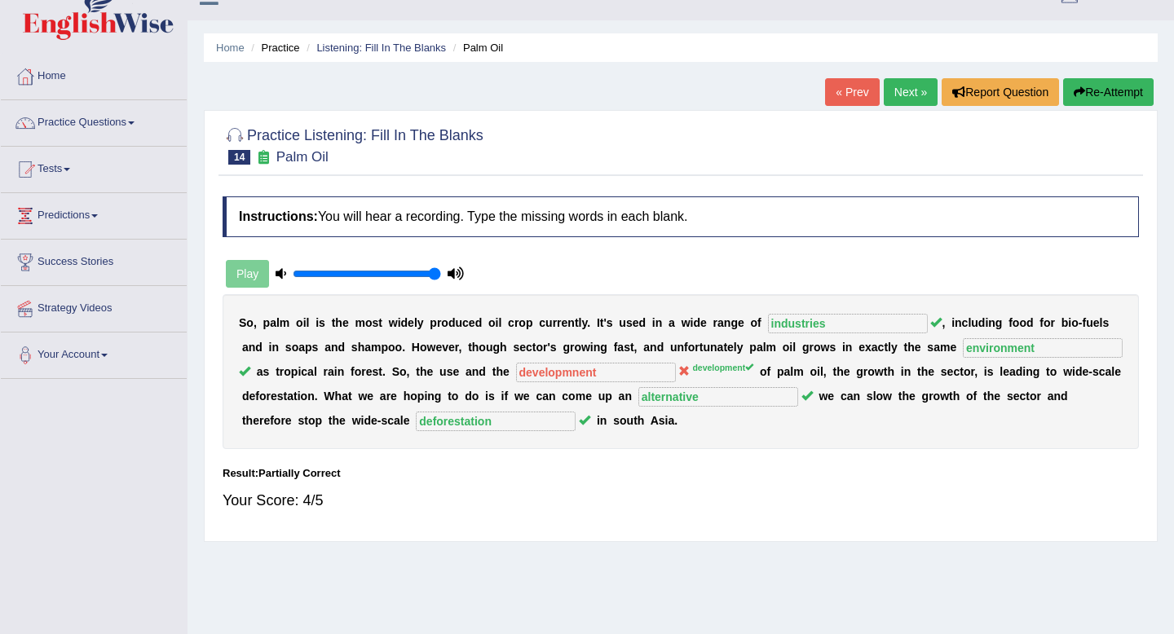
scroll to position [15, 0]
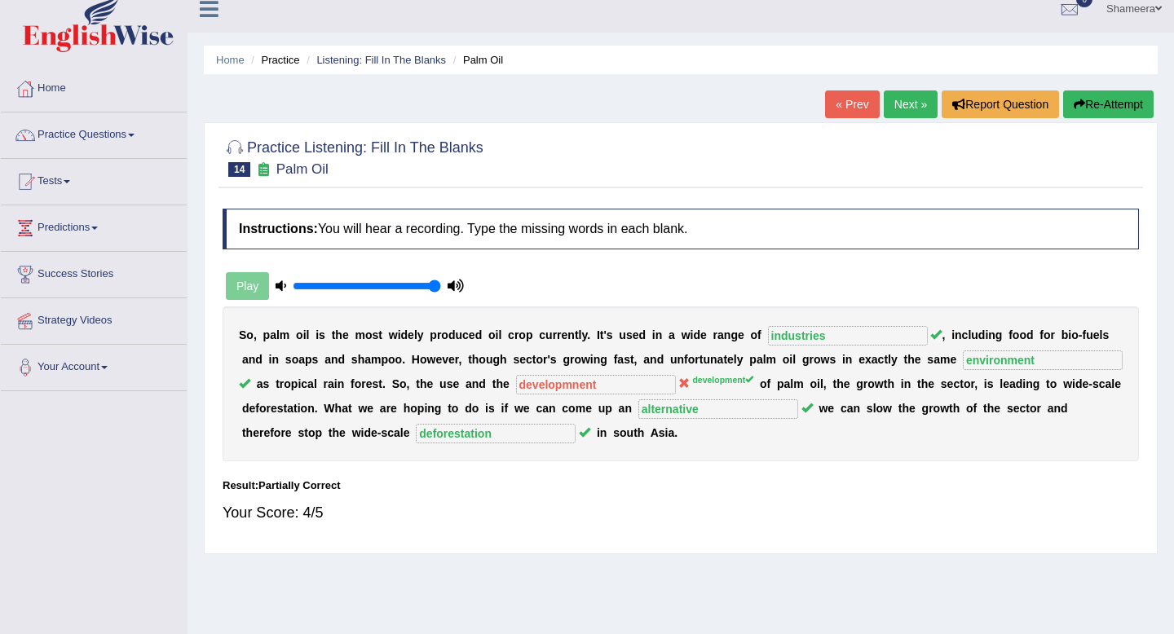
click at [905, 104] on link "Next »" at bounding box center [911, 105] width 54 height 28
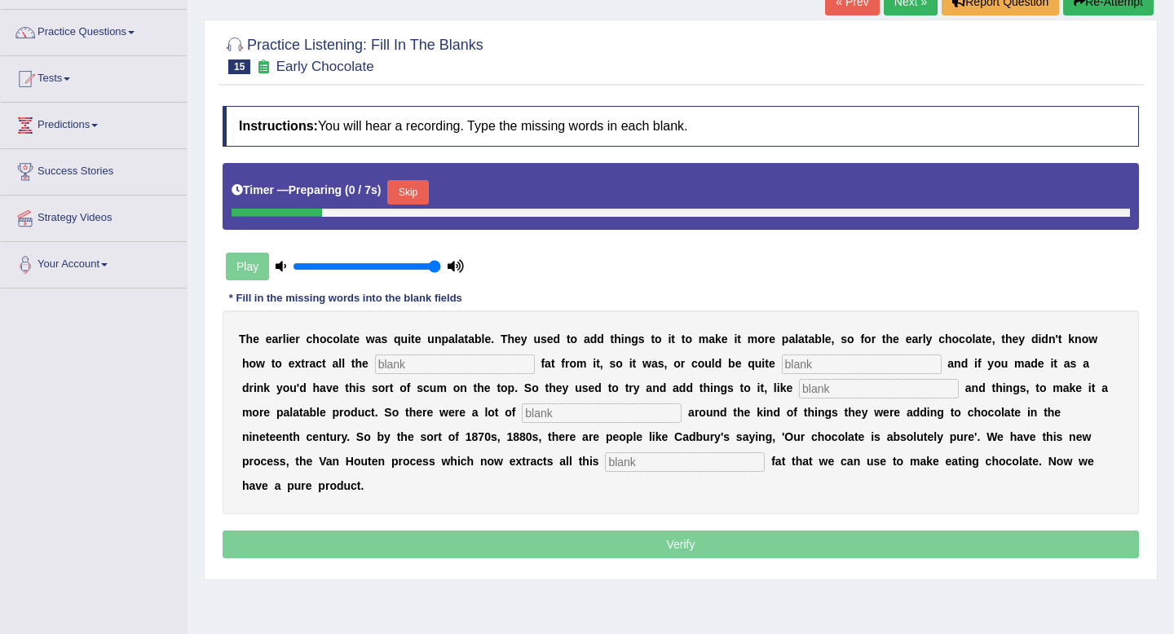
scroll to position [148, 0]
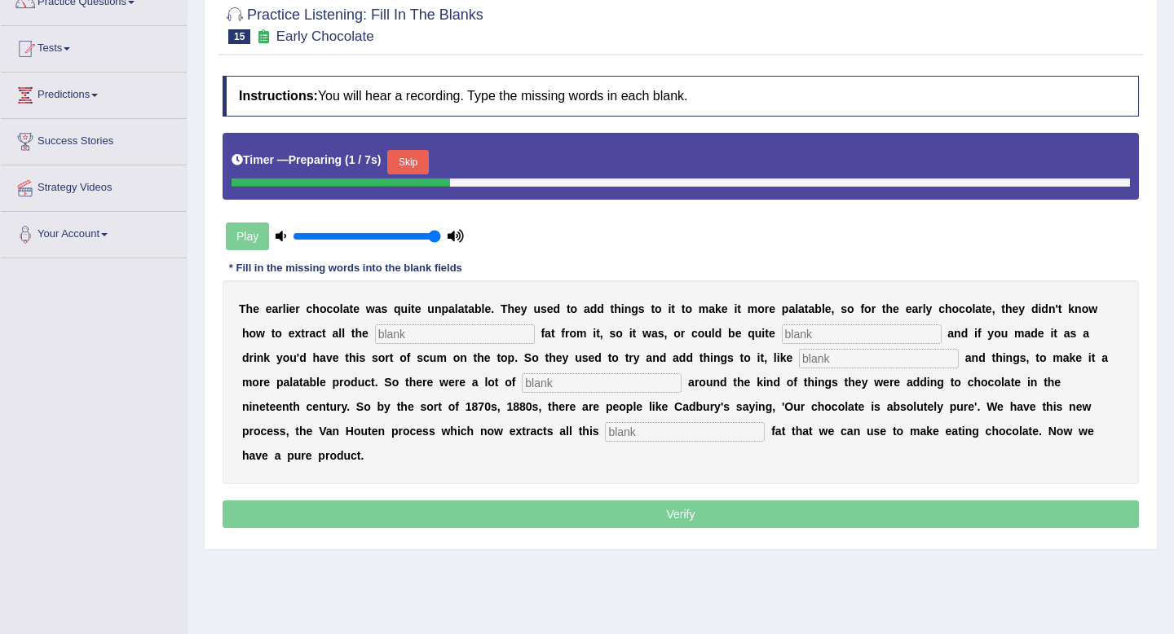
click at [408, 161] on button "Skip" at bounding box center [407, 162] width 41 height 24
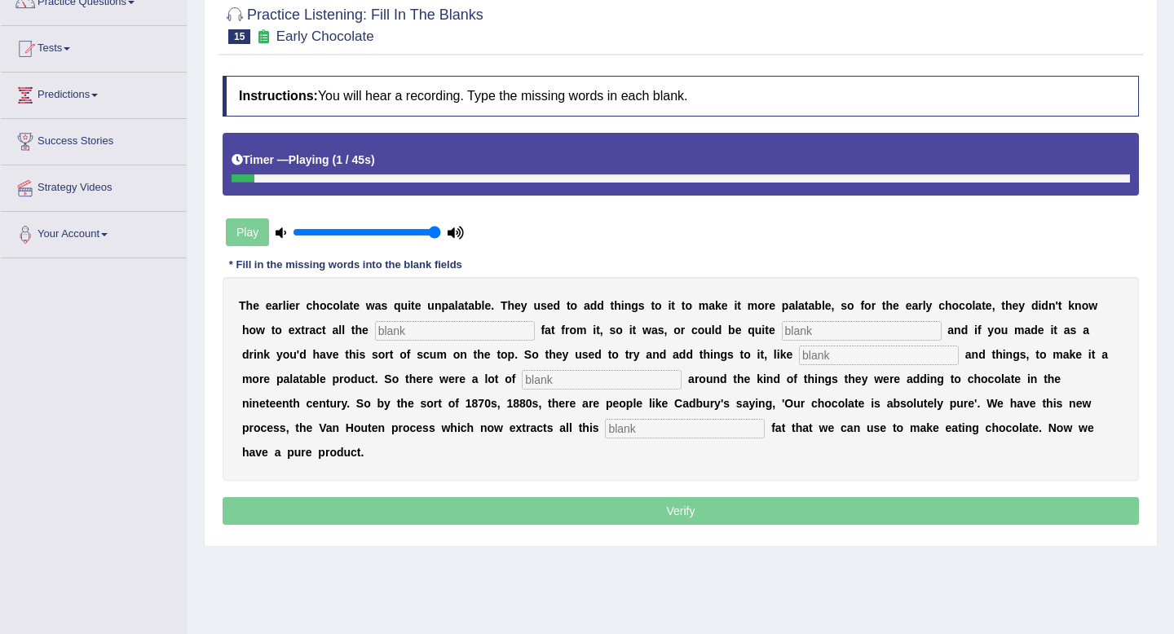
click at [410, 331] on input "text" at bounding box center [455, 331] width 160 height 20
type input "cocoe"
click at [785, 338] on input "text" at bounding box center [862, 331] width 160 height 20
type input "grasy"
click at [799, 351] on input "text" at bounding box center [879, 356] width 160 height 20
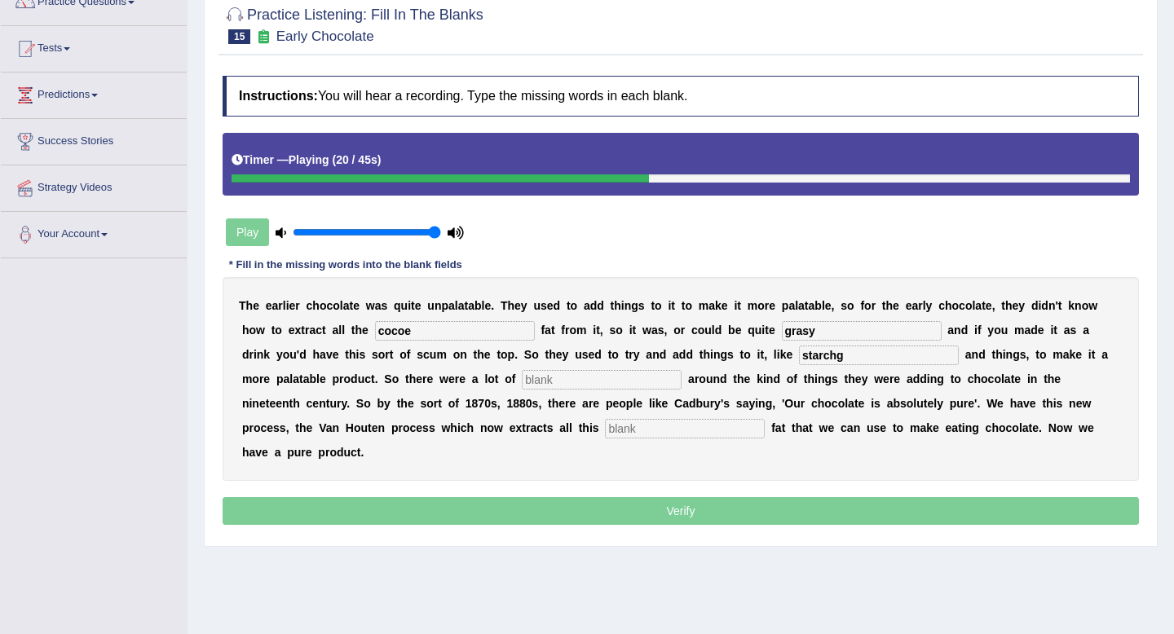
type input "starchg"
click at [522, 382] on input "text" at bounding box center [602, 380] width 160 height 20
type input "scandals"
click at [605, 429] on input "text" at bounding box center [685, 429] width 160 height 20
click at [799, 358] on input "starchg" at bounding box center [879, 356] width 160 height 20
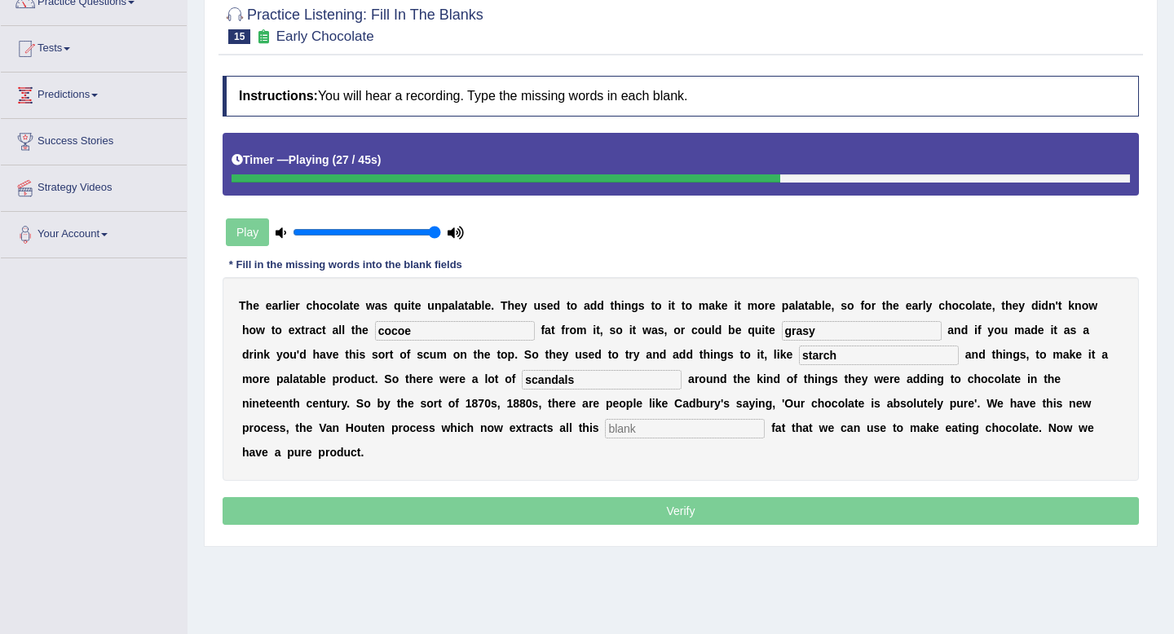
type input "starch"
click at [810, 334] on input "grasy" at bounding box center [862, 331] width 160 height 20
type input "greasy"
drag, startPoint x: 429, startPoint y: 333, endPoint x: 298, endPoint y: 325, distance: 130.7
click at [298, 325] on div "T h e e a r l i e r c h o c o l a t e w a s q u i t e u n p a l a t a b l e . T…" at bounding box center [681, 379] width 917 height 204
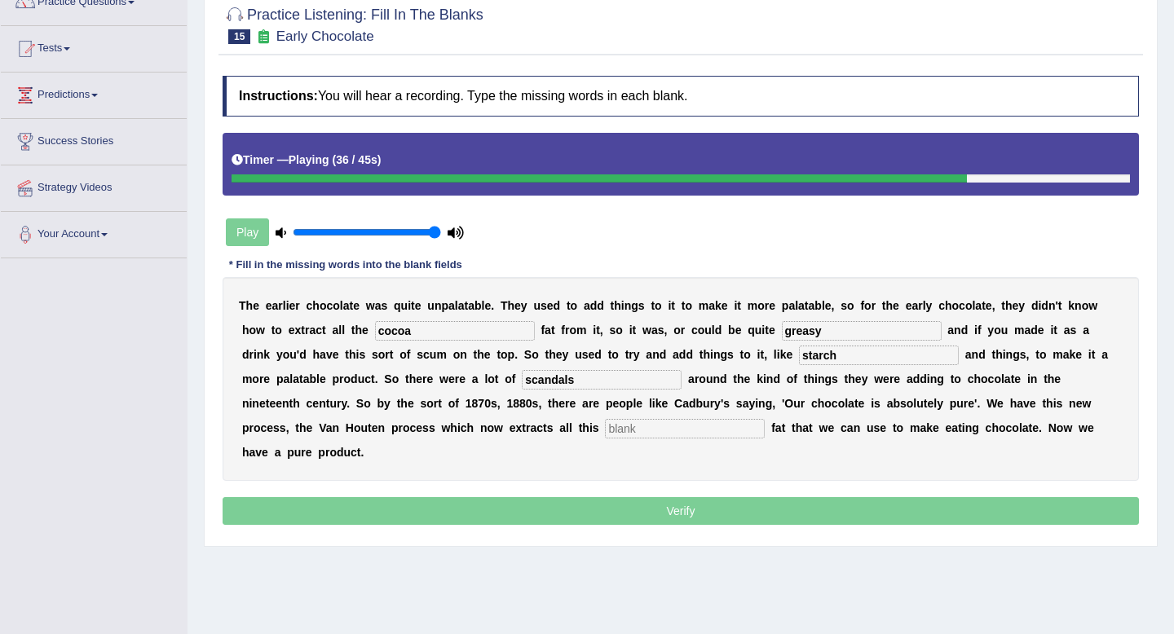
type input "cocoa"
click at [605, 433] on input "text" at bounding box center [685, 429] width 160 height 20
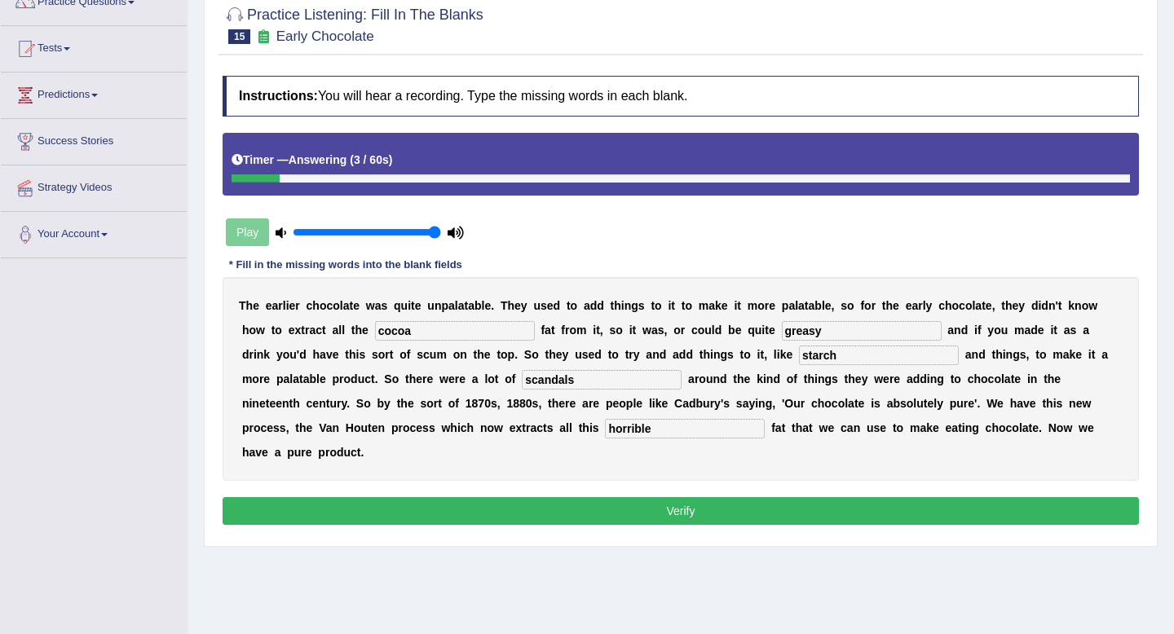
type input "horrible"
click at [459, 497] on button "Verify" at bounding box center [681, 511] width 917 height 28
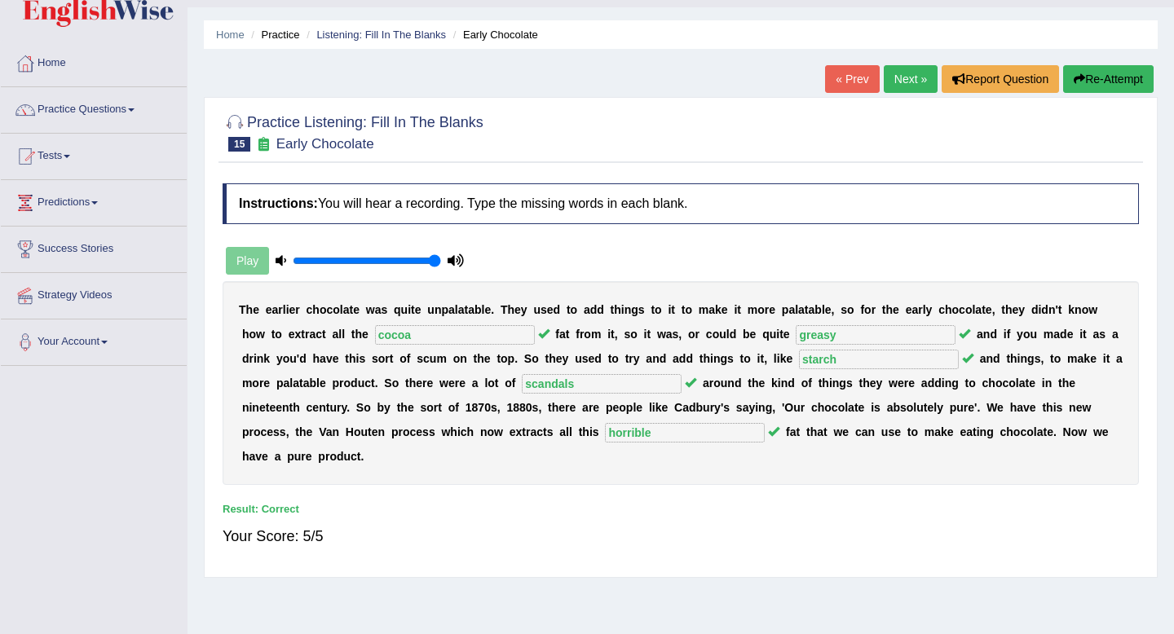
scroll to position [0, 0]
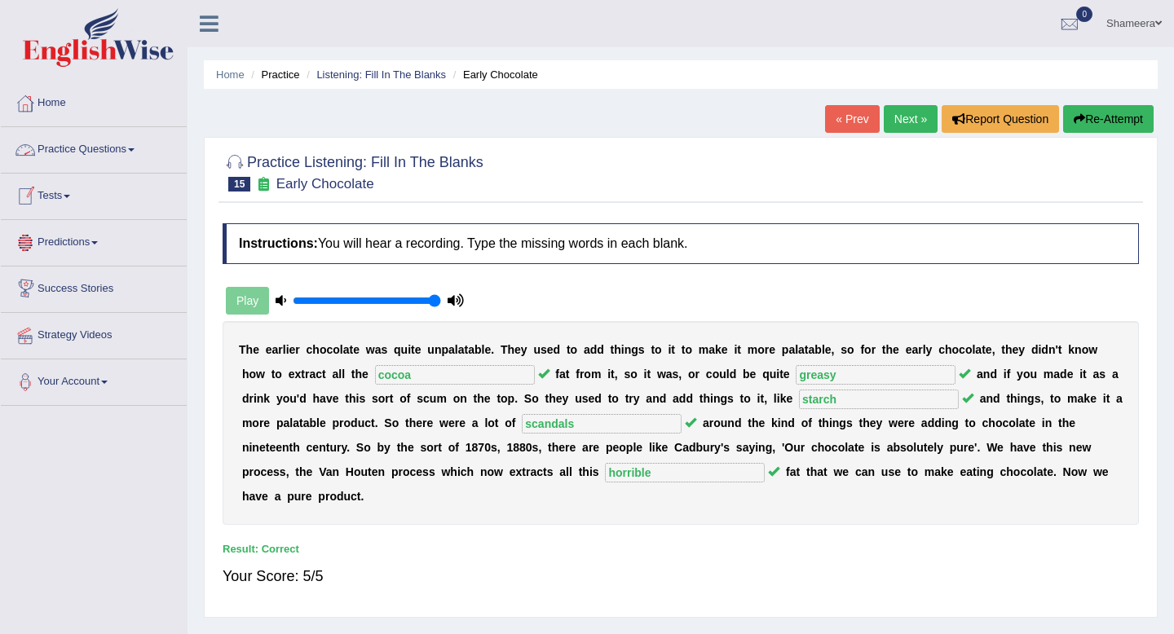
click at [124, 152] on link "Practice Questions" at bounding box center [94, 147] width 186 height 41
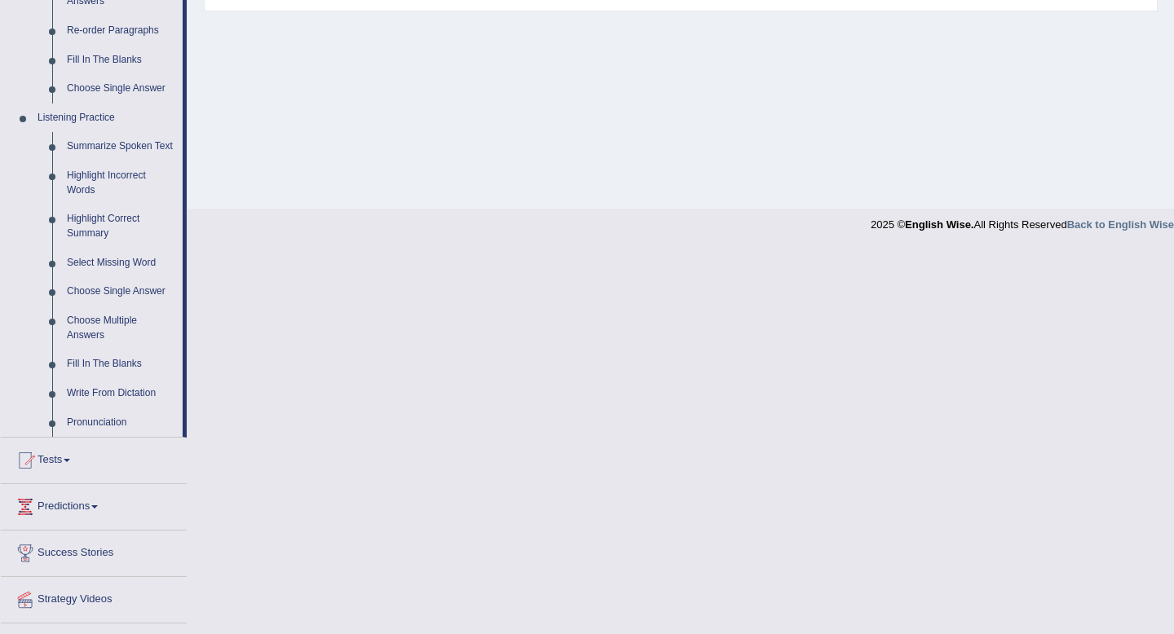
scroll to position [658, 0]
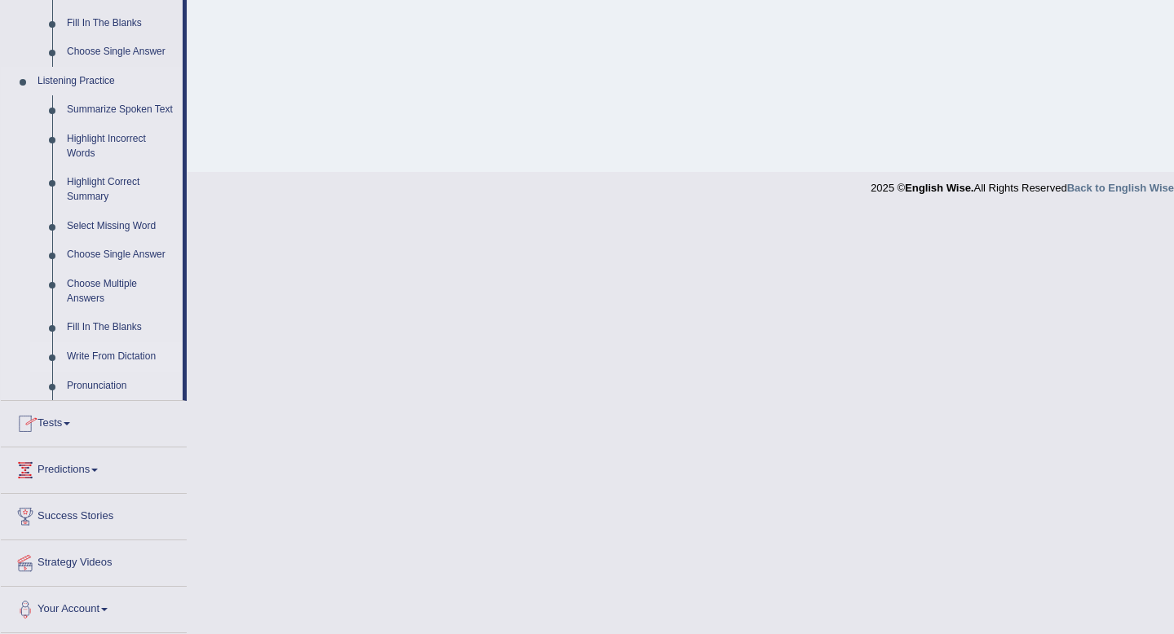
click at [124, 354] on link "Write From Dictation" at bounding box center [121, 356] width 123 height 29
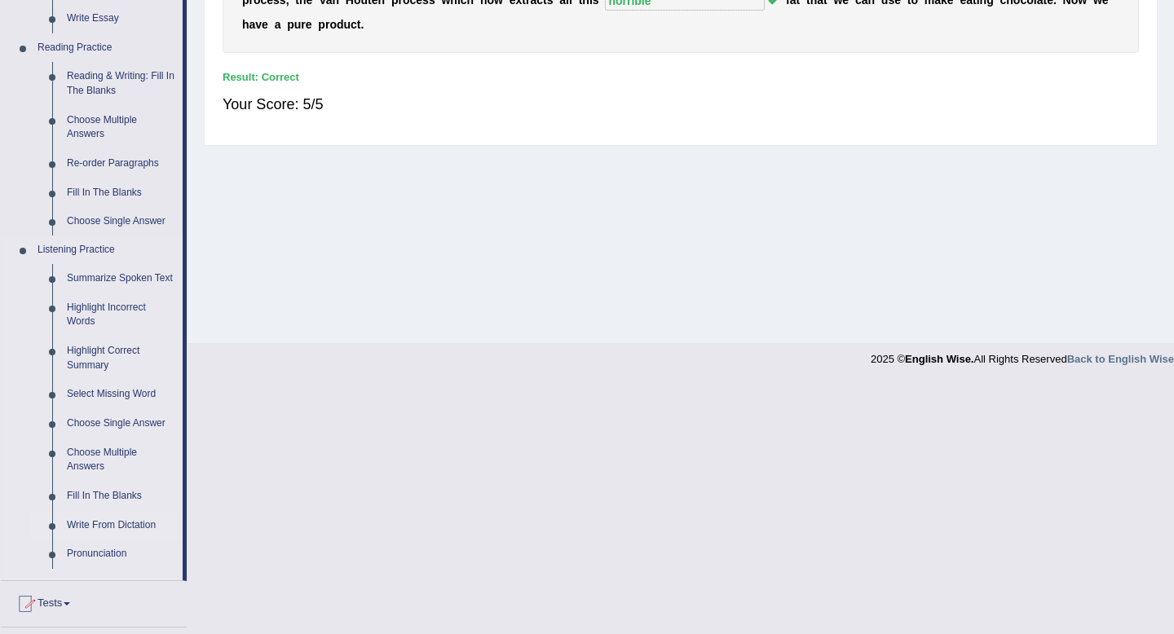
scroll to position [222, 0]
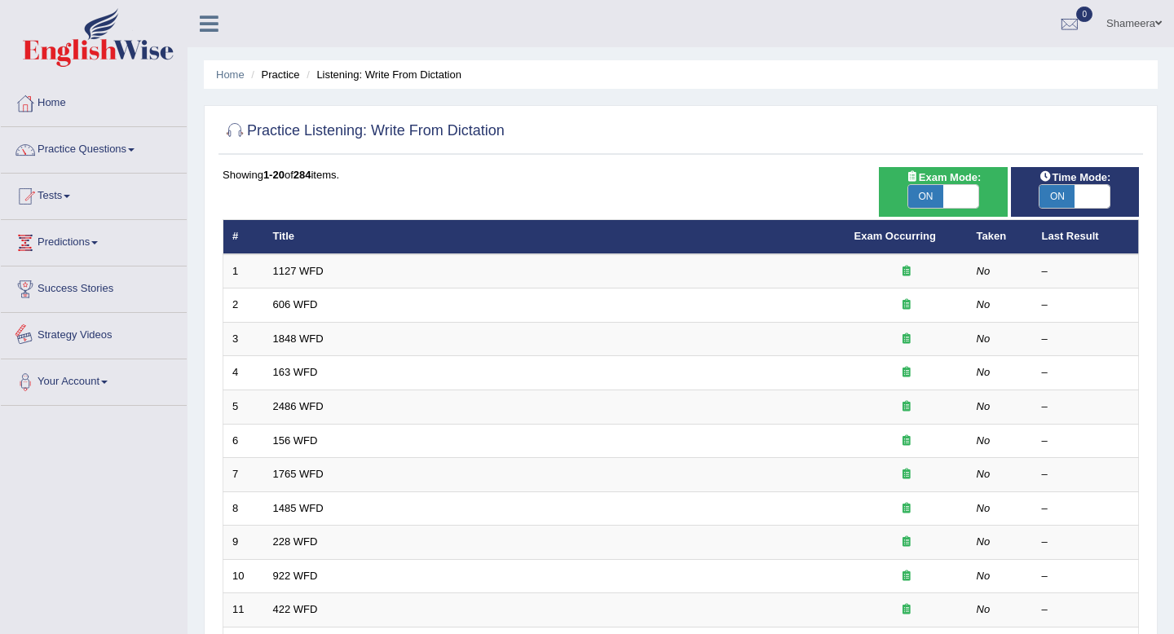
click at [961, 193] on span at bounding box center [960, 196] width 35 height 23
checkbox input "false"
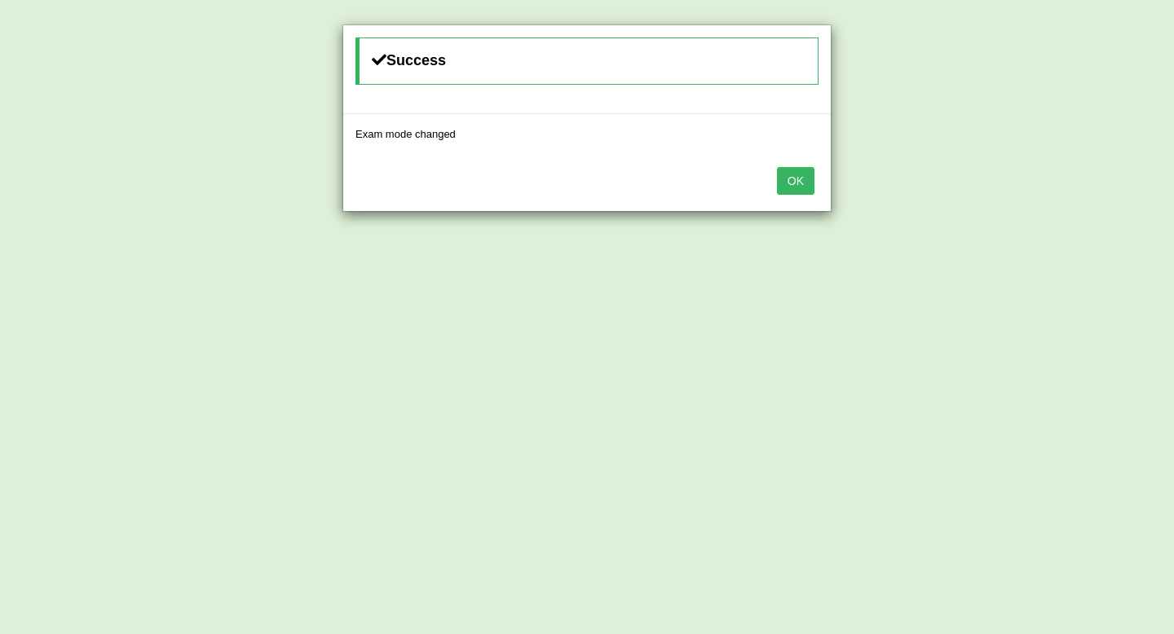
click at [797, 183] on button "OK" at bounding box center [796, 181] width 38 height 28
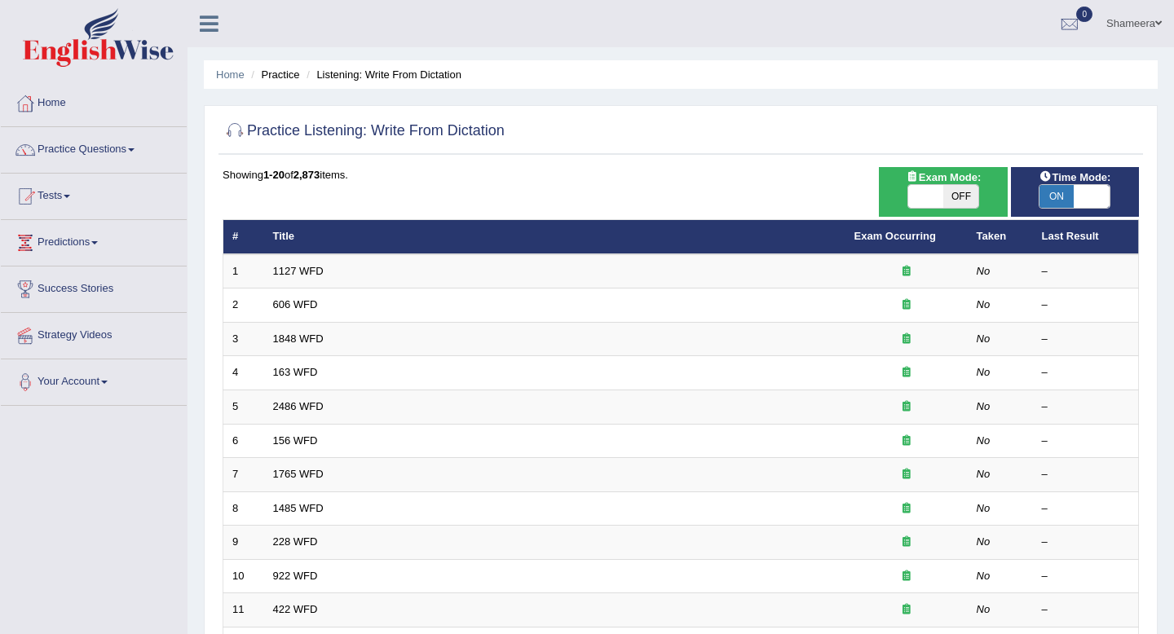
click at [1098, 203] on span at bounding box center [1092, 196] width 35 height 23
checkbox input "false"
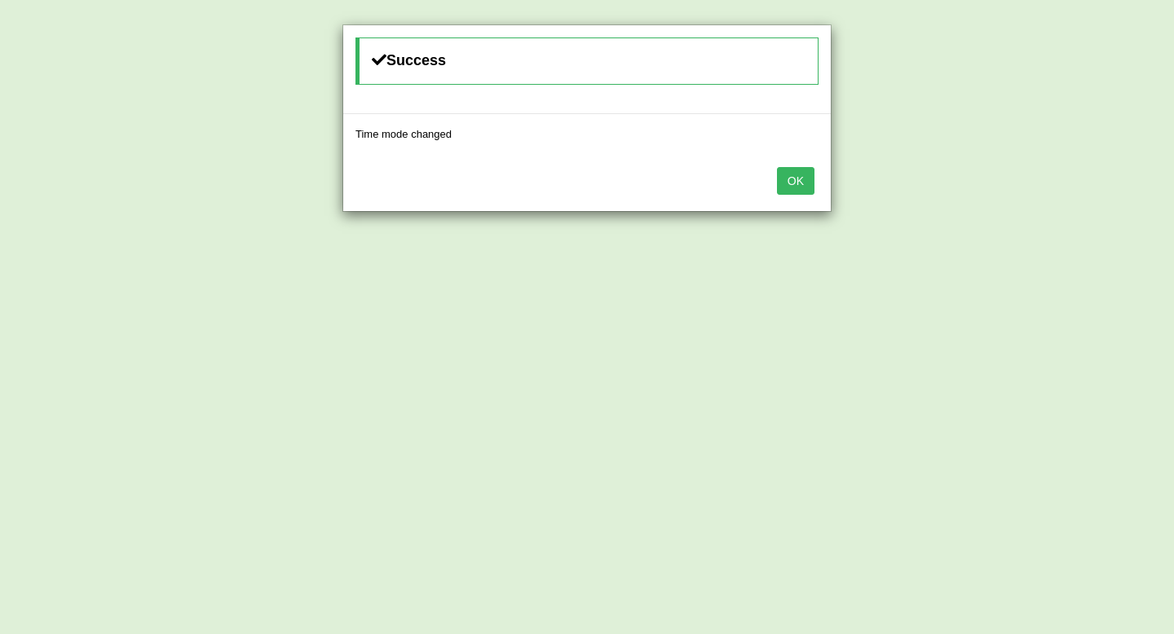
click at [806, 186] on button "OK" at bounding box center [796, 181] width 38 height 28
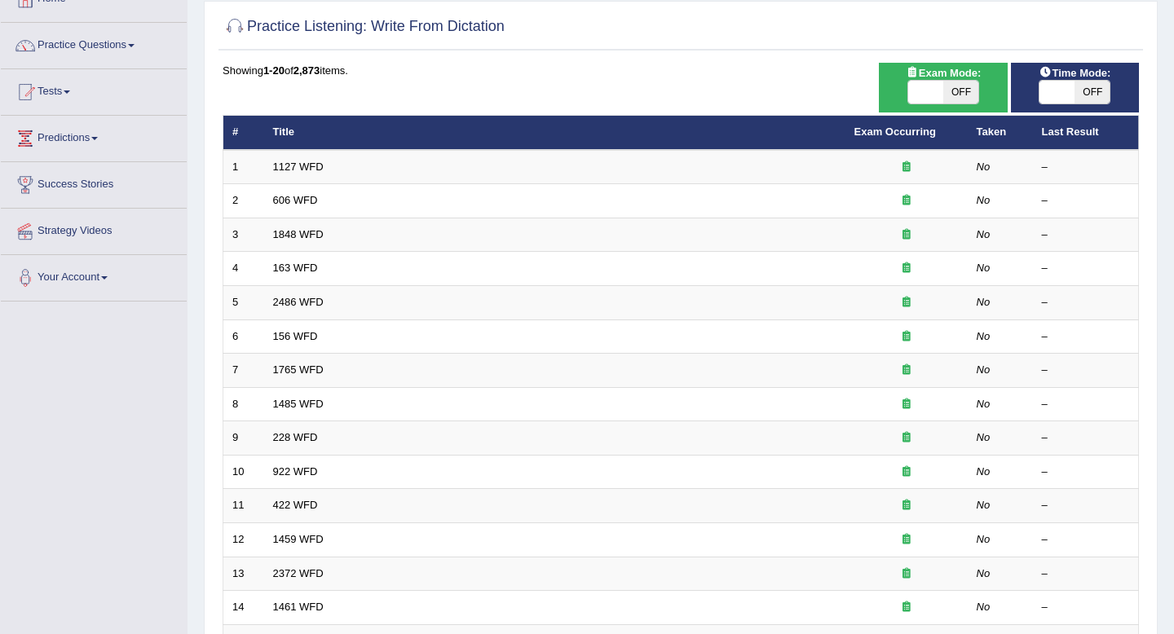
scroll to position [109, 0]
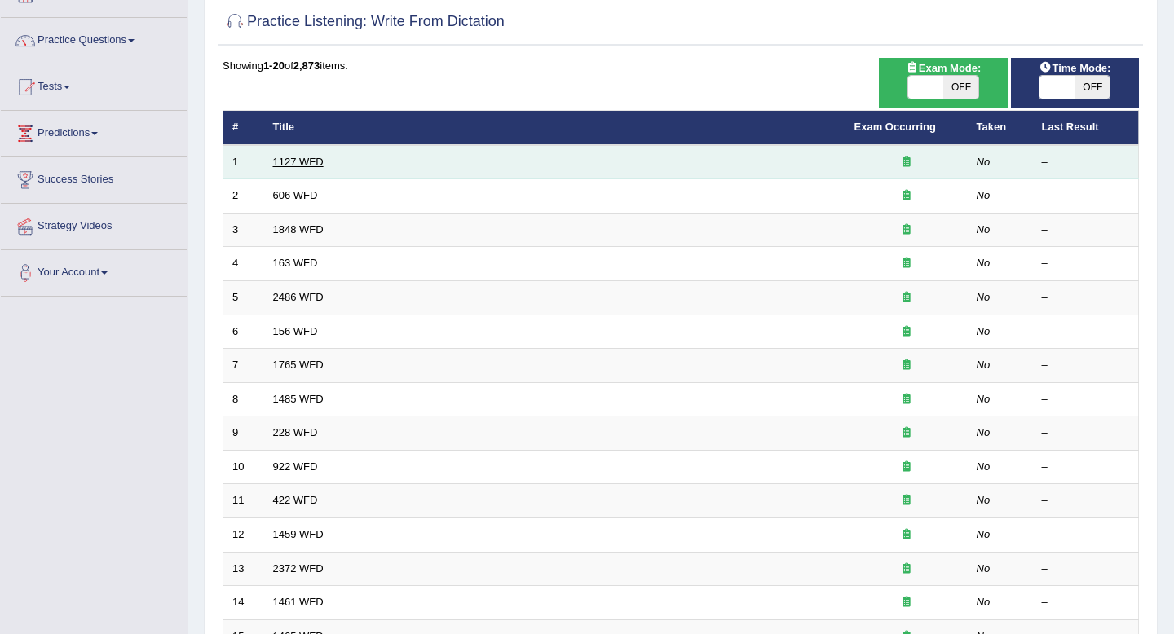
click at [307, 164] on link "1127 WFD" at bounding box center [298, 162] width 51 height 12
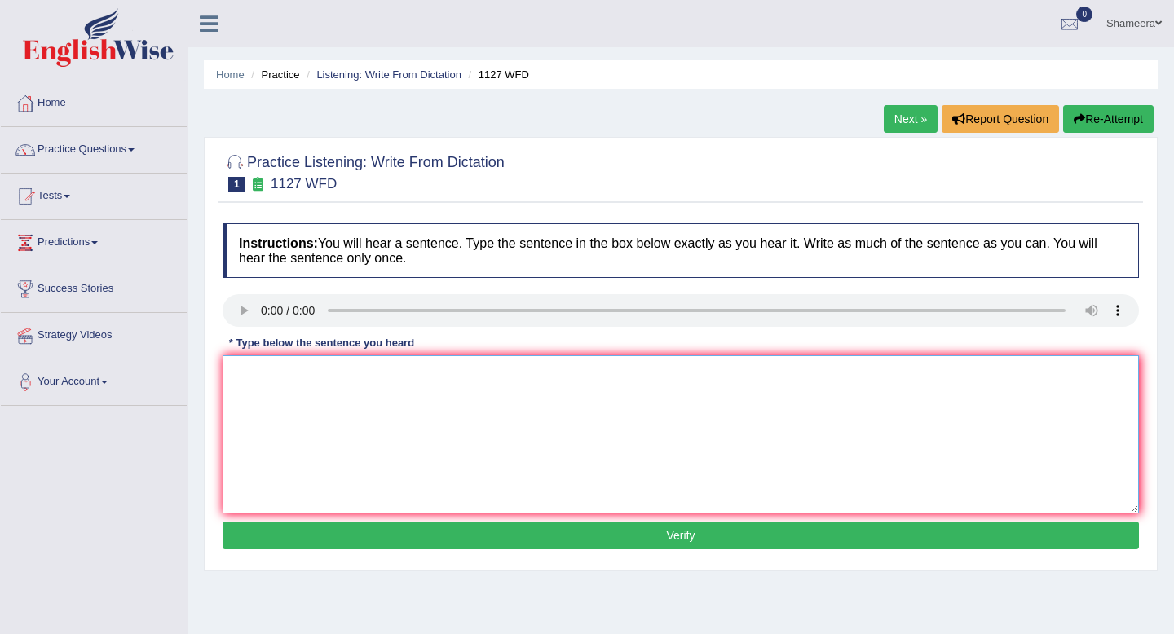
click at [323, 412] on textarea at bounding box center [681, 435] width 917 height 158
click at [256, 392] on textarea at bounding box center [681, 435] width 917 height 158
click at [459, 377] on textarea "A university degree is a requirement to enter many professions." at bounding box center [681, 435] width 917 height 158
type textarea "A university degree is a requirement to enter for to many professions."
click at [501, 541] on button "Verify" at bounding box center [681, 536] width 917 height 28
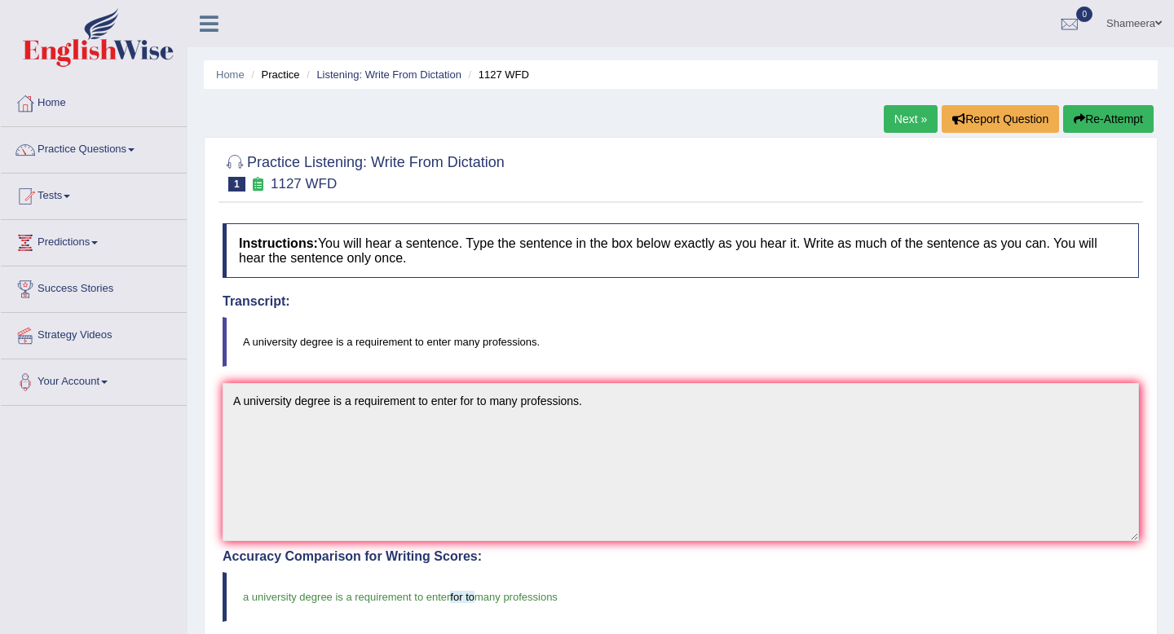
click at [897, 116] on link "Next »" at bounding box center [911, 119] width 54 height 28
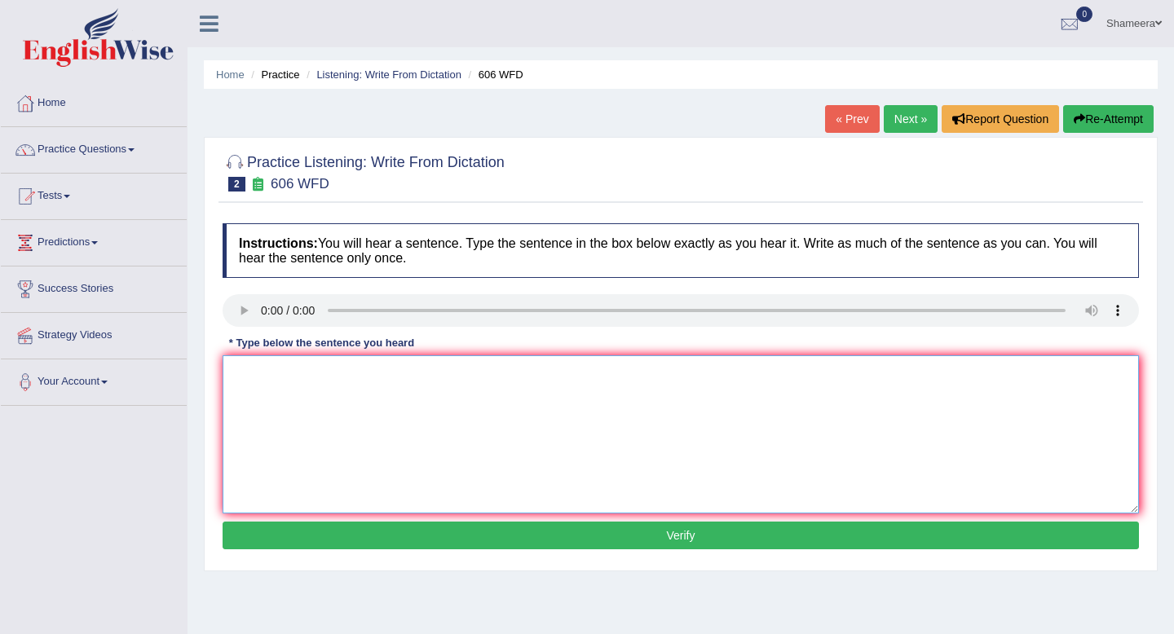
click at [393, 398] on textarea at bounding box center [681, 435] width 917 height 158
click at [251, 372] on textarea at bounding box center [681, 435] width 917 height 158
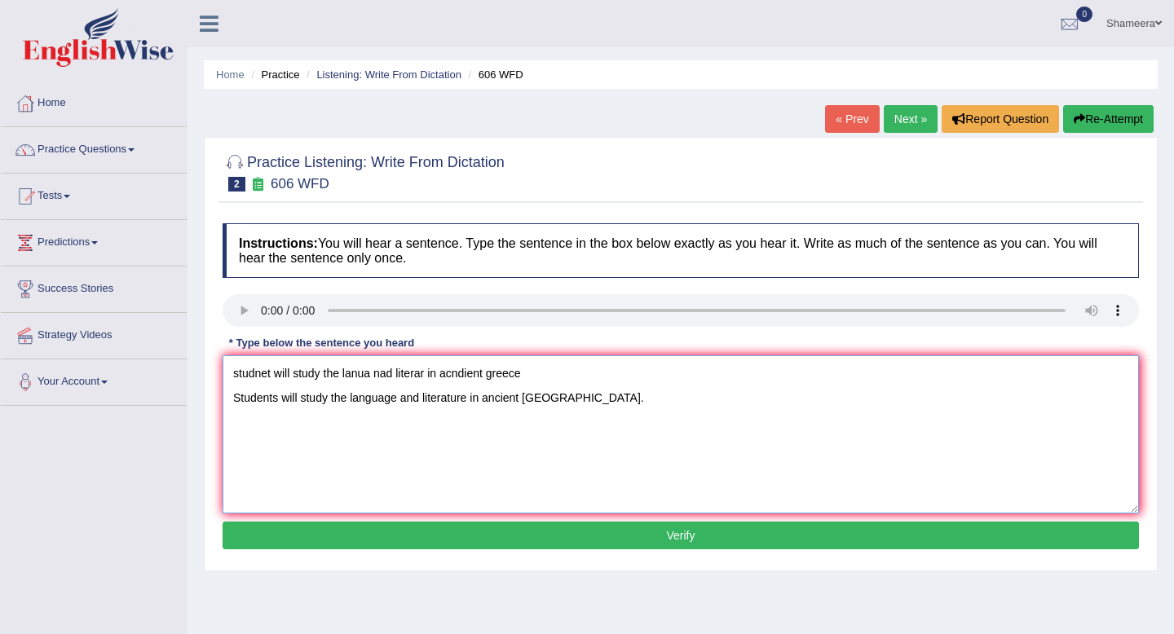
drag, startPoint x: 555, startPoint y: 370, endPoint x: 110, endPoint y: 360, distance: 445.4
click at [110, 360] on div "Toggle navigation Home Practice Questions Speaking Practice Read Aloud Repeat S…" at bounding box center [587, 424] width 1174 height 848
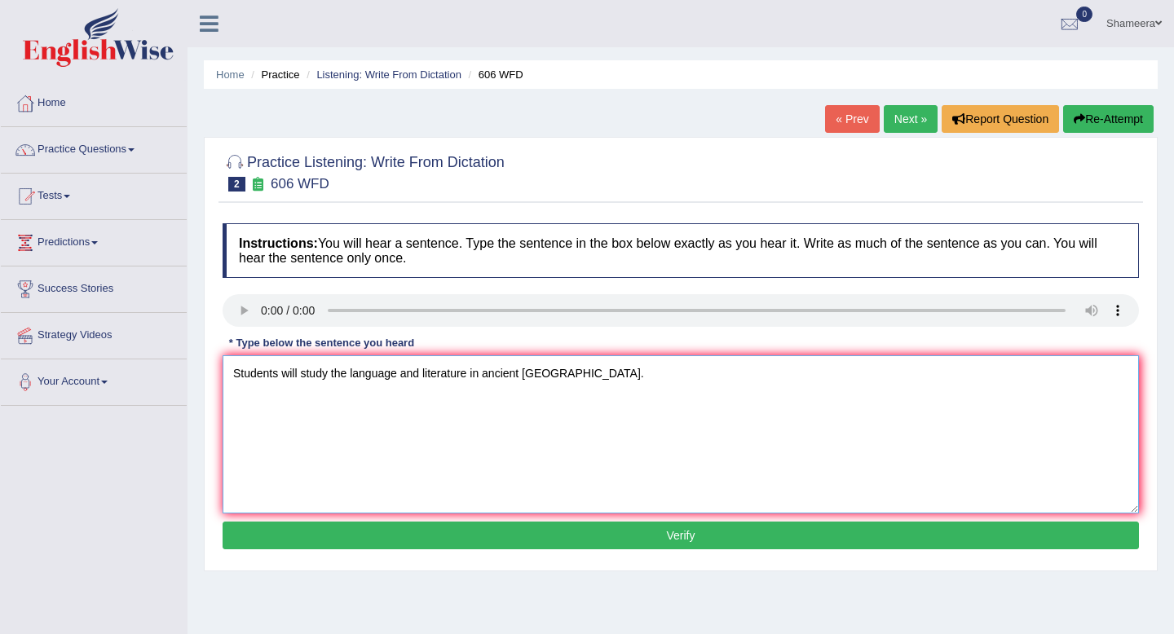
type textarea "Students will study the language and literature in ancient [GEOGRAPHIC_DATA]."
click at [510, 533] on button "Verify" at bounding box center [681, 536] width 917 height 28
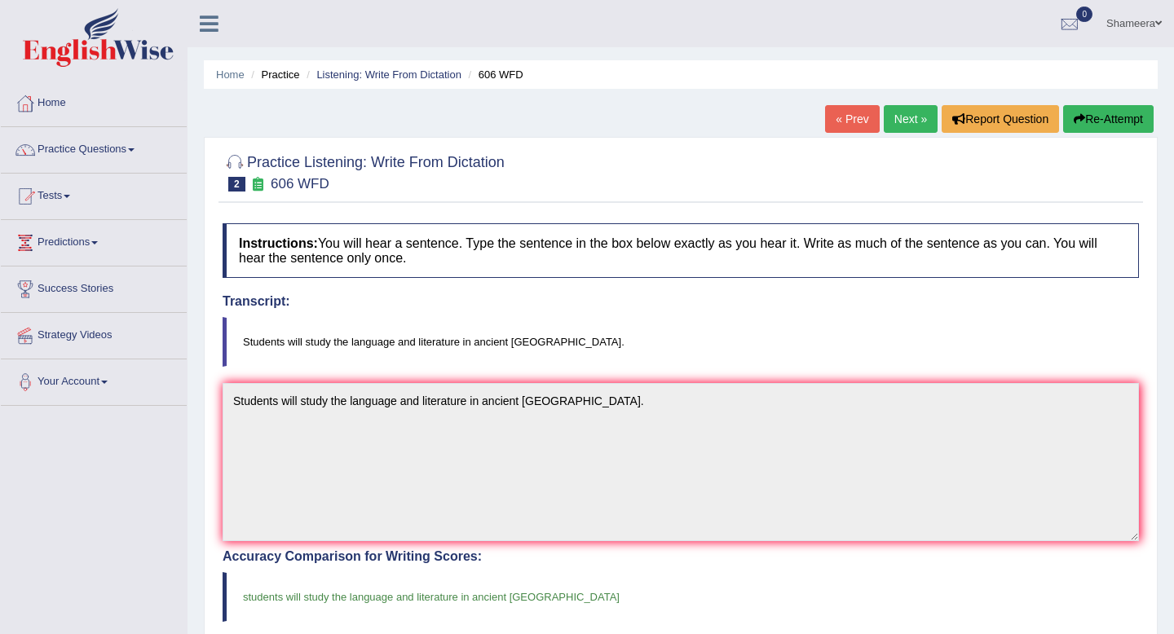
click at [902, 126] on link "Next »" at bounding box center [911, 119] width 54 height 28
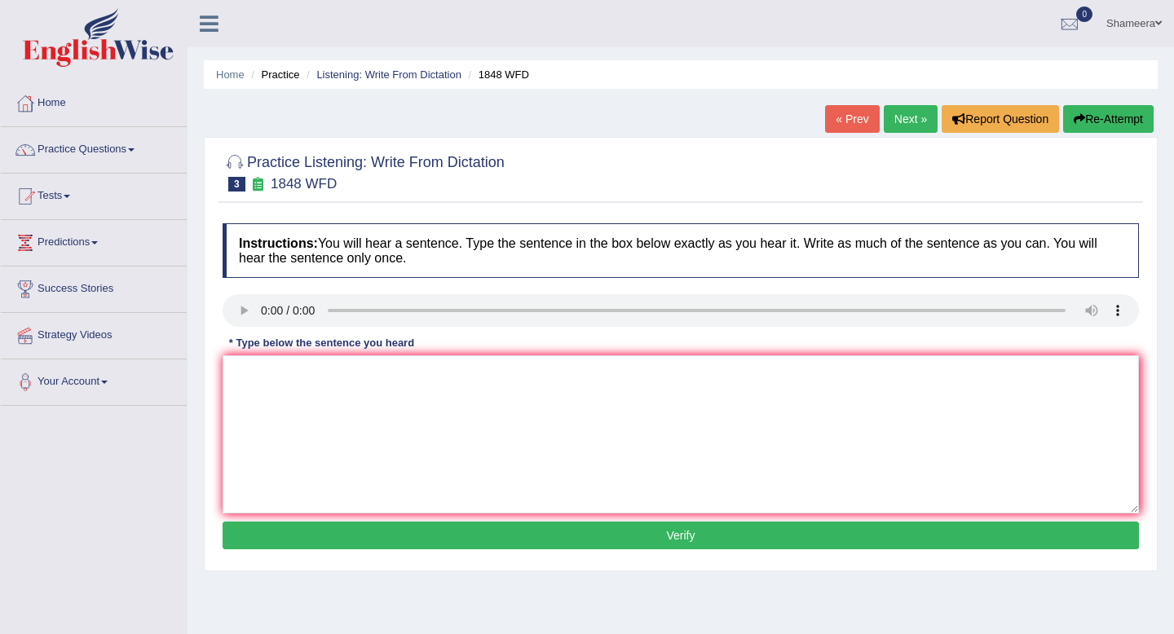
click at [1054, 332] on div "Instructions: You will hear a sentence. Type the sentence in the box below exac…" at bounding box center [681, 388] width 925 height 347
click at [1014, 434] on textarea at bounding box center [681, 435] width 917 height 158
click at [249, 422] on textarea at bounding box center [681, 435] width 917 height 158
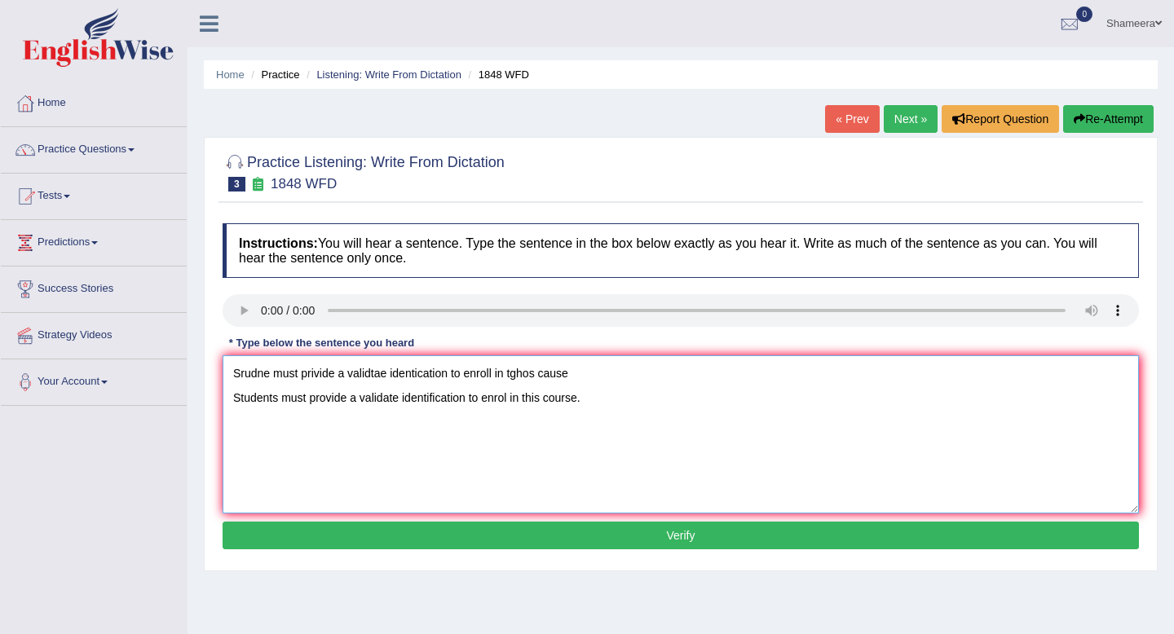
click at [513, 400] on textarea "Srudne must privide a validtae identication to enroll in tghos cause Students m…" at bounding box center [681, 435] width 917 height 158
drag, startPoint x: 625, startPoint y: 376, endPoint x: 0, endPoint y: 356, distance: 625.0
click at [0, 356] on div "Toggle navigation Home Practice Questions Speaking Practice Read Aloud Repeat S…" at bounding box center [587, 424] width 1174 height 848
type textarea "Students must provide a validate identification to enrol enroll in this course."
click at [450, 541] on button "Verify" at bounding box center [681, 536] width 917 height 28
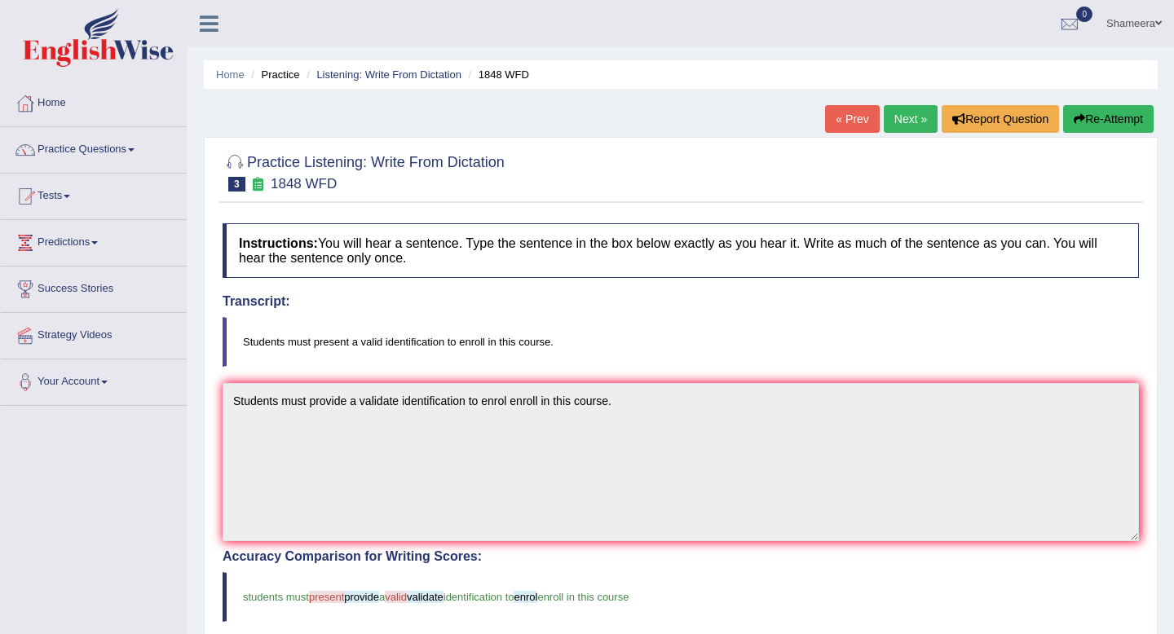
click at [1097, 120] on button "Re-Attempt" at bounding box center [1108, 119] width 91 height 28
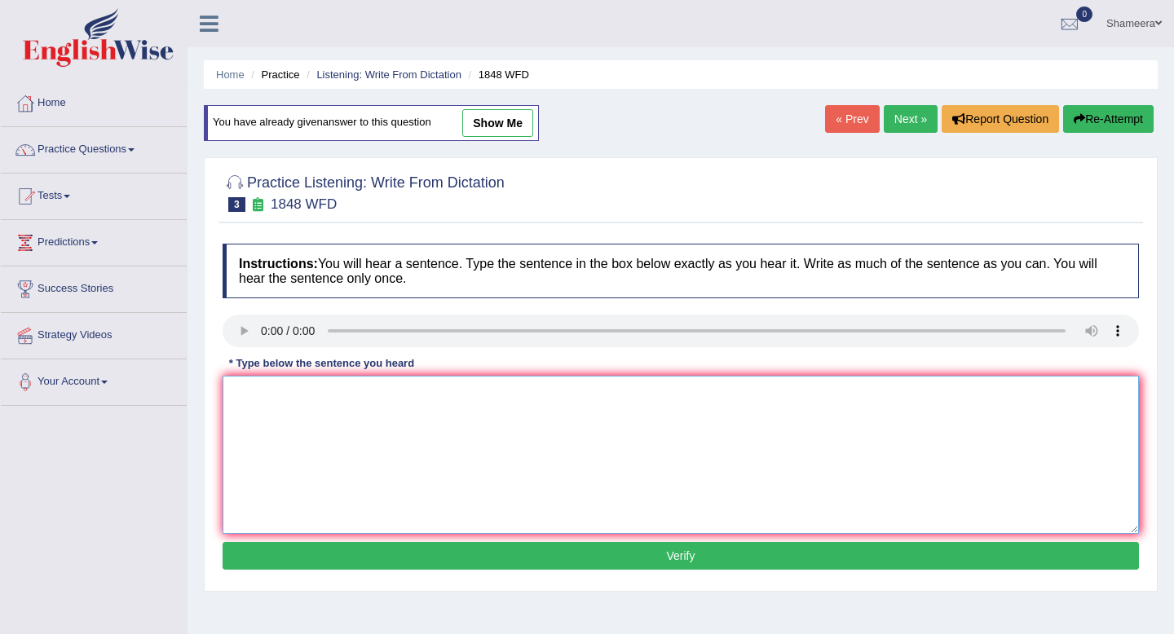
click at [260, 399] on textarea at bounding box center [681, 455] width 917 height 158
drag, startPoint x: 269, startPoint y: 395, endPoint x: 104, endPoint y: 393, distance: 165.6
click at [104, 393] on div "Toggle navigation Home Practice Questions Speaking Practice Read Aloud Repeat S…" at bounding box center [587, 424] width 1174 height 848
click at [340, 394] on textarea "Students must claid identifcation to enrol in this course" at bounding box center [681, 455] width 917 height 158
click at [577, 399] on textarea "Students must present a valid identifcation to enrol in this course" at bounding box center [681, 455] width 917 height 158
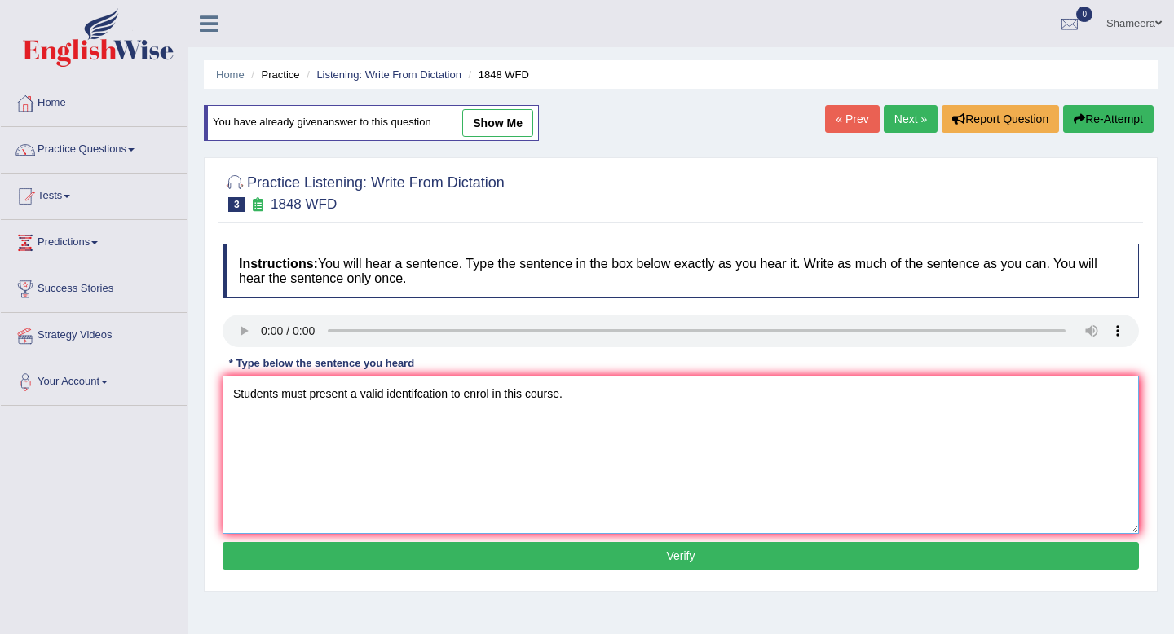
type textarea "Students must present a valid identifcation to enrol in this course."
click at [550, 563] on button "Verify" at bounding box center [681, 556] width 917 height 28
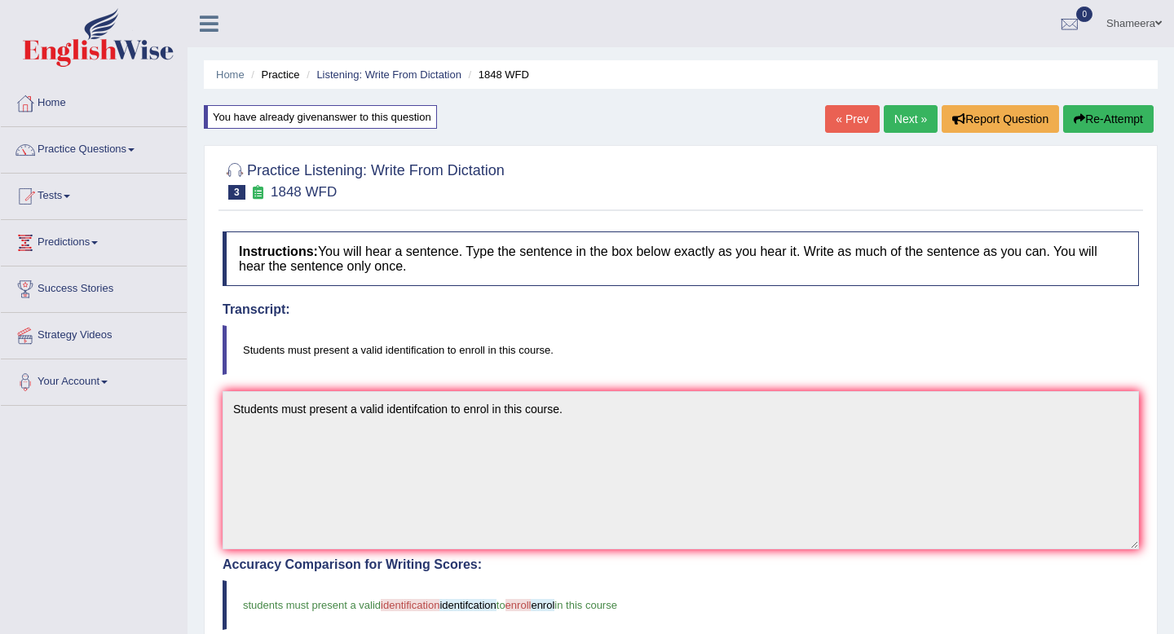
click at [901, 128] on link "Next »" at bounding box center [911, 119] width 54 height 28
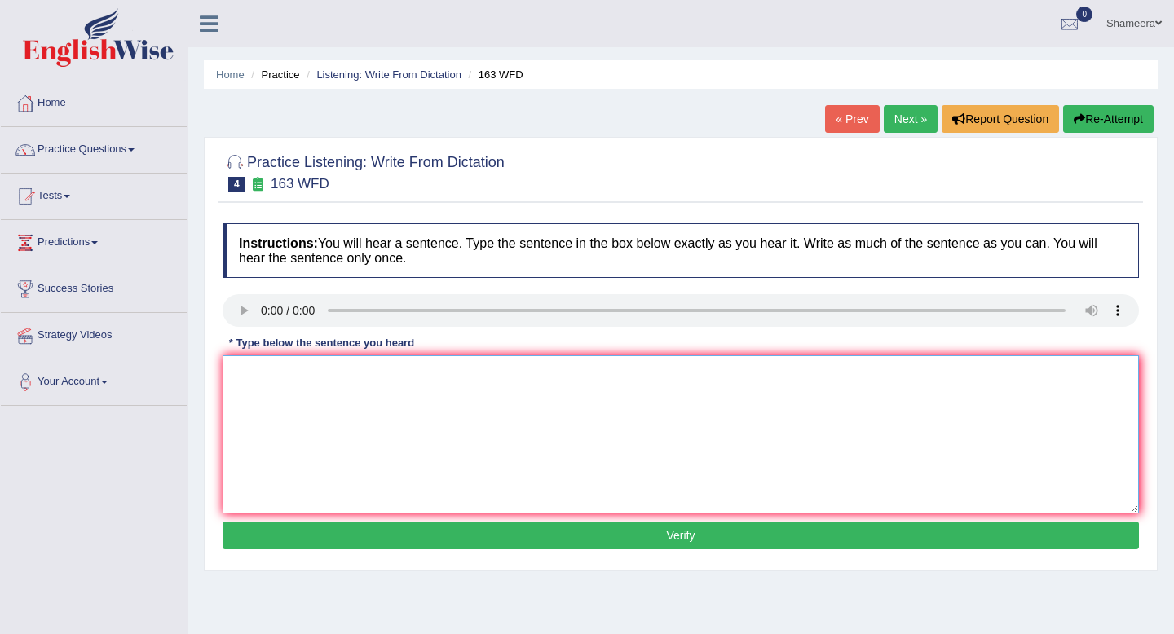
click at [248, 365] on textarea at bounding box center [681, 435] width 917 height 158
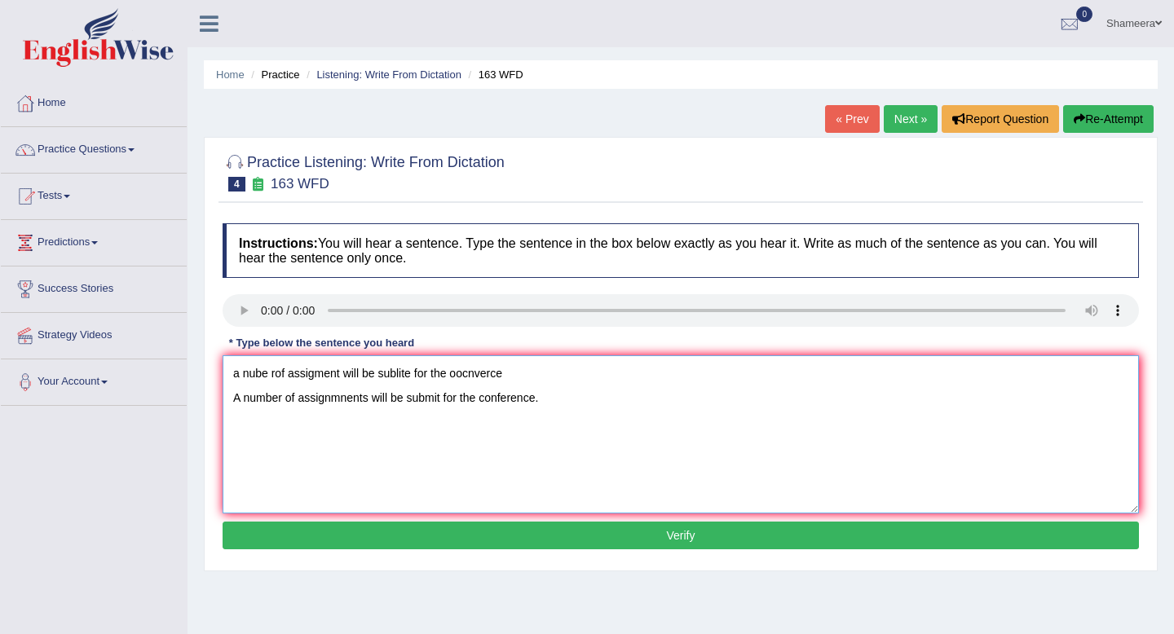
drag, startPoint x: 523, startPoint y: 374, endPoint x: 34, endPoint y: 372, distance: 488.5
click at [34, 372] on div "Toggle navigation Home Practice Questions Speaking Practice Read Aloud Repeat S…" at bounding box center [587, 424] width 1174 height 848
type textarea "A number of assignmnents will be submit for the conference."
click at [575, 532] on button "Verify" at bounding box center [681, 536] width 917 height 28
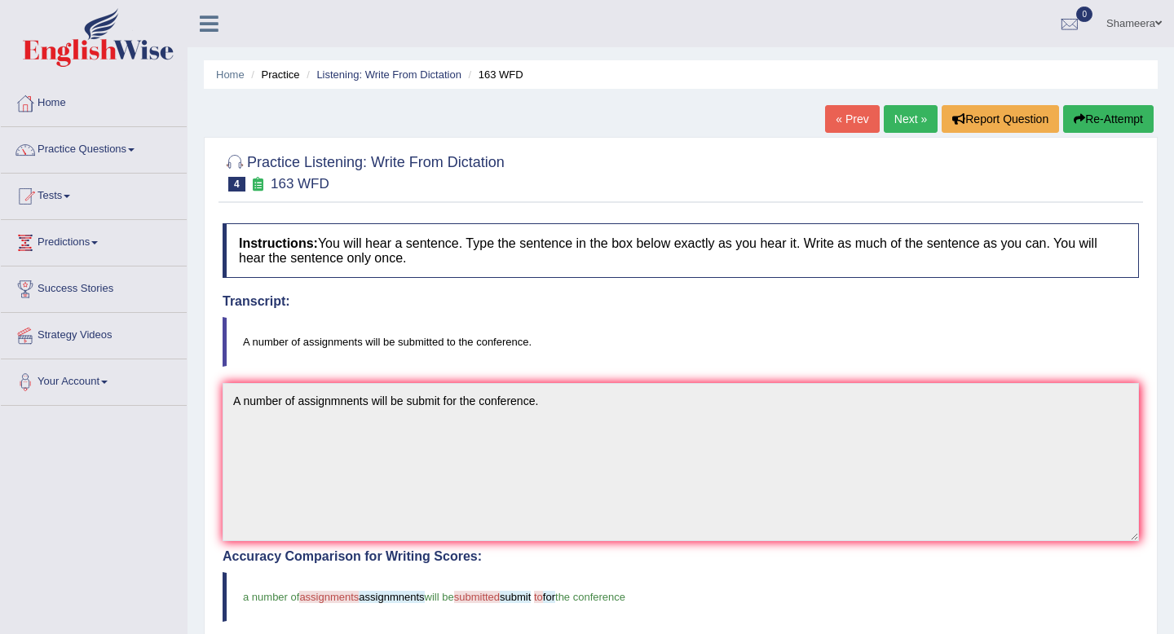
click at [1094, 122] on button "Re-Attempt" at bounding box center [1108, 119] width 91 height 28
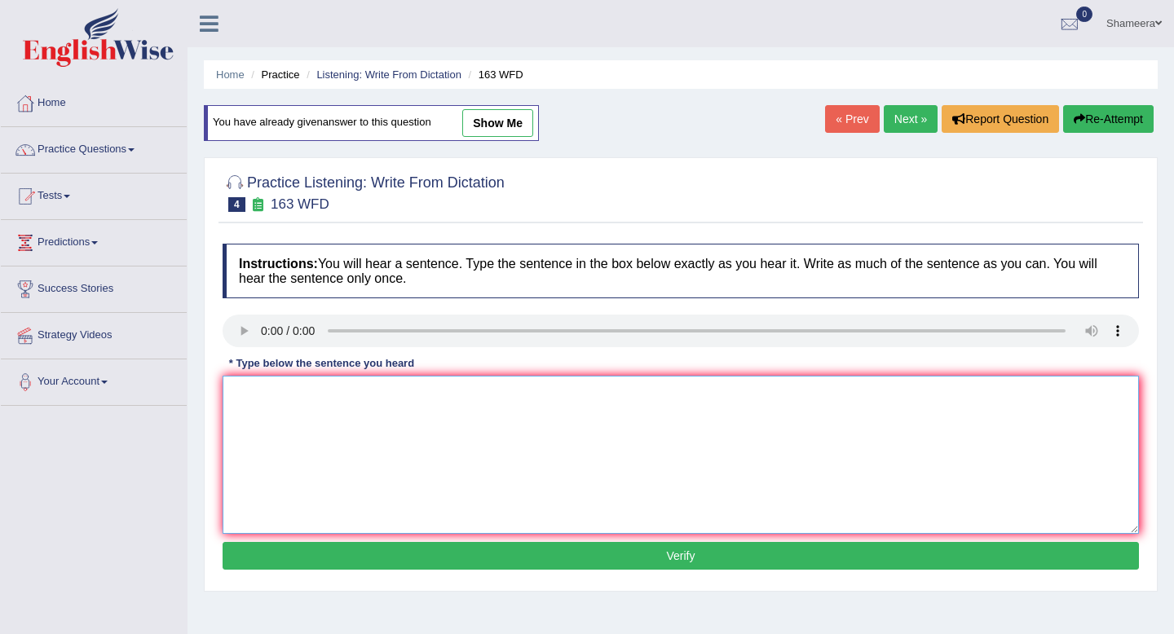
click at [427, 414] on textarea at bounding box center [681, 455] width 917 height 158
click at [274, 426] on textarea at bounding box center [681, 455] width 917 height 158
click at [285, 393] on textarea "A numbne riwl be submitted to the conference" at bounding box center [681, 455] width 917 height 158
click at [382, 400] on textarea "A number of assignments riwl be submitted to the conference" at bounding box center [681, 455] width 917 height 158
click at [548, 404] on textarea "A number of assignments will be submitted to the conference" at bounding box center [681, 455] width 917 height 158
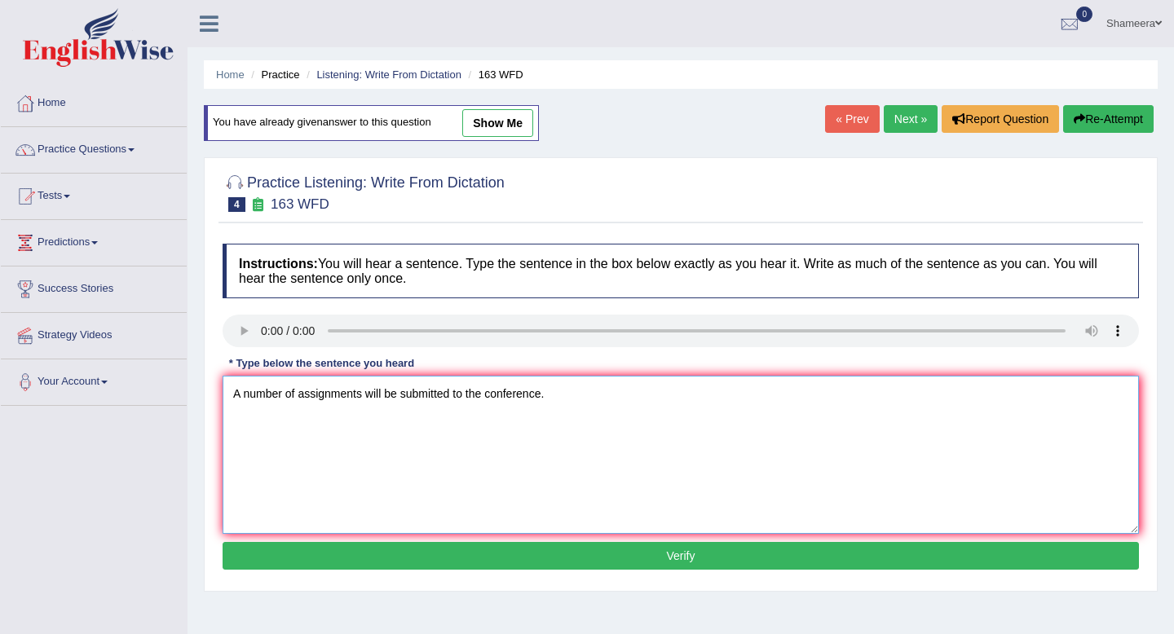
type textarea "A number of assignments will be submitted to the conference."
click at [470, 555] on button "Verify" at bounding box center [681, 556] width 917 height 28
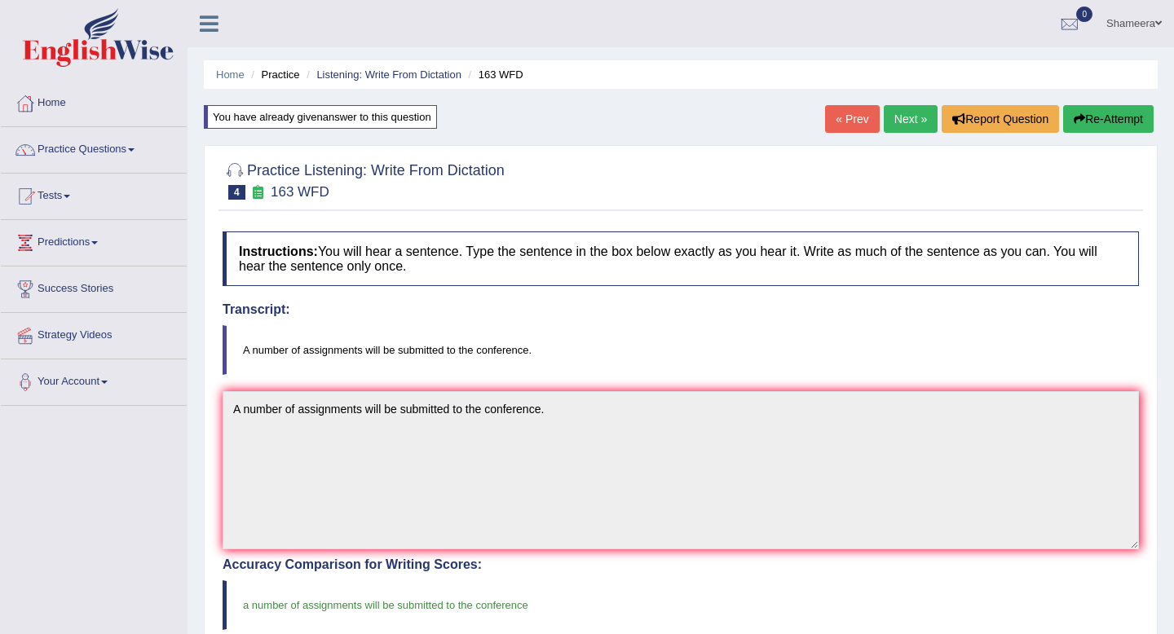
click at [899, 121] on link "Next »" at bounding box center [911, 119] width 54 height 28
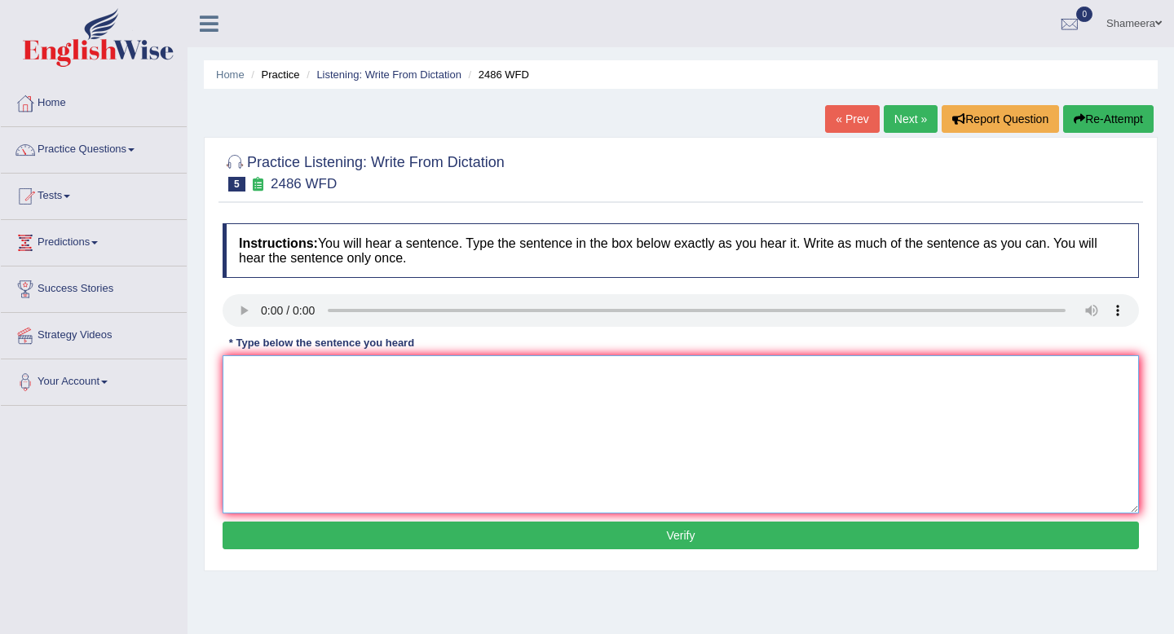
click at [283, 409] on textarea at bounding box center [681, 435] width 917 height 158
click at [499, 374] on textarea "It is quite clear our facial expressions are different accross the world." at bounding box center [681, 435] width 917 height 158
click at [605, 370] on textarea "It is quite clear our facial expressions are different across the world." at bounding box center [681, 435] width 917 height 158
type textarea "It is quite clear our facial expressions are different across the world."
click at [528, 545] on button "Verify" at bounding box center [681, 536] width 917 height 28
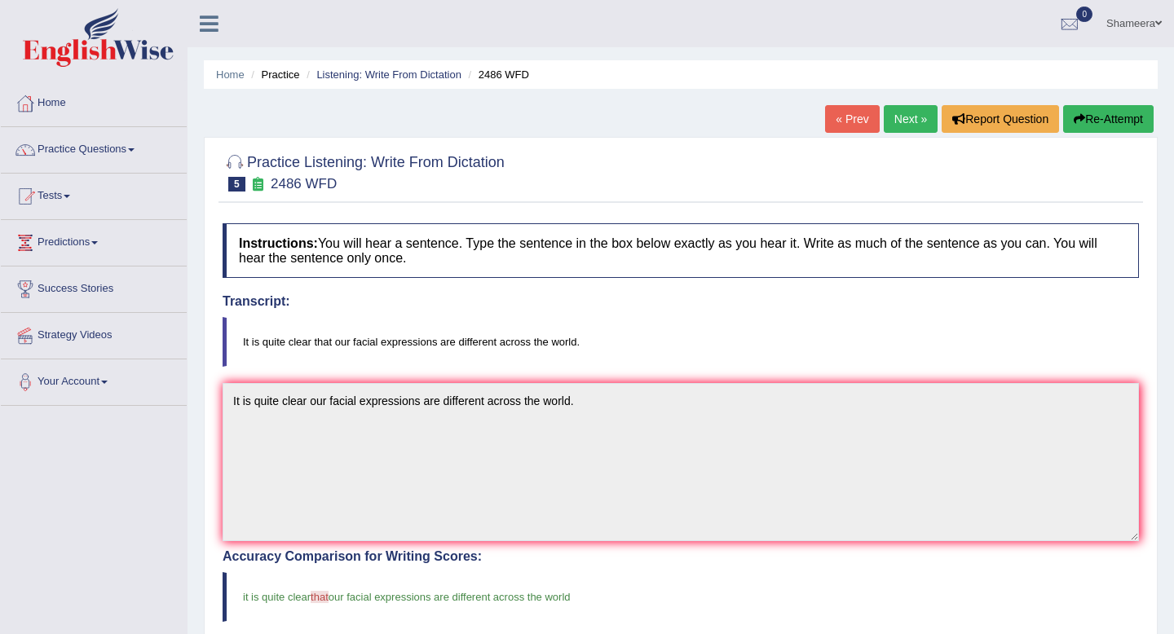
click at [913, 130] on link "Next »" at bounding box center [911, 119] width 54 height 28
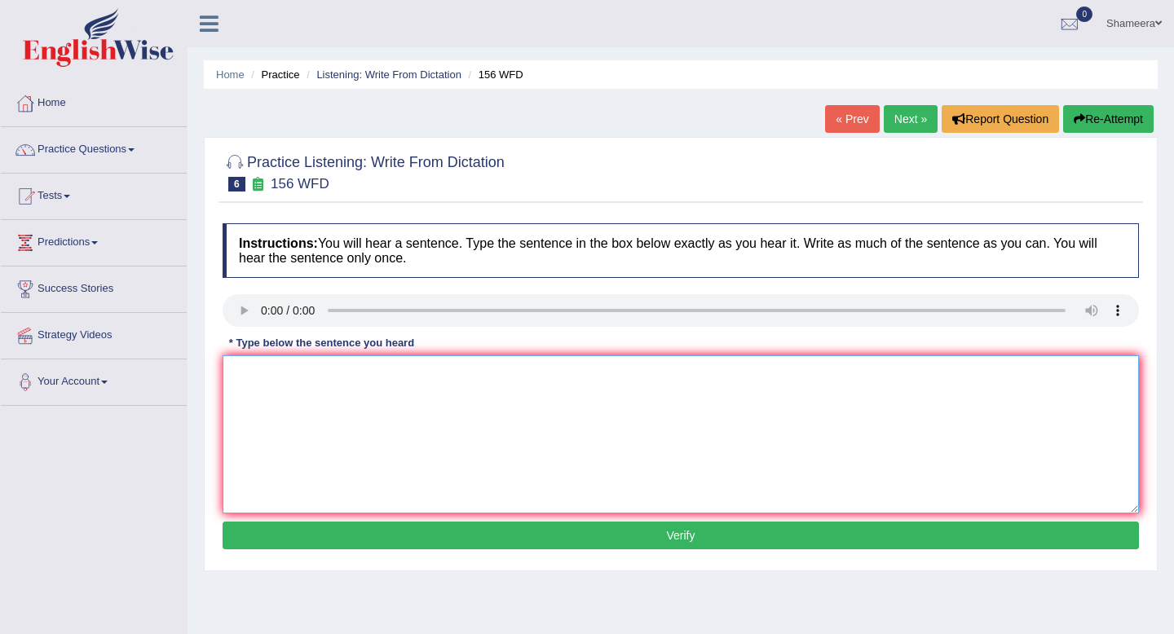
click at [337, 395] on textarea at bounding box center [681, 435] width 917 height 158
click at [246, 391] on textarea at bounding box center [681, 435] width 917 height 158
type textarea "a"
type textarea "All of your assignments are due by [DATE]."
click at [303, 532] on button "Verify" at bounding box center [681, 536] width 917 height 28
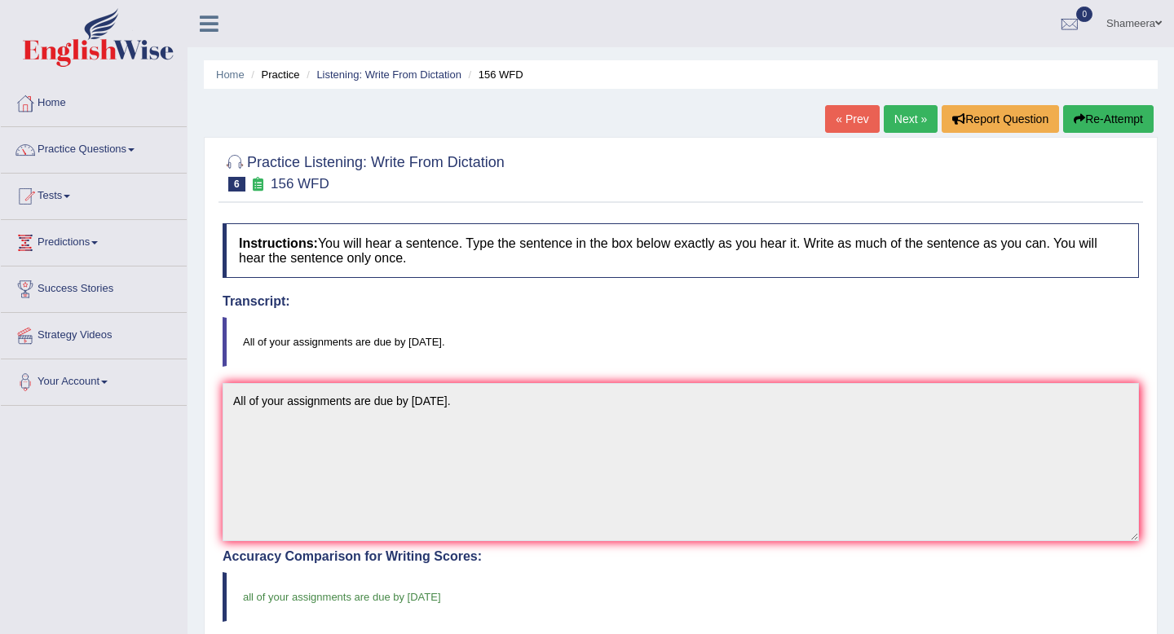
click at [902, 126] on link "Next »" at bounding box center [911, 119] width 54 height 28
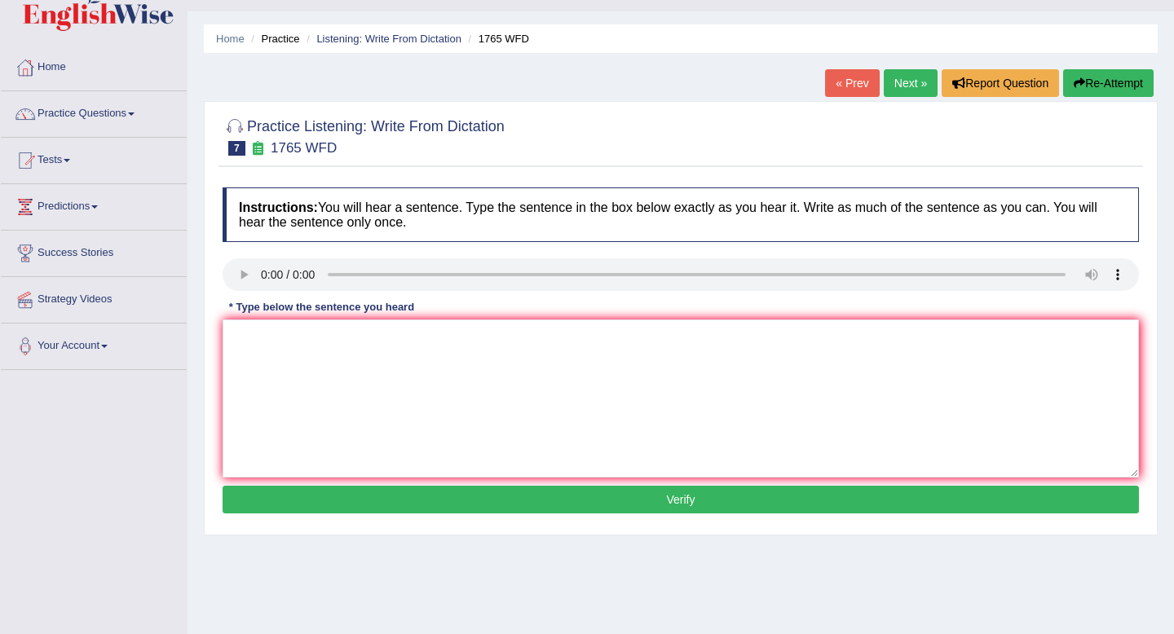
scroll to position [37, 0]
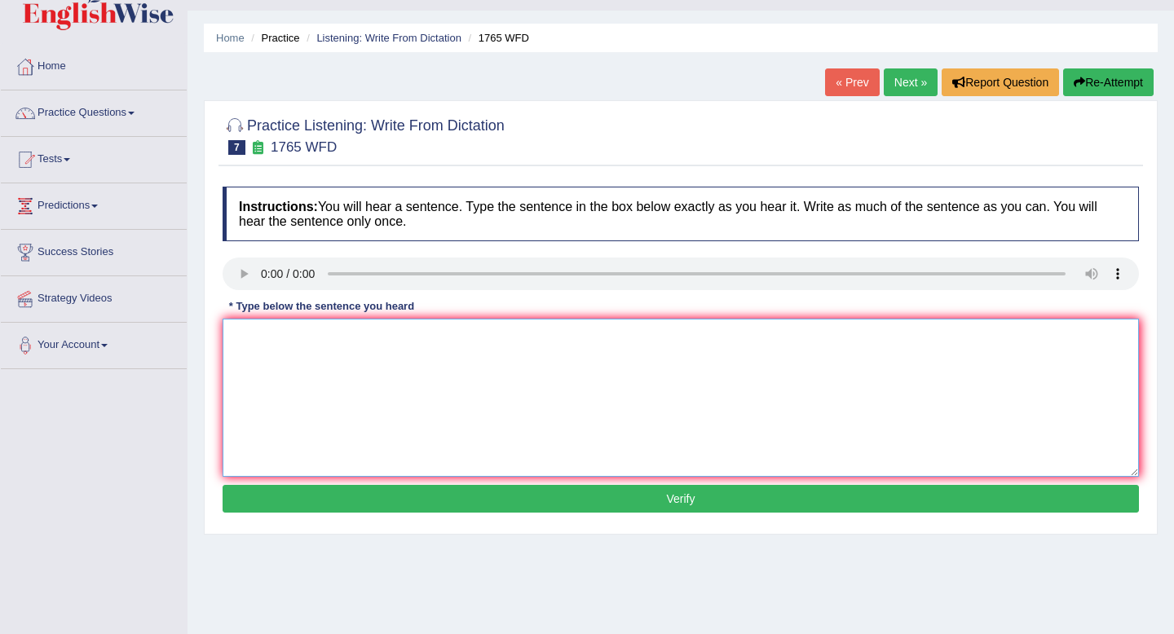
click at [302, 386] on textarea at bounding box center [681, 398] width 917 height 158
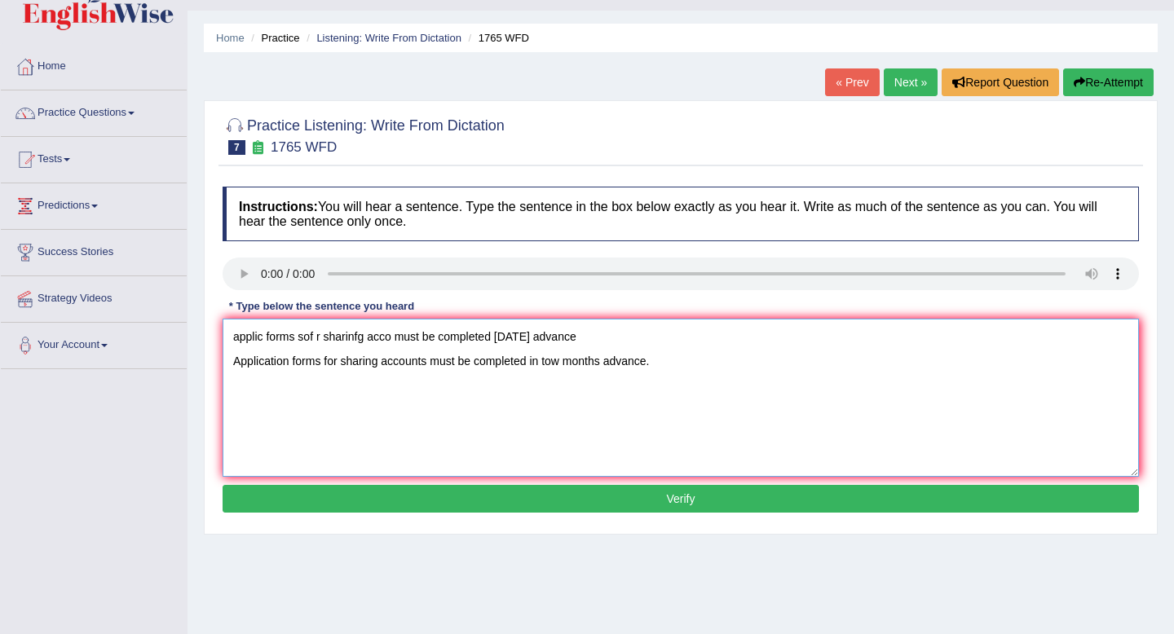
click at [324, 362] on textarea "applic forms sof r sharinfg acco must be completed [DATE] advance Application f…" at bounding box center [681, 398] width 917 height 158
click at [617, 364] on textarea "applic forms sof r sharinfg acco must be completed [DATE] advance Application f…" at bounding box center [681, 398] width 917 height 158
drag, startPoint x: 647, startPoint y: 342, endPoint x: 45, endPoint y: 311, distance: 603.4
click at [45, 311] on div "Toggle navigation Home Practice Questions Speaking Practice Read Aloud Repeat S…" at bounding box center [587, 387] width 1174 height 848
type textarea "Application forms sold sort for sharing accounts must be completed [DATE] advan…"
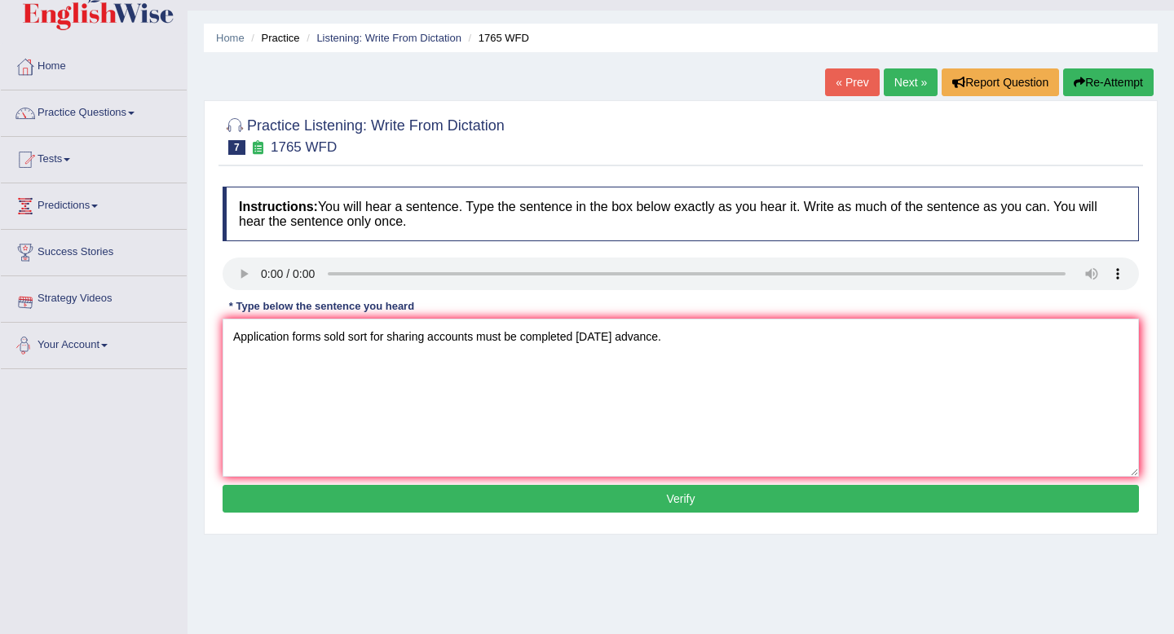
click at [398, 493] on button "Verify" at bounding box center [681, 499] width 917 height 28
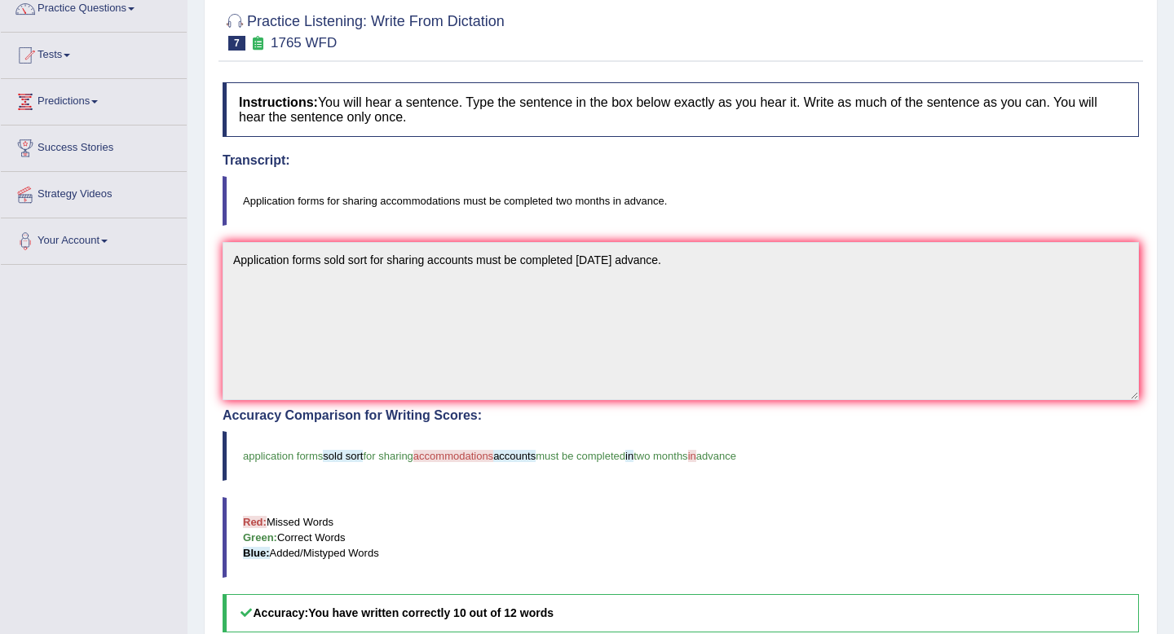
scroll to position [10, 0]
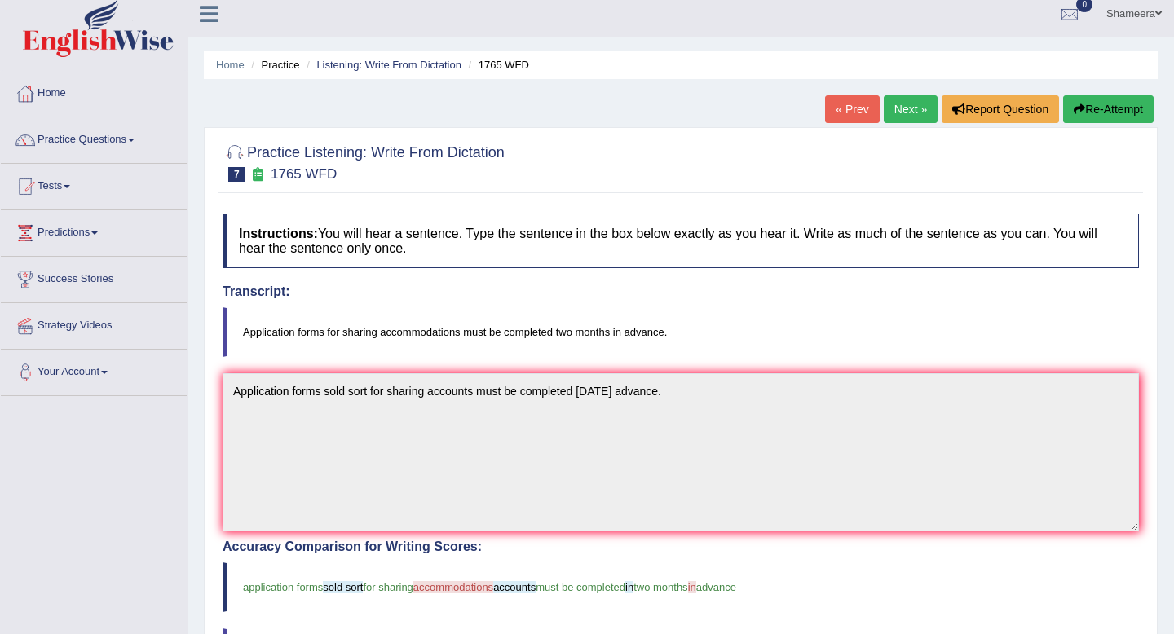
click at [1085, 101] on button "Re-Attempt" at bounding box center [1108, 109] width 91 height 28
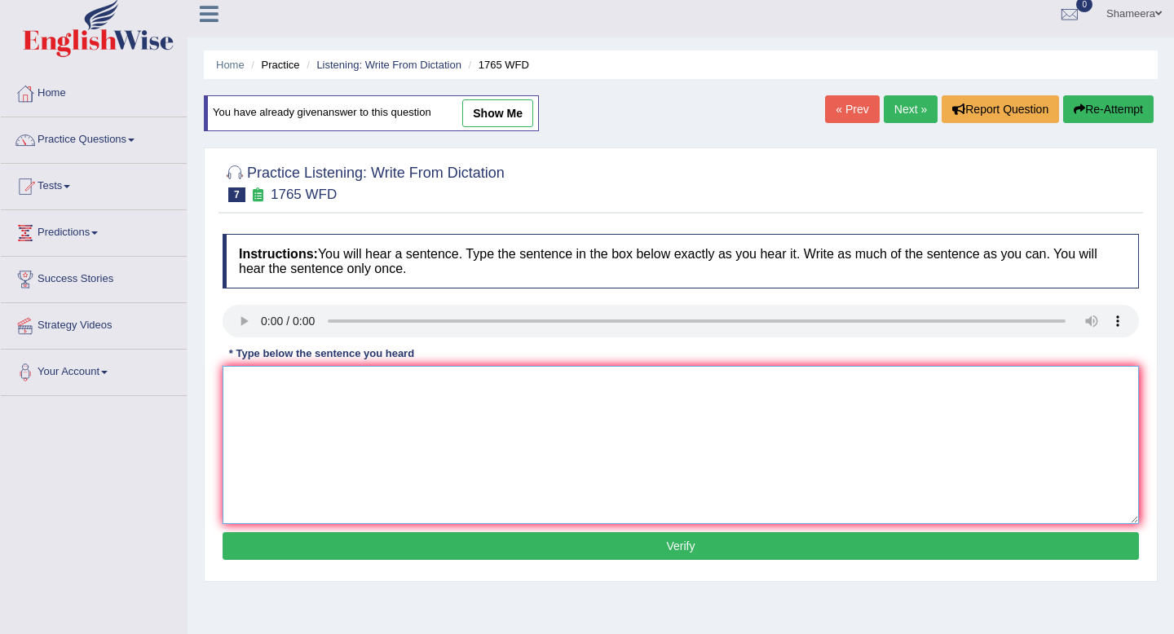
click at [249, 419] on textarea at bounding box center [681, 445] width 917 height 158
drag, startPoint x: 352, startPoint y: 386, endPoint x: 121, endPoint y: 385, distance: 231.6
click at [121, 385] on div "Toggle navigation Home Practice Questions Speaking Practice Read Aloud Repeat S…" at bounding box center [587, 414] width 1174 height 848
click at [445, 388] on textarea "Application forms for sharing accomatidn must be competed in two months advance." at bounding box center [681, 445] width 917 height 158
type textarea "Application forms for sharing accomadation accomadations must be competed in tw…"
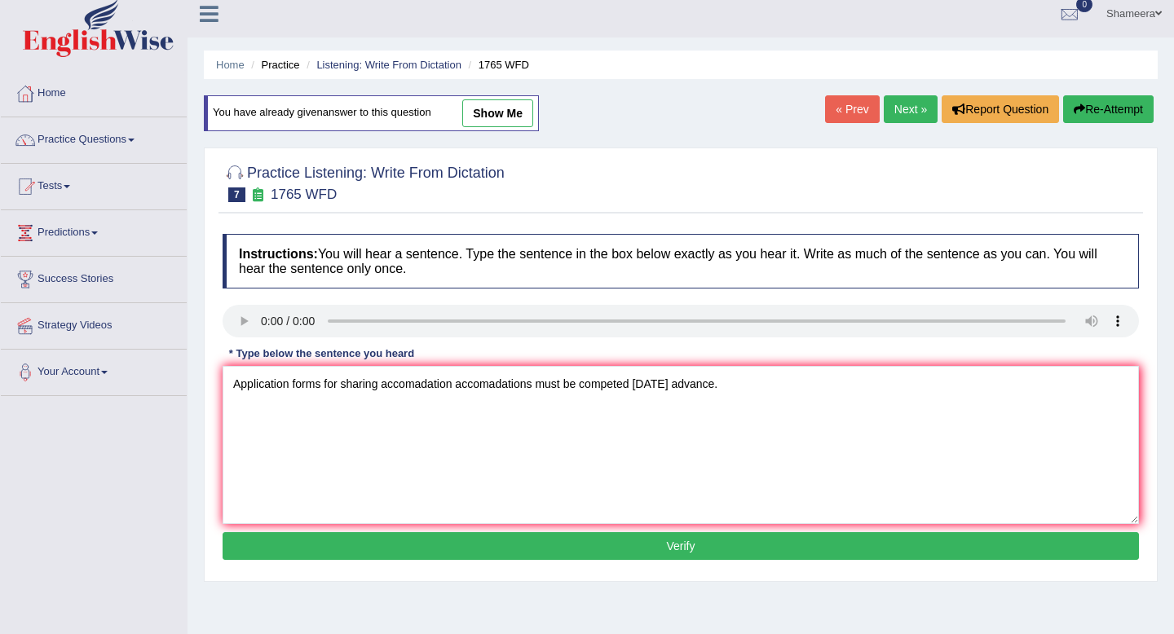
click at [420, 556] on button "Verify" at bounding box center [681, 546] width 917 height 28
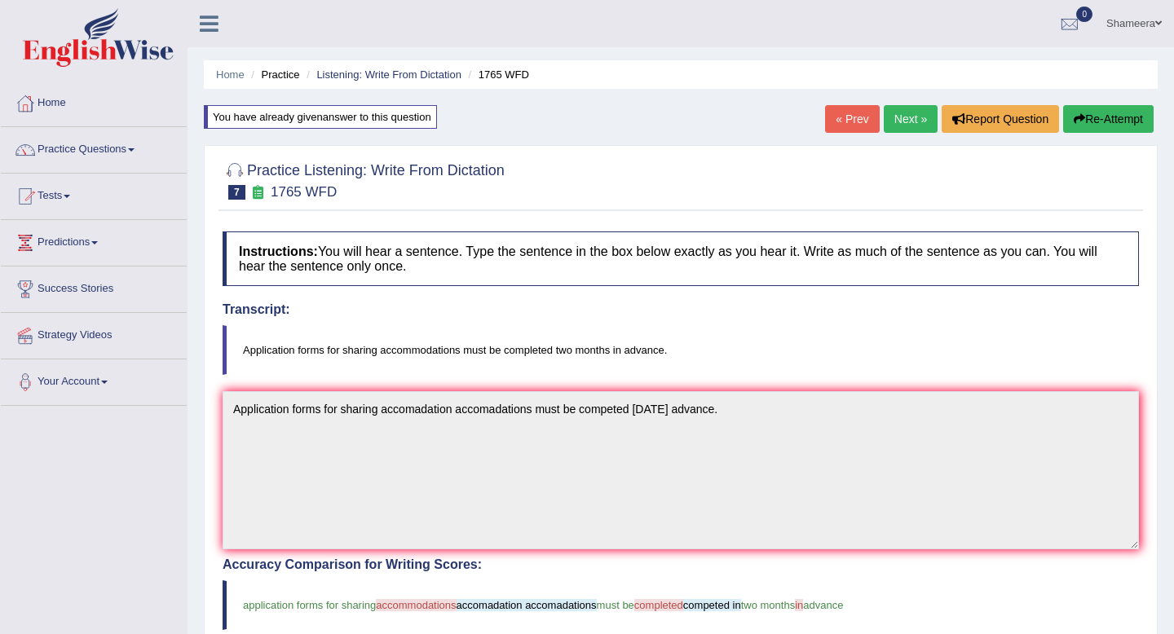
click at [1128, 122] on button "Re-Attempt" at bounding box center [1108, 119] width 91 height 28
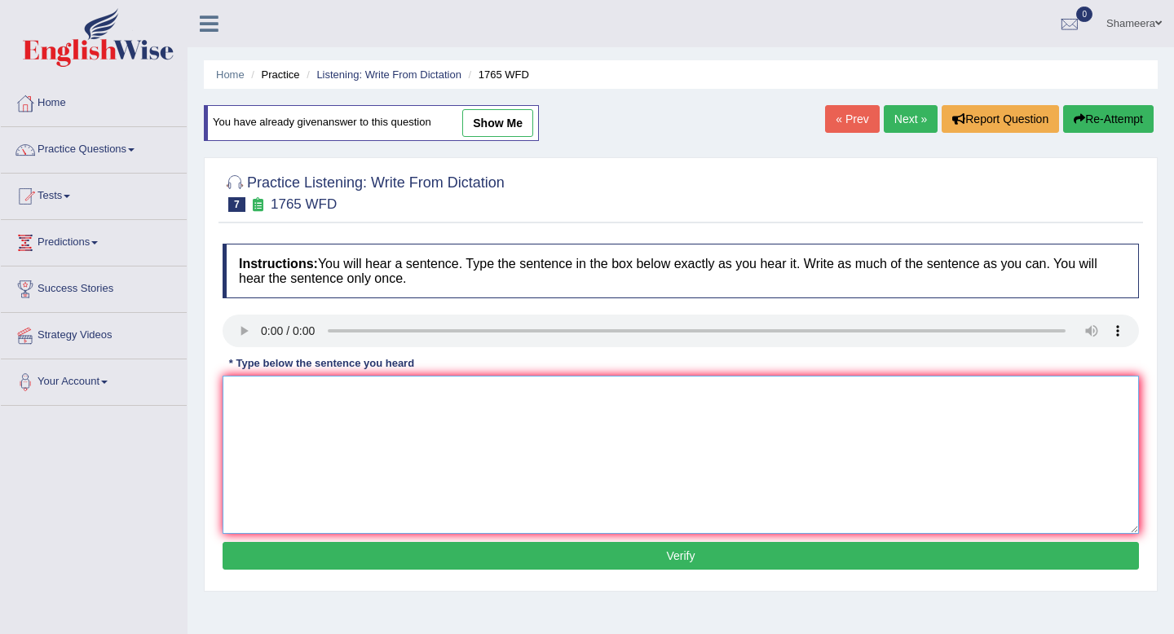
click at [289, 436] on textarea at bounding box center [681, 455] width 917 height 158
click at [256, 206] on icon at bounding box center [258, 204] width 17 height 14
click at [228, 206] on h2 "Practice Listening: Write From Dictation 7 1765 WFD" at bounding box center [364, 191] width 282 height 41
click at [300, 190] on h2 "Practice Listening: Write From Dictation 7 1765 WFD" at bounding box center [364, 191] width 282 height 41
click at [908, 121] on link "Next »" at bounding box center [911, 119] width 54 height 28
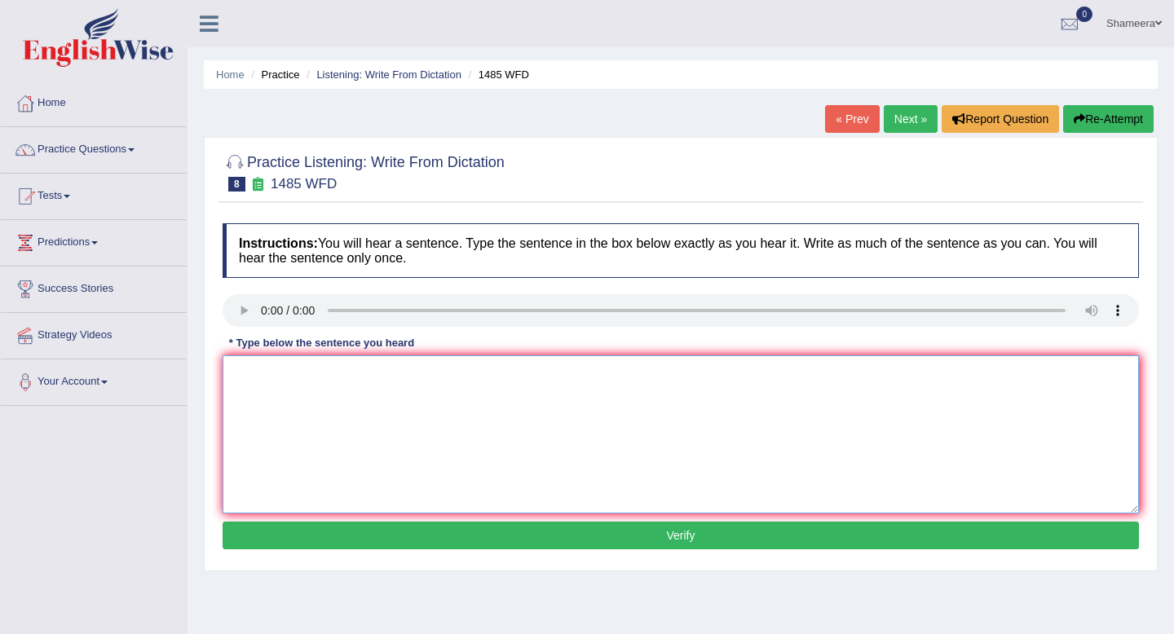
click at [265, 395] on textarea at bounding box center [681, 435] width 917 height 158
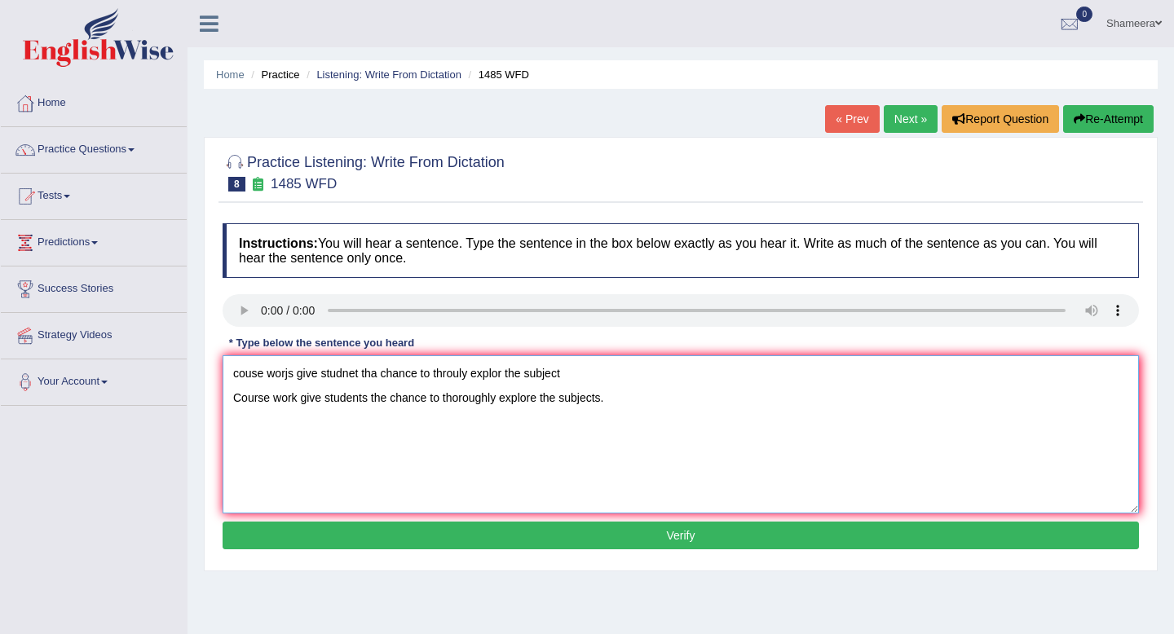
click at [302, 401] on textarea "couse worjs give studnet tha chance to throuly explor the subject Course work g…" at bounding box center [681, 435] width 917 height 158
click at [326, 402] on textarea "couse worjs give studnet tha chance to throuly explor the subject Course work g…" at bounding box center [681, 435] width 917 height 158
drag, startPoint x: 582, startPoint y: 373, endPoint x: 175, endPoint y: 365, distance: 407.0
click at [175, 365] on div "Toggle navigation Home Practice Questions Speaking Practice Read Aloud Repeat S…" at bounding box center [587, 424] width 1174 height 848
type textarea "Course work give students the chance to thoroughly explore the subjects."
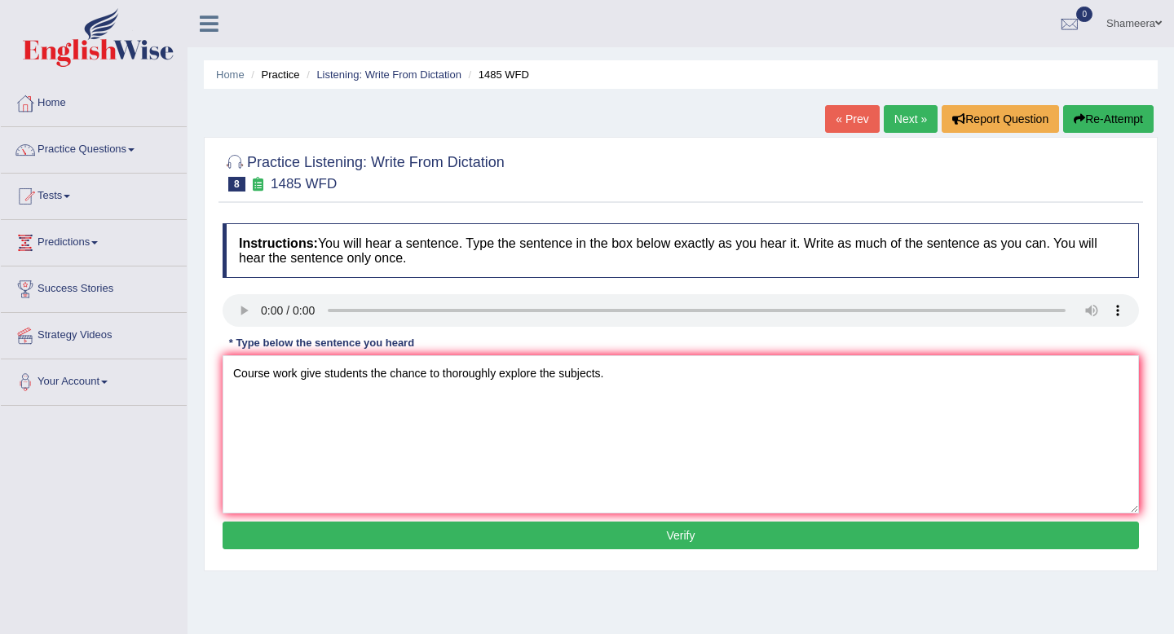
click at [415, 529] on button "Verify" at bounding box center [681, 536] width 917 height 28
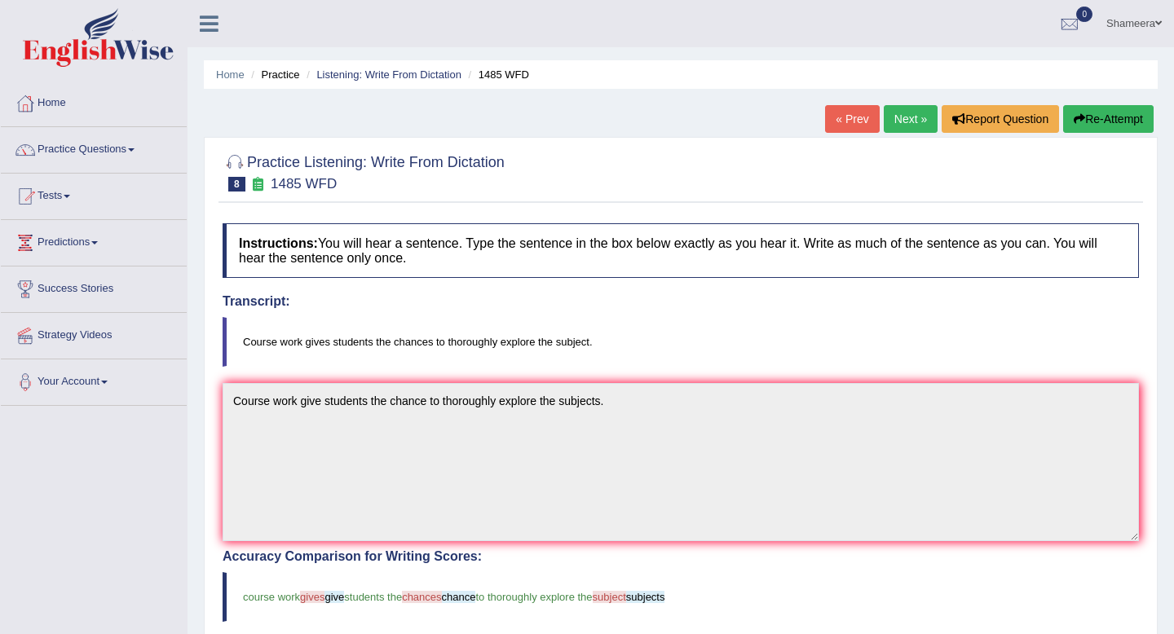
click at [1104, 120] on button "Re-Attempt" at bounding box center [1108, 119] width 91 height 28
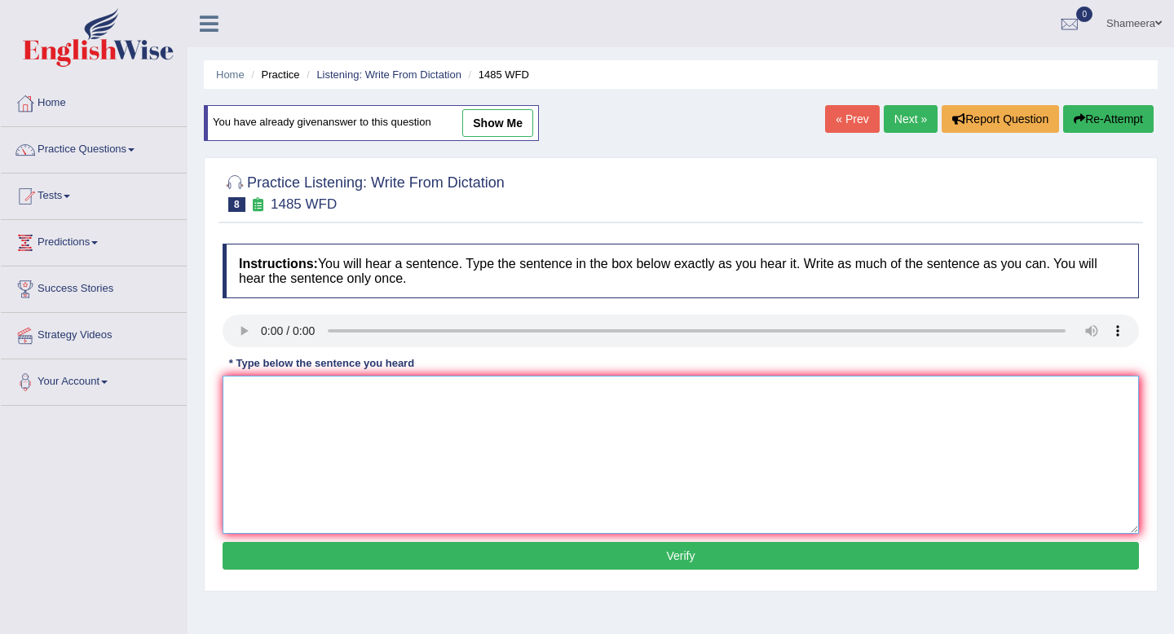
click at [315, 407] on textarea at bounding box center [681, 455] width 917 height 158
click at [261, 427] on textarea at bounding box center [681, 455] width 917 height 158
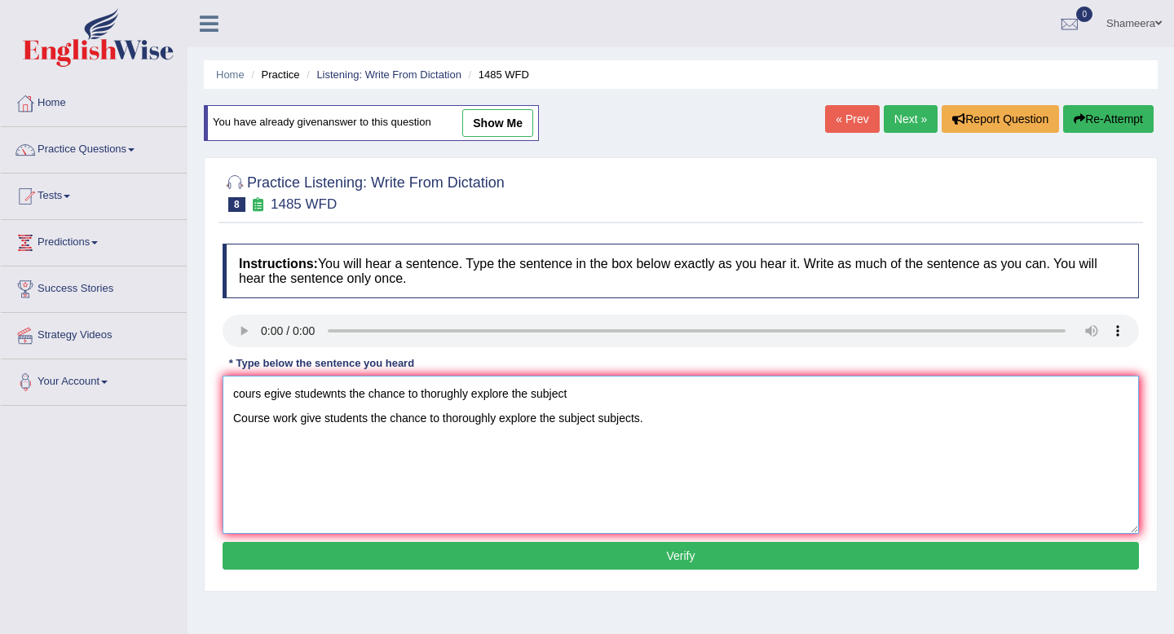
drag, startPoint x: 588, startPoint y: 392, endPoint x: 0, endPoint y: 356, distance: 589.0
click at [0, 356] on div "Toggle navigation Home Practice Questions Speaking Practice Read Aloud Repeat S…" at bounding box center [587, 424] width 1174 height 848
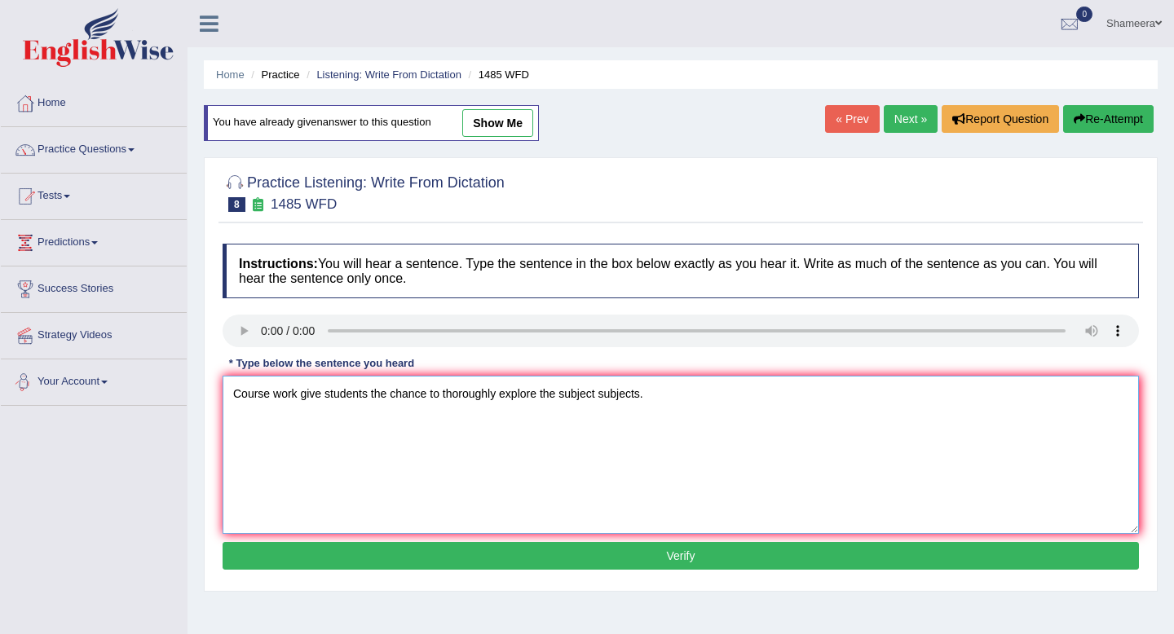
type textarea "Course work give students the chance to thoroughly explore the subject subjects."
click at [369, 553] on button "Verify" at bounding box center [681, 556] width 917 height 28
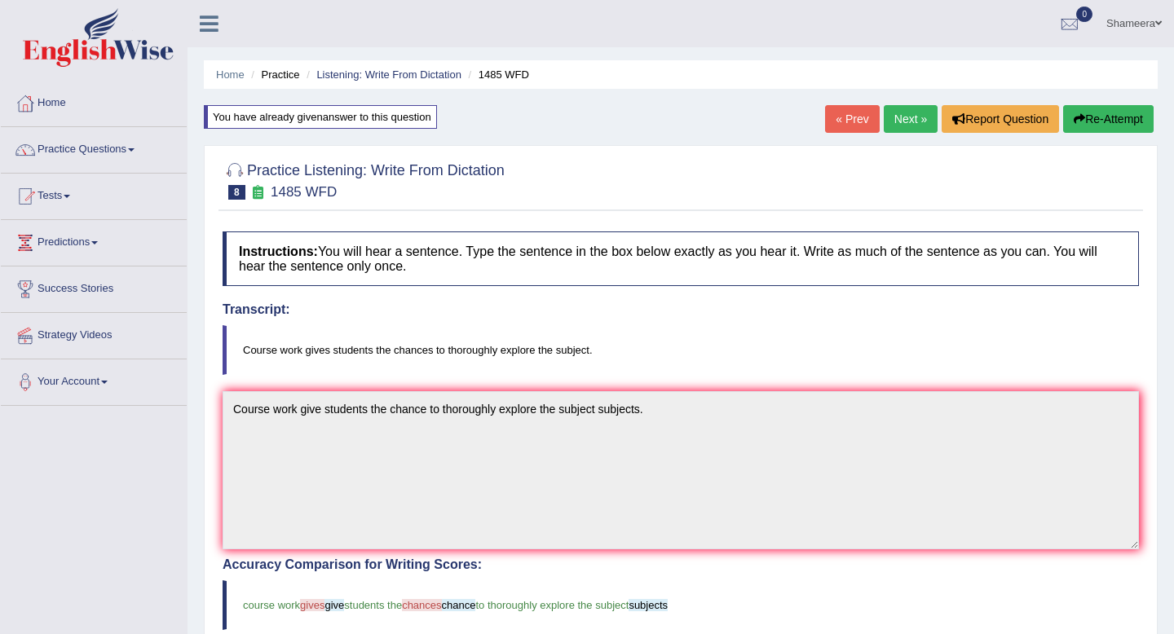
click at [1092, 119] on button "Re-Attempt" at bounding box center [1108, 119] width 91 height 28
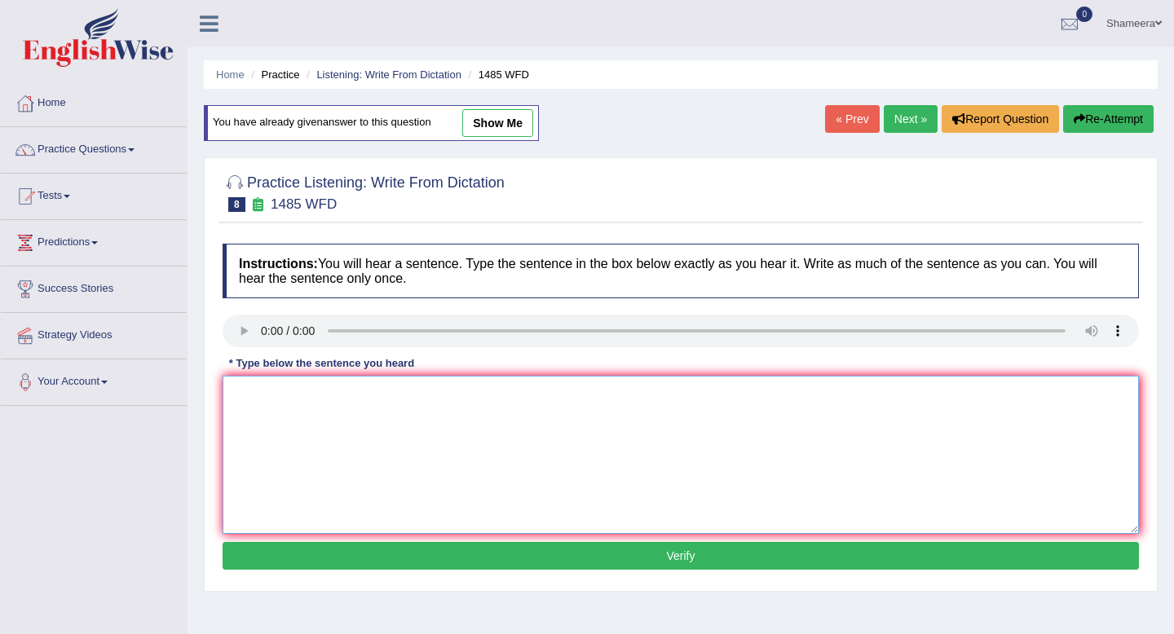
click at [411, 422] on textarea at bounding box center [681, 455] width 917 height 158
type textarea "Course work gives students the chance to thoroughly explore the subject."
click at [410, 556] on button "Verify" at bounding box center [681, 556] width 917 height 28
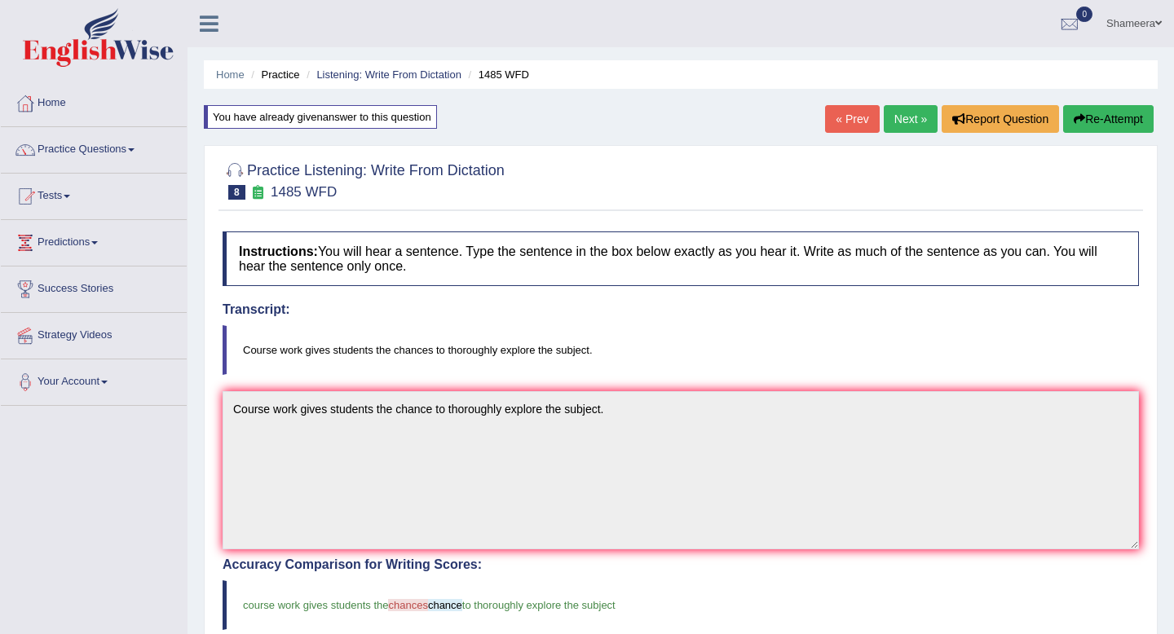
click at [1119, 120] on button "Re-Attempt" at bounding box center [1108, 119] width 91 height 28
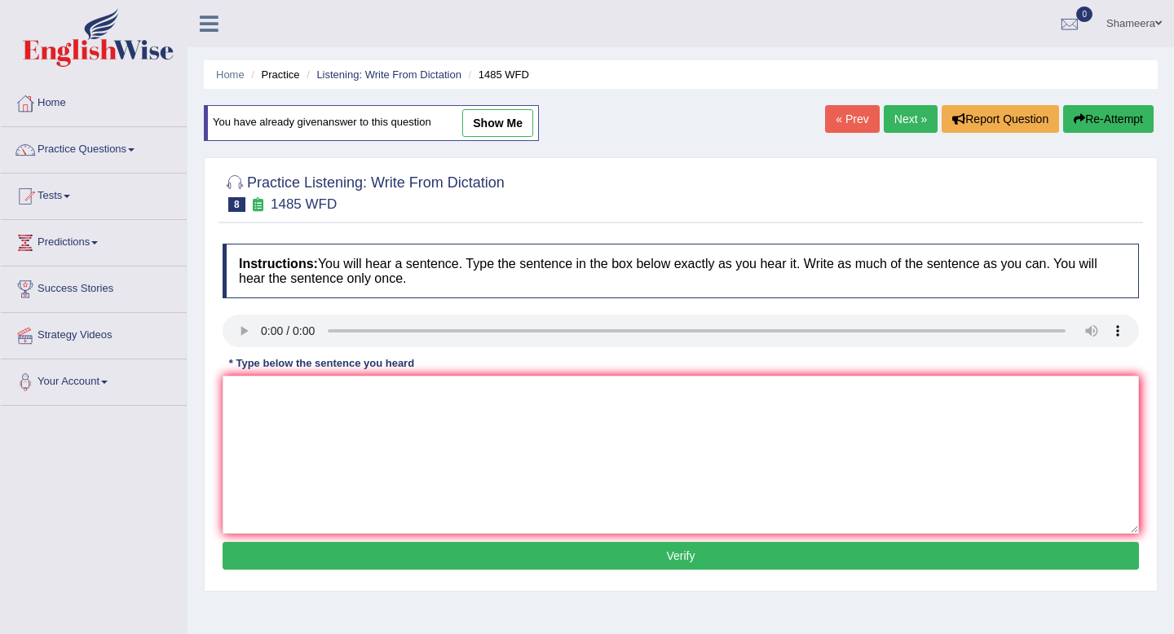
click at [910, 116] on link "Next »" at bounding box center [911, 119] width 54 height 28
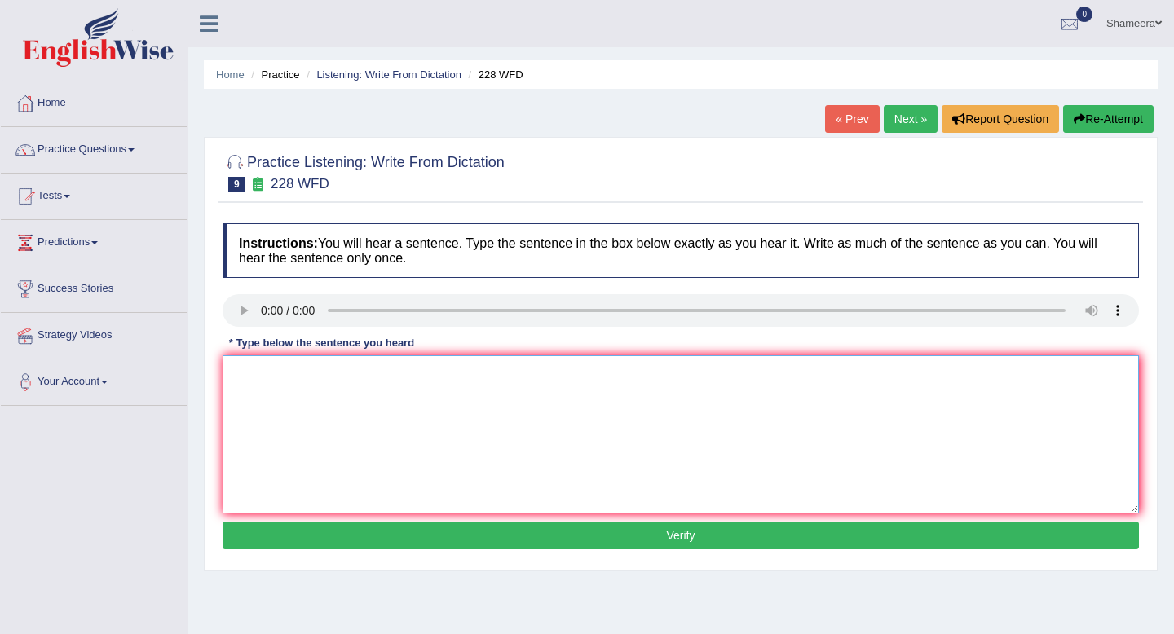
click at [450, 401] on textarea at bounding box center [681, 435] width 917 height 158
click at [266, 409] on textarea at bounding box center [681, 435] width 917 height 158
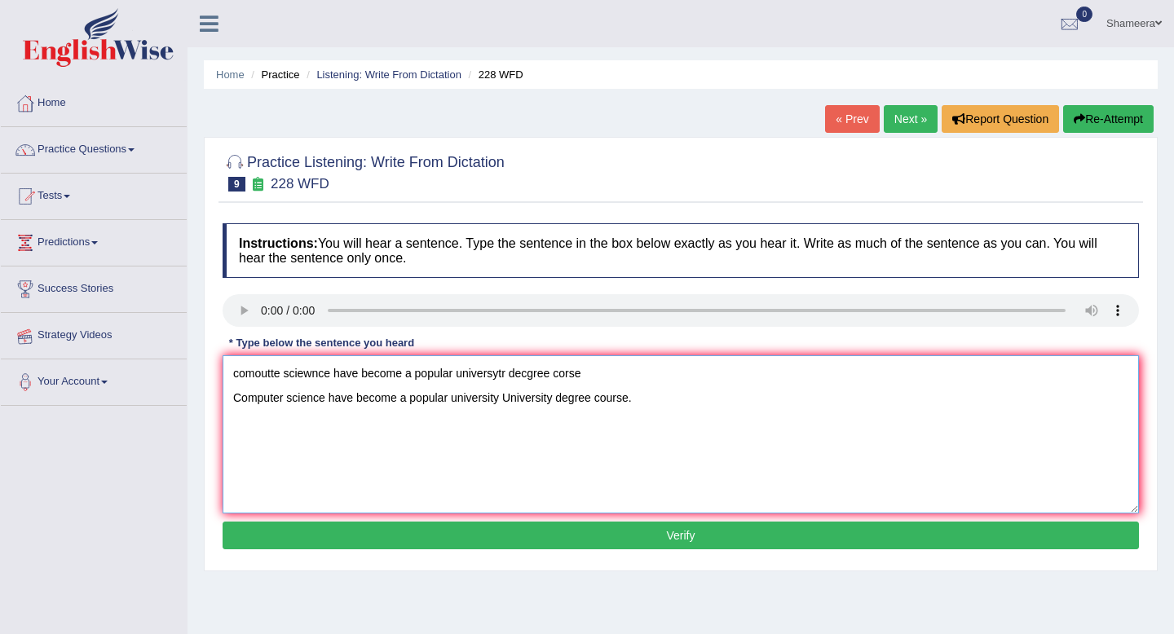
drag, startPoint x: 609, startPoint y: 367, endPoint x: 161, endPoint y: 347, distance: 448.1
click at [161, 347] on div "Toggle navigation Home Practice Questions Speaking Practice Read Aloud Repeat S…" at bounding box center [587, 424] width 1174 height 848
type textarea "Computer science have become a popular university University degree course."
click at [485, 534] on button "Verify" at bounding box center [681, 536] width 917 height 28
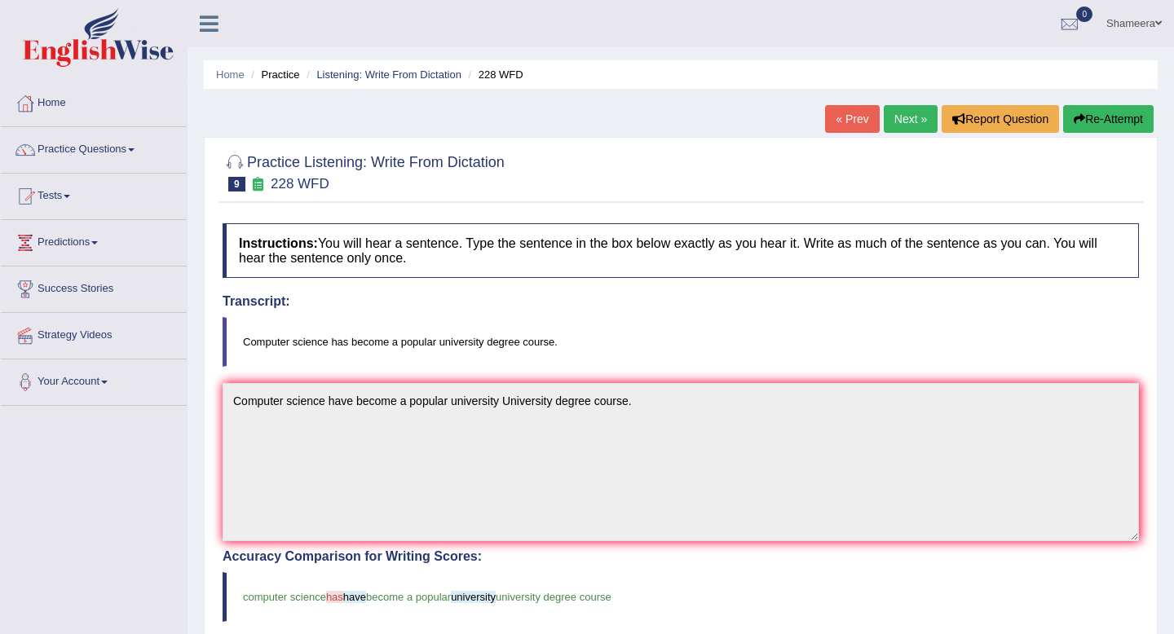
click at [890, 120] on link "Next »" at bounding box center [911, 119] width 54 height 28
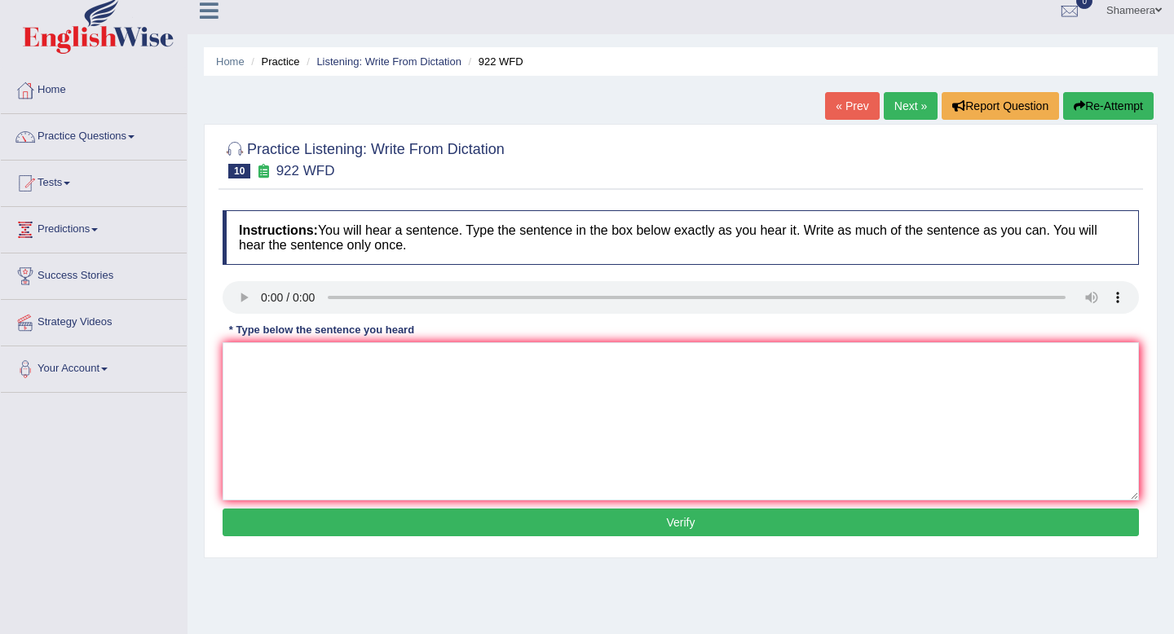
scroll to position [18, 0]
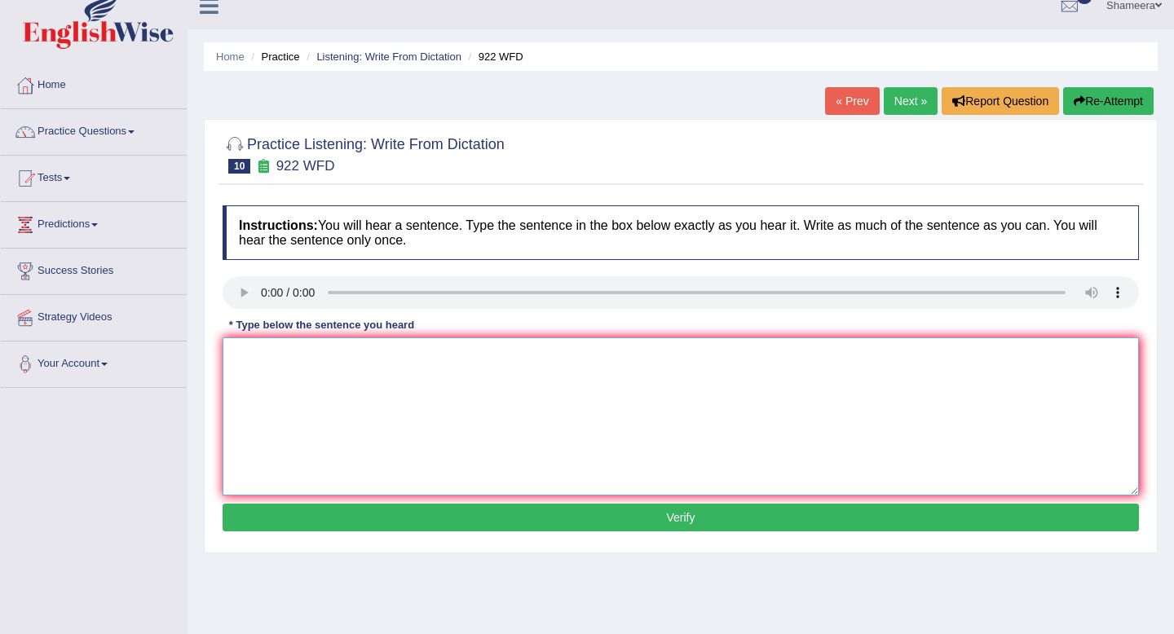
click at [272, 389] on textarea at bounding box center [681, 417] width 917 height 158
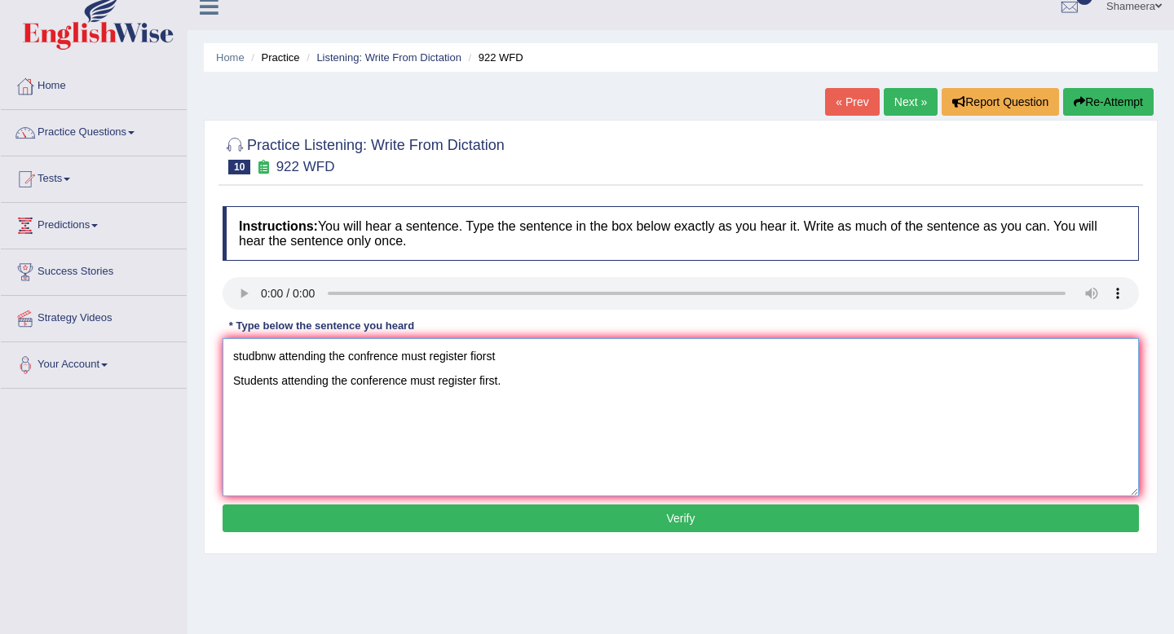
drag, startPoint x: 517, startPoint y: 352, endPoint x: 20, endPoint y: 339, distance: 497.6
click at [20, 339] on div "Toggle navigation Home Practice Questions Speaking Practice Read Aloud Repeat S…" at bounding box center [587, 407] width 1174 height 848
type textarea "Students attending the conference must register first."
click at [379, 515] on button "Verify" at bounding box center [681, 519] width 917 height 28
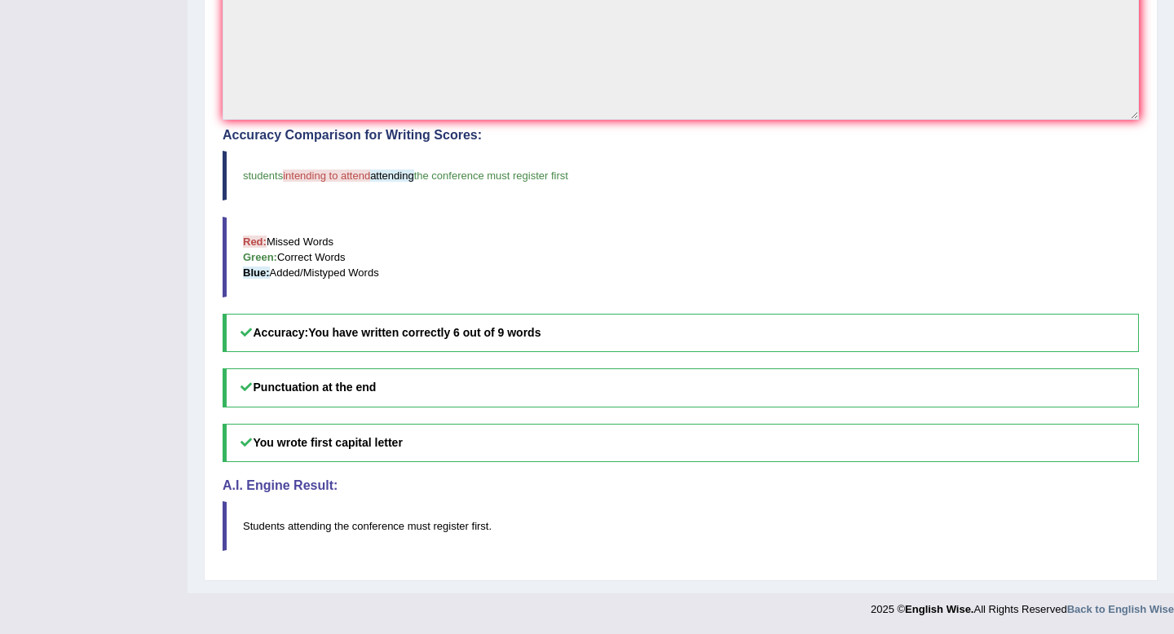
scroll to position [0, 0]
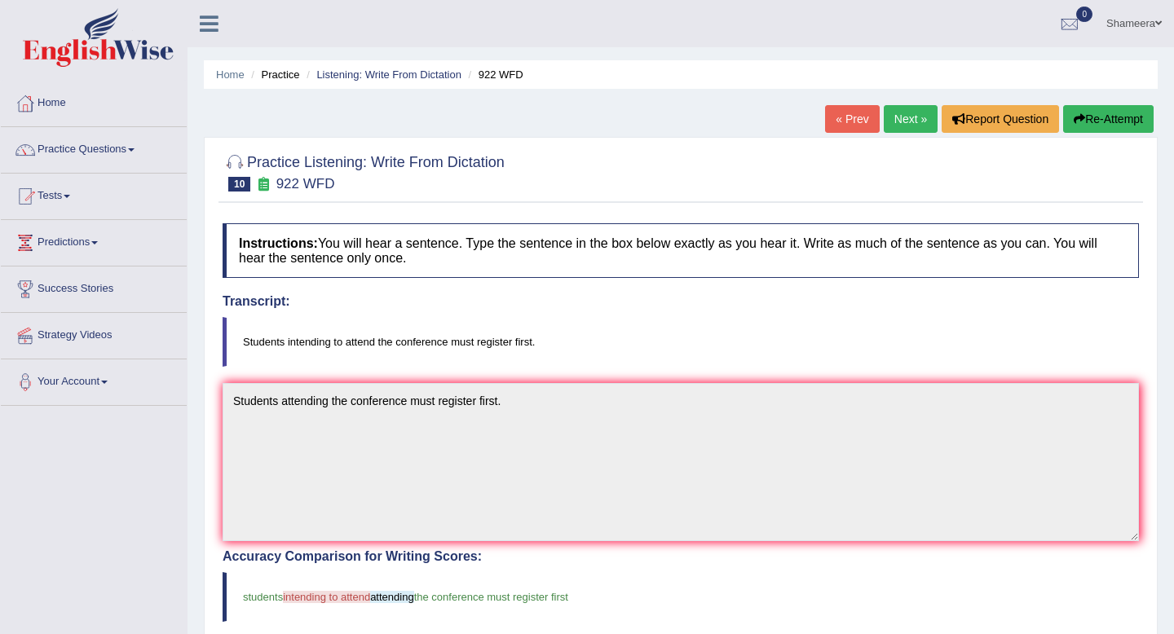
click at [1099, 121] on button "Re-Attempt" at bounding box center [1108, 119] width 91 height 28
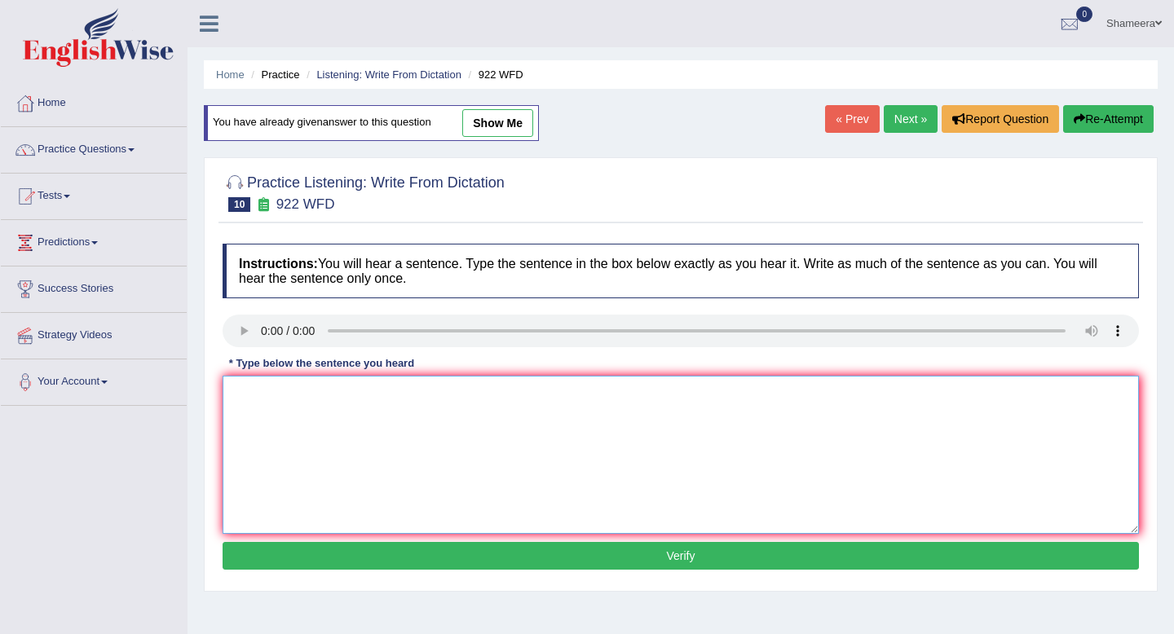
click at [273, 428] on textarea at bounding box center [681, 455] width 917 height 158
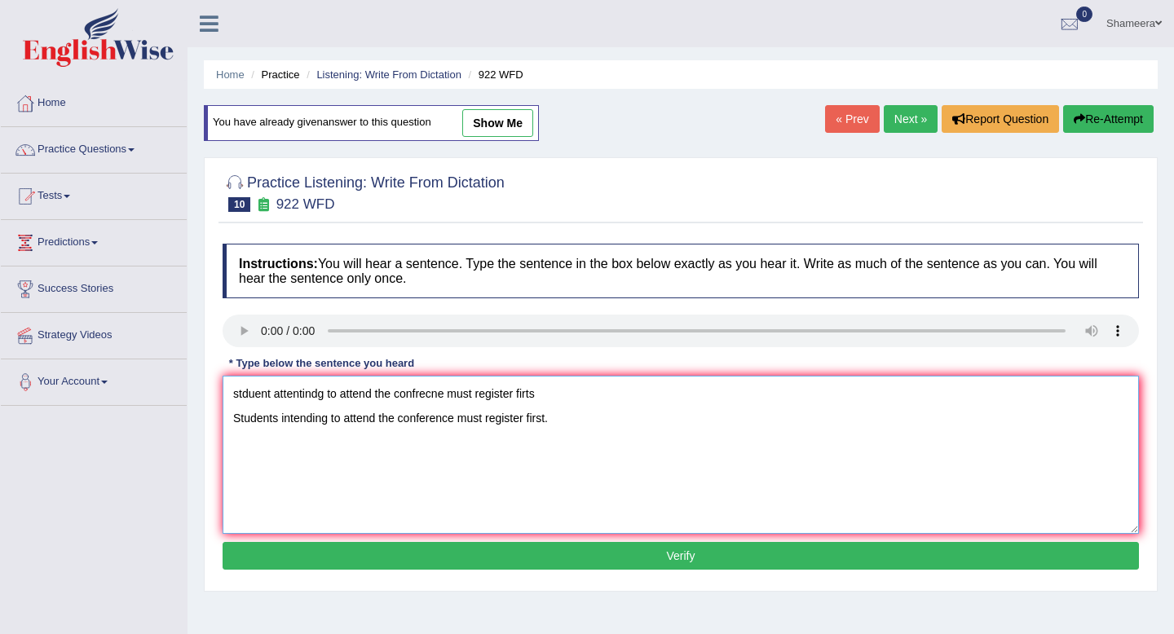
drag, startPoint x: 555, startPoint y: 398, endPoint x: 54, endPoint y: 373, distance: 502.1
click at [54, 373] on div "Toggle navigation Home Practice Questions Speaking Practice Read Aloud Repeat S…" at bounding box center [587, 424] width 1174 height 848
drag, startPoint x: 333, startPoint y: 423, endPoint x: 333, endPoint y: 475, distance: 51.4
click at [333, 427] on textarea "Students intending to attend the conference must register first." at bounding box center [681, 455] width 917 height 158
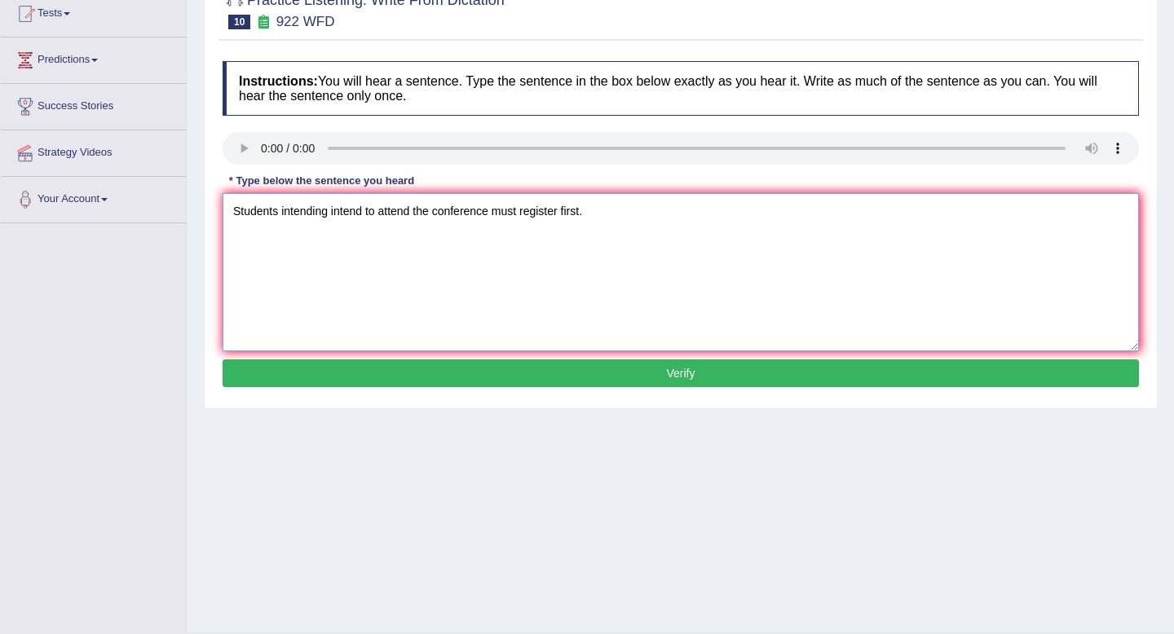
scroll to position [206, 0]
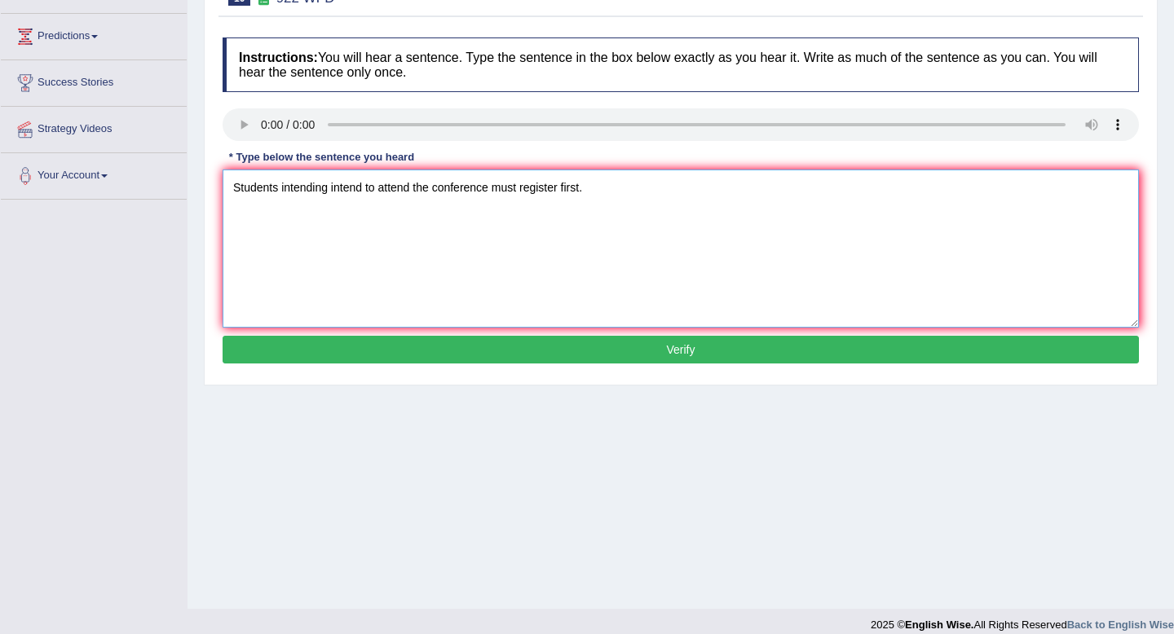
type textarea "Students intending intend to attend the conference must register first."
click at [452, 349] on button "Verify" at bounding box center [681, 350] width 917 height 28
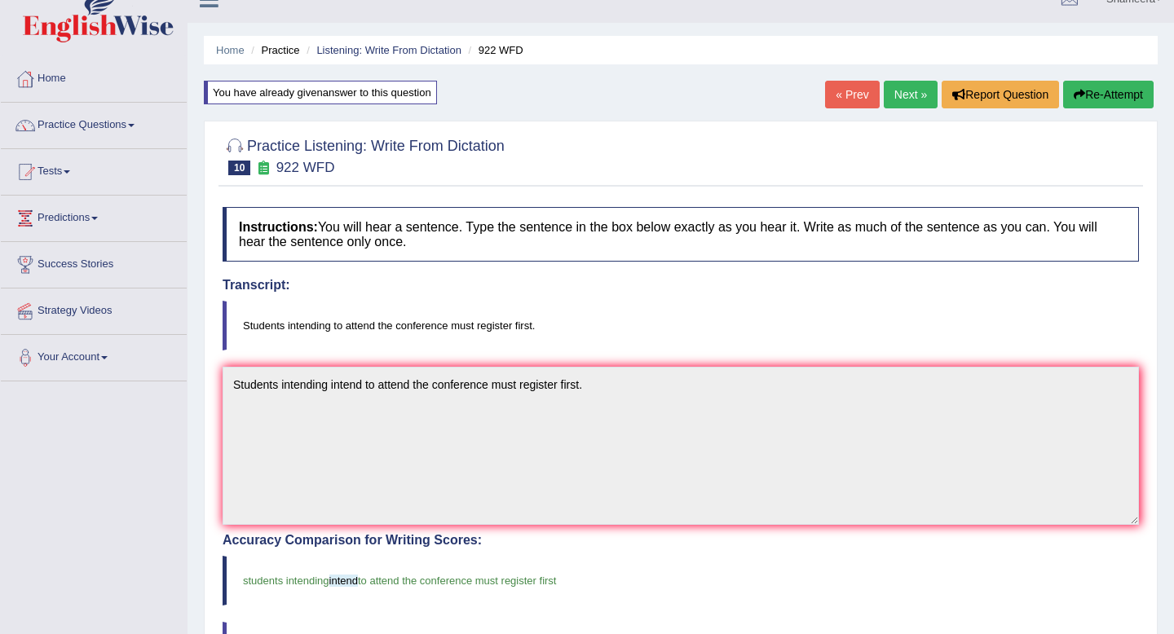
scroll to position [0, 0]
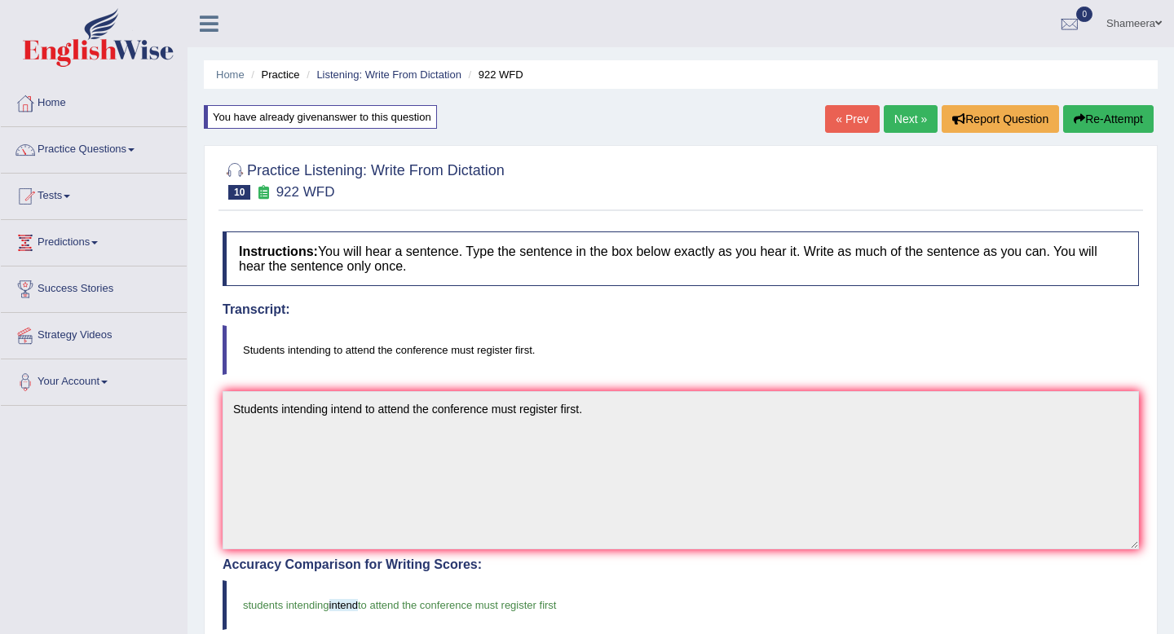
click at [1123, 123] on button "Re-Attempt" at bounding box center [1108, 119] width 91 height 28
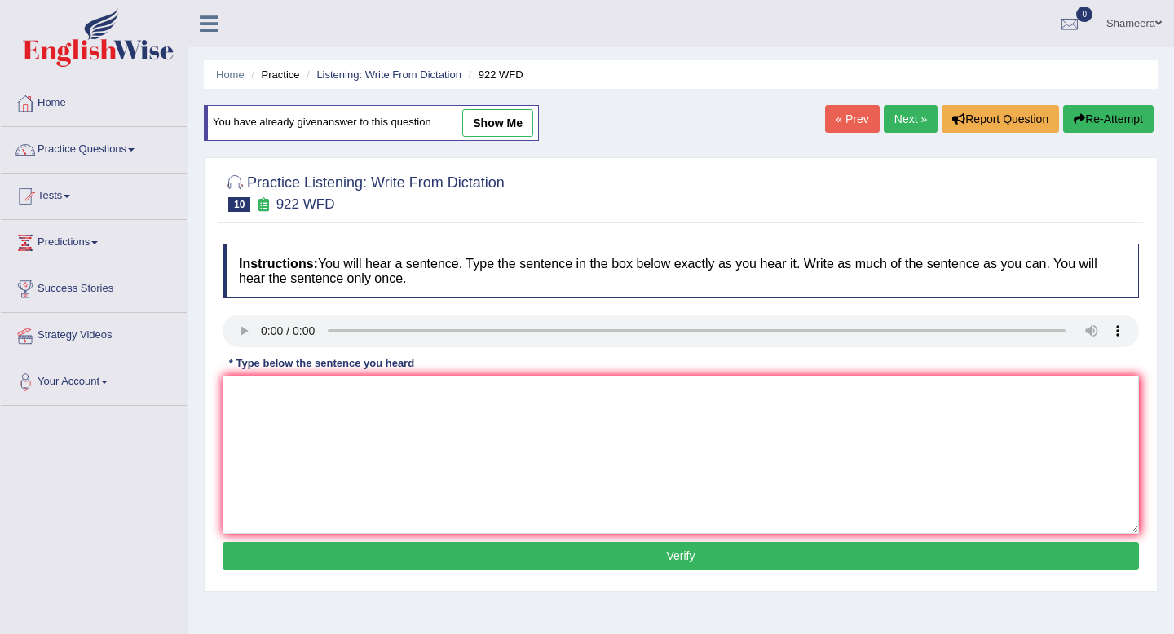
click at [910, 122] on link "Next »" at bounding box center [911, 119] width 54 height 28
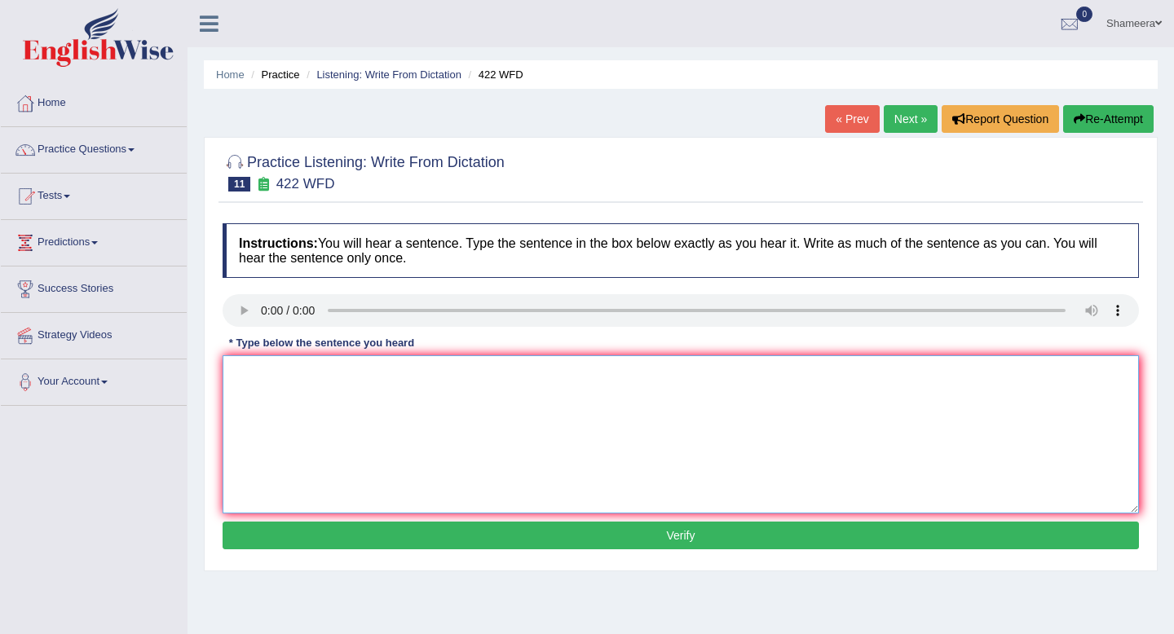
click at [259, 408] on textarea at bounding box center [681, 435] width 917 height 158
click at [234, 378] on textarea "the most oinprtant details in this argument are missing" at bounding box center [681, 435] width 917 height 158
click at [330, 378] on textarea "The most oinprtant details in this argument are missing" at bounding box center [681, 435] width 917 height 158
click at [383, 374] on textarea "The most important details in this argument are missing" at bounding box center [681, 435] width 917 height 158
click at [530, 377] on textarea "The most important details in of this argument are missing" at bounding box center [681, 435] width 917 height 158
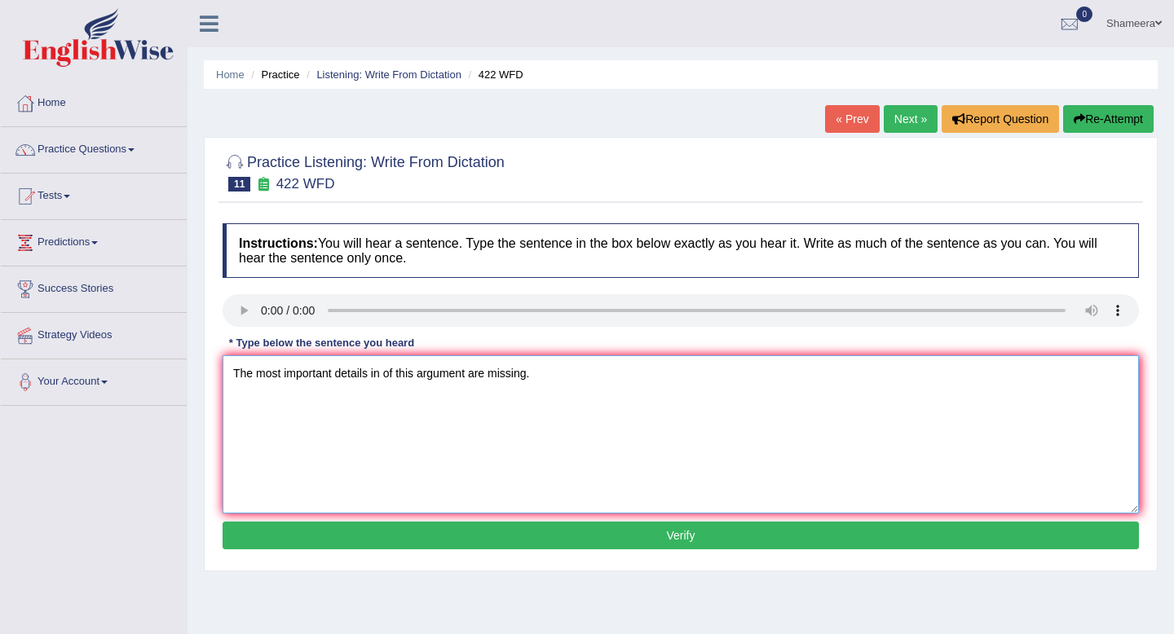
type textarea "The most important details in of this argument are missing."
click at [501, 537] on button "Verify" at bounding box center [681, 536] width 917 height 28
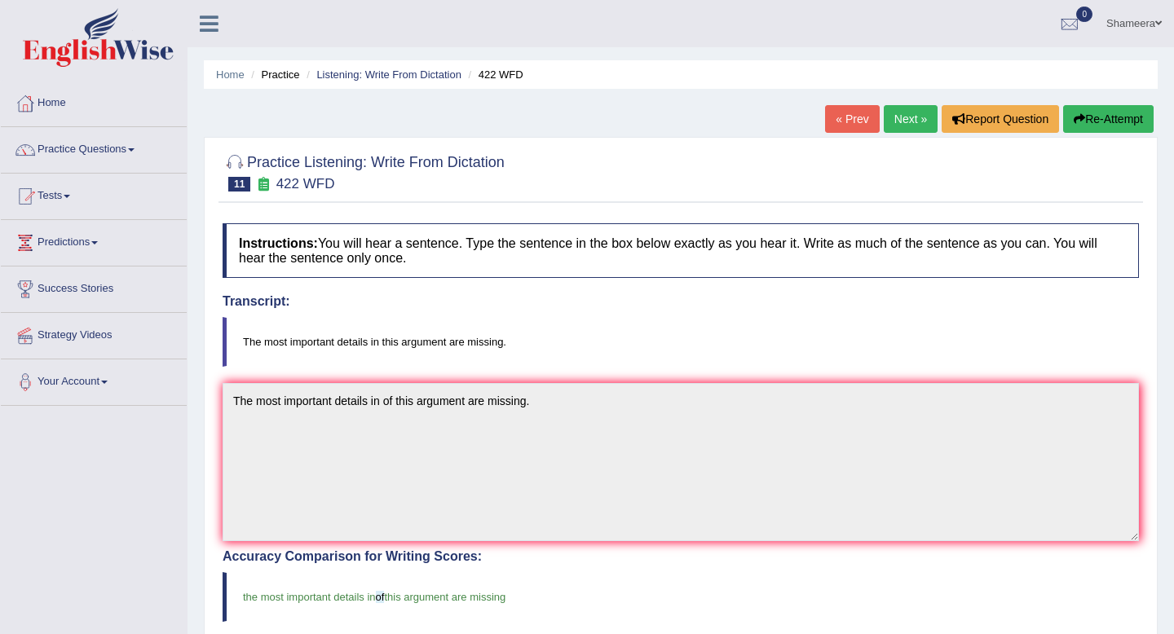
click at [906, 113] on link "Next »" at bounding box center [911, 119] width 54 height 28
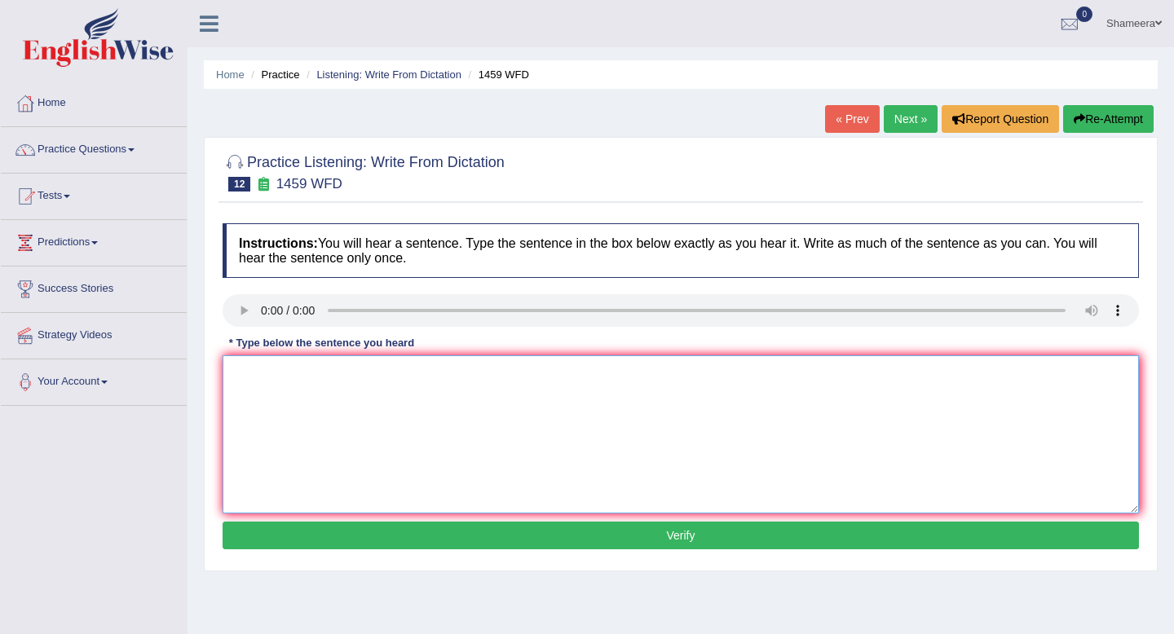
click at [289, 391] on textarea at bounding box center [681, 435] width 917 height 158
click at [278, 444] on textarea at bounding box center [681, 435] width 917 height 158
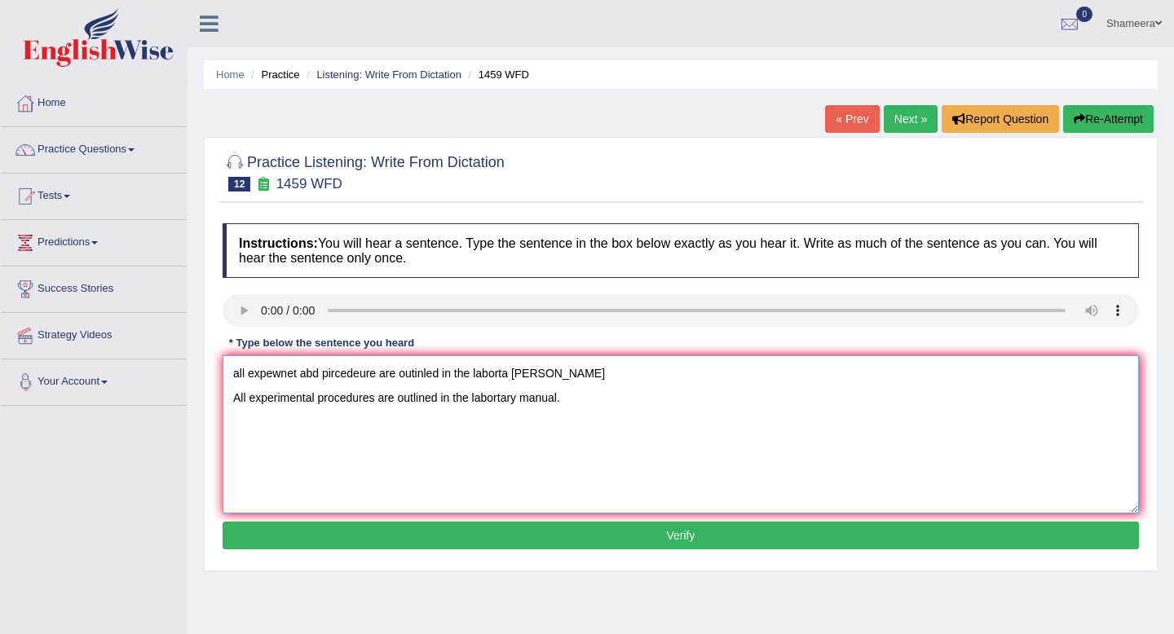
drag, startPoint x: 568, startPoint y: 374, endPoint x: 114, endPoint y: 374, distance: 454.2
click at [114, 374] on div "Toggle navigation Home Practice Questions Speaking Practice Read Aloud Repeat S…" at bounding box center [587, 424] width 1174 height 848
type textarea "All experimental procedures are outlined in the labortary manual."
click at [389, 526] on button "Verify" at bounding box center [681, 536] width 917 height 28
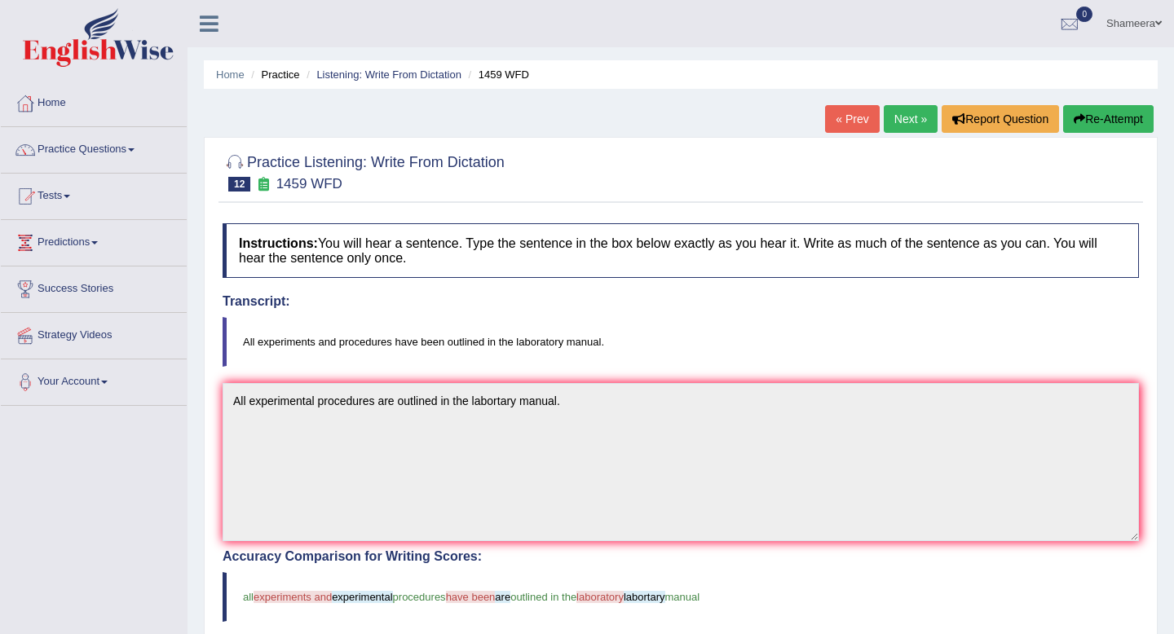
click at [1089, 122] on button "Re-Attempt" at bounding box center [1108, 119] width 91 height 28
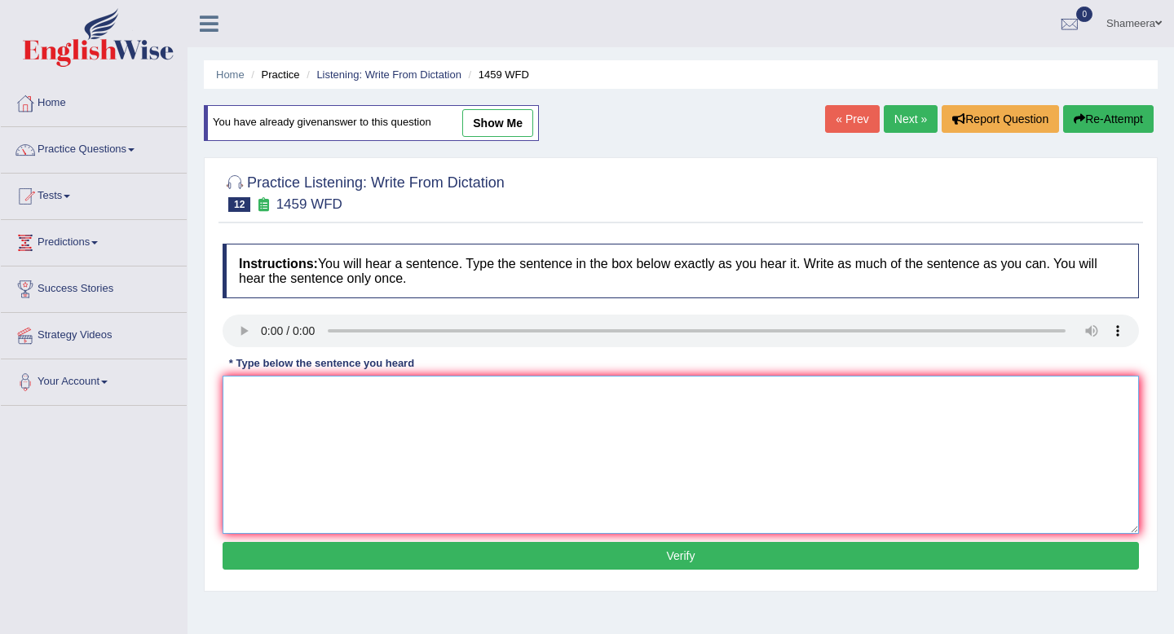
click at [256, 395] on textarea at bounding box center [681, 455] width 917 height 158
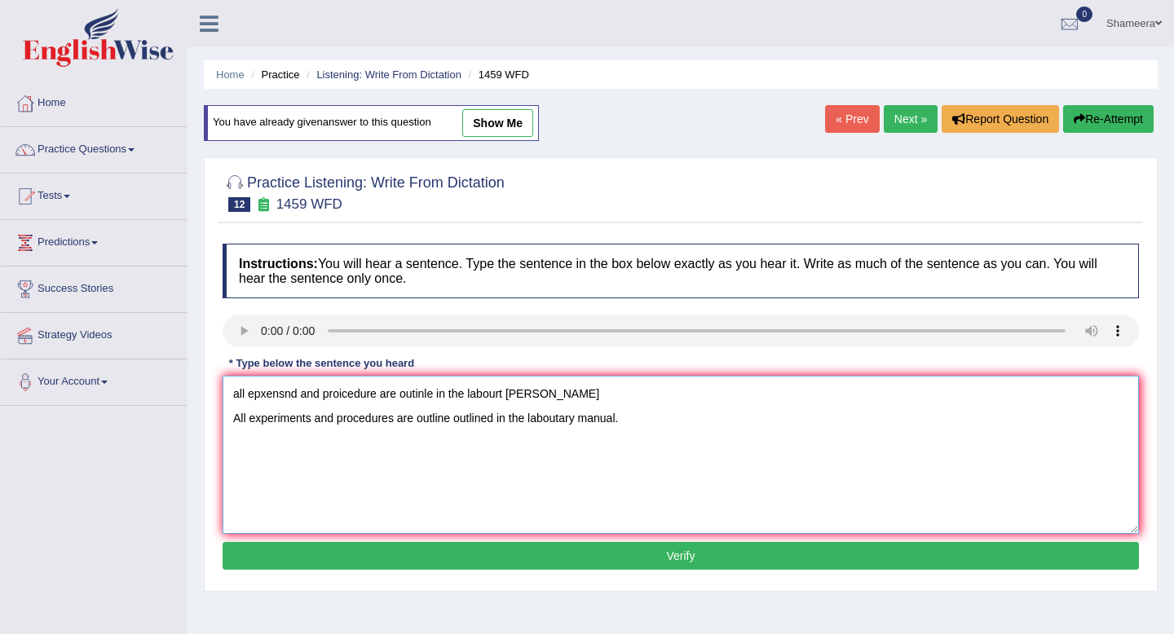
click at [314, 415] on textarea "all epxensnd and proicedure are outinle in the labourt manyal All experiments a…" at bounding box center [681, 455] width 917 height 158
drag, startPoint x: 571, startPoint y: 395, endPoint x: 57, endPoint y: 371, distance: 514.3
click at [57, 371] on div "Toggle navigation Home Practice Questions Speaking Practice Read Aloud Repeat S…" at bounding box center [587, 424] width 1174 height 848
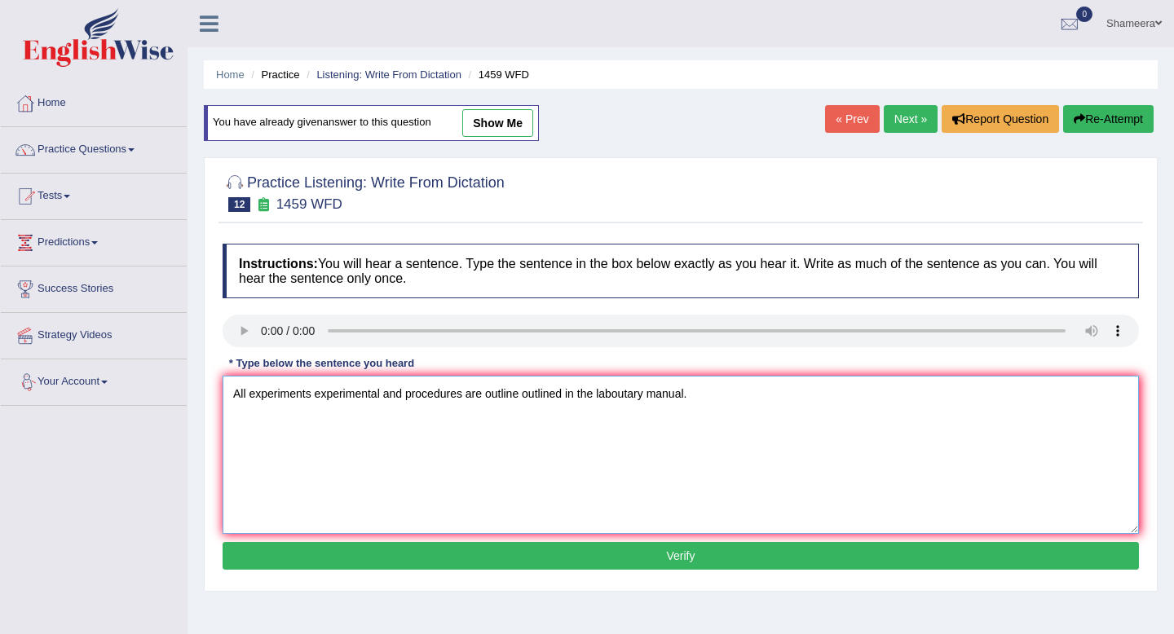
type textarea "All experiments experimental and procedures are outline outlined in the labouta…"
click at [415, 555] on button "Verify" at bounding box center [681, 556] width 917 height 28
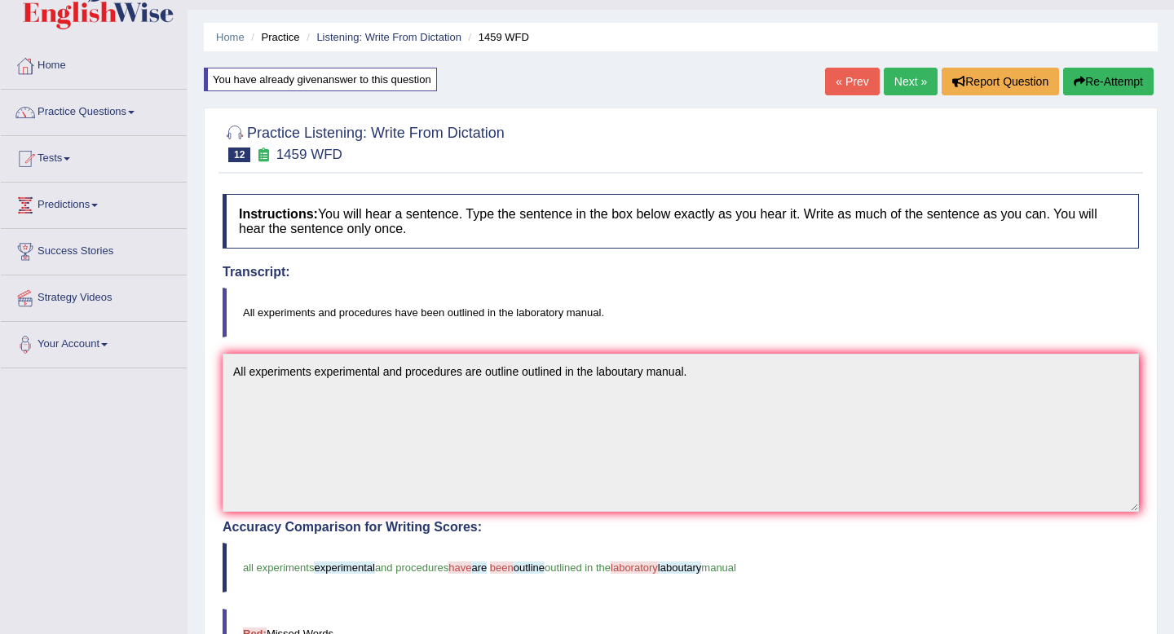
scroll to position [15, 0]
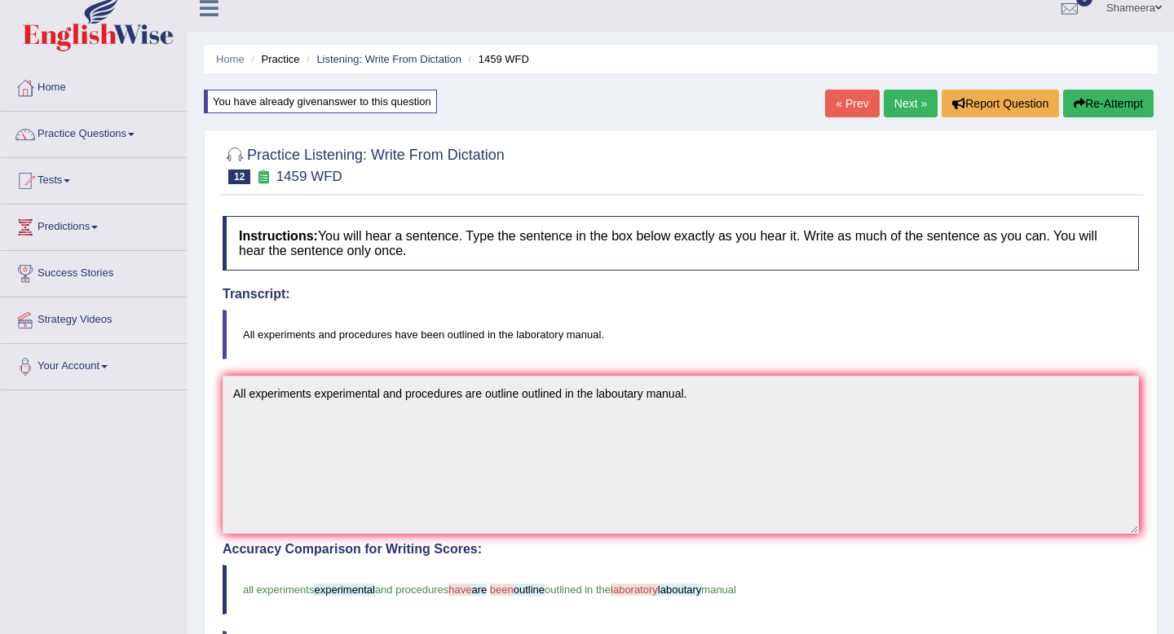
click at [1099, 101] on button "Re-Attempt" at bounding box center [1108, 104] width 91 height 28
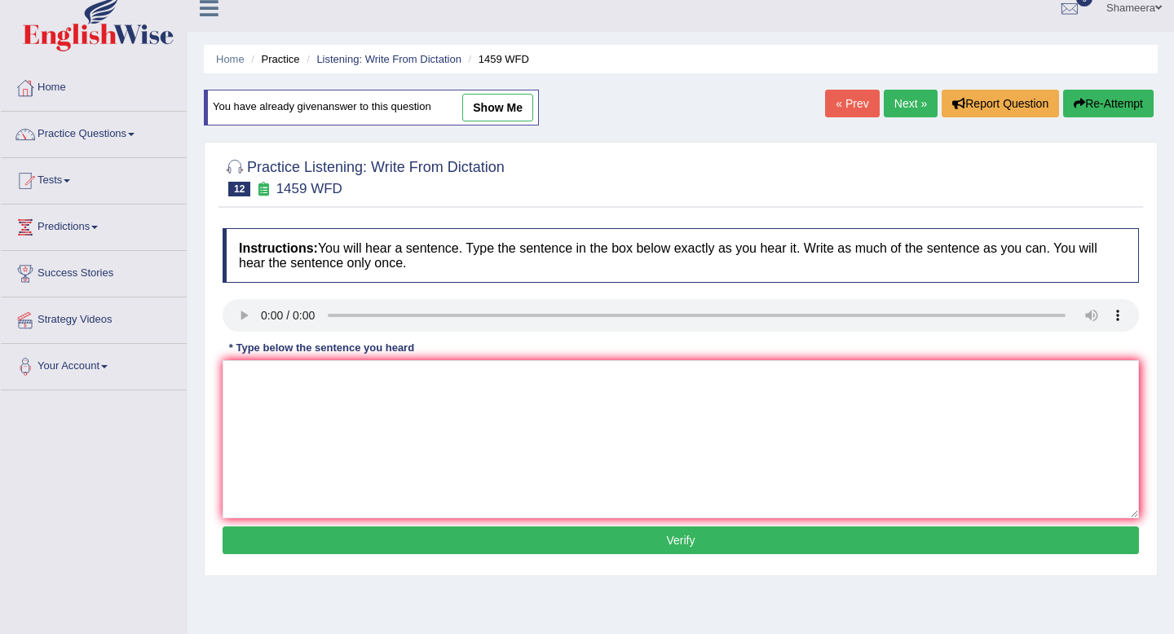
click at [904, 110] on link "Next »" at bounding box center [911, 104] width 54 height 28
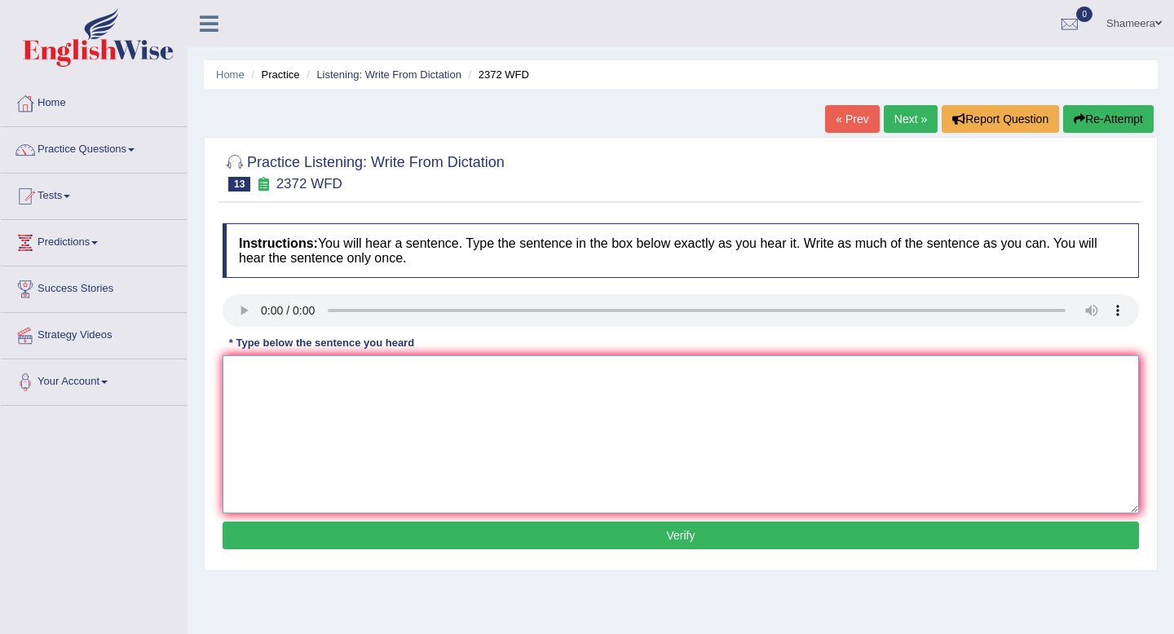
click at [269, 399] on textarea at bounding box center [681, 435] width 917 height 158
click at [241, 376] on textarea "we must hanbd in our assignment by the end of the semester." at bounding box center [681, 435] width 917 height 158
click at [315, 375] on textarea "We must hanbd in our assignment by the end of the semester." at bounding box center [681, 435] width 917 height 158
click at [400, 373] on textarea "We must hand in our assignment by the end of the semester." at bounding box center [681, 435] width 917 height 158
type textarea "We must hand in our assignment assignments by the end of the semester."
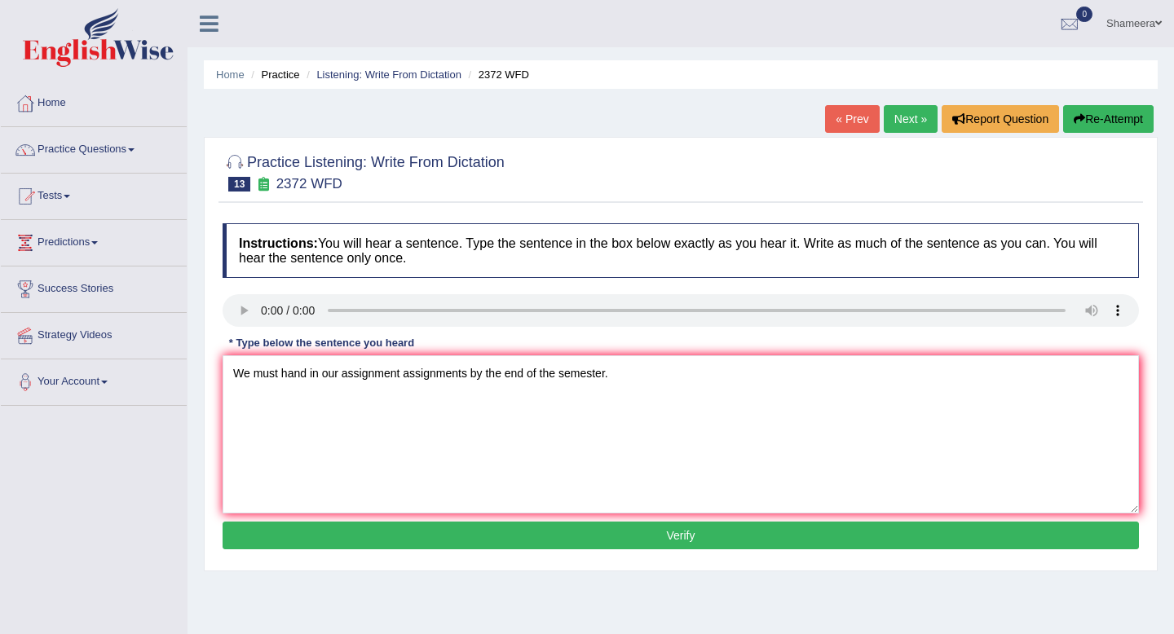
click at [501, 539] on button "Verify" at bounding box center [681, 536] width 917 height 28
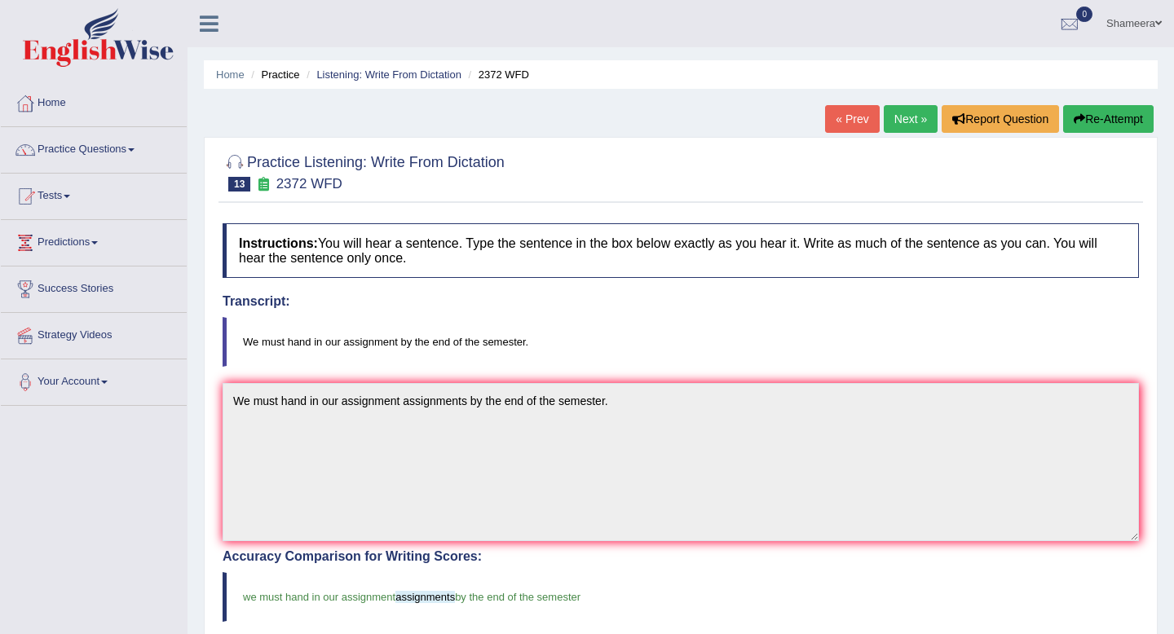
click at [909, 120] on link "Next »" at bounding box center [911, 119] width 54 height 28
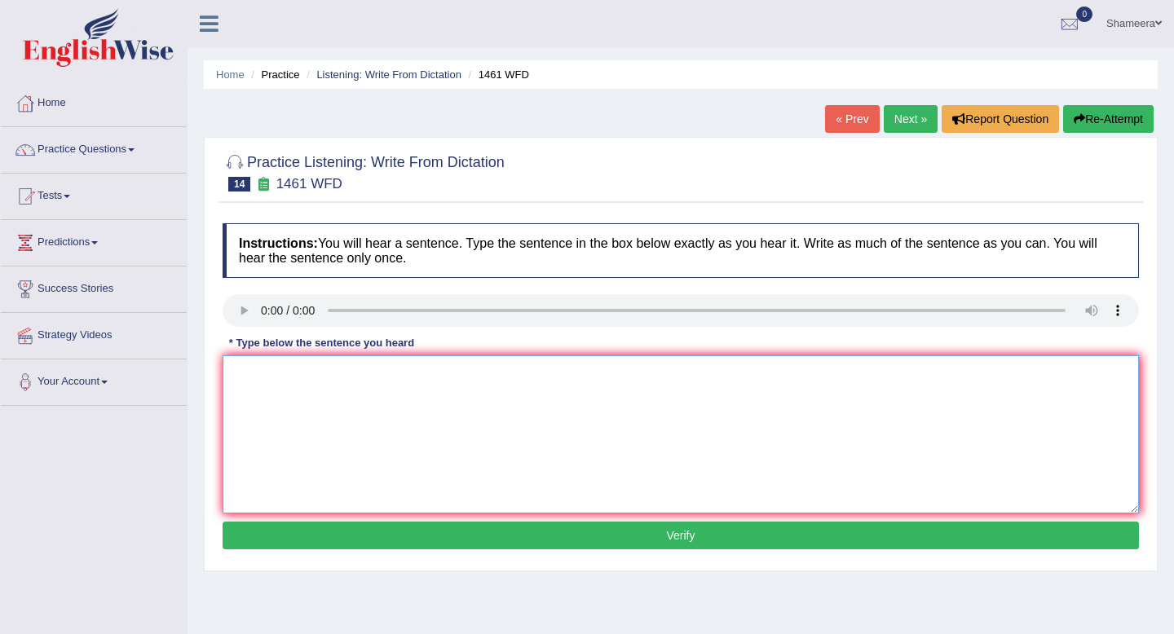
click at [303, 424] on textarea at bounding box center [681, 435] width 917 height 158
click at [272, 376] on textarea "my bsist runbs a business about small toys." at bounding box center [681, 435] width 917 height 158
click at [276, 376] on textarea "my bsist runbs a business about small toys." at bounding box center [681, 435] width 917 height 158
drag, startPoint x: 245, startPoint y: 377, endPoint x: 197, endPoint y: 377, distance: 48.1
click at [197, 377] on div "Home Practice Listening: Write From Dictation 1461 WFD « Prev Next » Report Que…" at bounding box center [681, 407] width 987 height 815
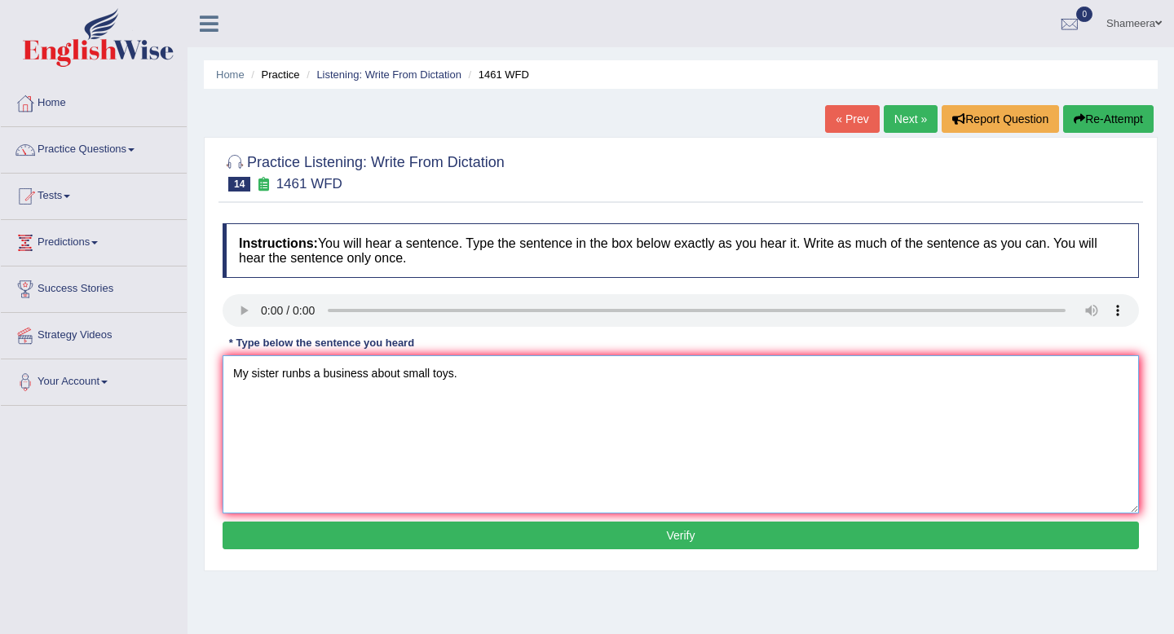
click at [312, 380] on textarea "My sister runbs a business about small toys." at bounding box center [681, 435] width 917 height 158
type textarea "My sister runs a business about small toys."
click at [409, 531] on button "Verify" at bounding box center [681, 536] width 917 height 28
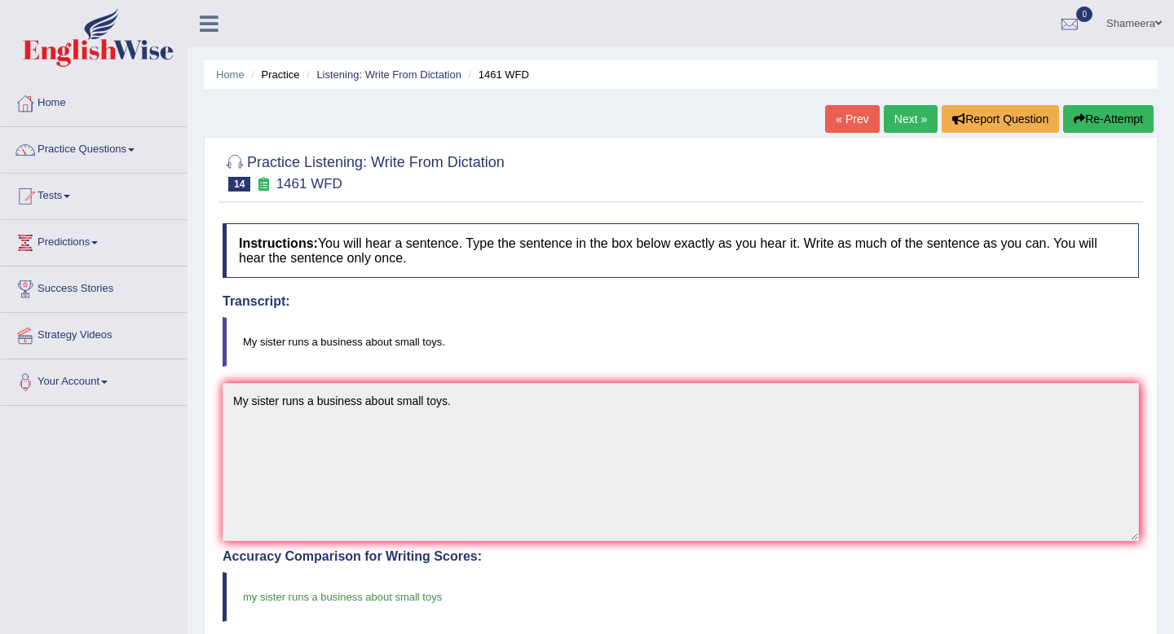
click at [898, 121] on link "Next »" at bounding box center [911, 119] width 54 height 28
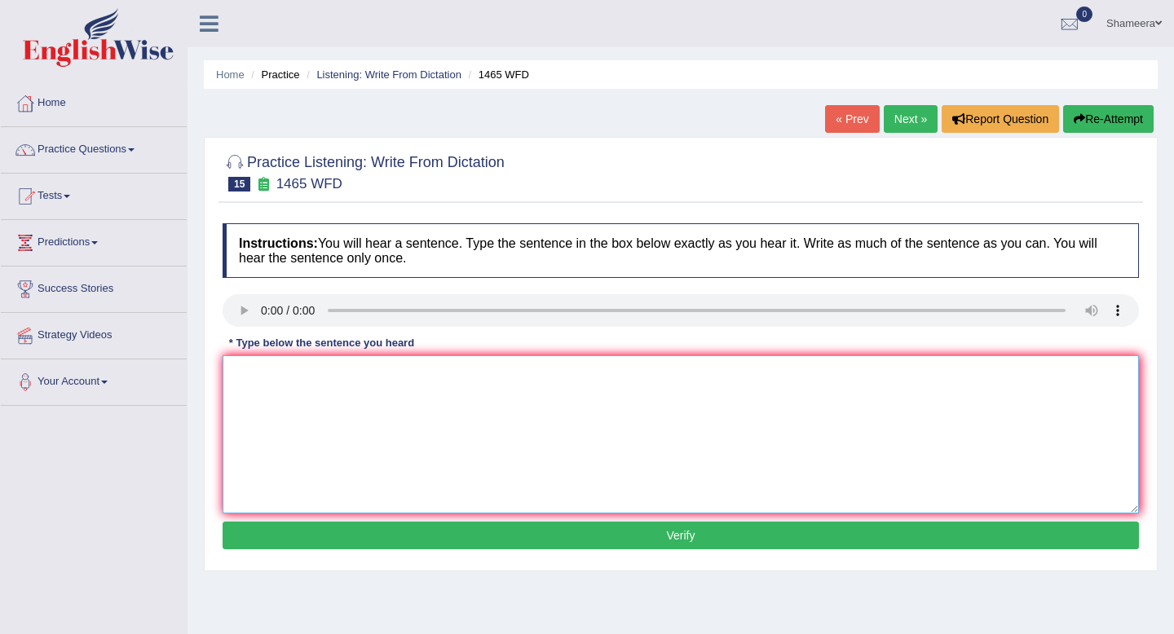
click at [282, 454] on textarea at bounding box center [681, 435] width 917 height 158
drag, startPoint x: 241, startPoint y: 377, endPoint x: 141, endPoint y: 377, distance: 99.5
click at [141, 377] on div "Toggle navigation Home Practice Questions Speaking Practice Read Aloud Repeat S…" at bounding box center [587, 424] width 1174 height 848
type textarea "You can find the complaint form on the website."
click at [324, 524] on button "Verify" at bounding box center [681, 536] width 917 height 28
